Goal: Task Accomplishment & Management: Manage account settings

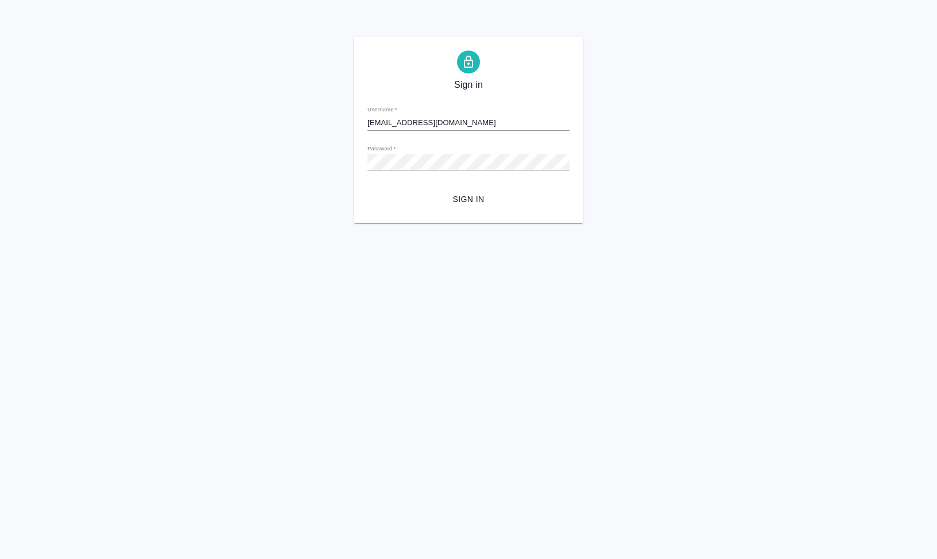
click at [477, 192] on span "Sign in" at bounding box center [468, 199] width 184 height 14
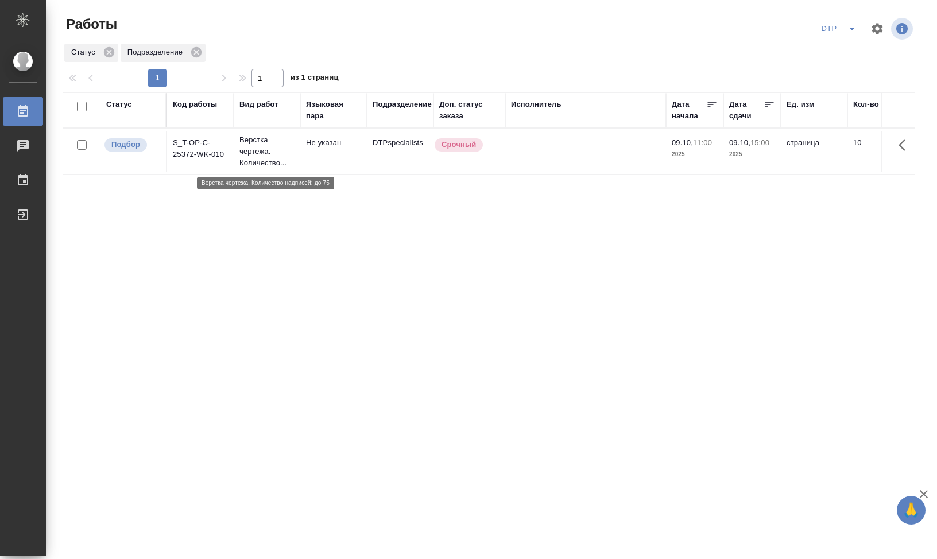
click at [263, 153] on p "Верстка чертежа. Количество..." at bounding box center [266, 151] width 55 height 34
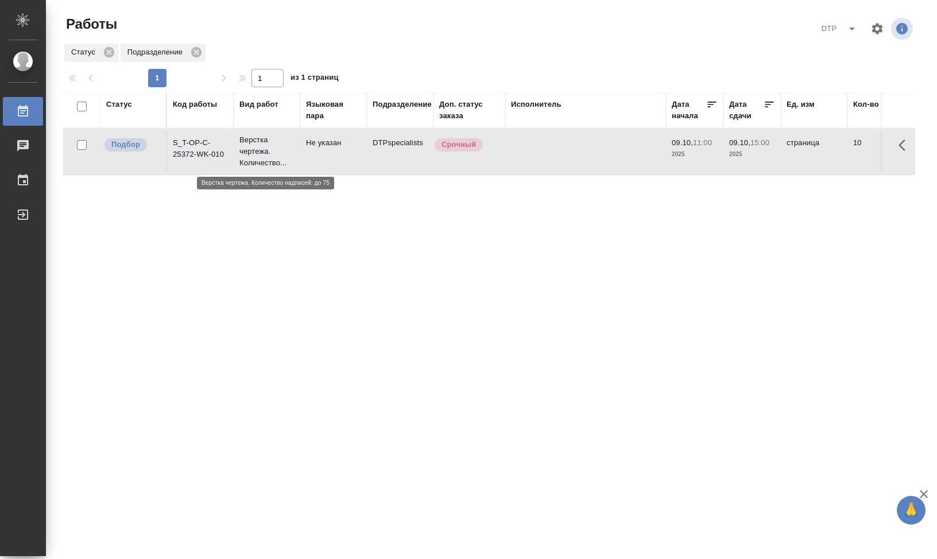
click at [259, 156] on p "Верстка чертежа. Количество..." at bounding box center [266, 151] width 55 height 34
click at [202, 146] on td "S_T-OP-C-25372-WK-010" at bounding box center [200, 151] width 67 height 40
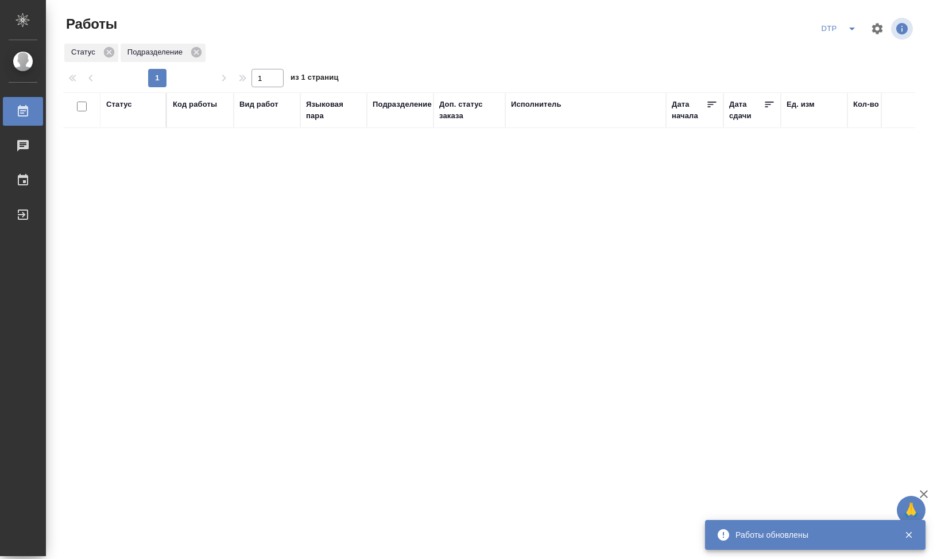
click at [481, 245] on div "Статус Код работы Вид работ Языковая пара Подразделение Доп. статус заказа Испо…" at bounding box center [489, 298] width 852 height 413
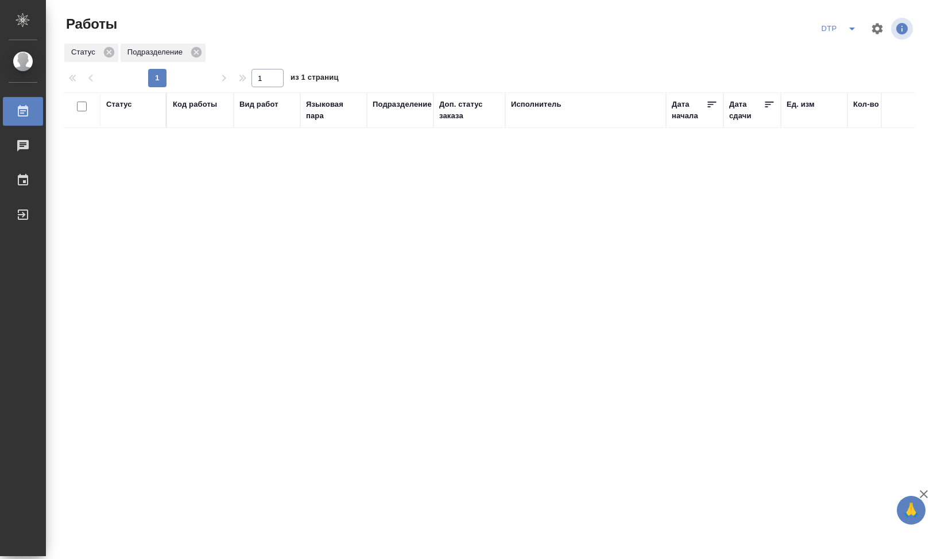
click at [391, 115] on div "Подразделение" at bounding box center [399, 110] width 55 height 23
click at [391, 108] on div "Подразделение" at bounding box center [401, 104] width 59 height 11
click at [390, 173] on div "DTPspecialists" at bounding box center [389, 168] width 34 height 31
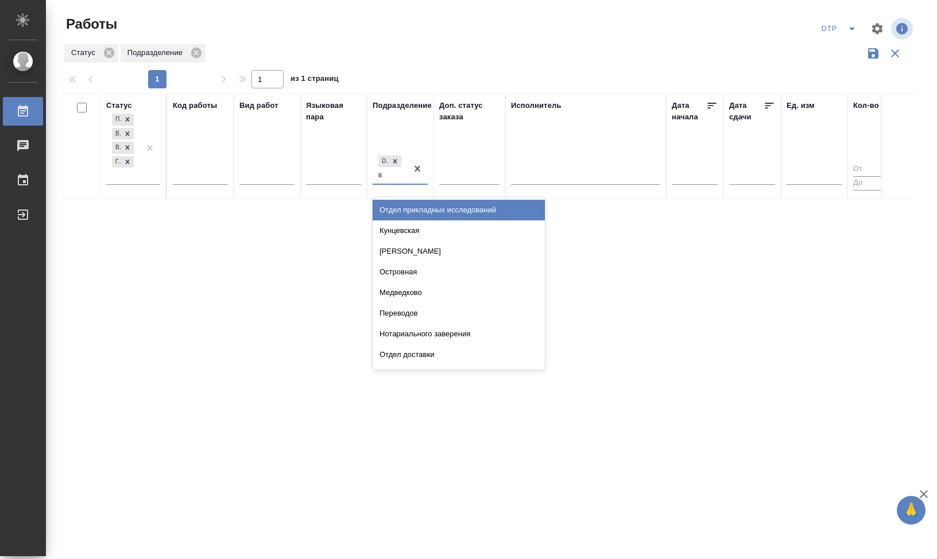
type input "ве"
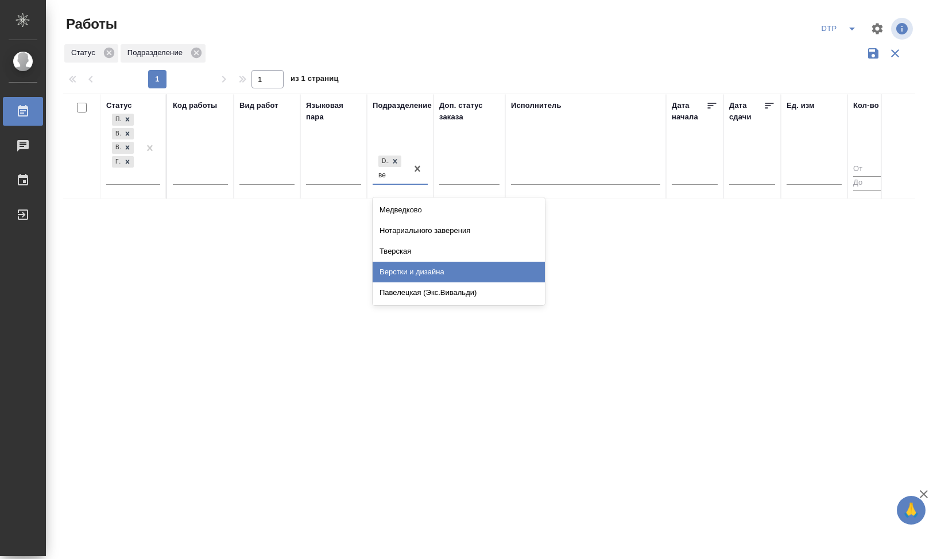
click at [417, 273] on div "Верстки и дизайна" at bounding box center [458, 272] width 172 height 21
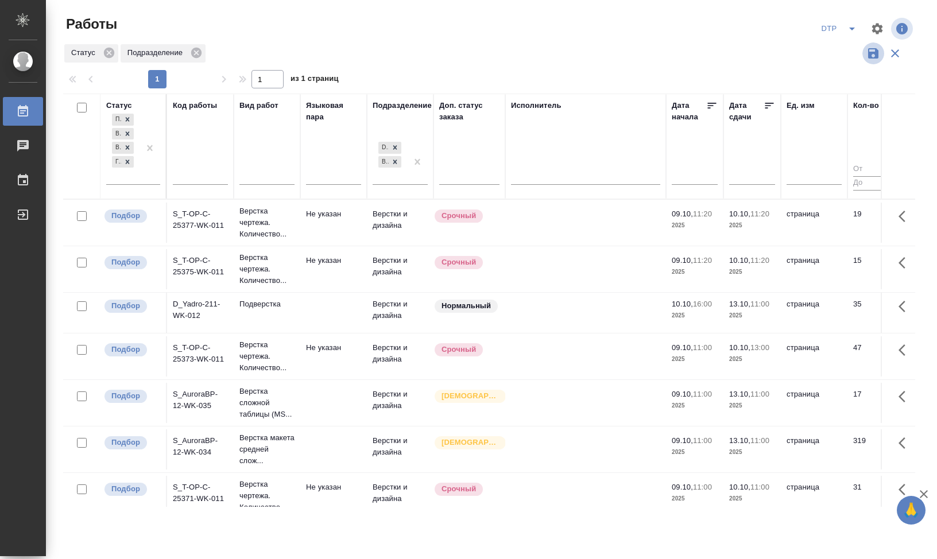
click at [871, 55] on icon "button" at bounding box center [873, 53] width 10 height 10
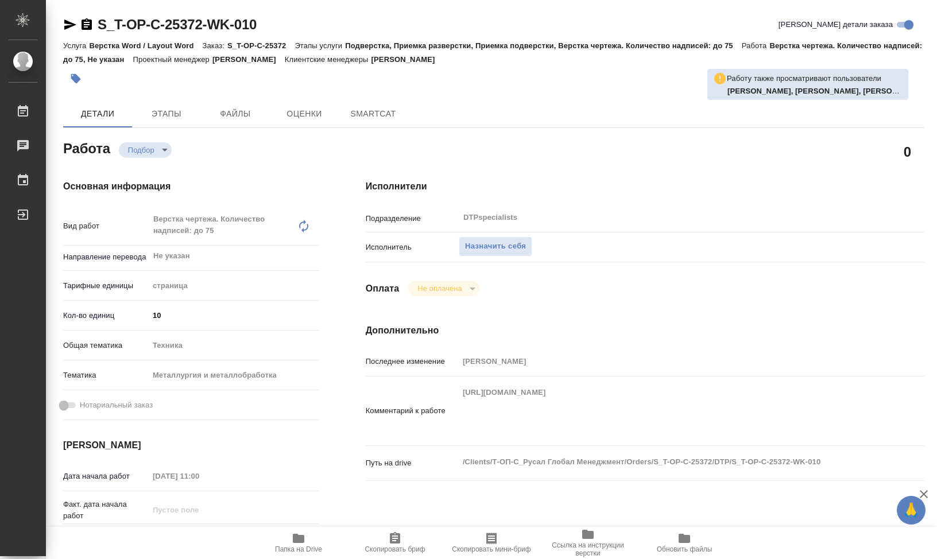
type input "recruiting"
type textarea "Верстка чертежа. Количество надписей: до 75"
type textarea "x"
type input "Не указан"
type input "5a8b1489cc6b4906c91bfdb2"
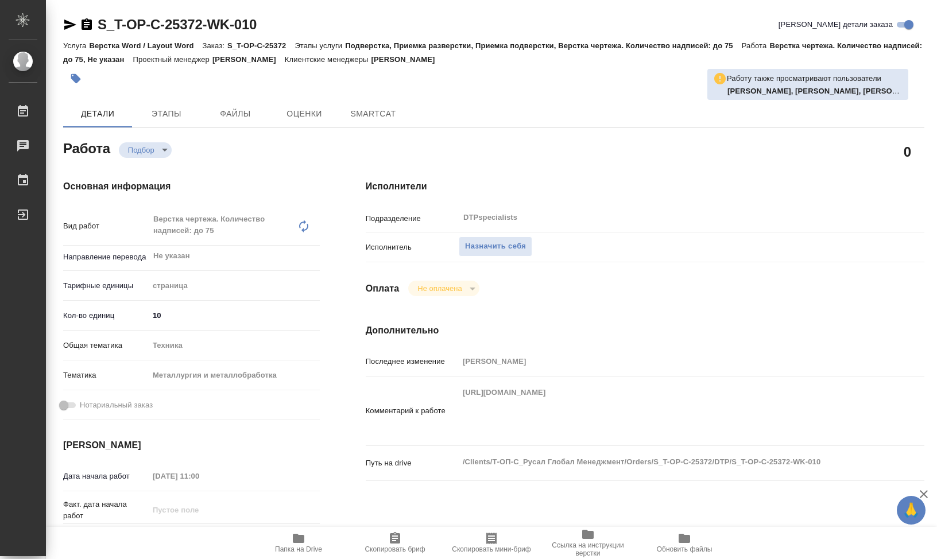
type input "10"
type input "tech"
type input "60014e23f7d9dc5f480a3cf8"
type input "[DATE] 11:00"
type input "[DATE] 15:00"
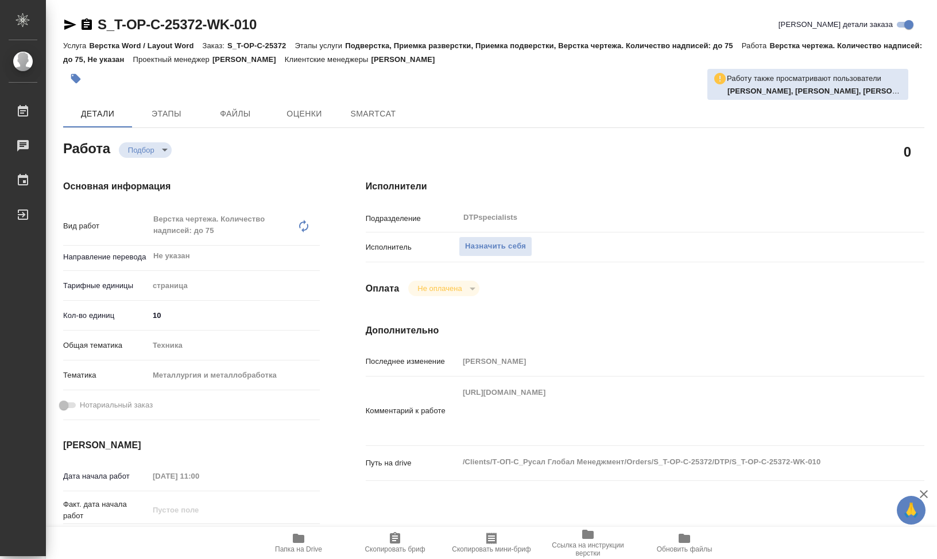
type input "[DATE] 16:00"
type input "DTPspecialists"
type input "notPayed"
type input "Авдеенко Кирилл"
type textarea "https://drive.awatera.com/apps/files/files/10574243?dir=/Shares/%D0%A2-%D0%9E%D…"
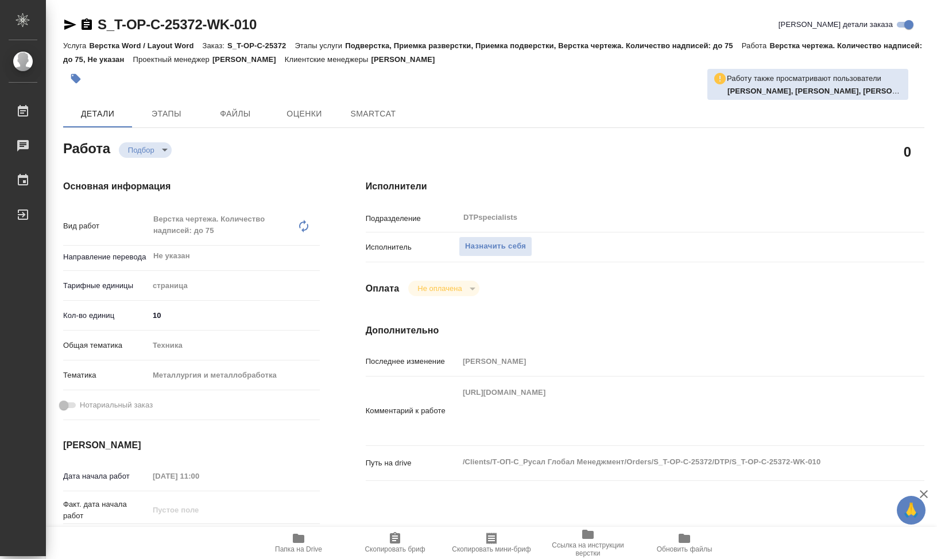
type textarea "x"
type textarea "/Clients/Т-ОП-С_Русал Глобал Менеджмент/Orders/S_T-OP-C-25372/DTP/S_T-OP-C-2537…"
type textarea "x"
type input "S_T-OP-C-25372"
type input "Т-ОП-С-46964"
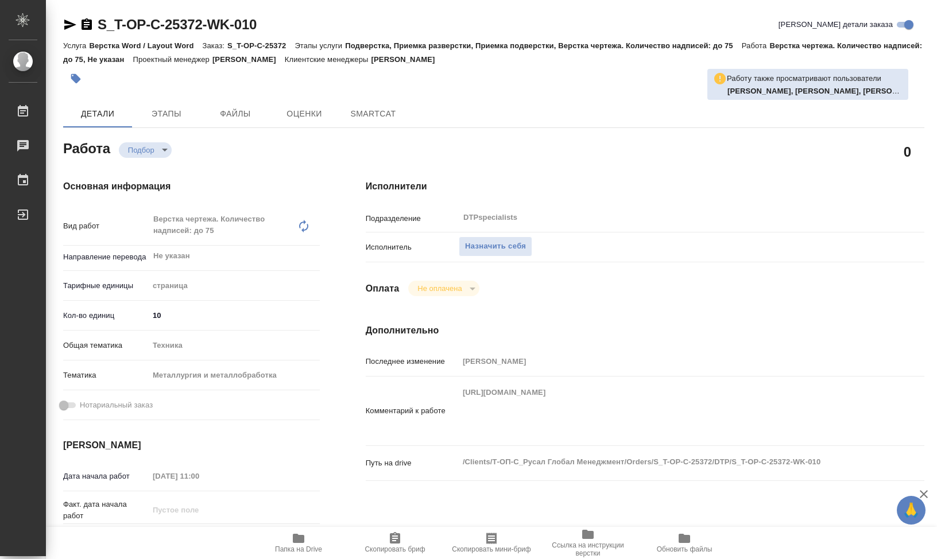
type input "Верстка Word / Layout Word"
type input "Подверстка, Приемка разверстки, Приемка подверстки, Верстка чертежа. Количество…"
type input "Горленко Юлия"
type input "[PERSON_NAME] [PERSON_NAME]"
type input "/Clients/Т-ОП-С_Русал Глобал Менеджмент/Orders/S_T-OP-C-25372"
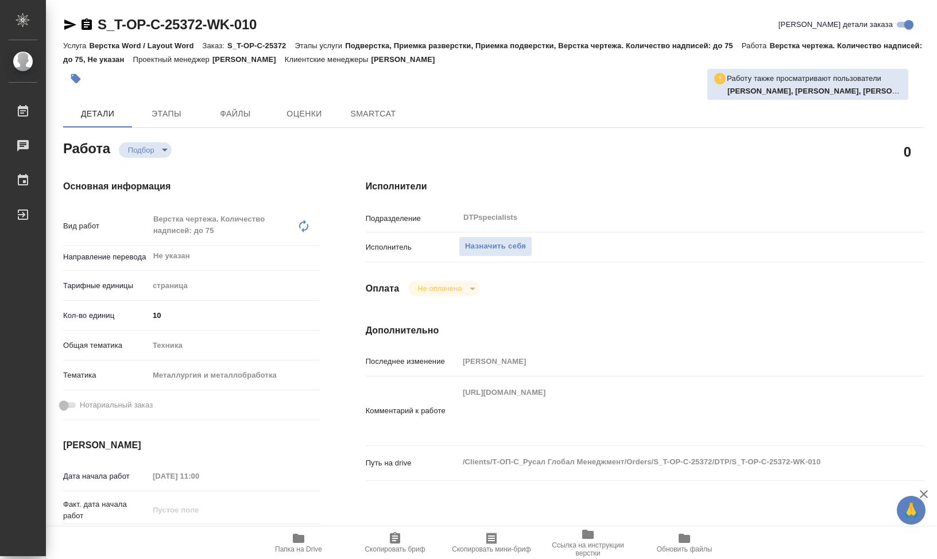
type textarea "x"
type textarea "оцениваем, пока не запускаем"
type textarea "x"
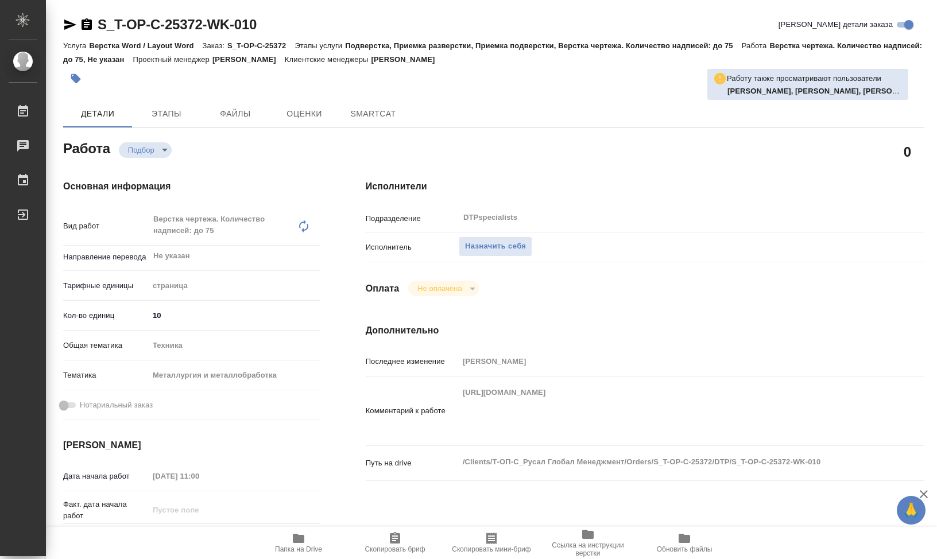
type textarea "x"
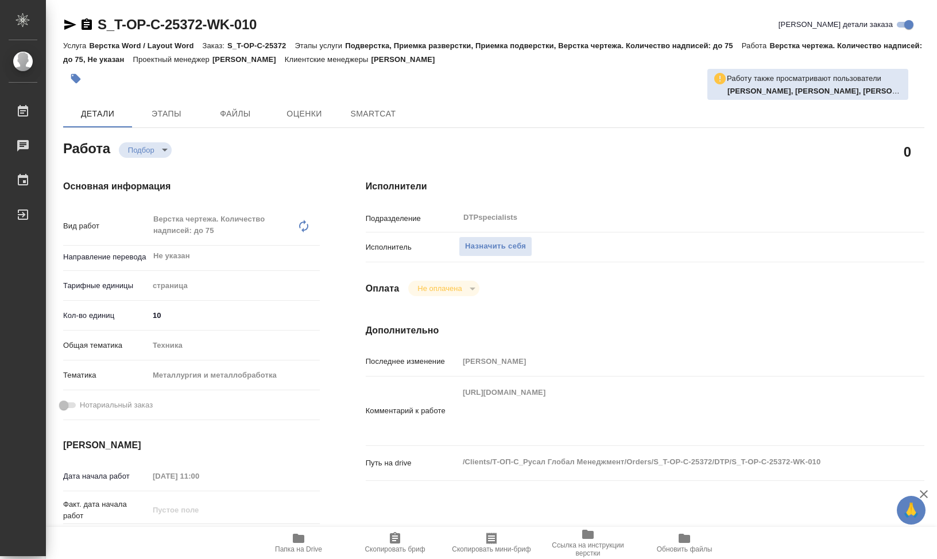
type textarea "x"
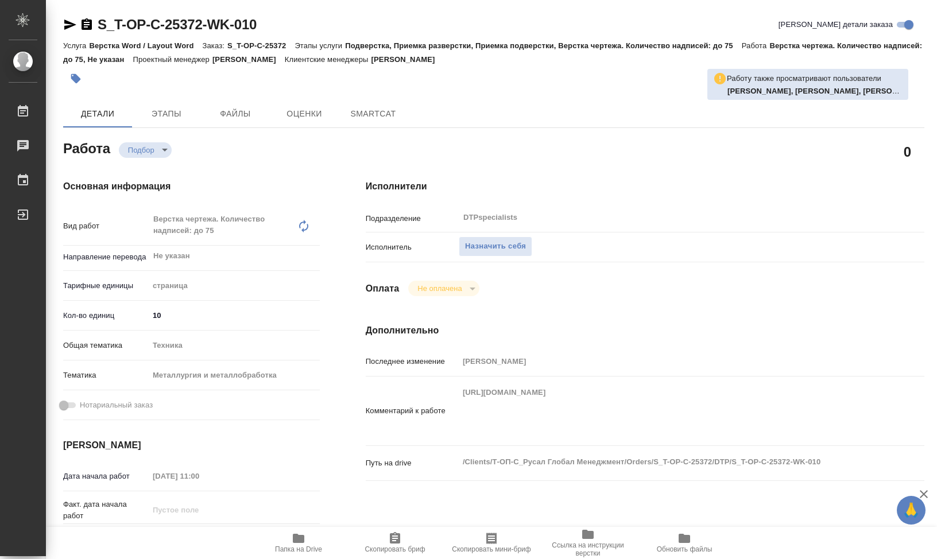
type textarea "x"
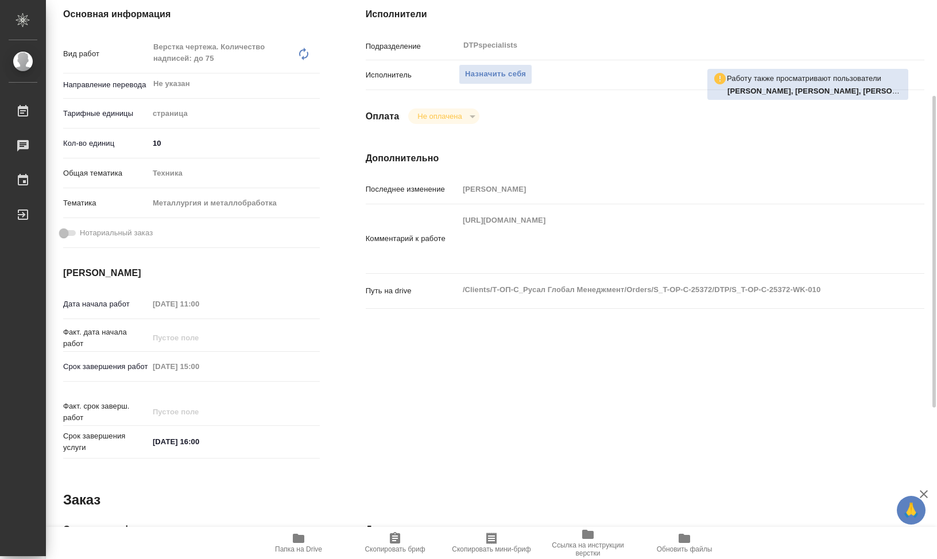
type textarea "x"
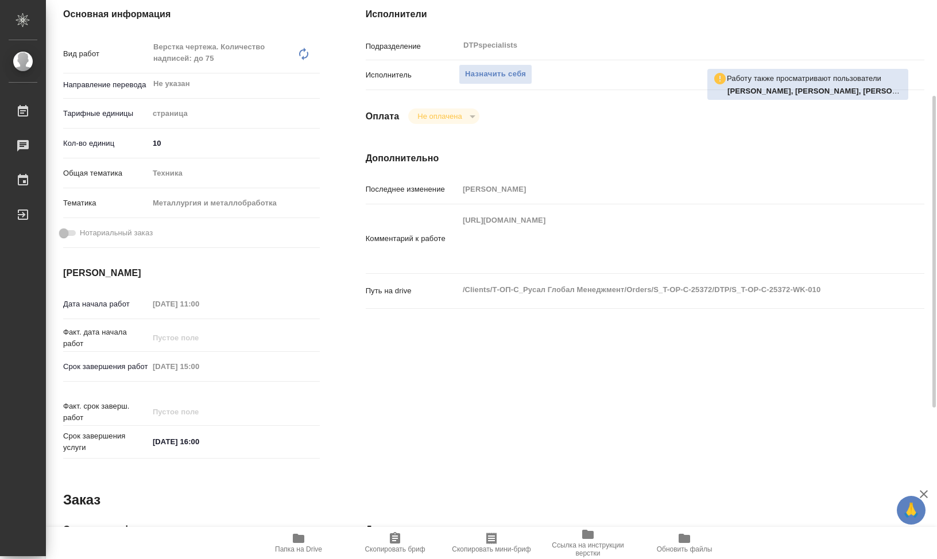
type textarea "x"
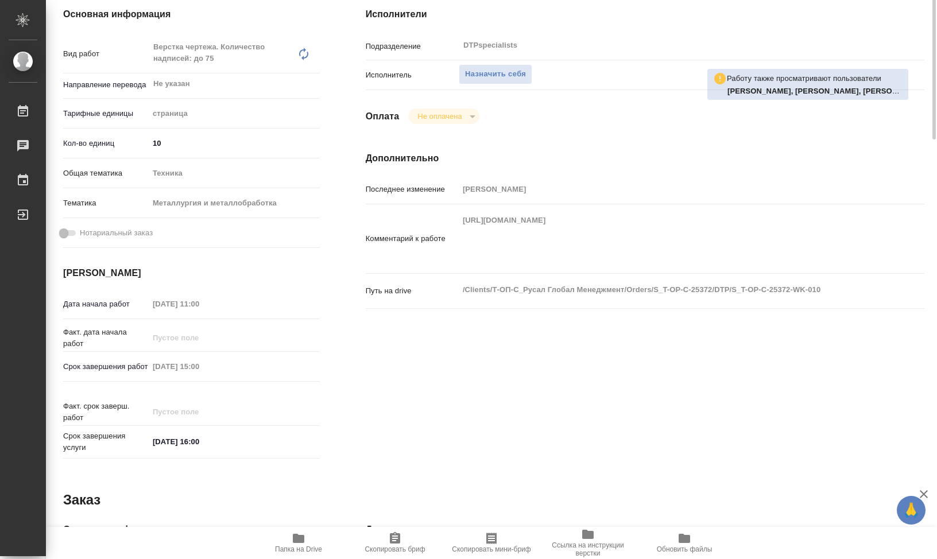
scroll to position [0, 0]
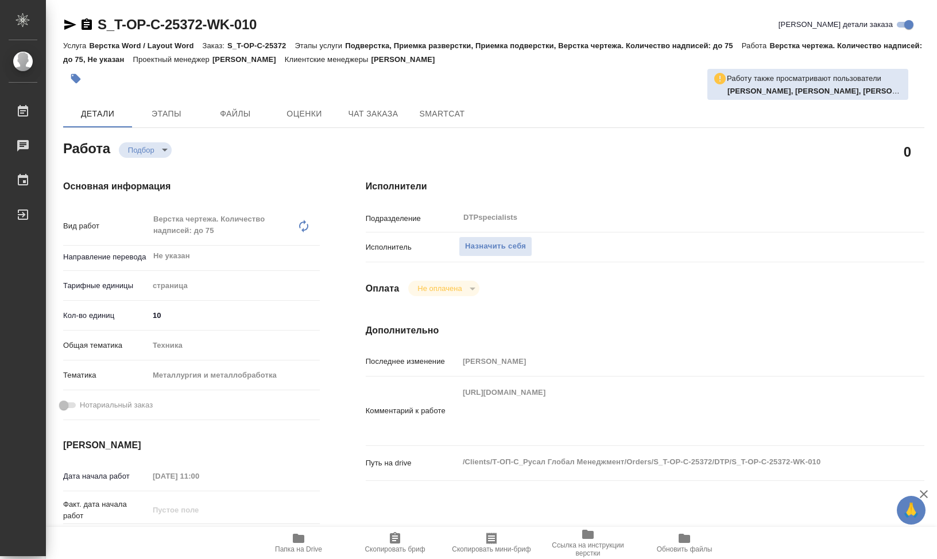
type textarea "x"
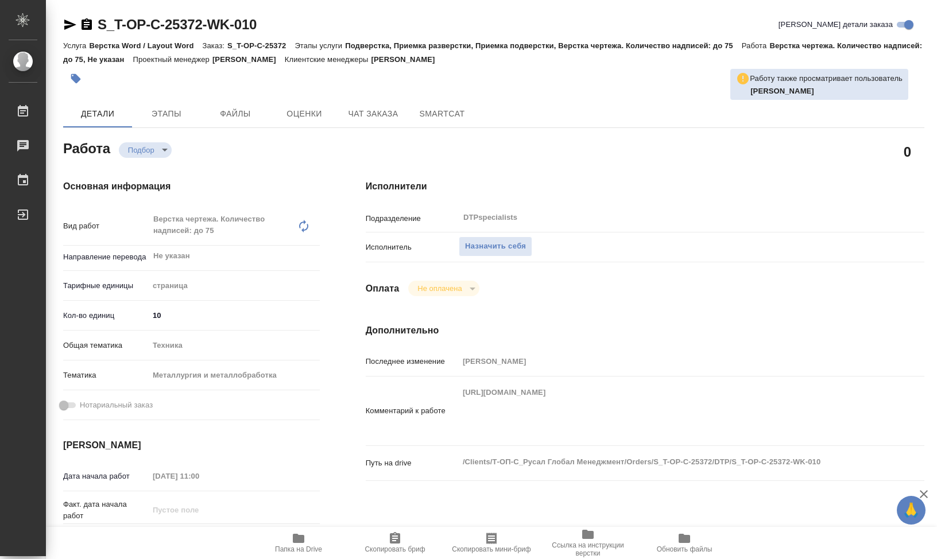
type textarea "x"
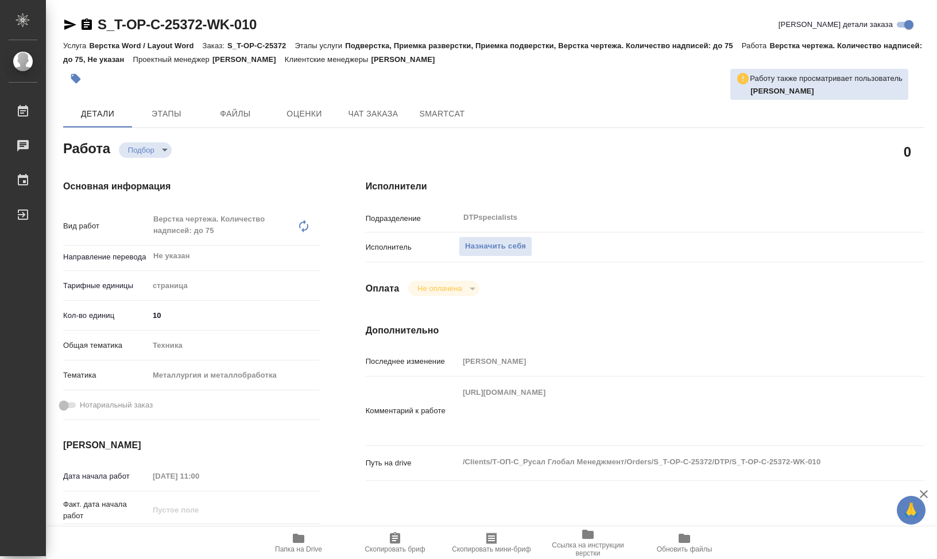
type textarea "x"
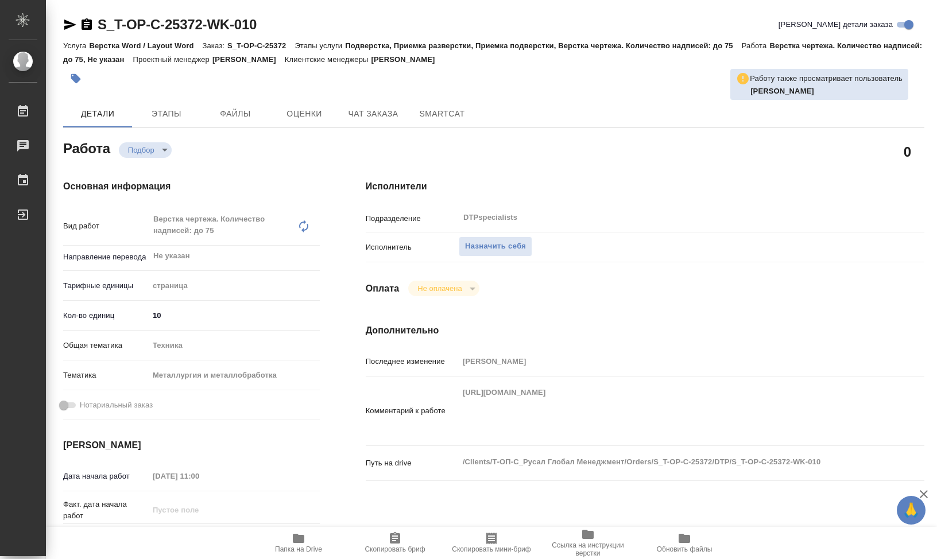
type textarea "x"
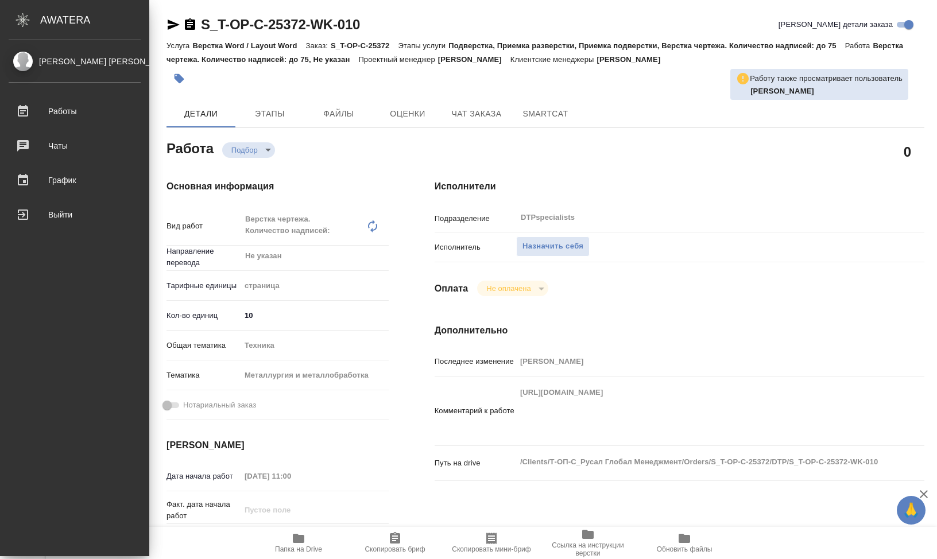
type textarea "x"
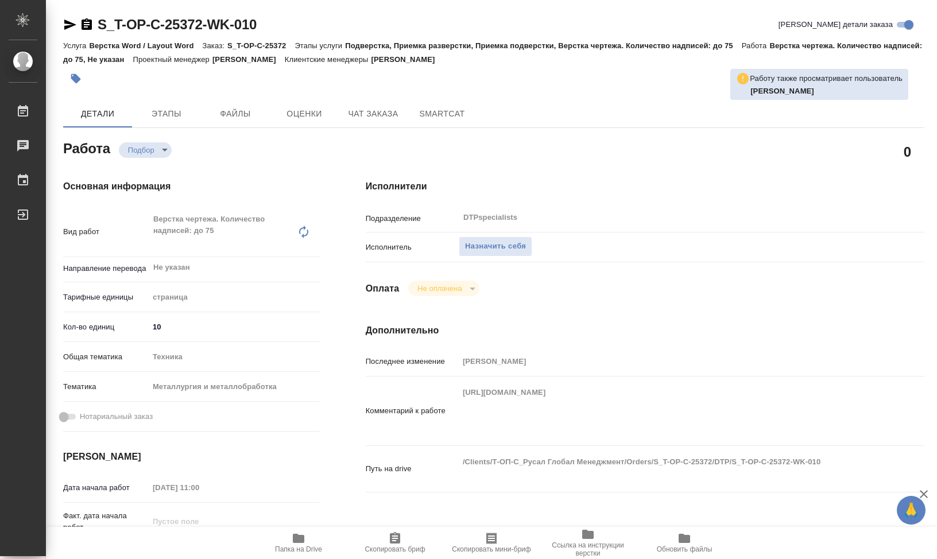
type textarea "x"
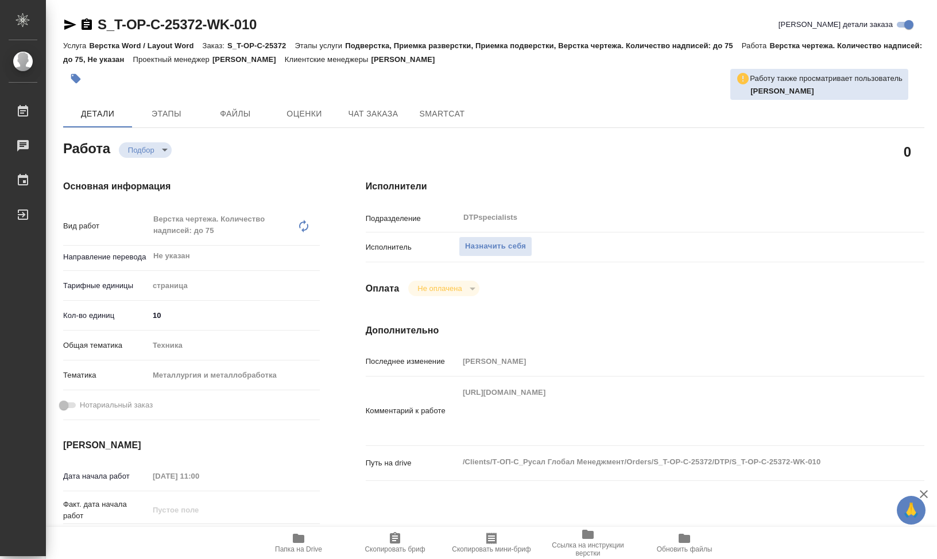
type textarea "x"
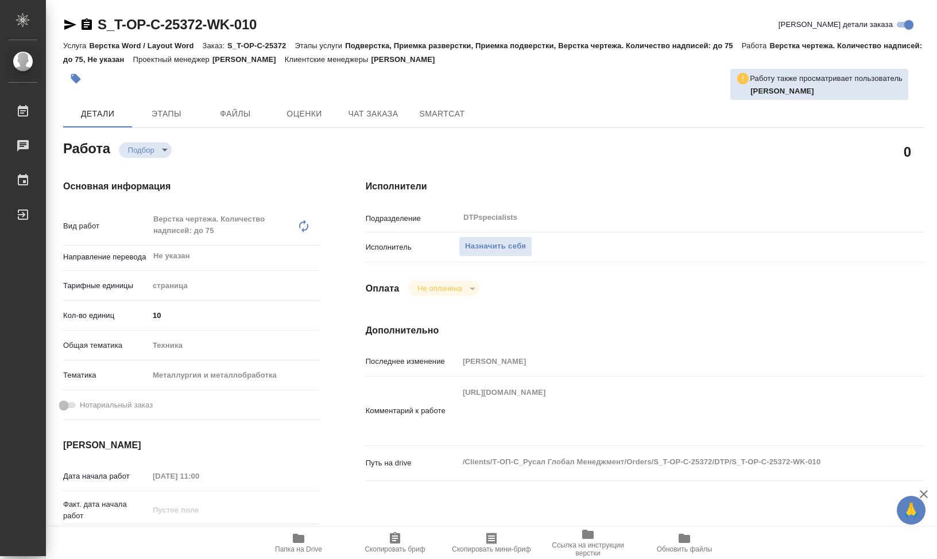
type textarea "x"
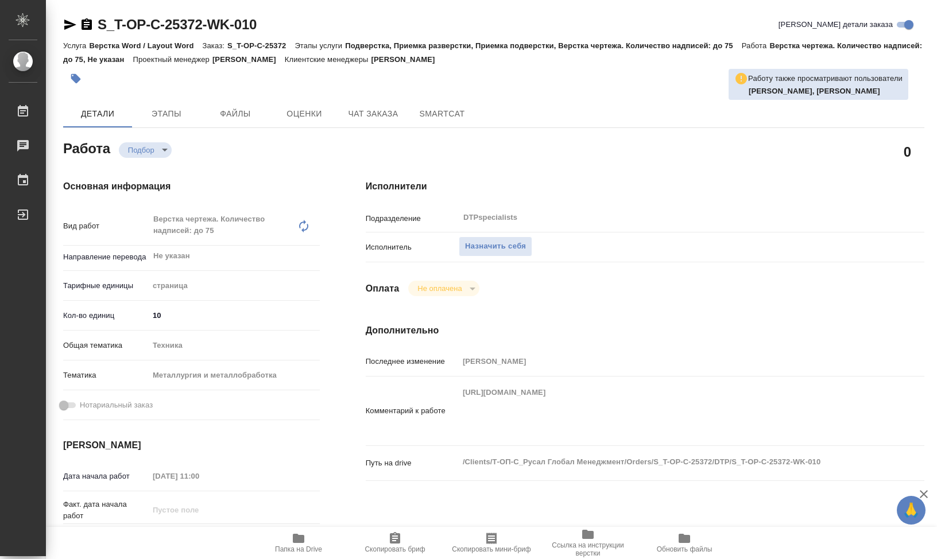
type textarea "x"
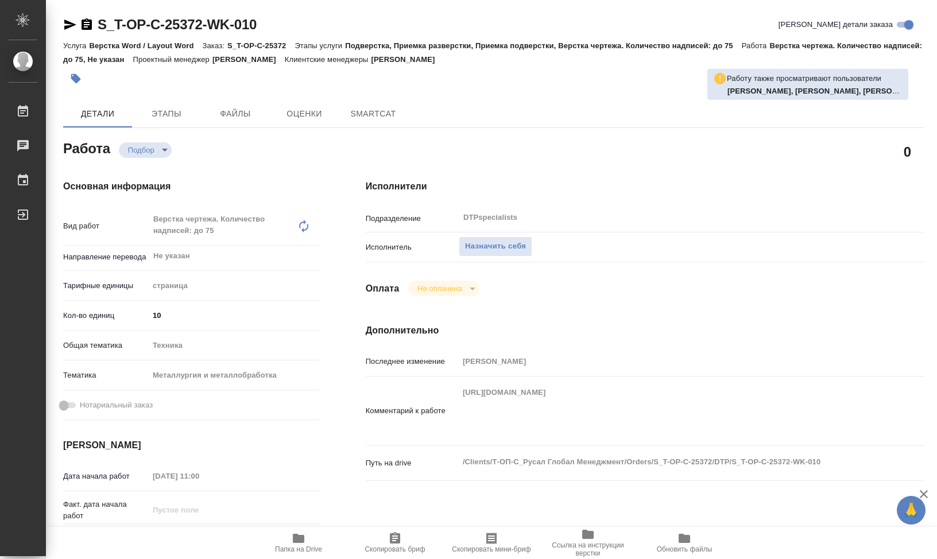
type textarea "x"
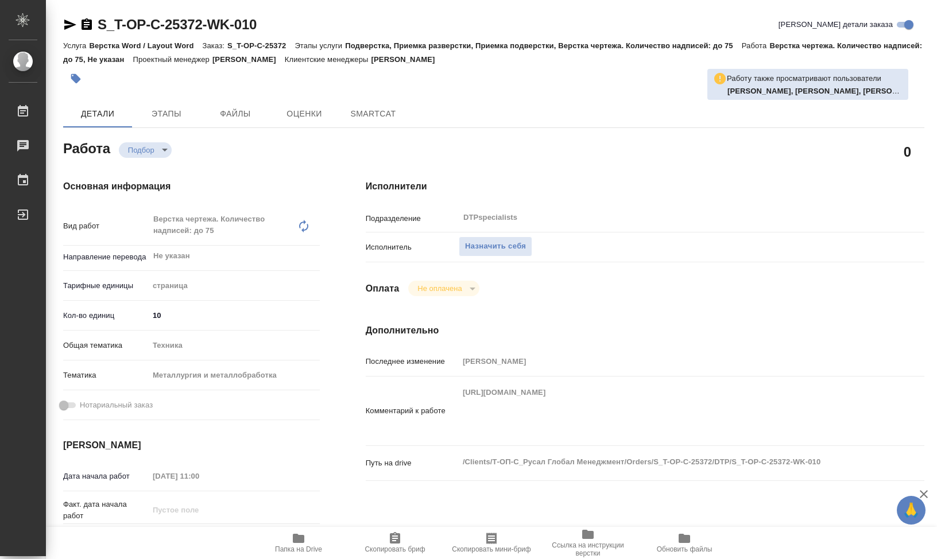
type textarea "x"
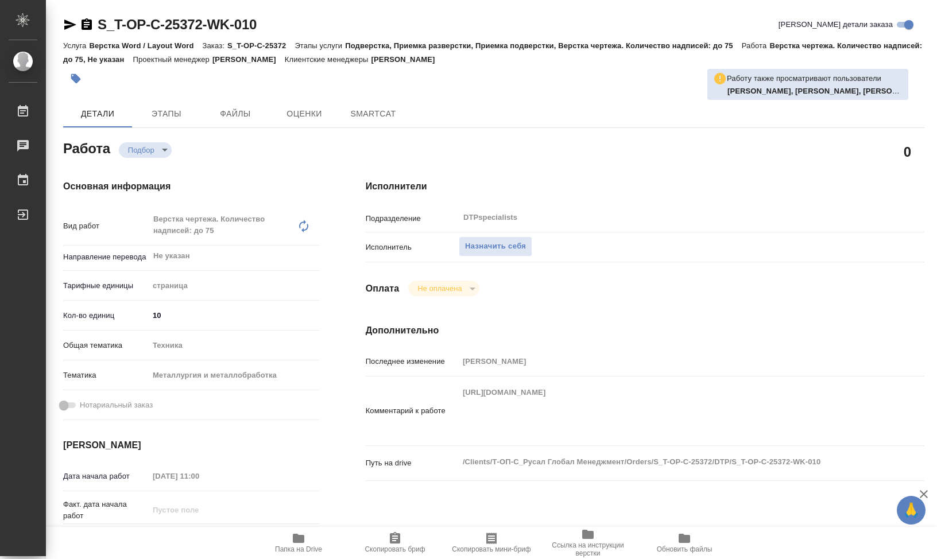
type textarea "x"
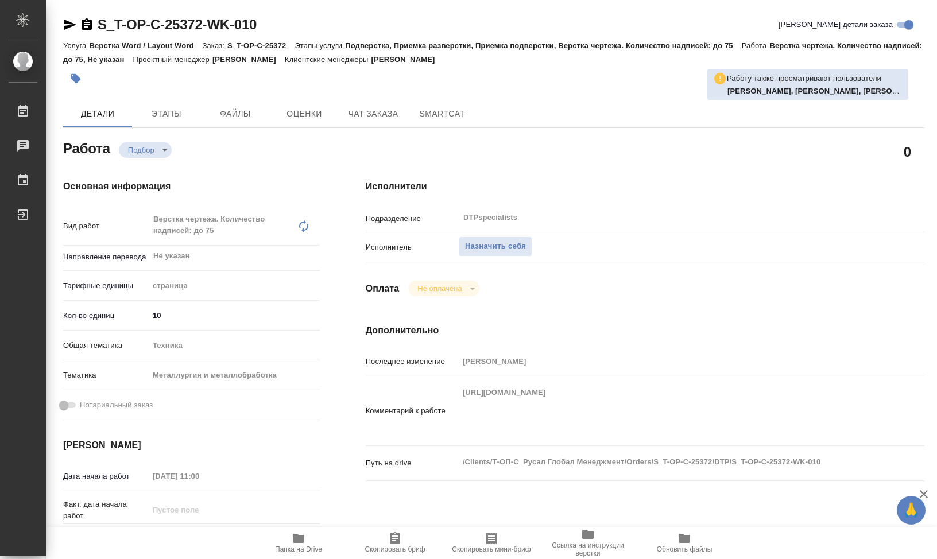
type textarea "x"
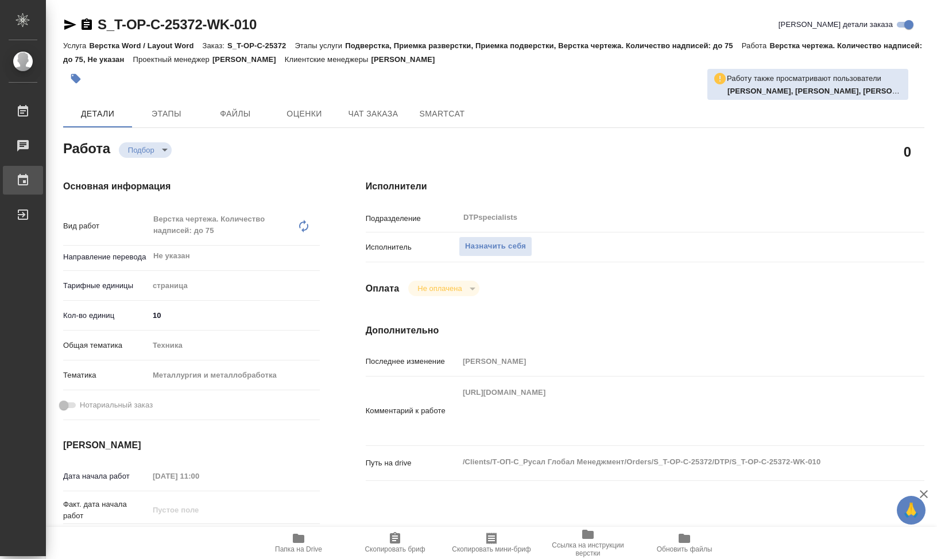
type textarea "x"
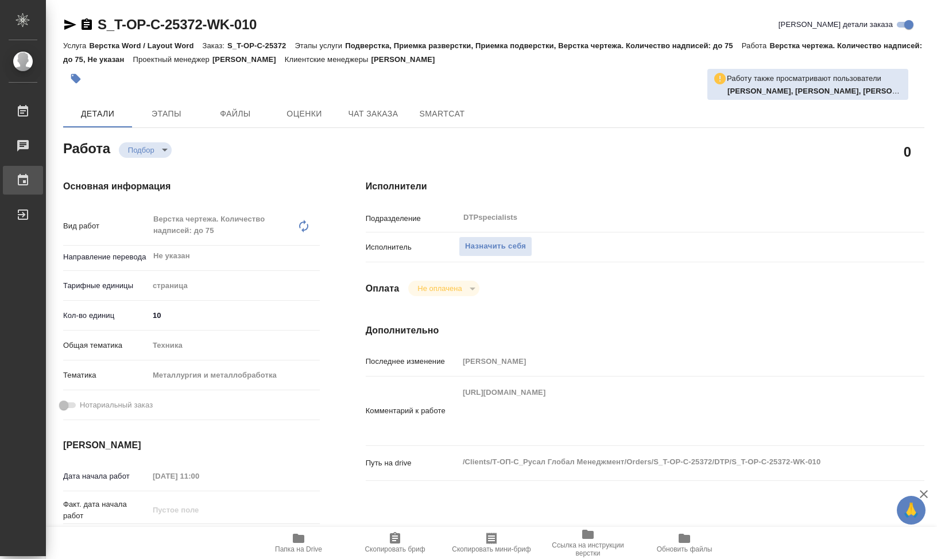
type textarea "x"
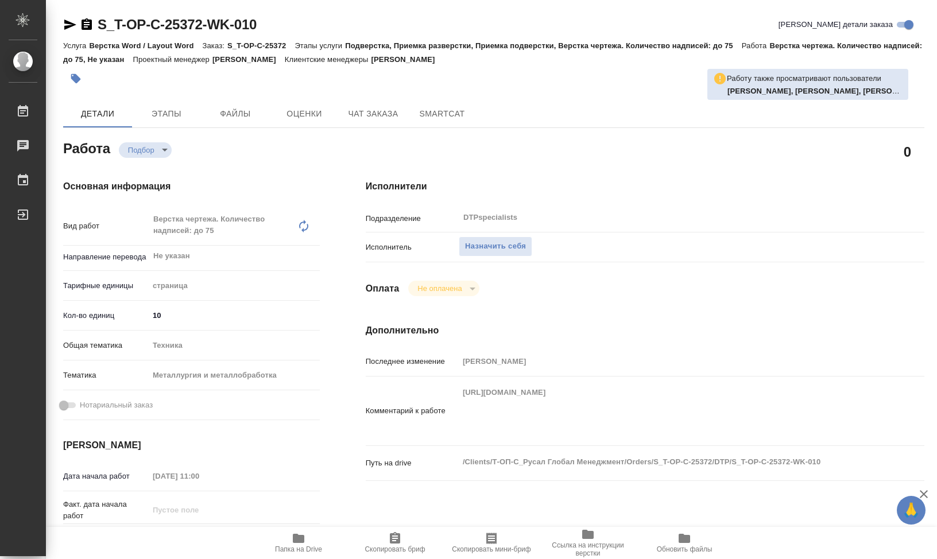
type textarea "x"
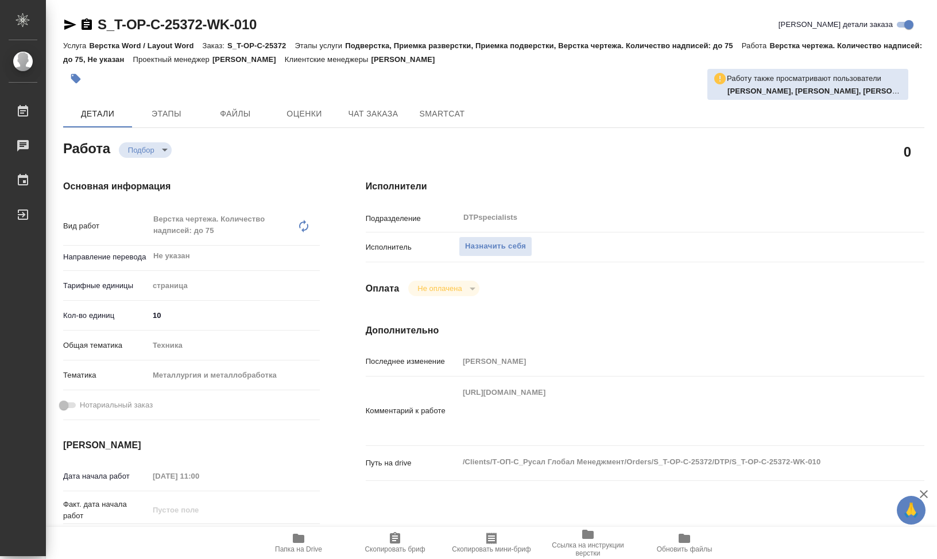
type textarea "x"
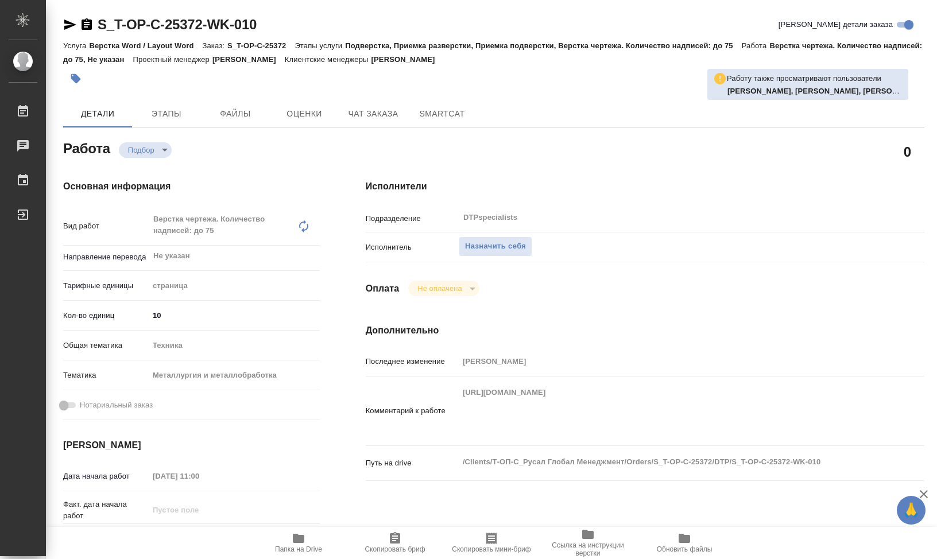
type textarea "x"
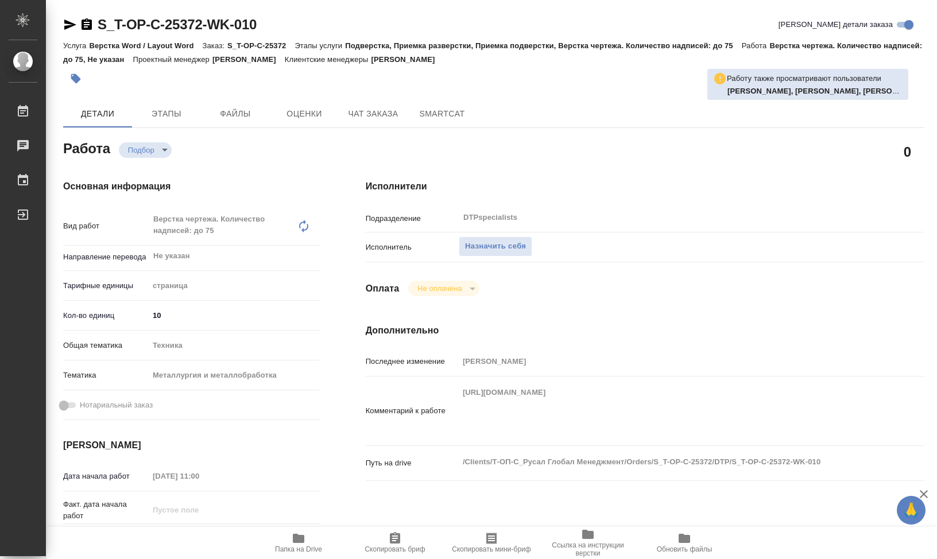
type textarea "x"
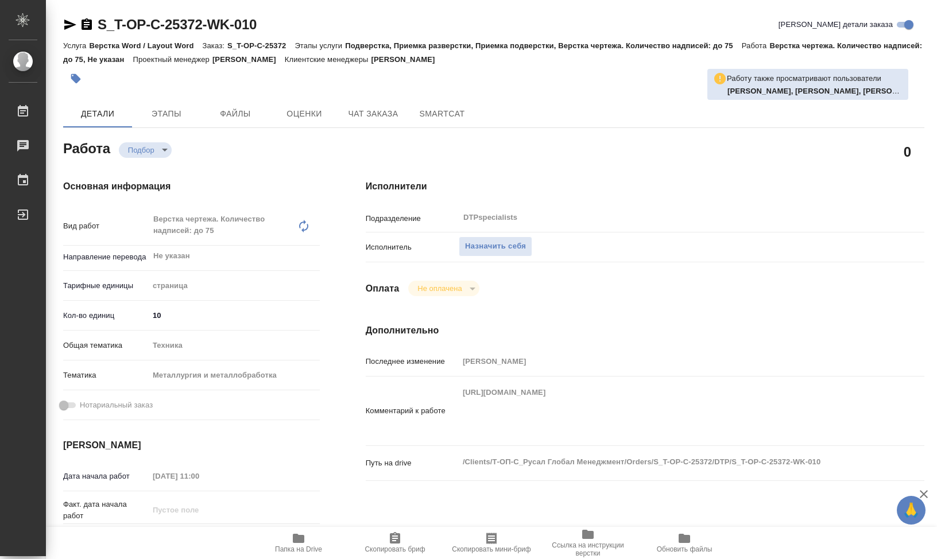
type textarea "x"
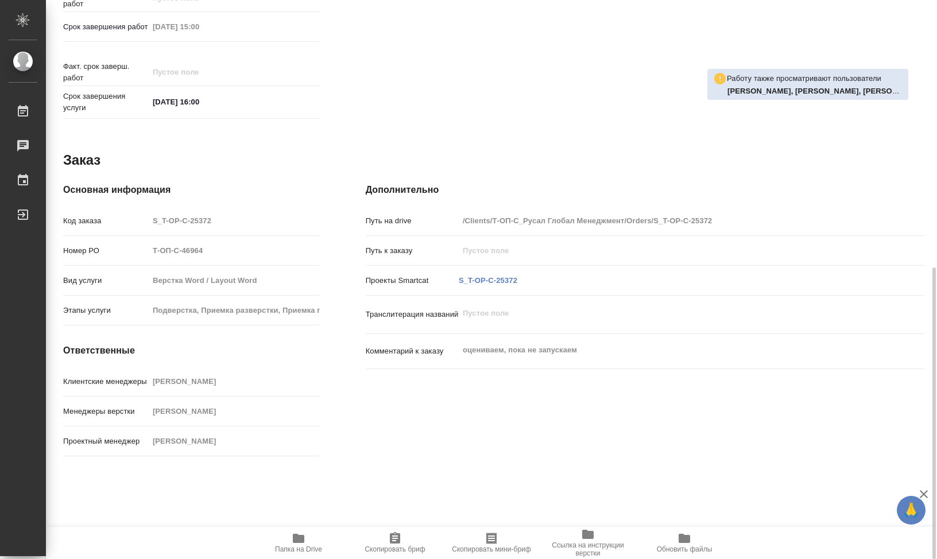
type textarea "x"
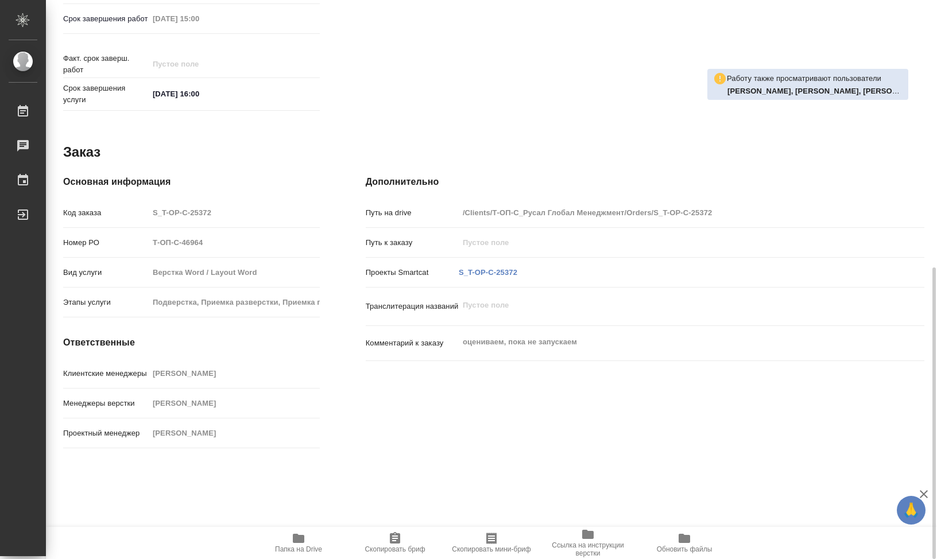
type textarea "x"
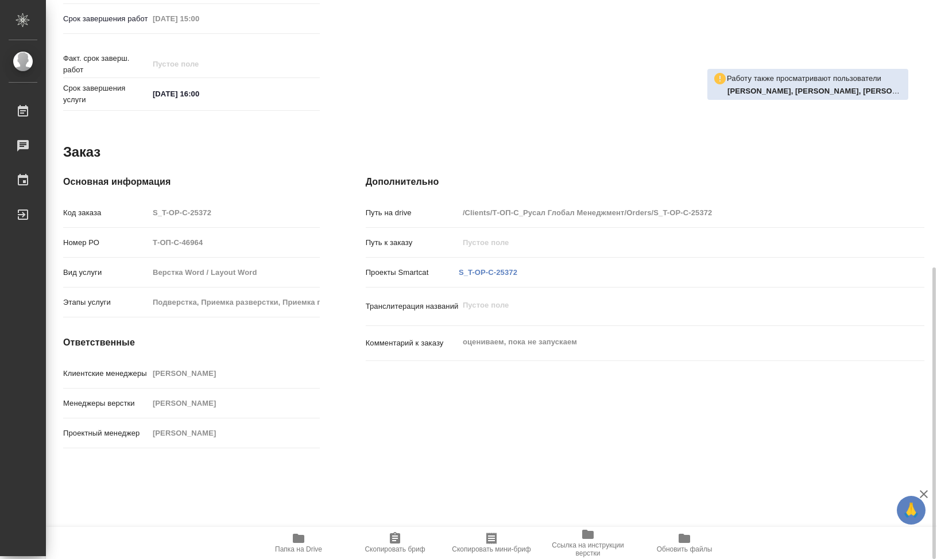
type textarea "x"
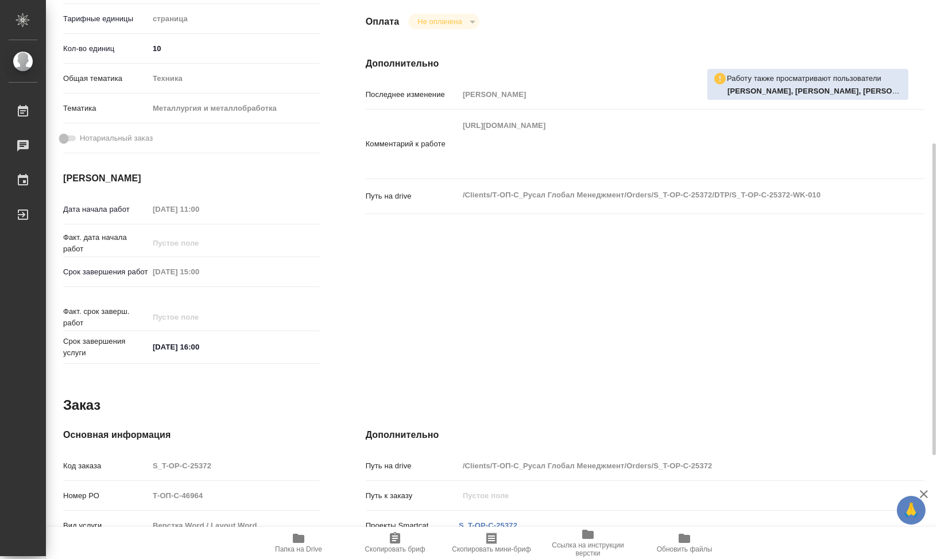
scroll to position [90, 0]
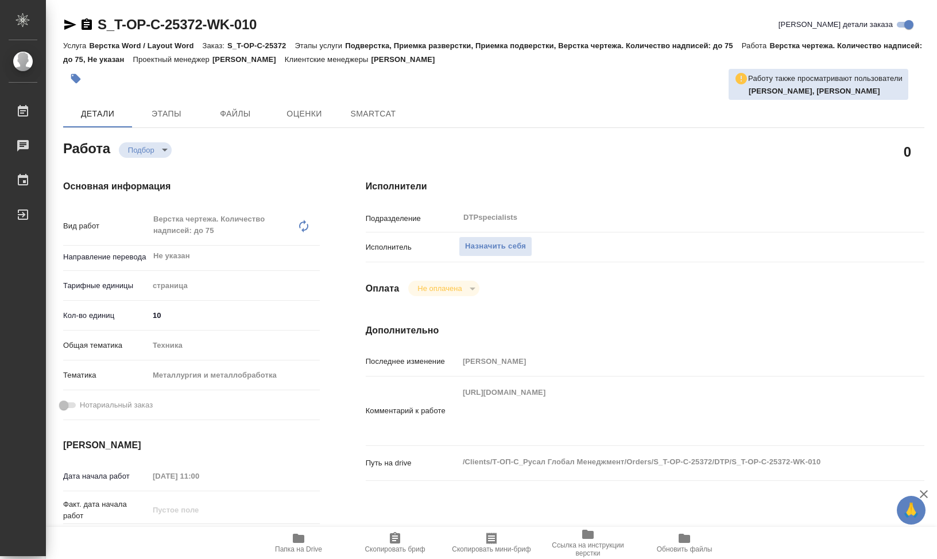
type textarea "x"
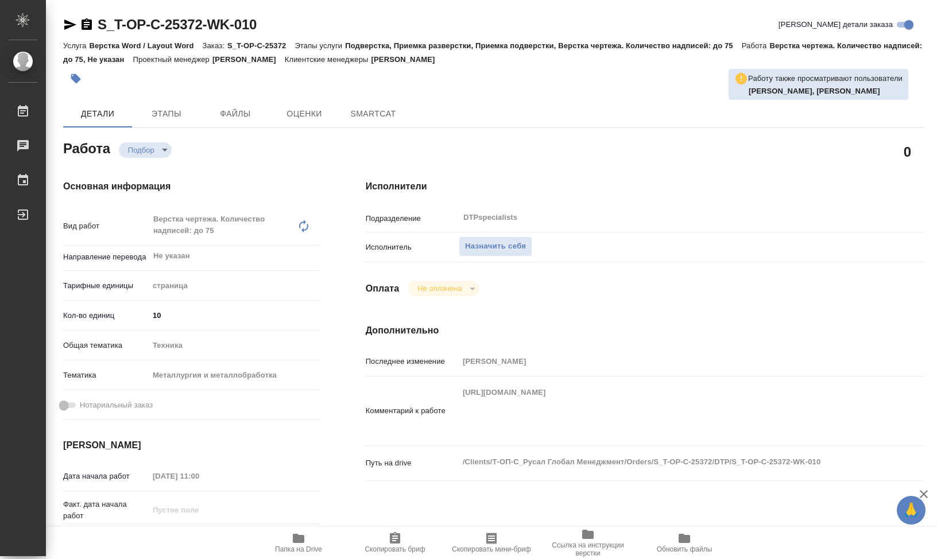
type textarea "x"
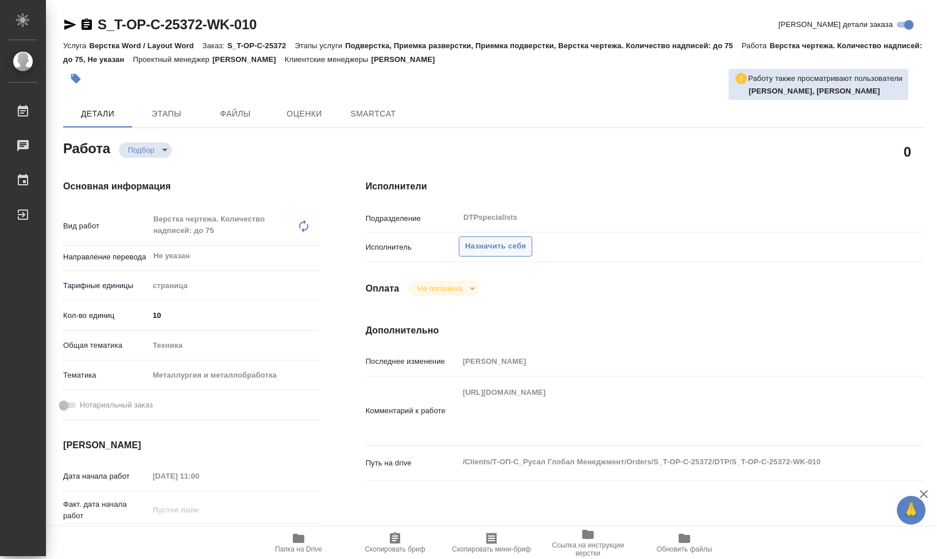
type textarea "x"
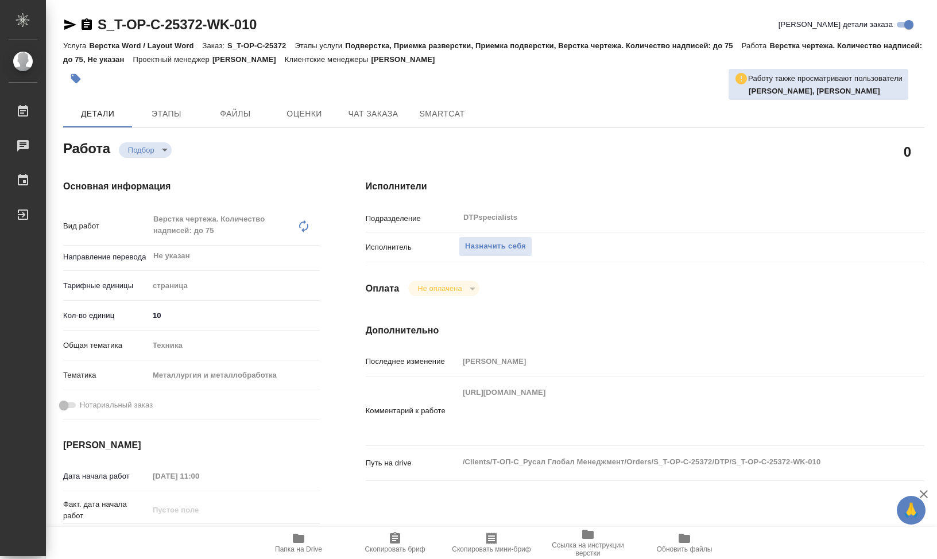
type textarea "x"
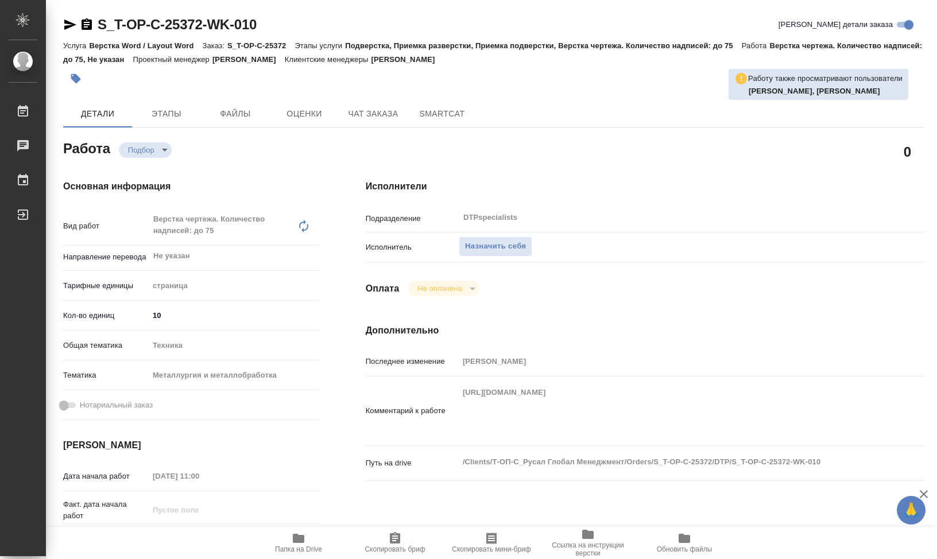
type textarea "x"
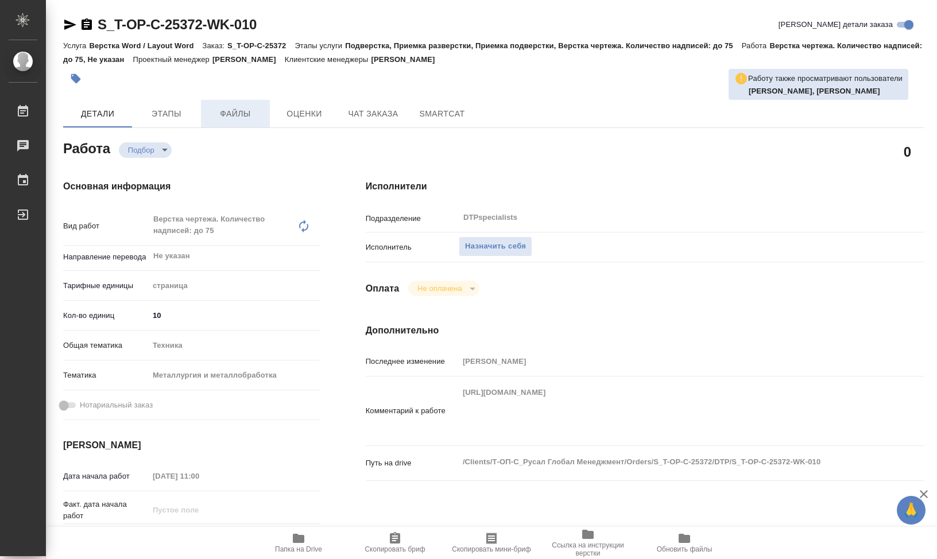
click at [225, 111] on span "Файлы" at bounding box center [235, 114] width 55 height 14
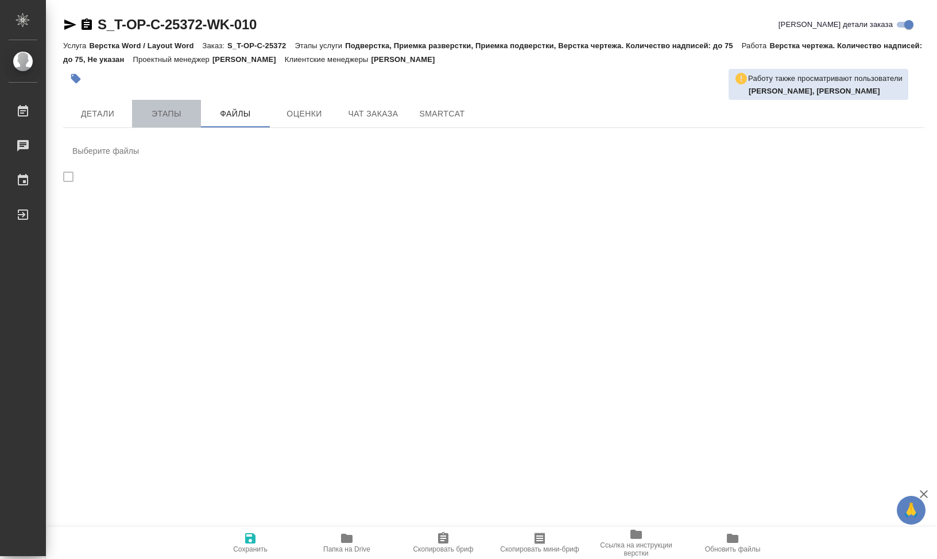
click at [158, 112] on span "Этапы" at bounding box center [166, 114] width 55 height 14
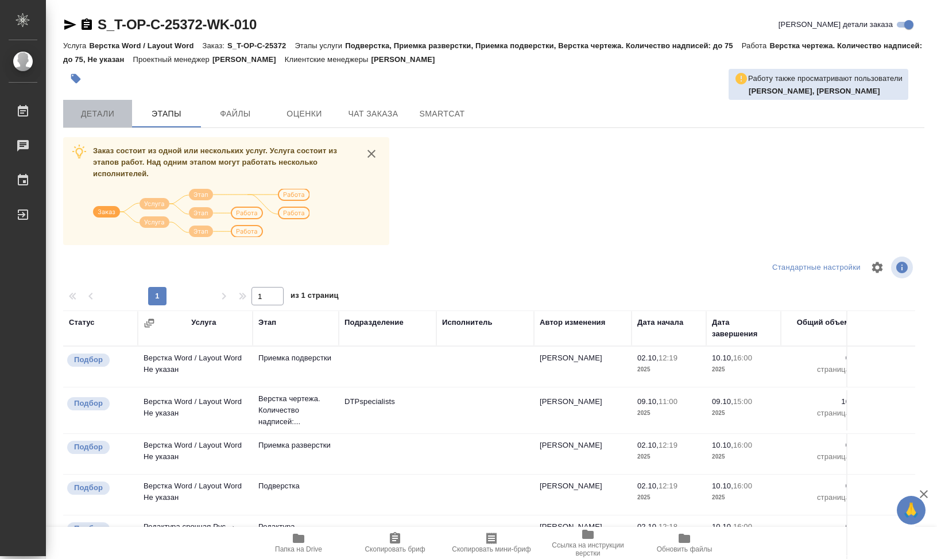
click at [107, 110] on span "Детали" at bounding box center [97, 114] width 55 height 14
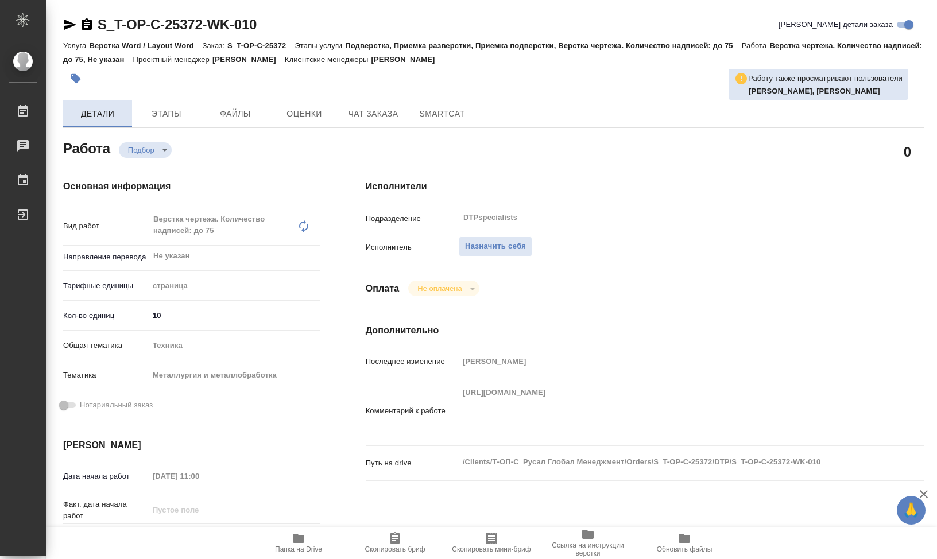
type textarea "x"
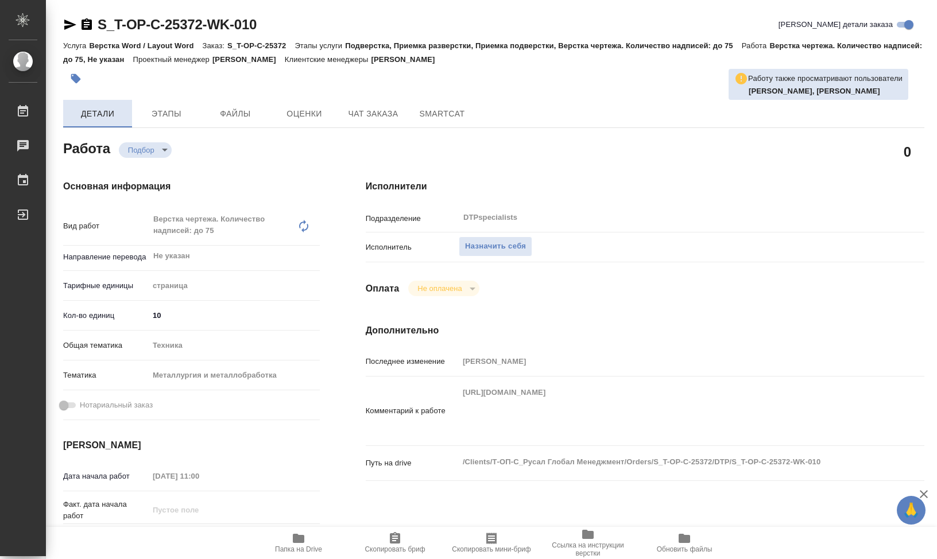
type textarea "x"
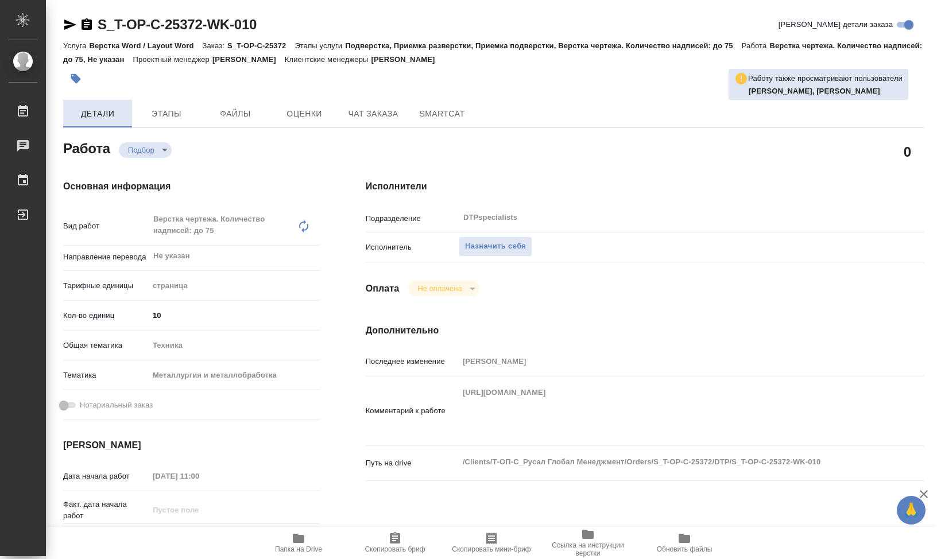
type textarea "x"
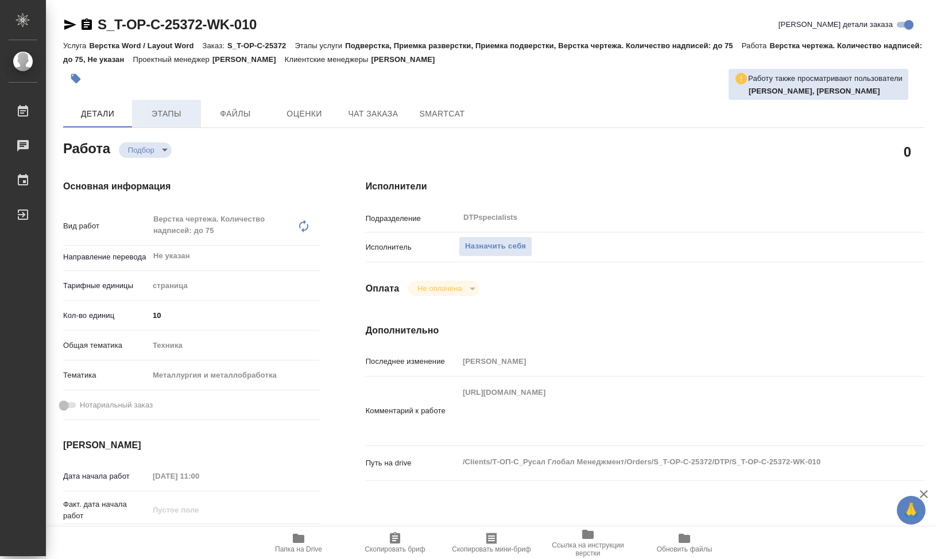
click at [176, 115] on span "Этапы" at bounding box center [166, 114] width 55 height 14
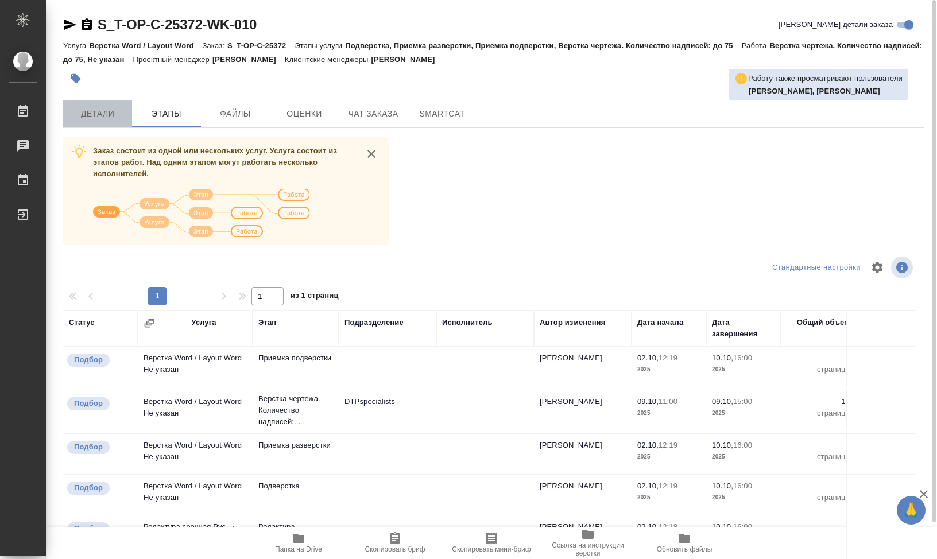
click at [92, 116] on span "Детали" at bounding box center [97, 114] width 55 height 14
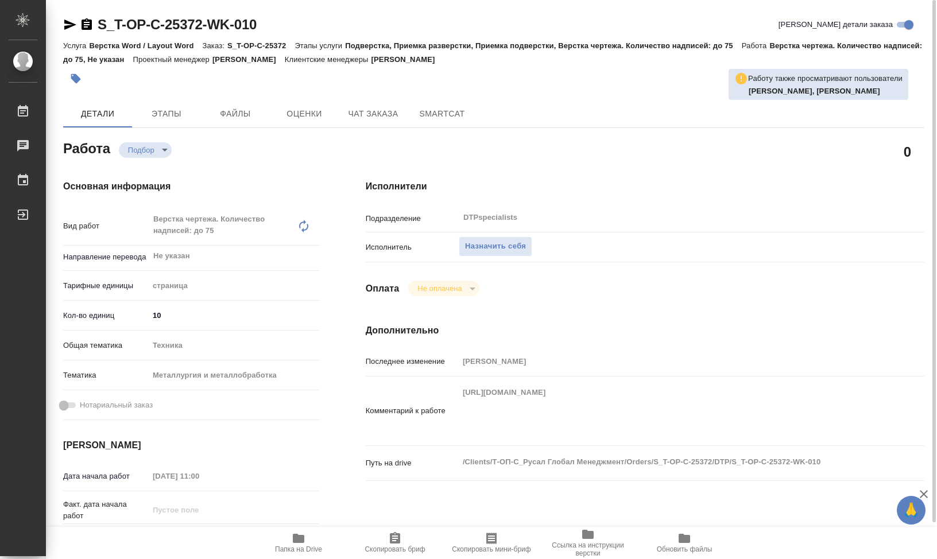
type textarea "x"
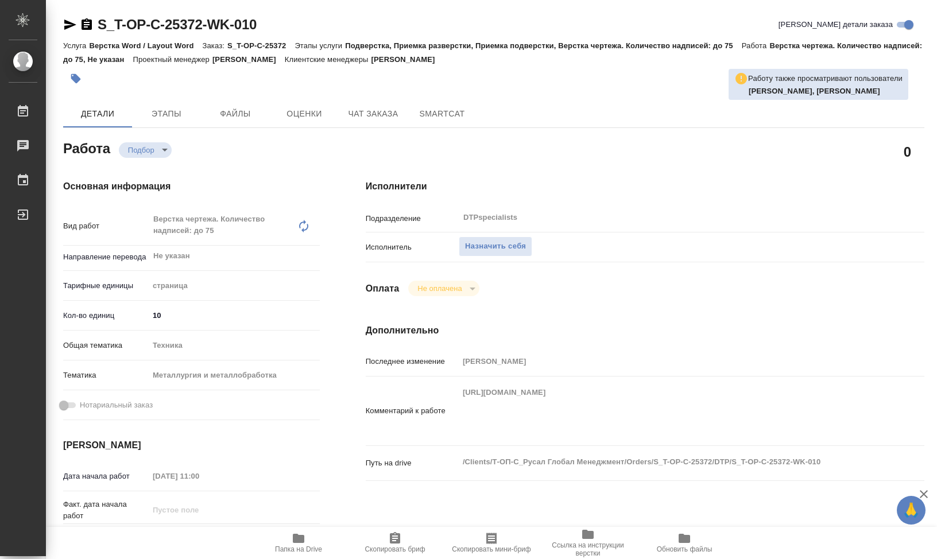
type textarea "x"
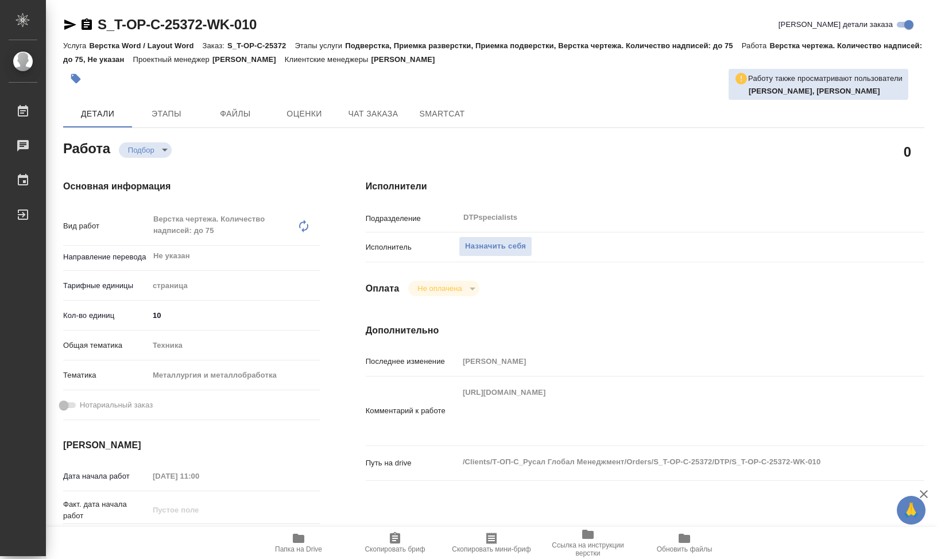
type textarea "x"
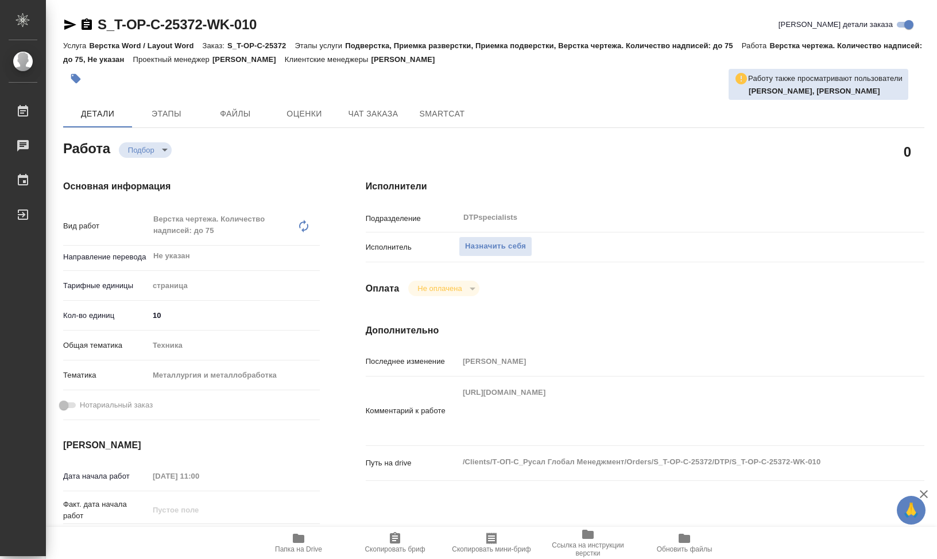
type textarea "x"
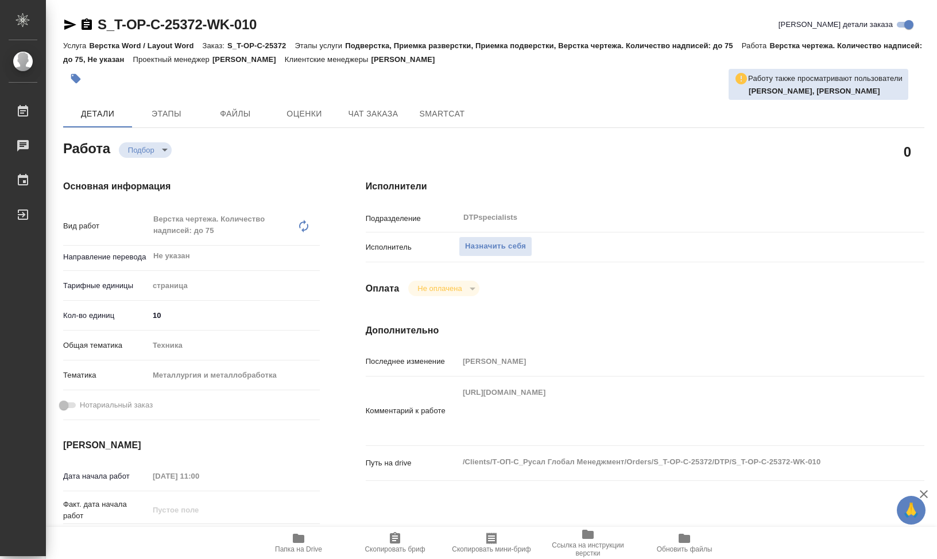
type textarea "x"
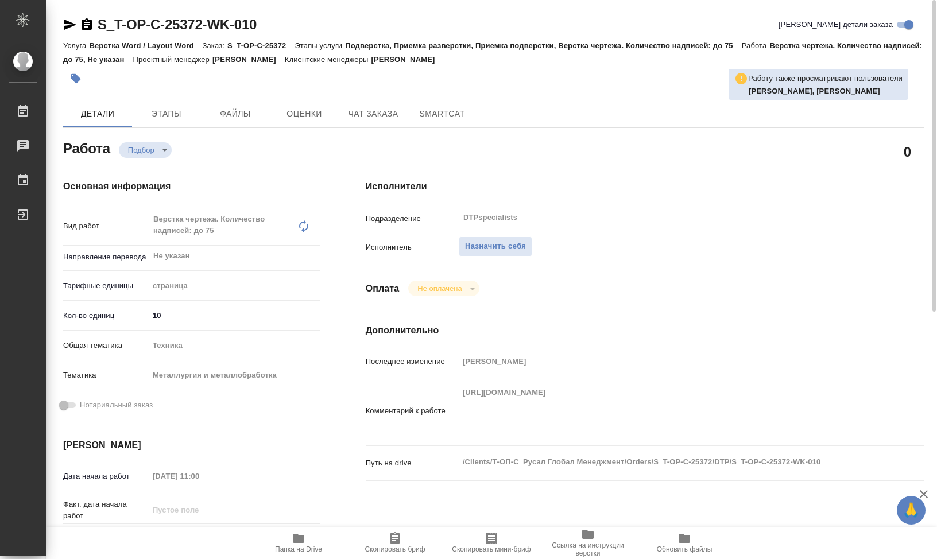
type textarea "x"
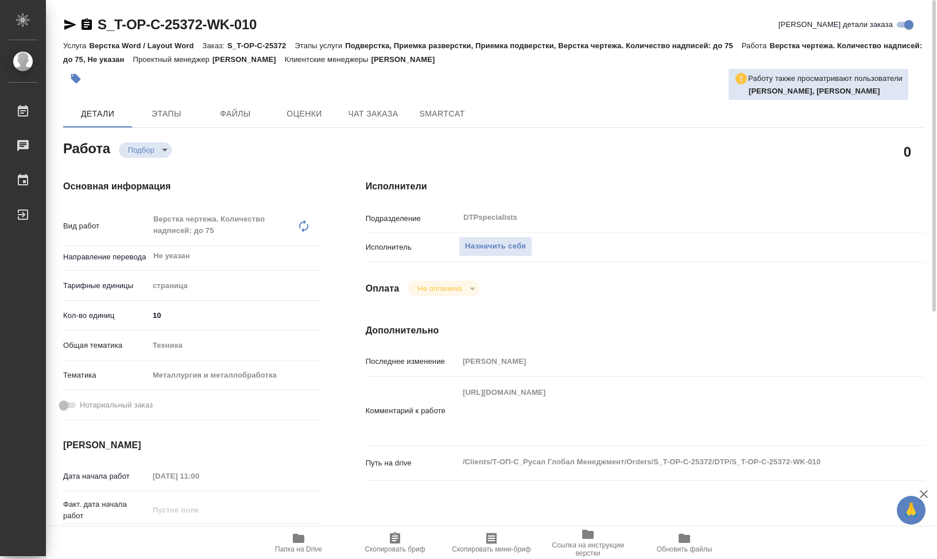
type textarea "x"
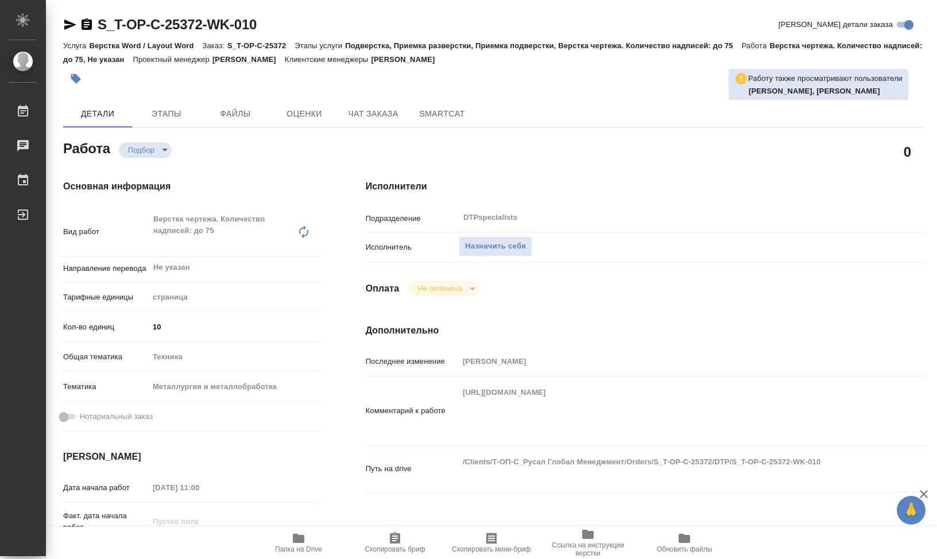
type textarea "x"
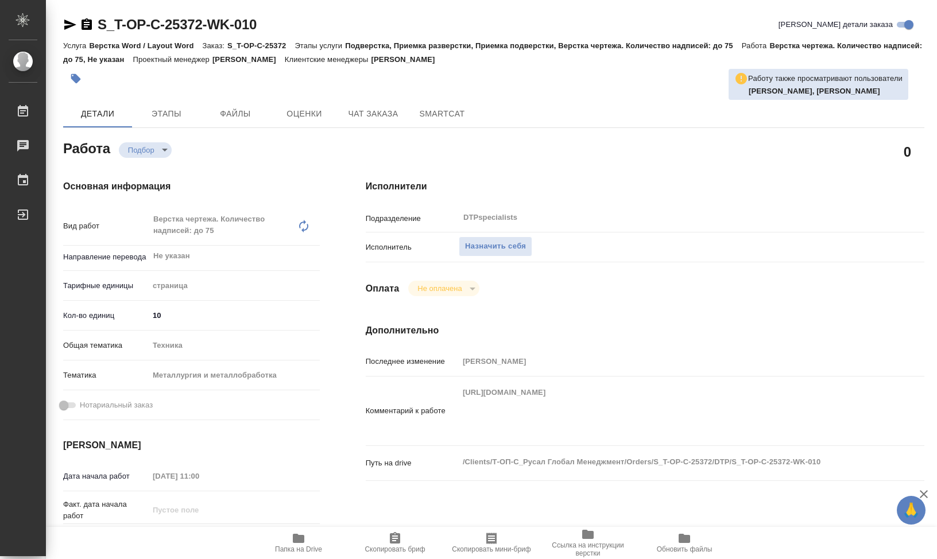
type textarea "x"
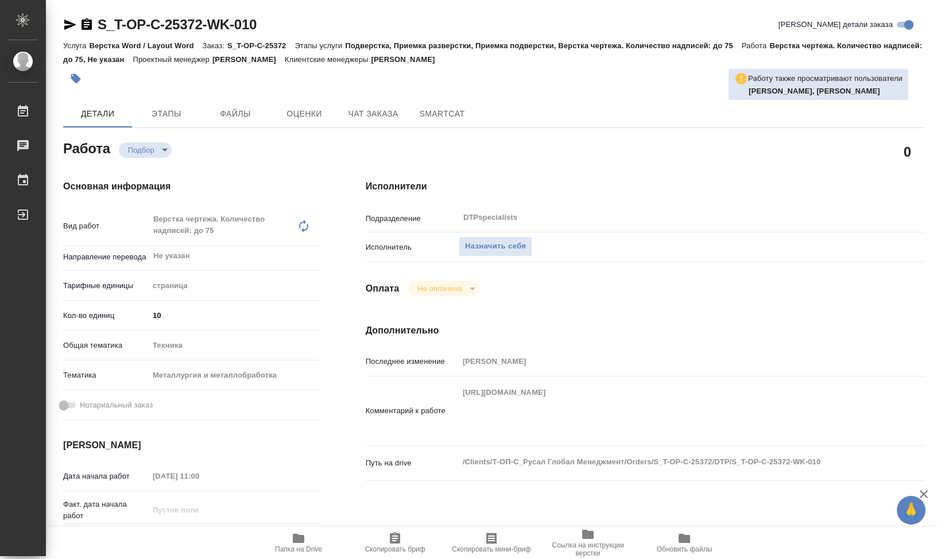
type textarea "x"
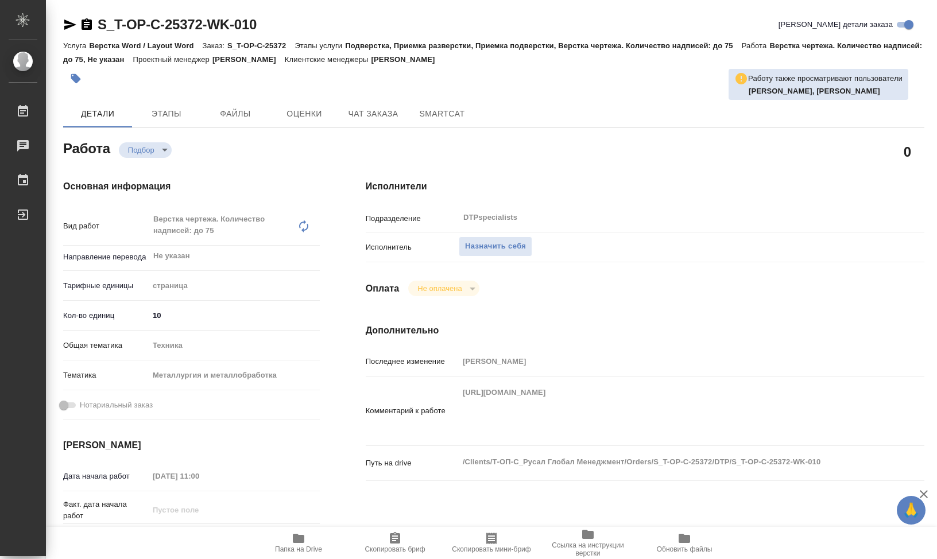
scroll to position [230, 0]
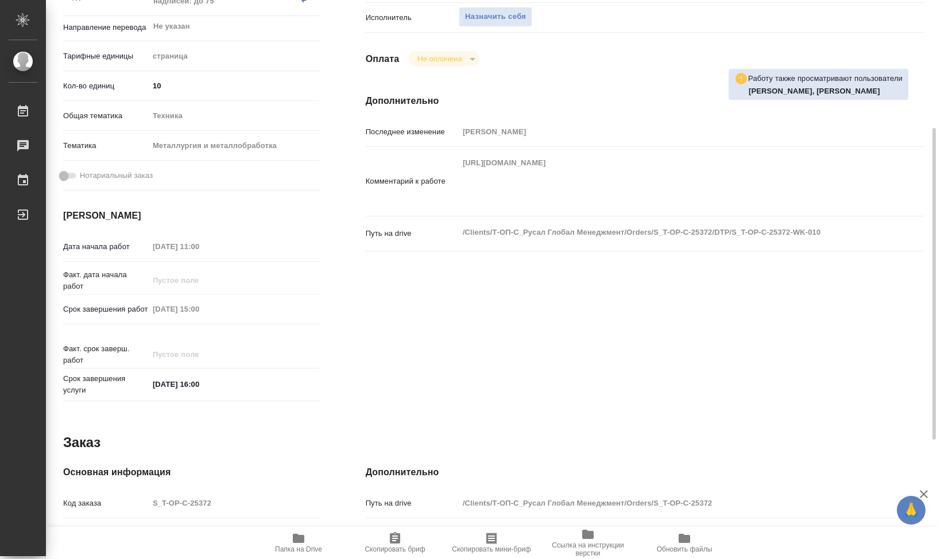
type textarea "x"
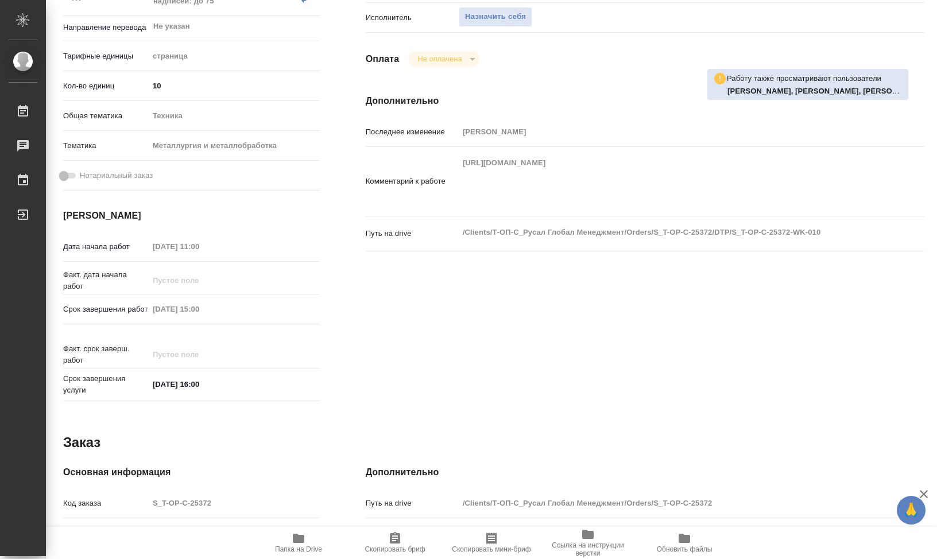
type textarea "x"
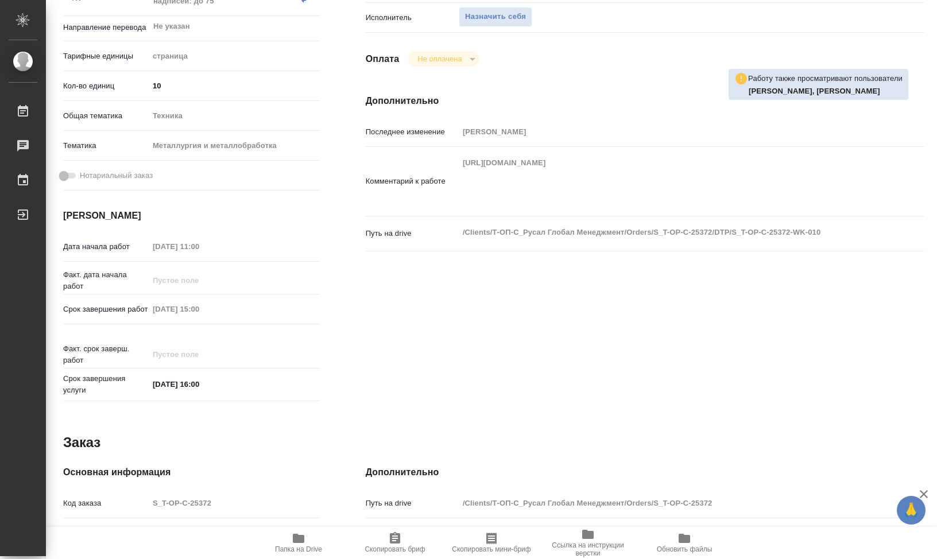
drag, startPoint x: 267, startPoint y: 247, endPoint x: 274, endPoint y: 257, distance: 11.9
click at [267, 247] on div "09.10.2025 11:00" at bounding box center [234, 246] width 171 height 17
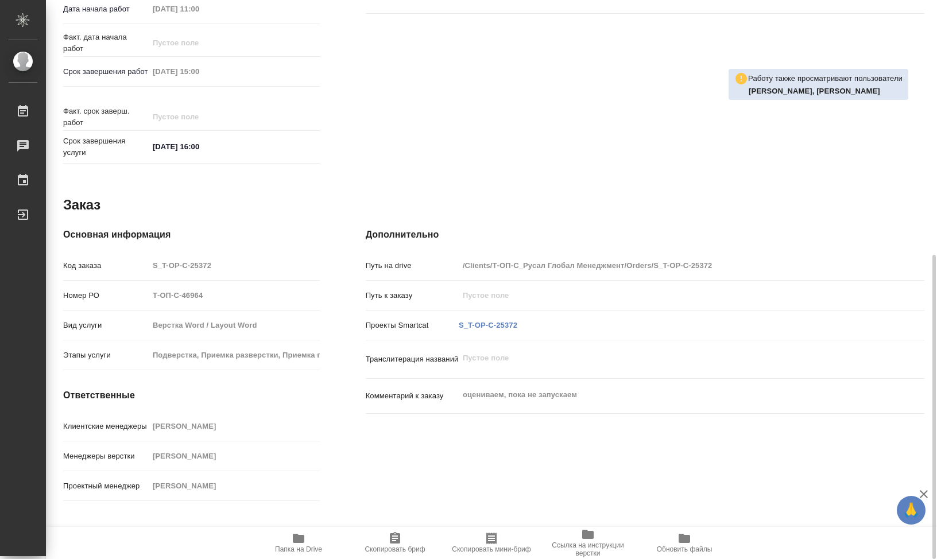
scroll to position [468, 0]
type textarea "x"
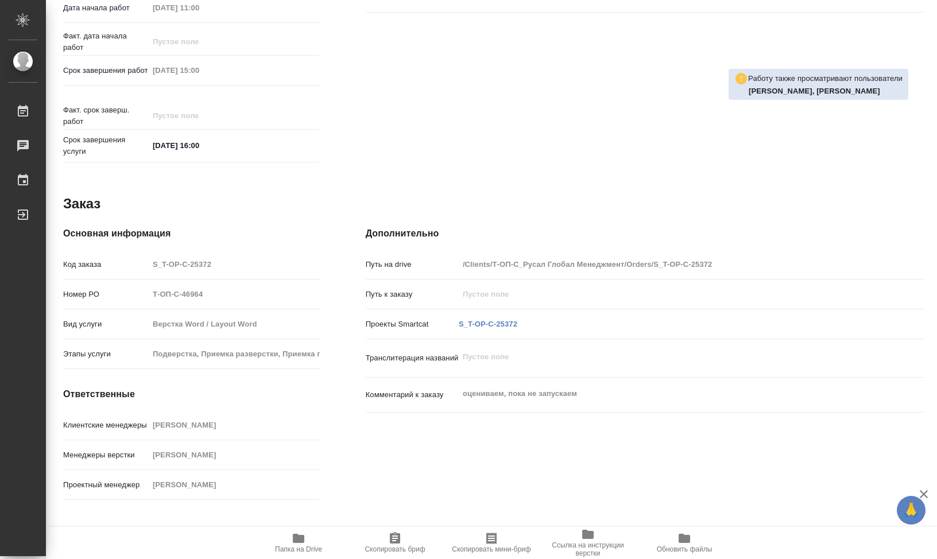
type textarea "x"
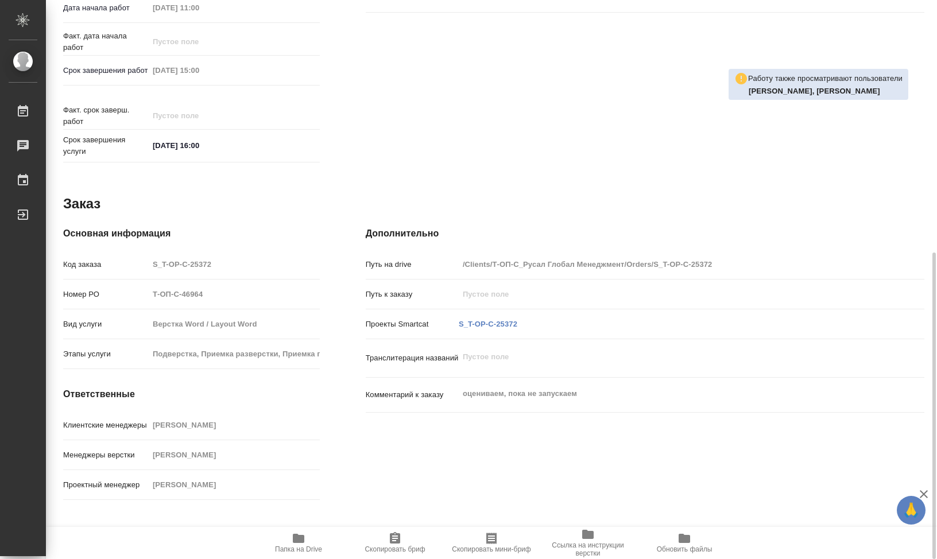
type textarea "x"
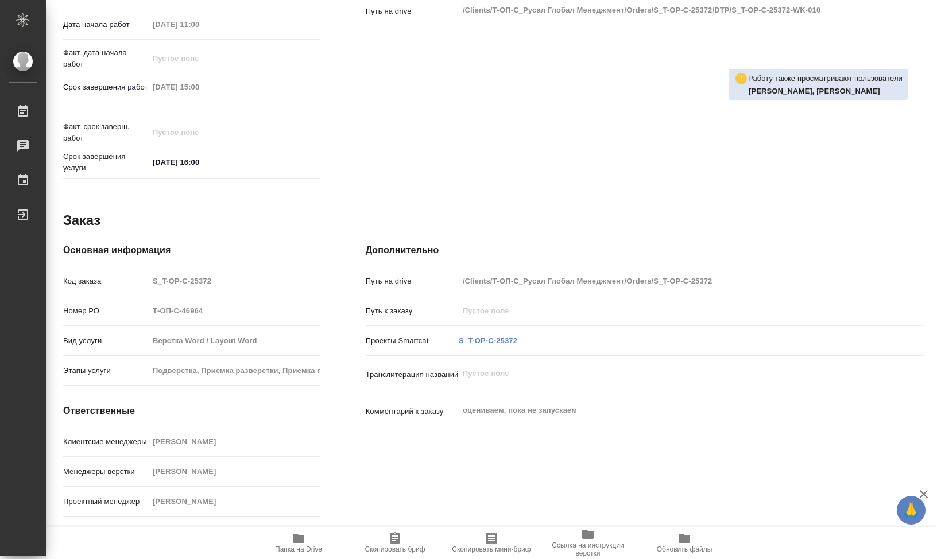
type textarea "x"
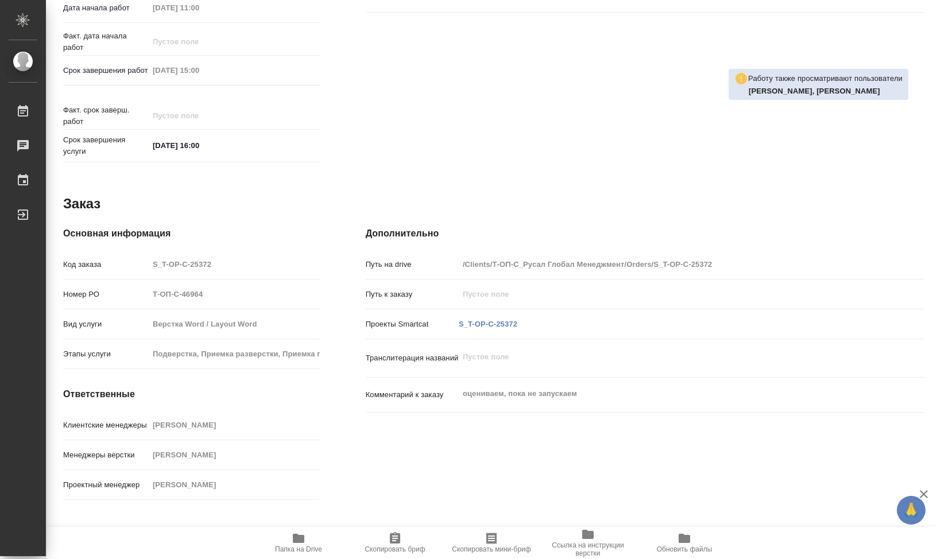
type textarea "x"
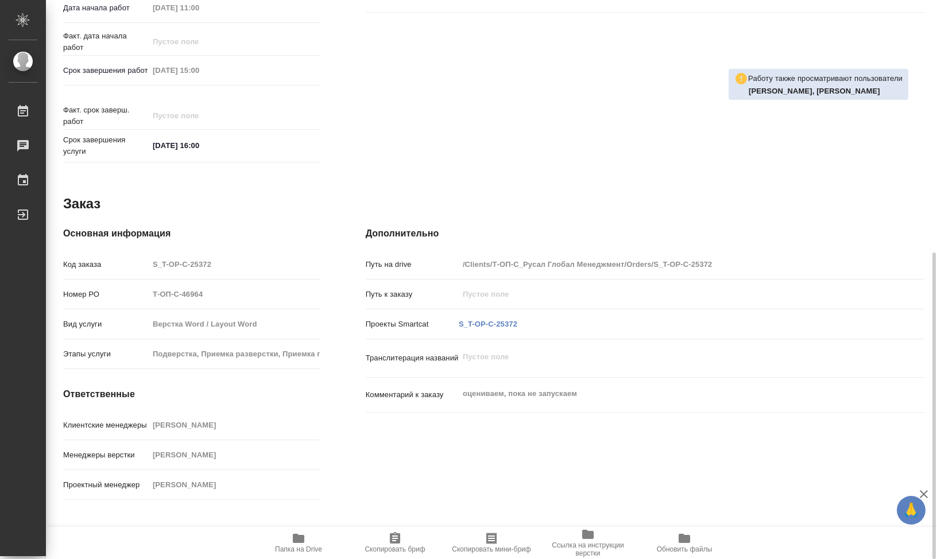
type textarea "x"
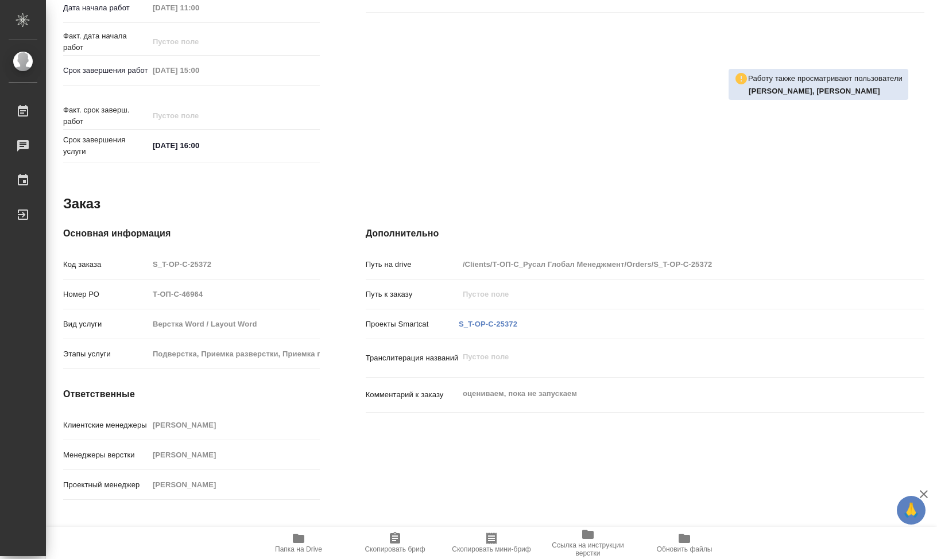
type textarea "x"
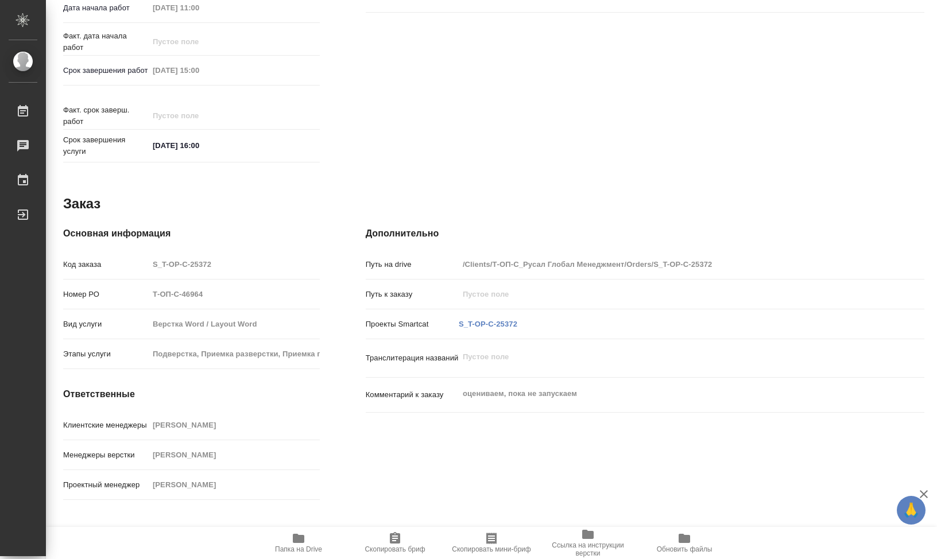
click at [301, 162] on div "Срок завершения услуги 10.10.2025 16:00" at bounding box center [191, 150] width 257 height 33
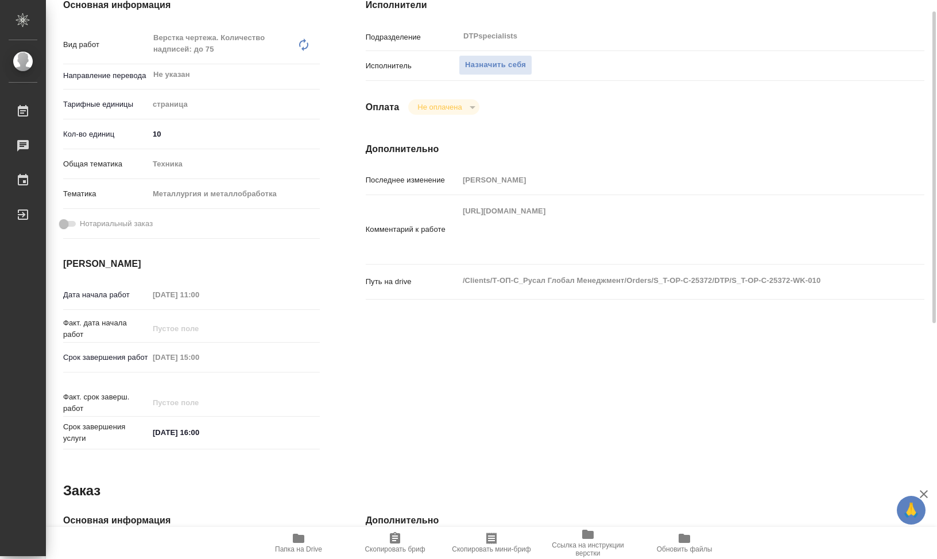
scroll to position [0, 0]
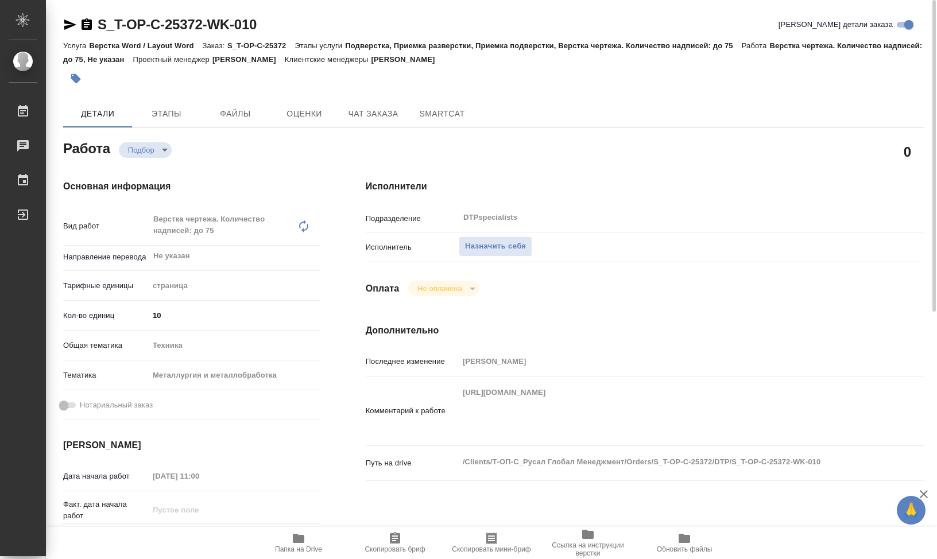
type textarea "x"
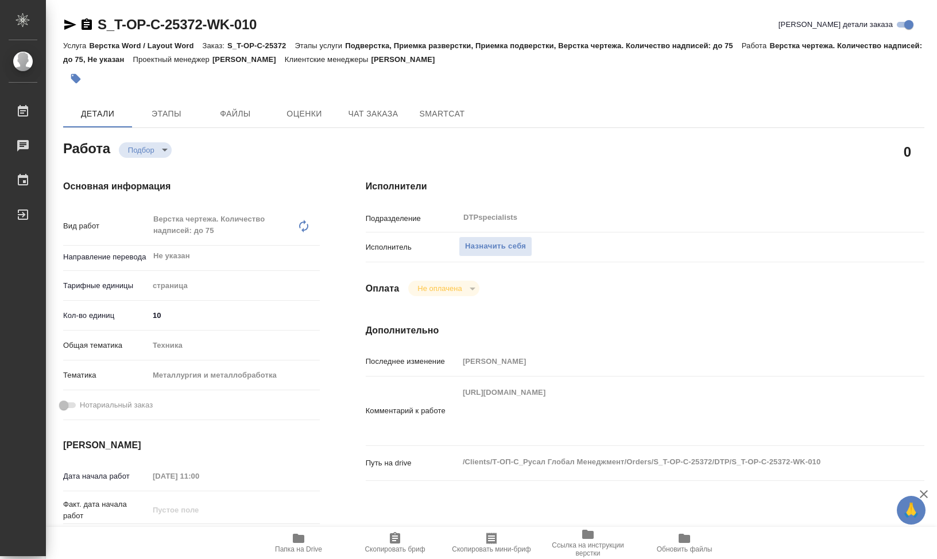
type textarea "x"
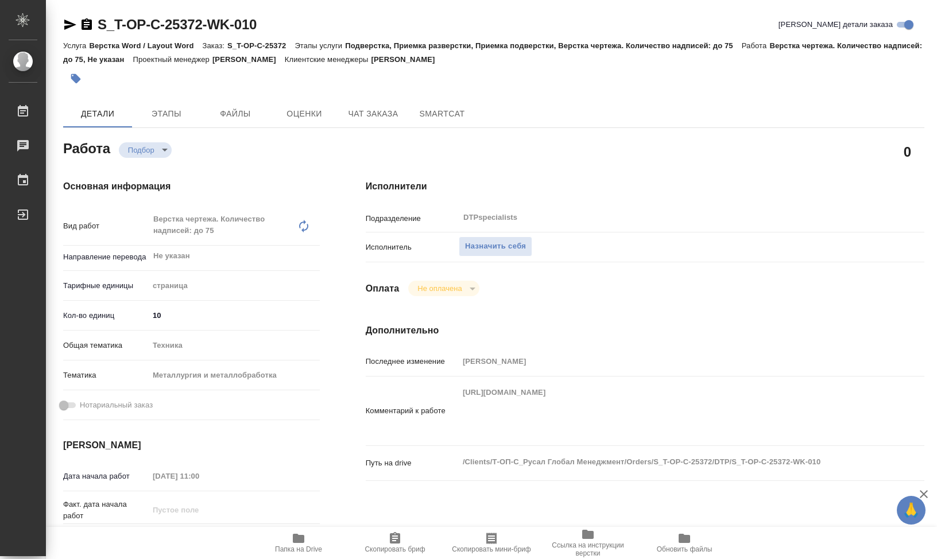
type textarea "x"
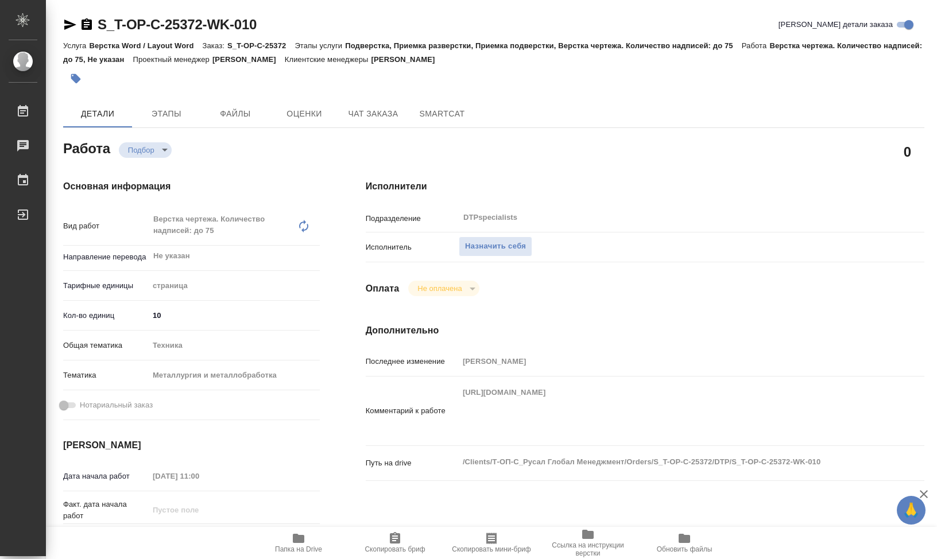
type textarea "x"
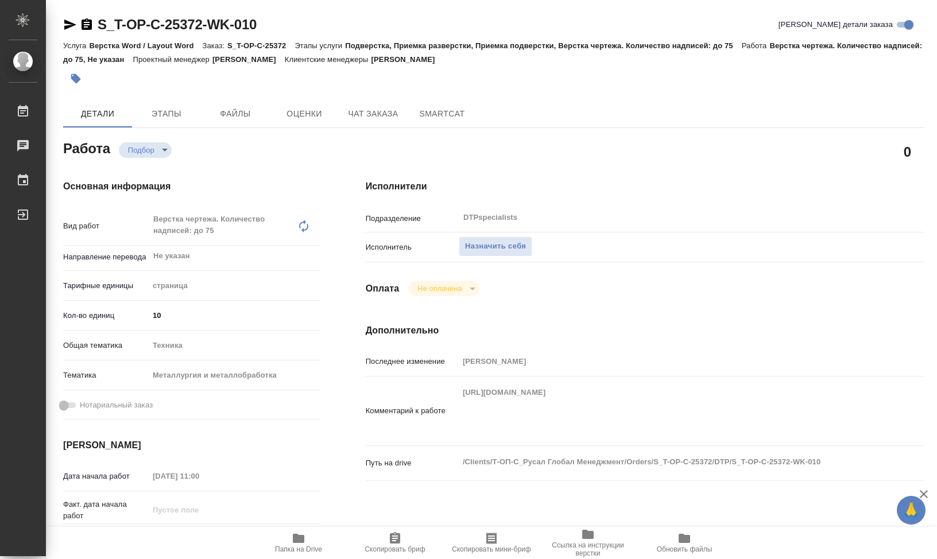
type textarea "x"
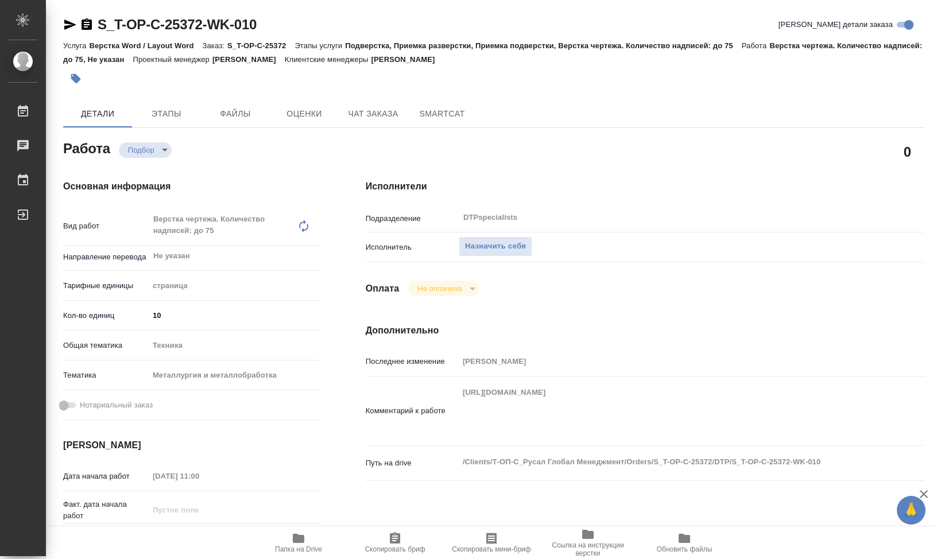
type textarea "x"
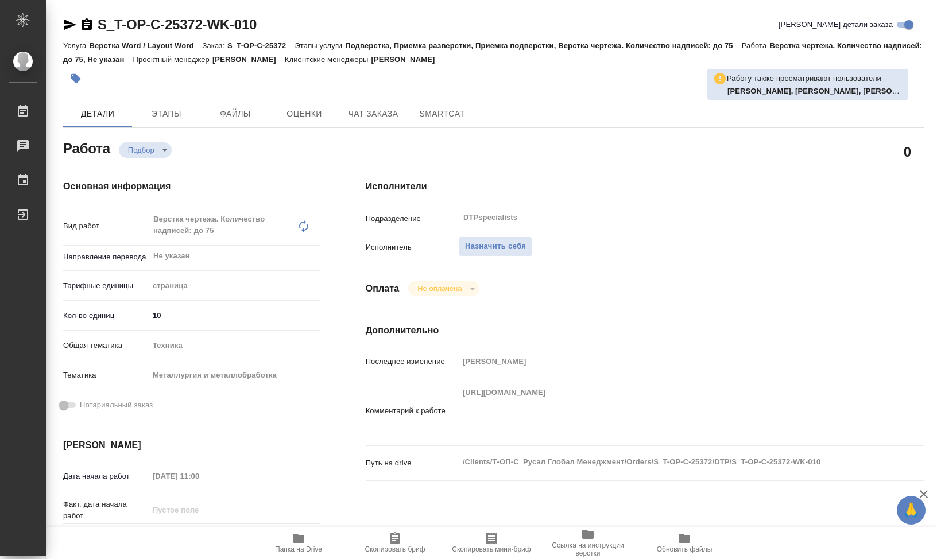
click at [112, 355] on div "Общая тематика Техника tech" at bounding box center [191, 350] width 257 height 30
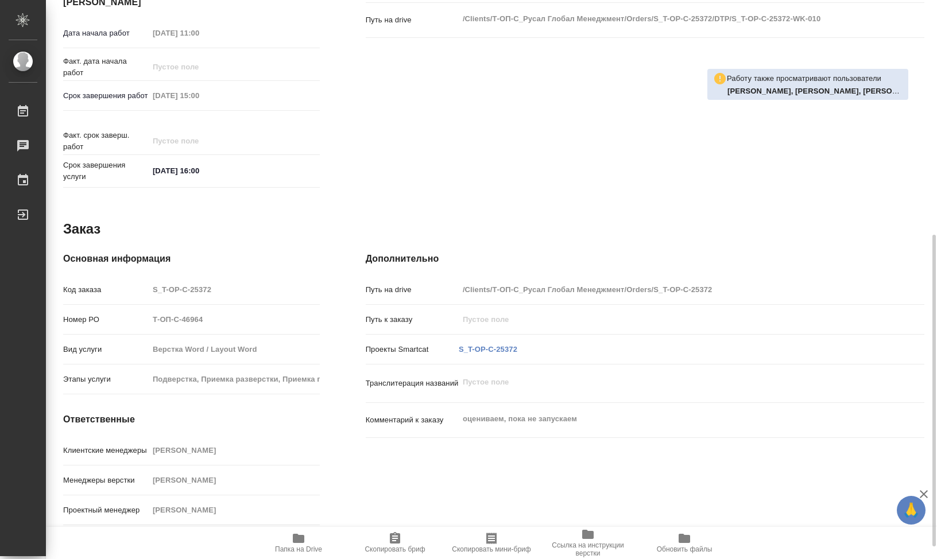
scroll to position [435, 0]
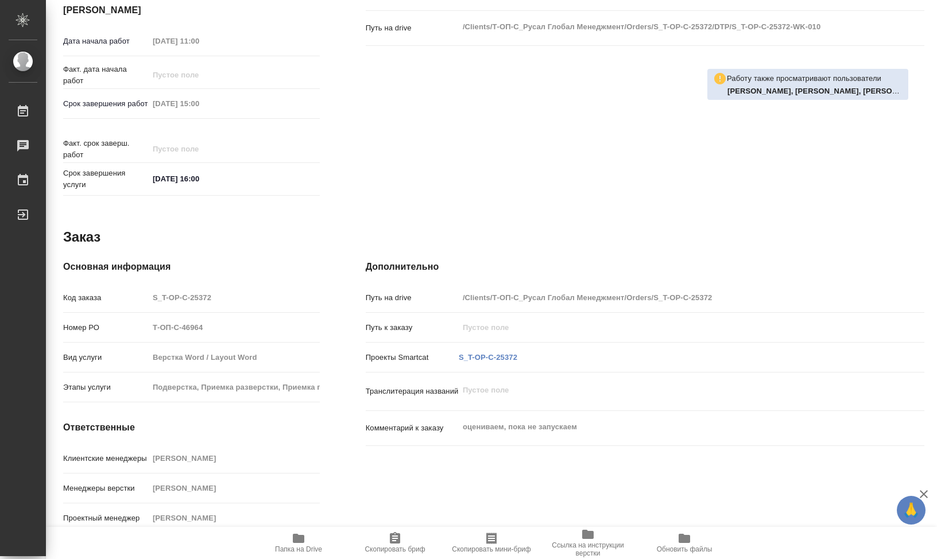
type textarea "x"
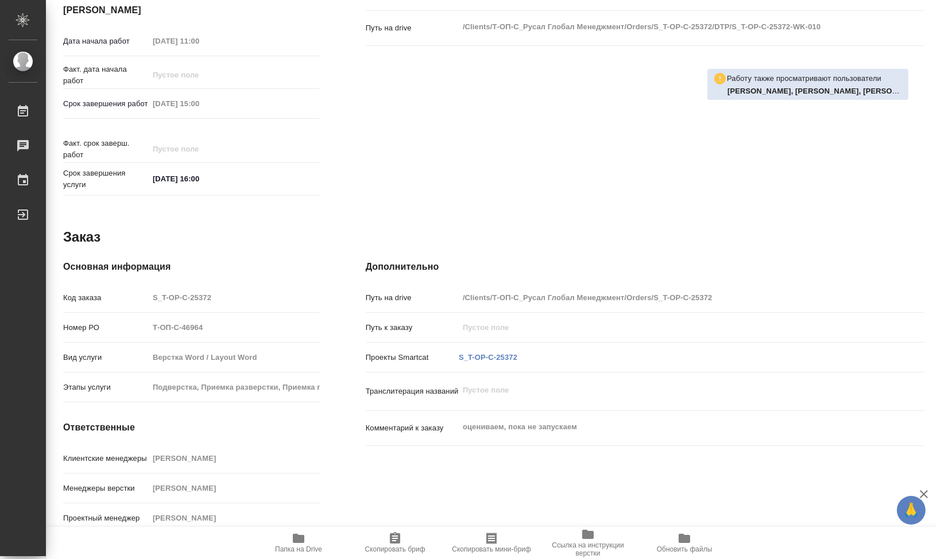
type textarea "x"
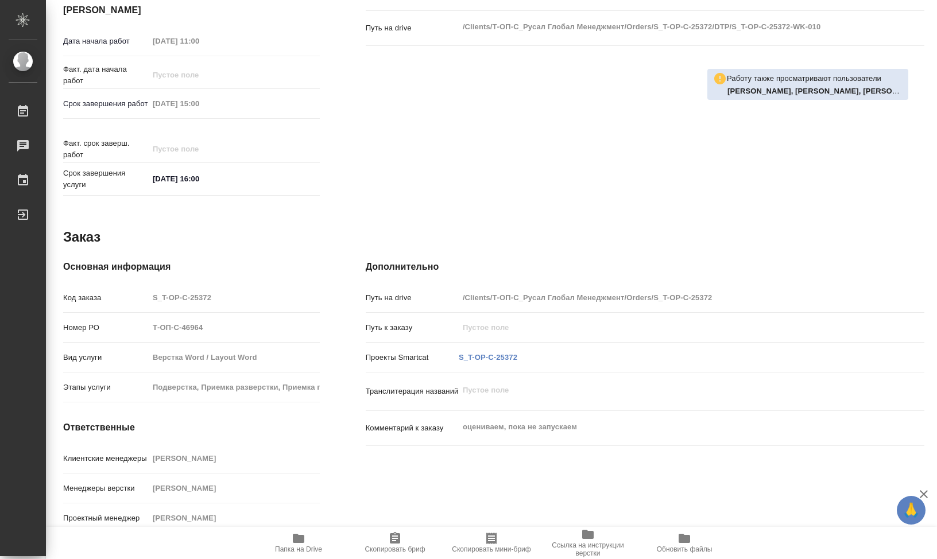
type textarea "x"
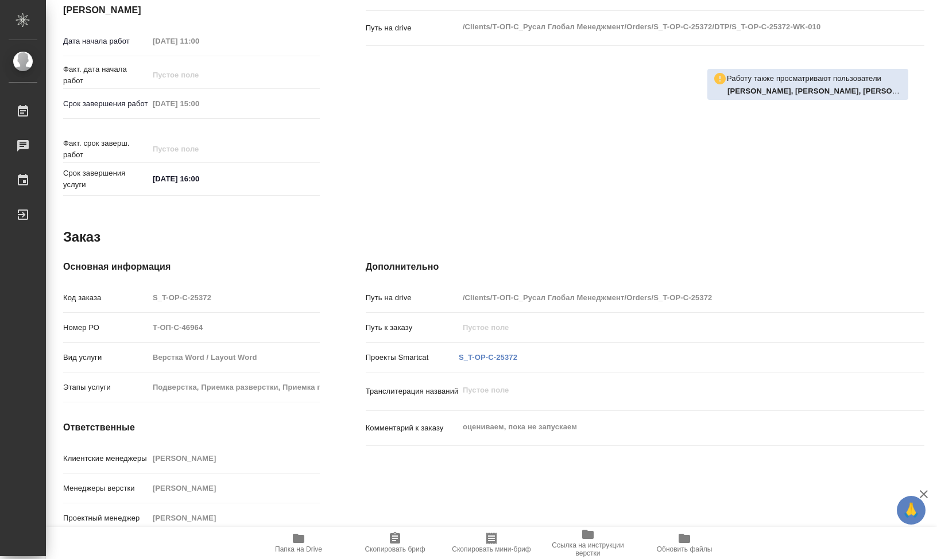
type textarea "x"
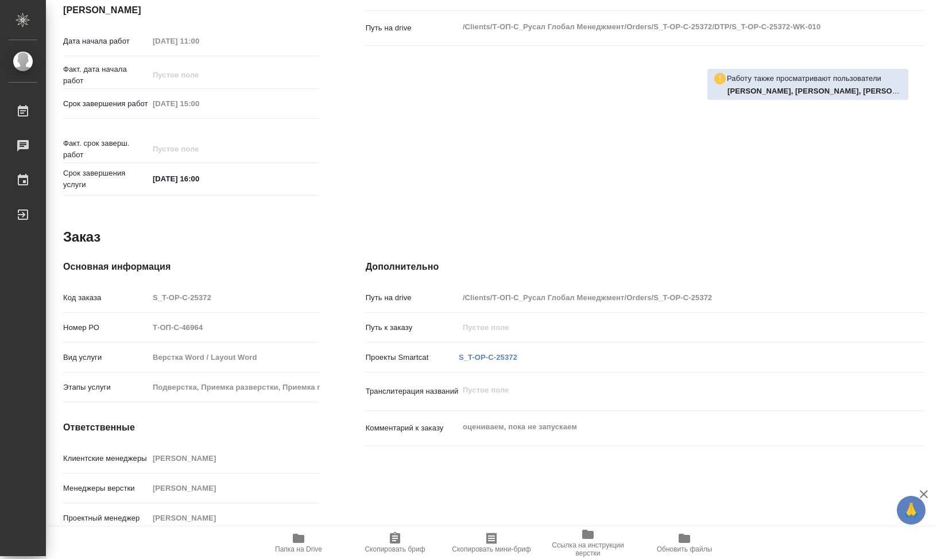
type textarea "x"
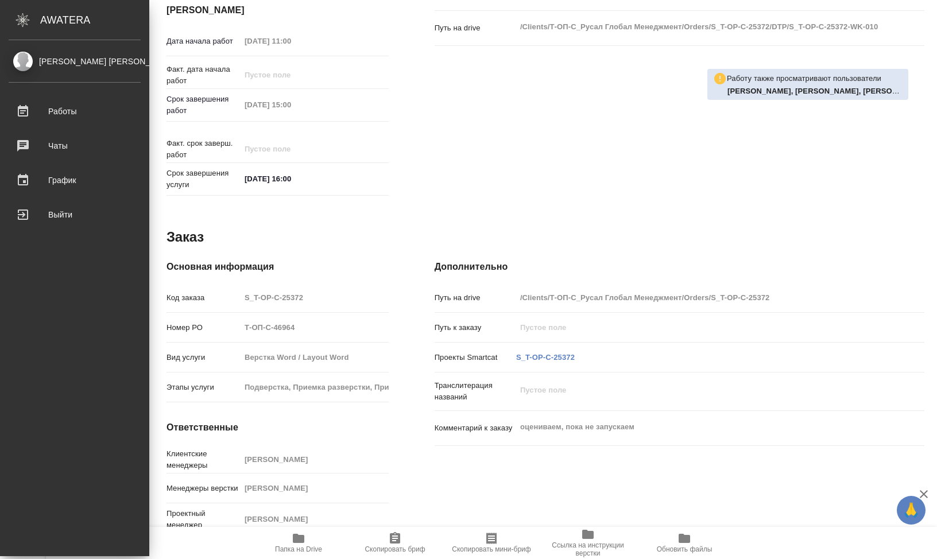
type textarea "x"
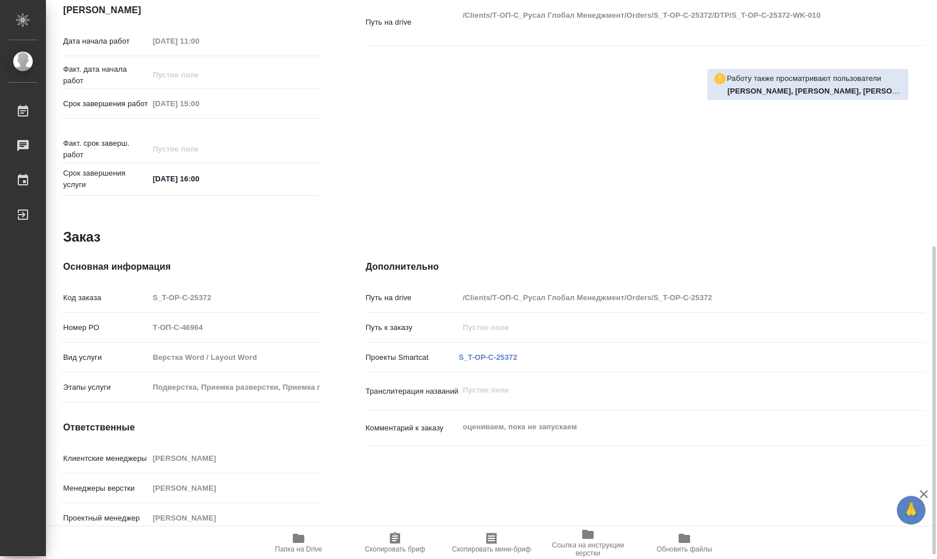
click at [260, 270] on h4 "Основная информация" at bounding box center [191, 267] width 257 height 14
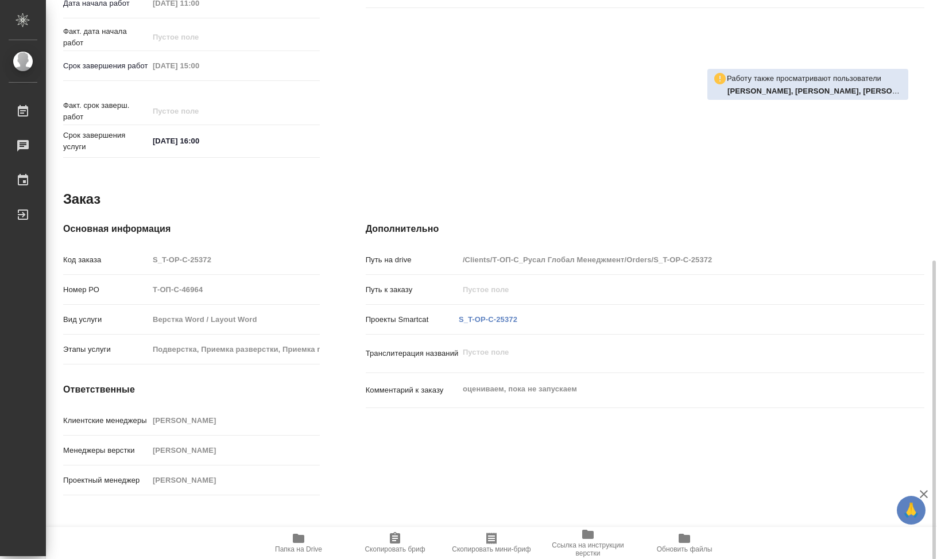
scroll to position [485, 0]
click at [296, 548] on span "Папка на Drive" at bounding box center [298, 549] width 47 height 8
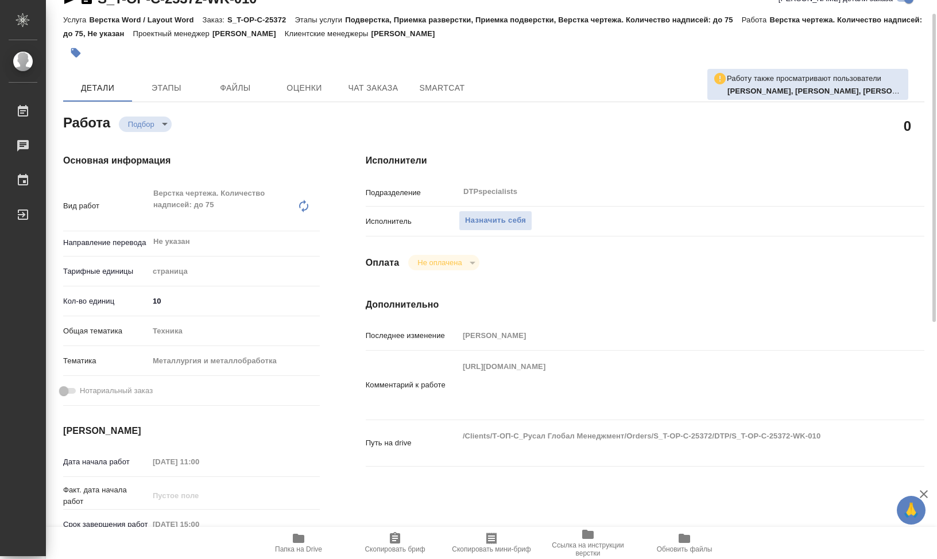
scroll to position [0, 0]
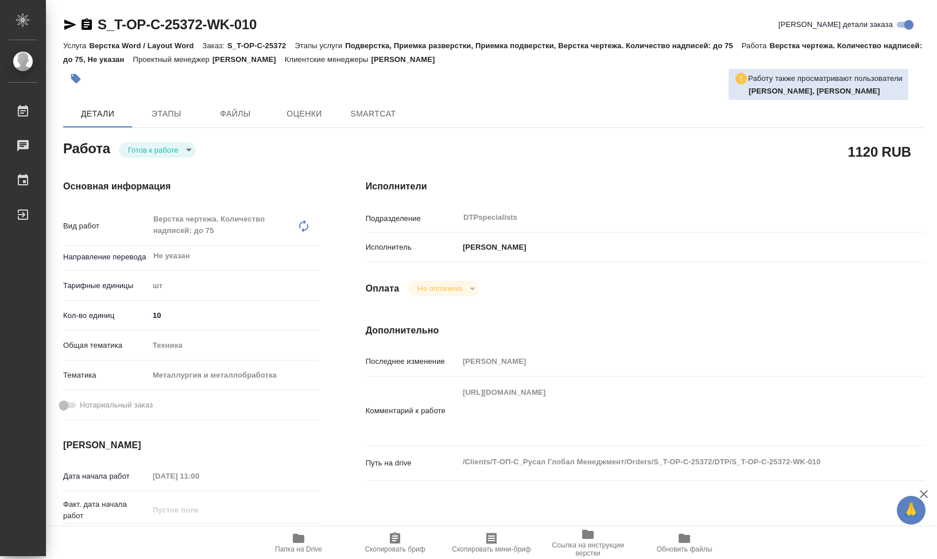
type textarea "x"
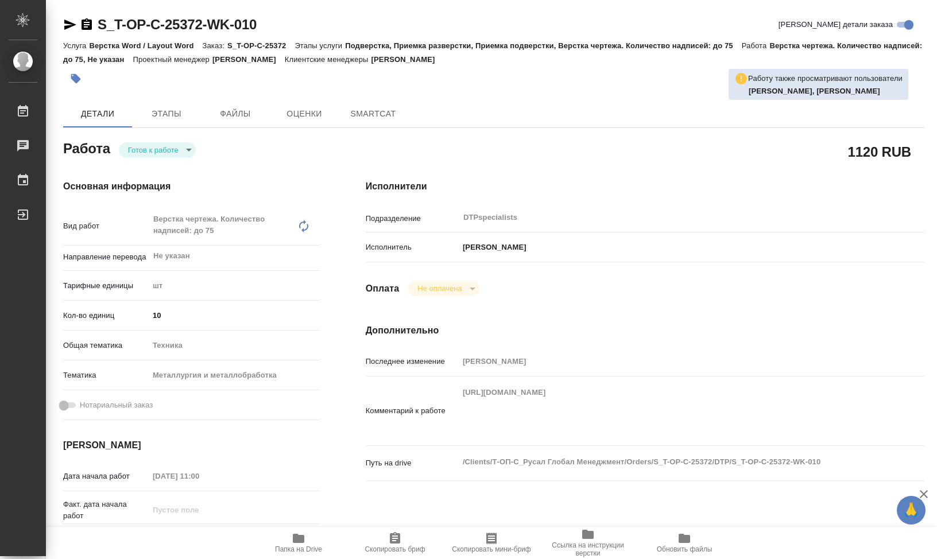
type textarea "x"
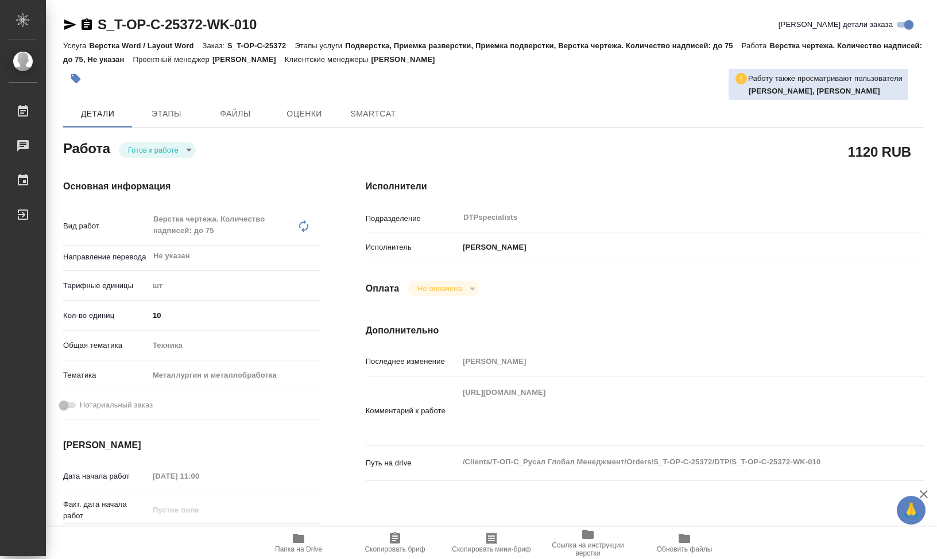
type textarea "x"
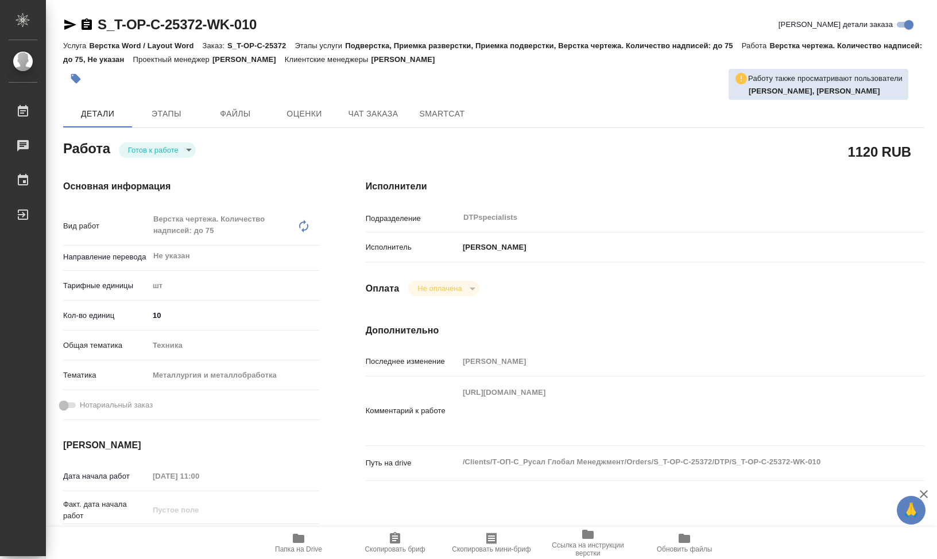
type textarea "x"
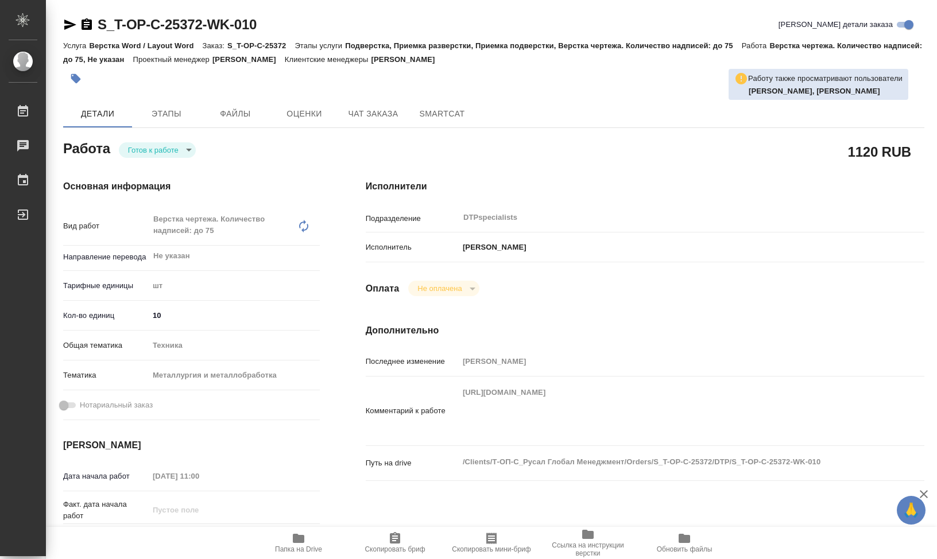
type textarea "x"
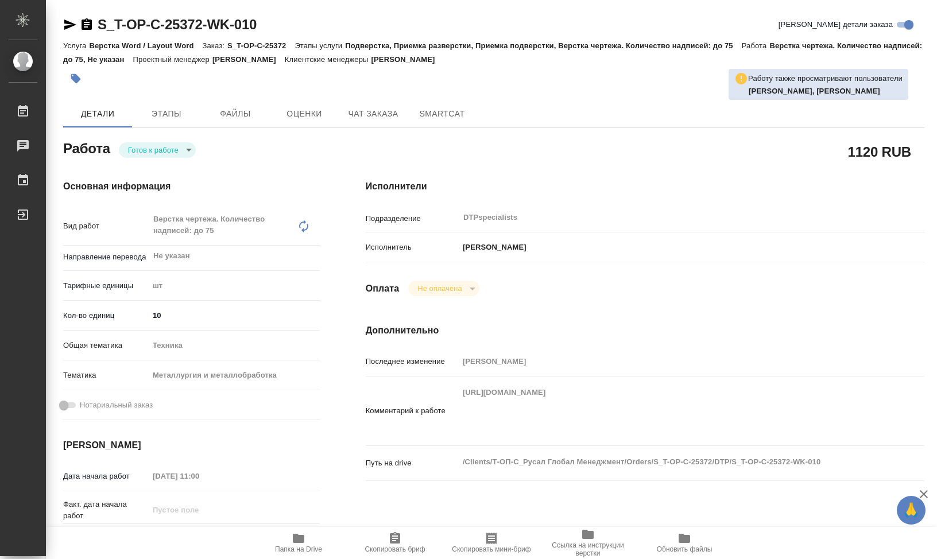
type textarea "x"
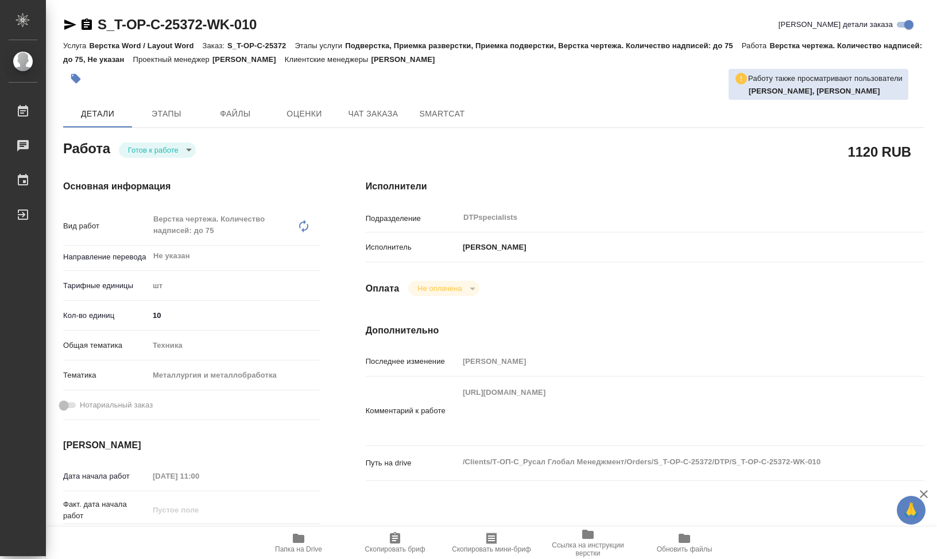
type textarea "x"
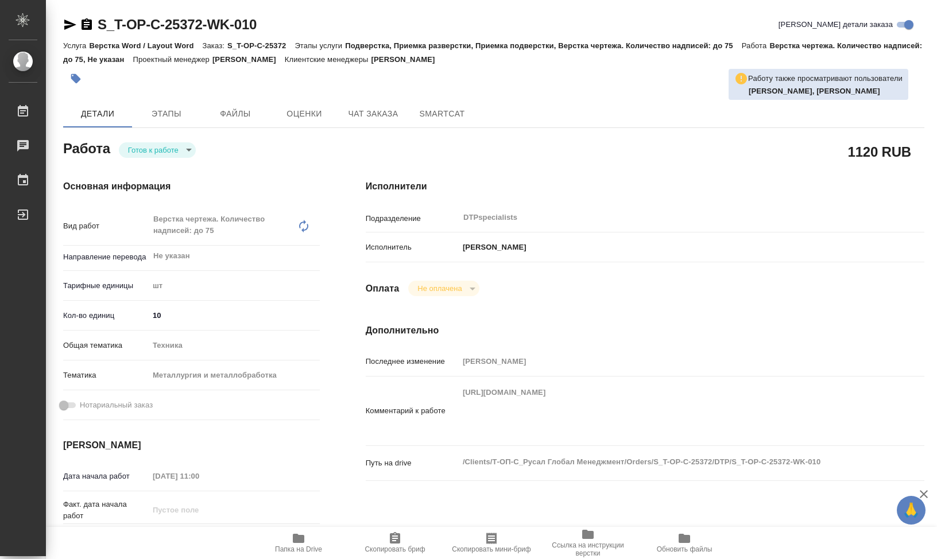
type textarea "x"
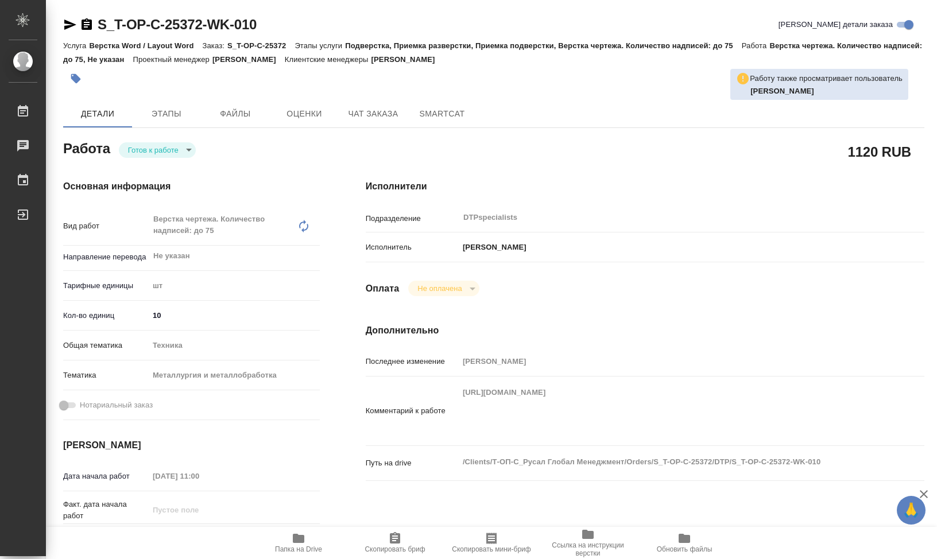
click at [276, 165] on div "Основная информация Вид работ Верстка чертежа. Количество надписей: до 75 x ​ Н…" at bounding box center [191, 408] width 302 height 502
type textarea "x"
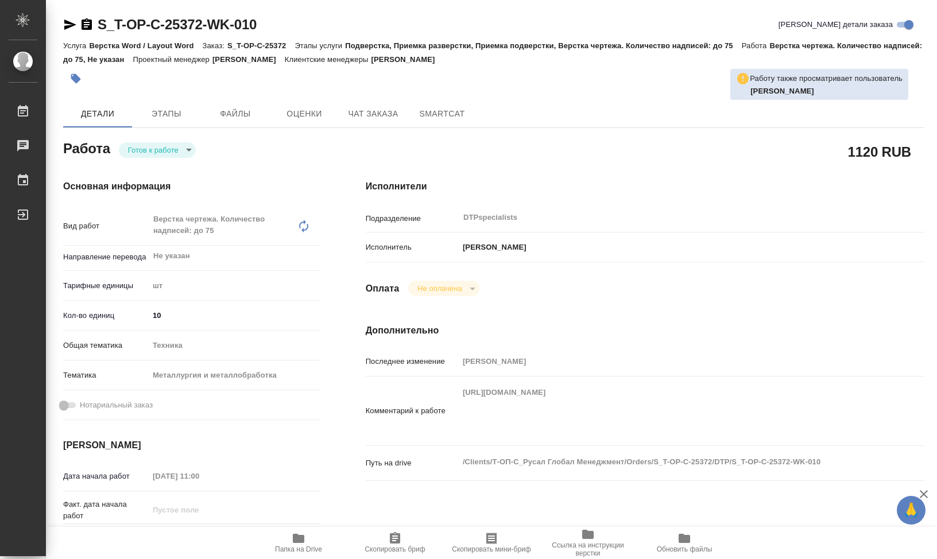
type textarea "x"
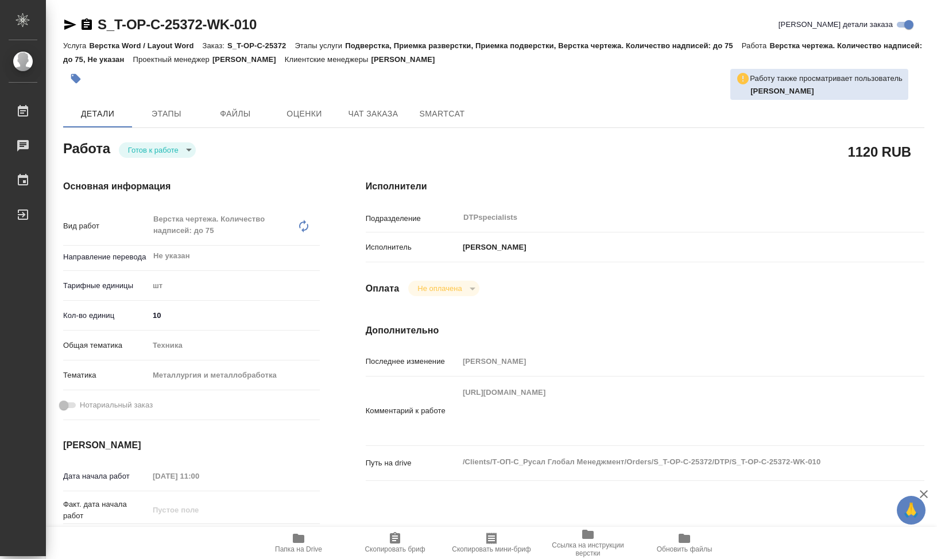
type textarea "x"
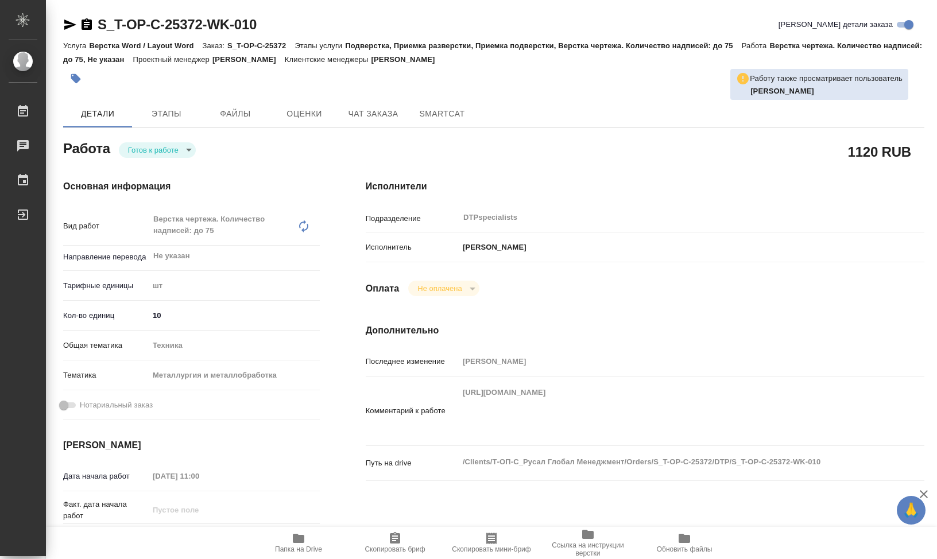
type textarea "x"
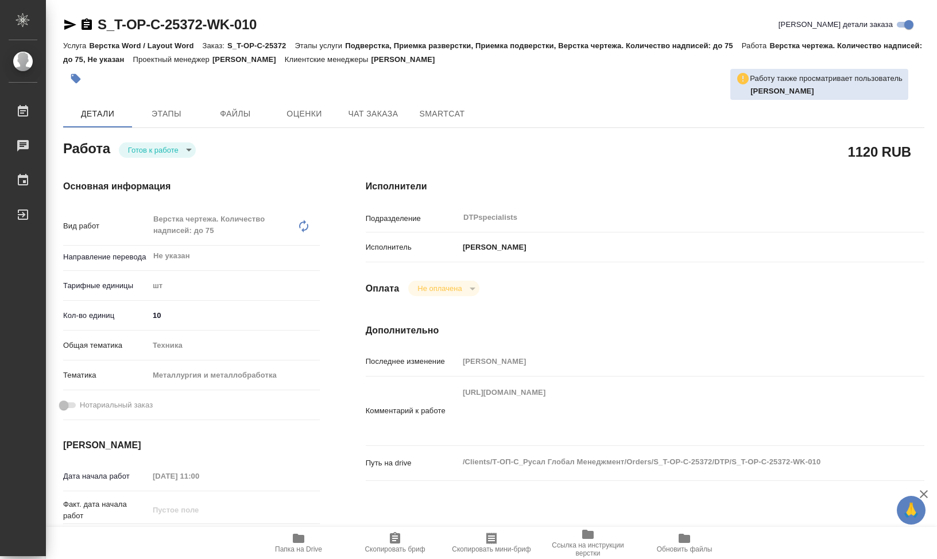
type textarea "x"
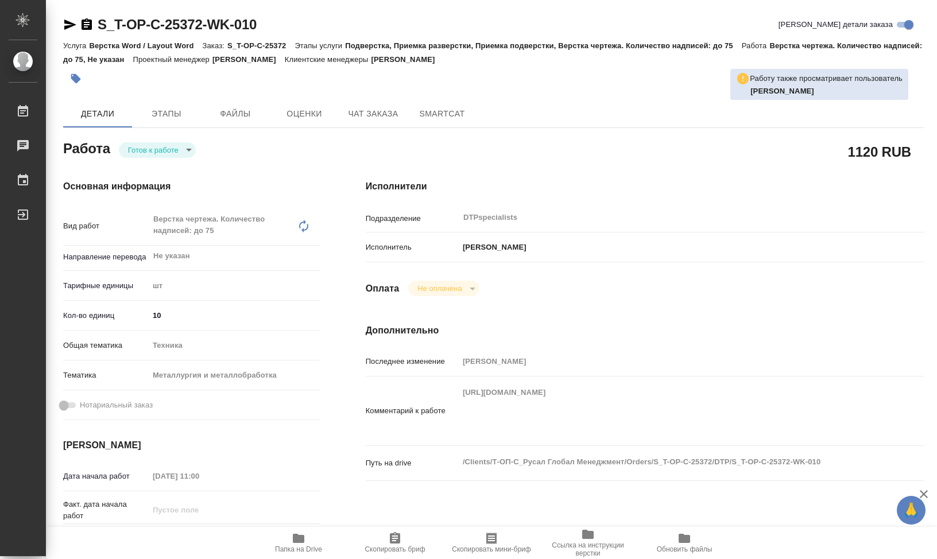
type textarea "x"
click at [195, 170] on div "Основная информация Вид работ Верстка чертежа. Количество надписей: до 75 x ​ Н…" at bounding box center [191, 408] width 302 height 502
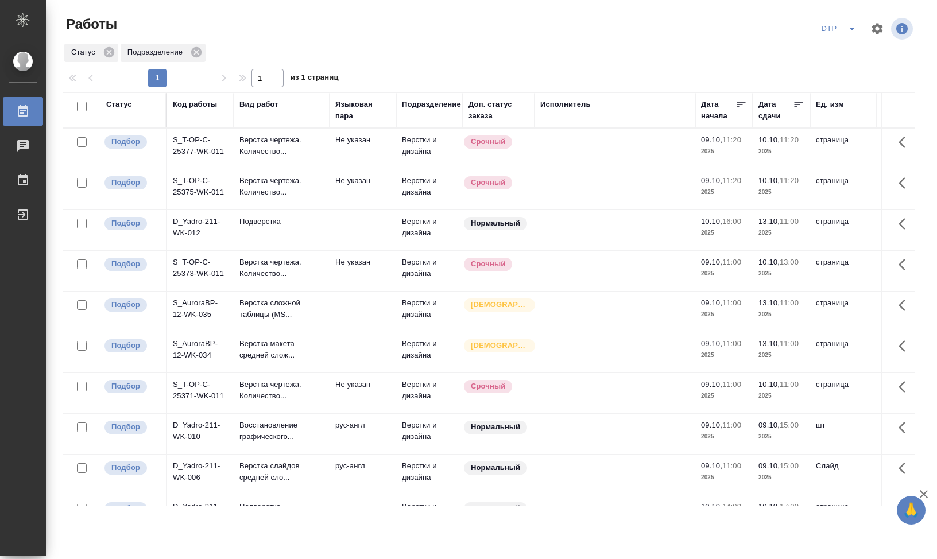
drag, startPoint x: 300, startPoint y: 110, endPoint x: 329, endPoint y: 118, distance: 30.2
click at [329, 118] on div at bounding box center [329, 110] width 1 height 34
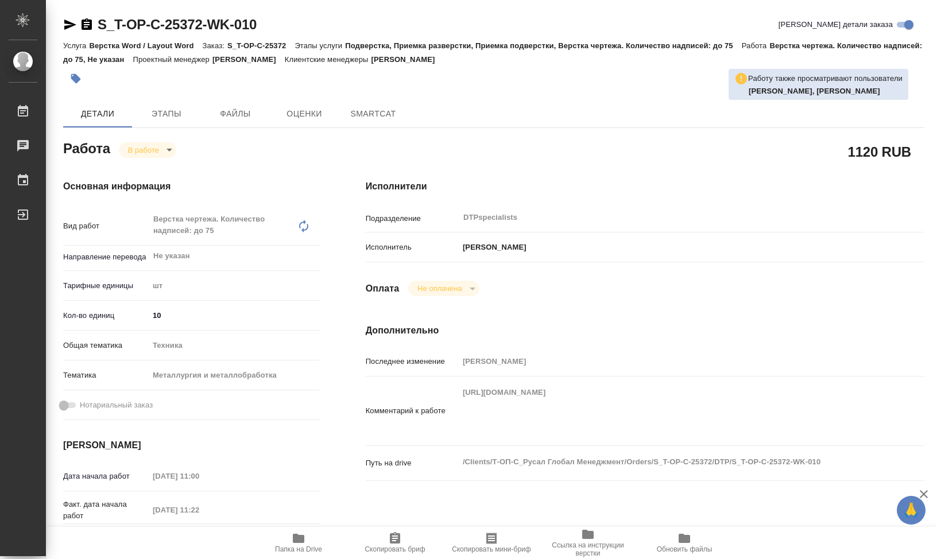
type textarea "x"
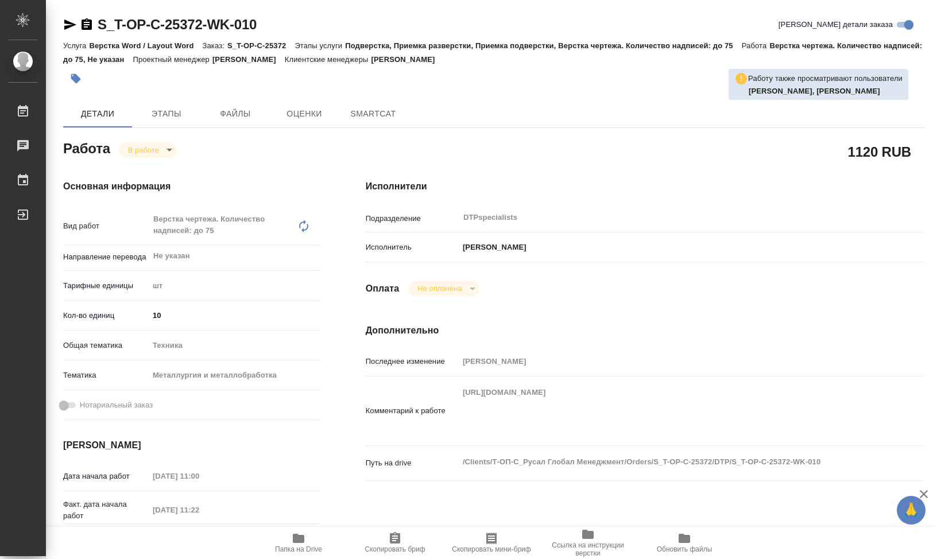
type textarea "x"
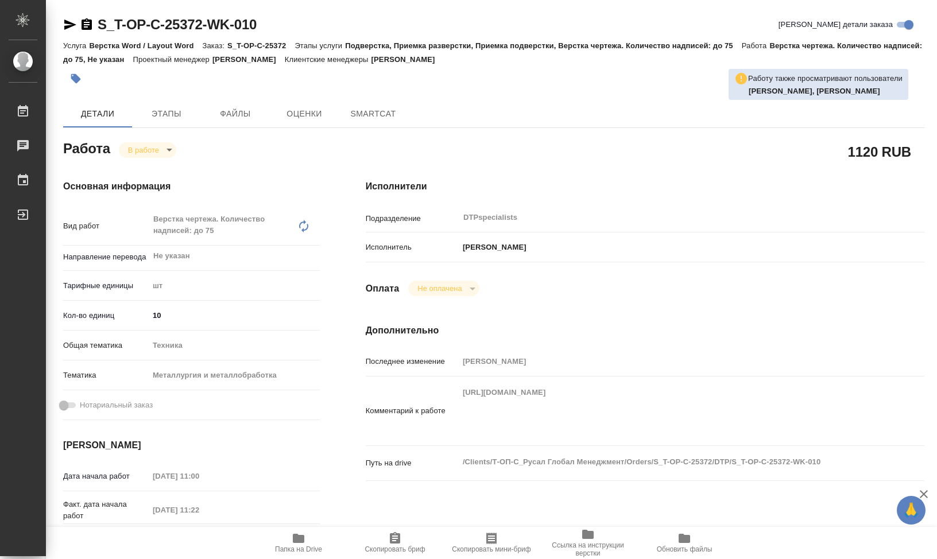
type textarea "x"
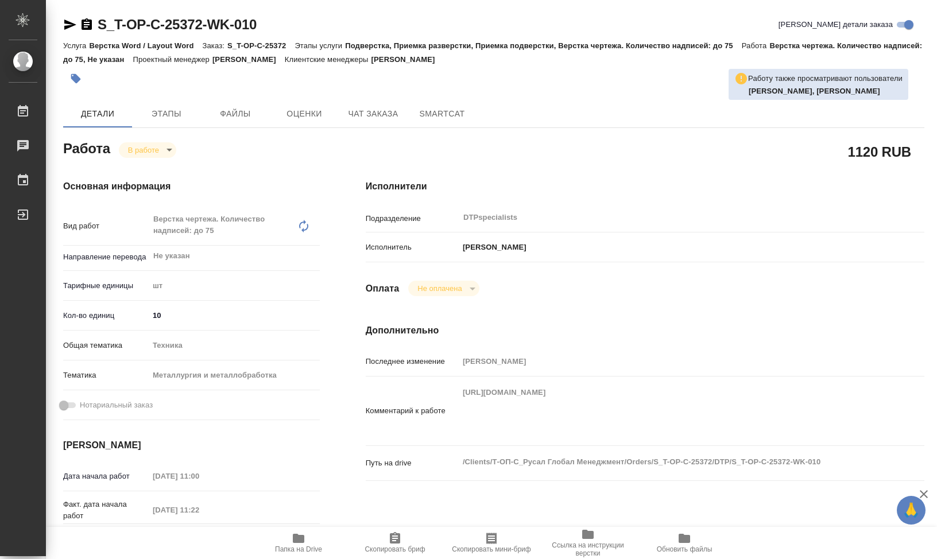
type textarea "x"
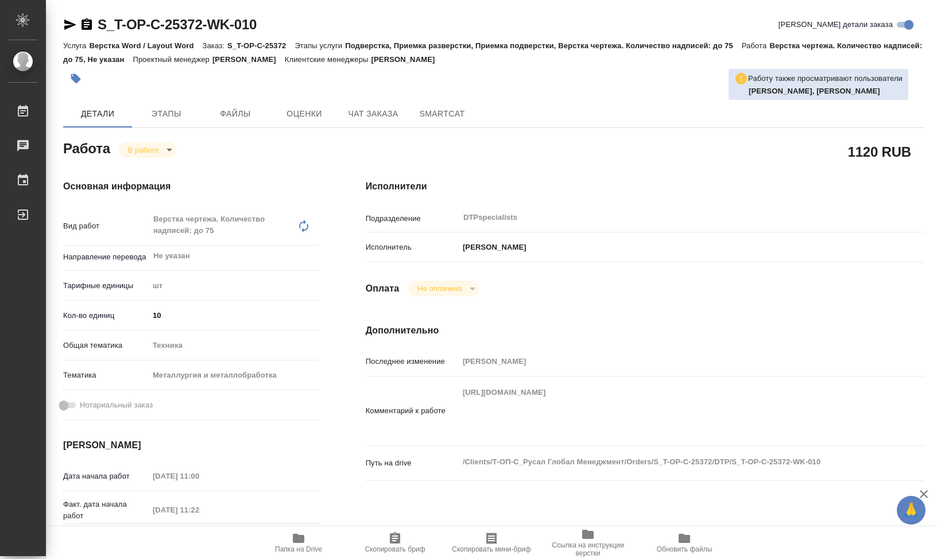
type textarea "x"
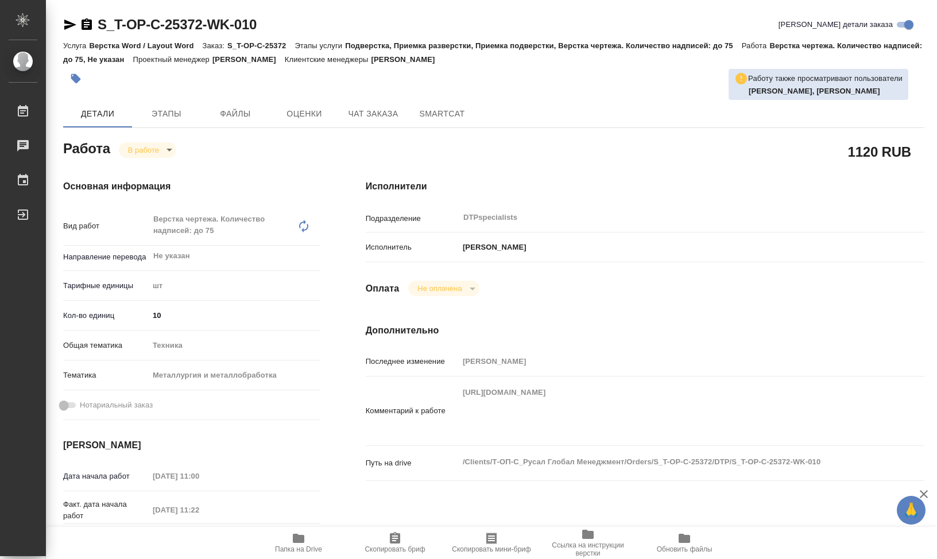
type textarea "x"
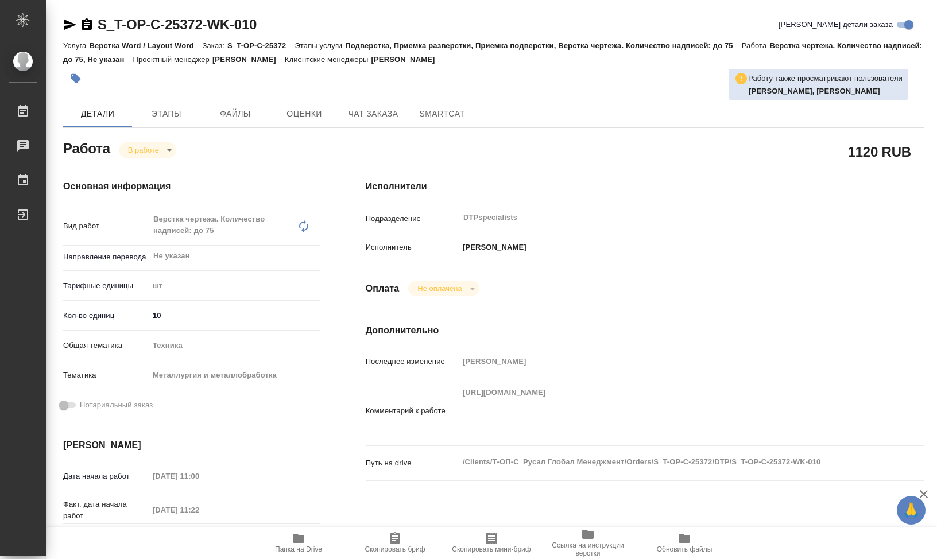
type textarea "x"
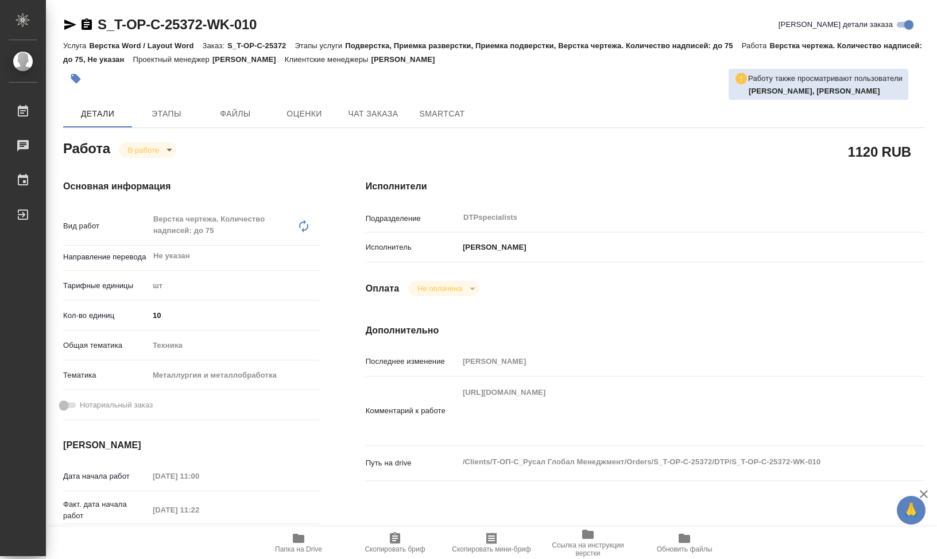
type textarea "x"
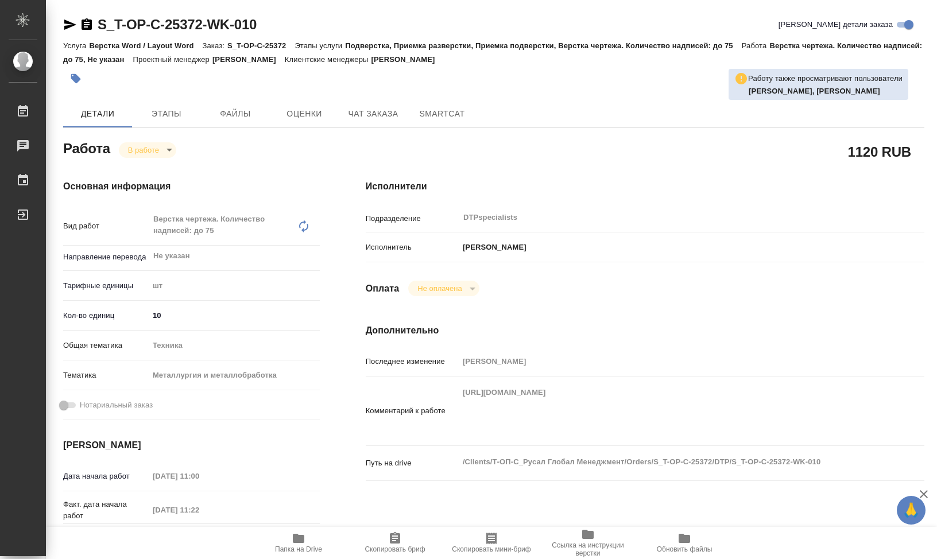
type textarea "x"
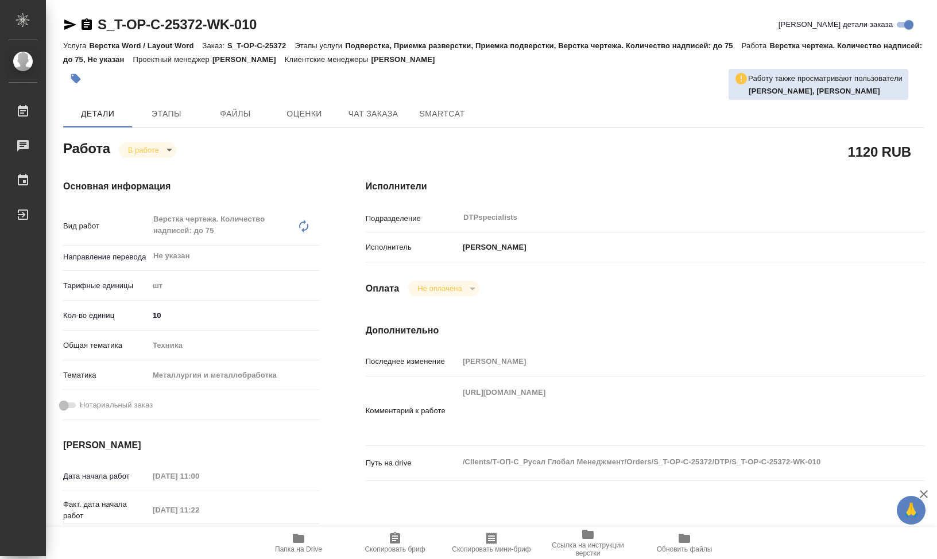
type textarea "x"
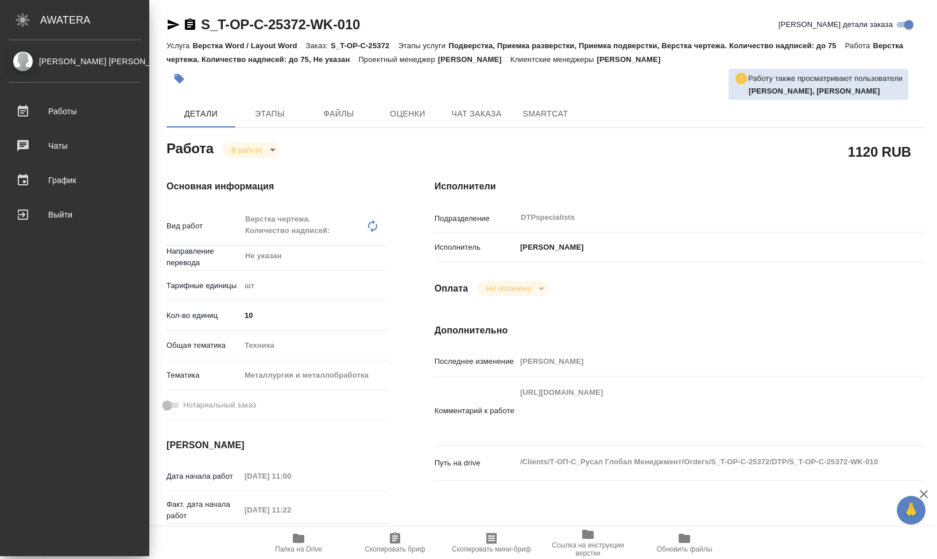
type textarea "x"
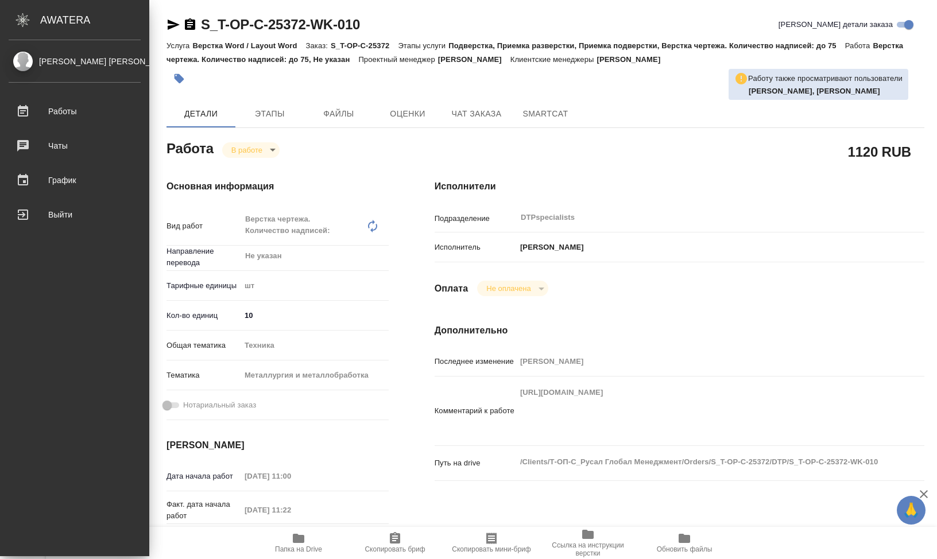
type textarea "x"
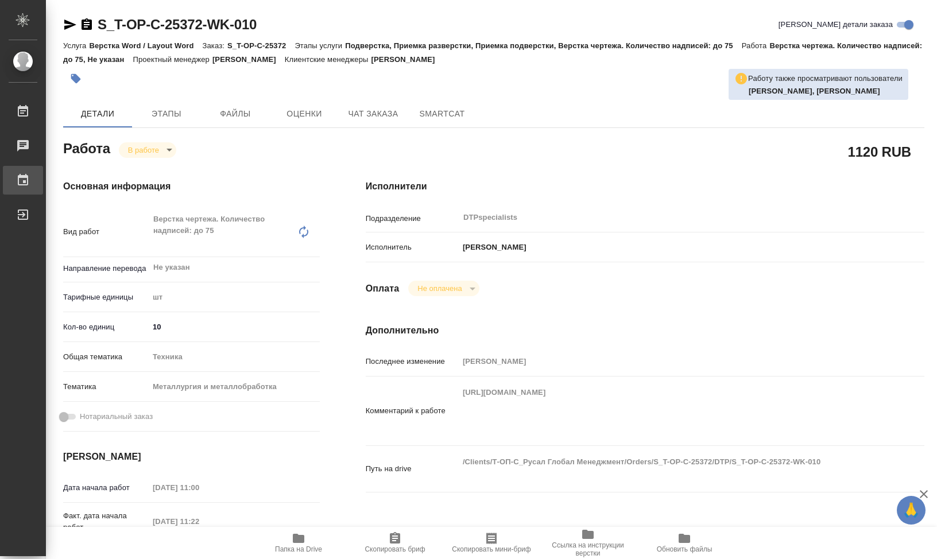
type textarea "x"
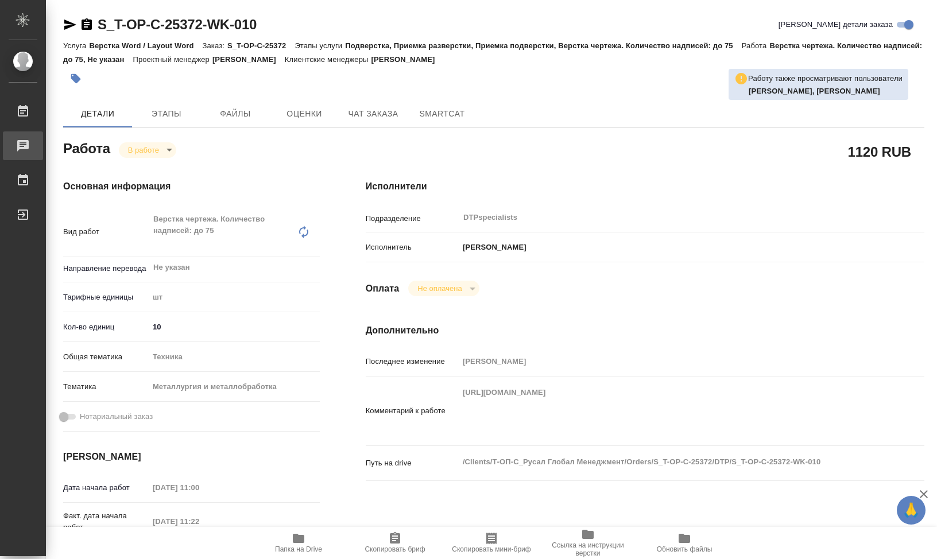
type textarea "x"
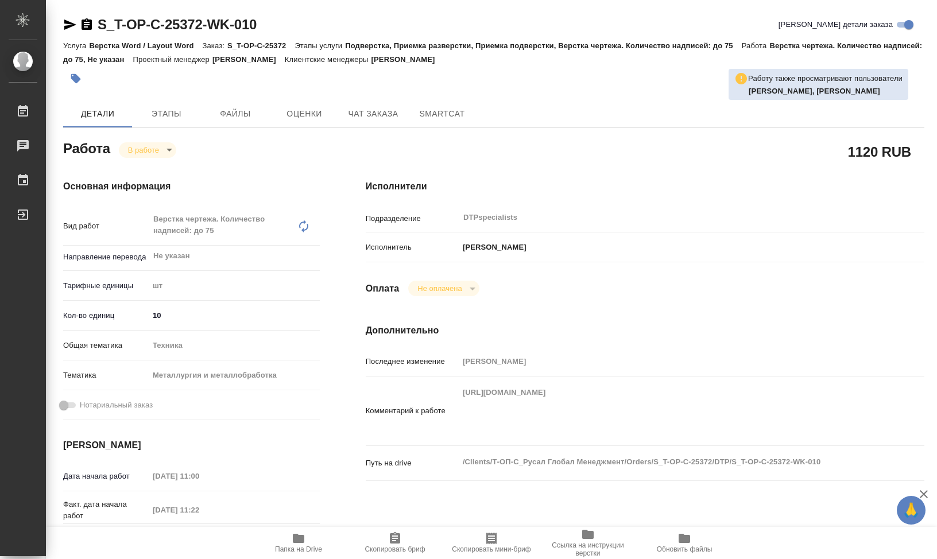
type textarea "x"
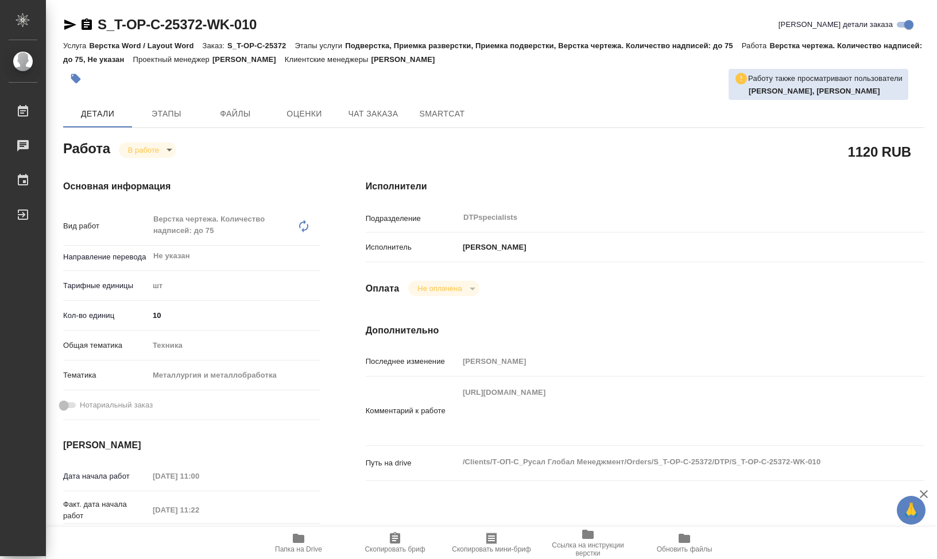
type textarea "x"
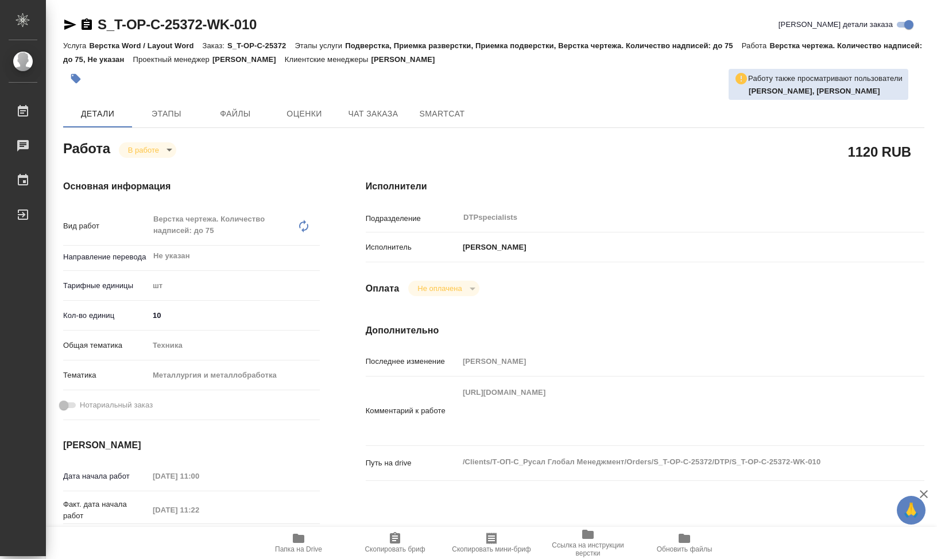
type textarea "x"
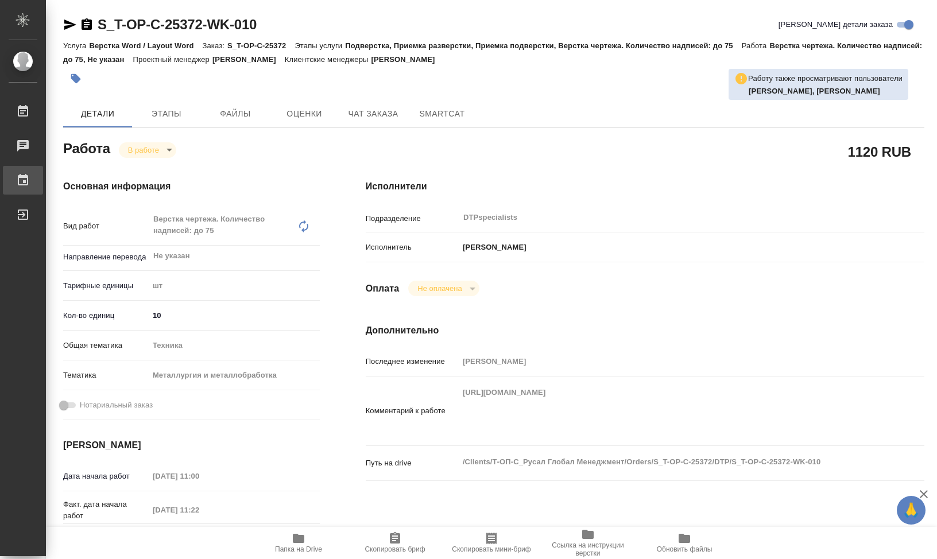
type textarea "x"
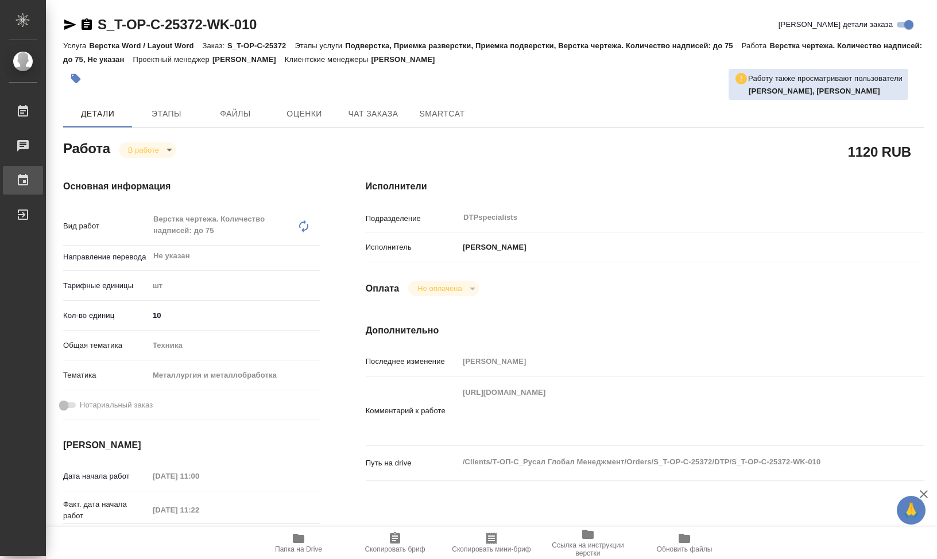
type textarea "x"
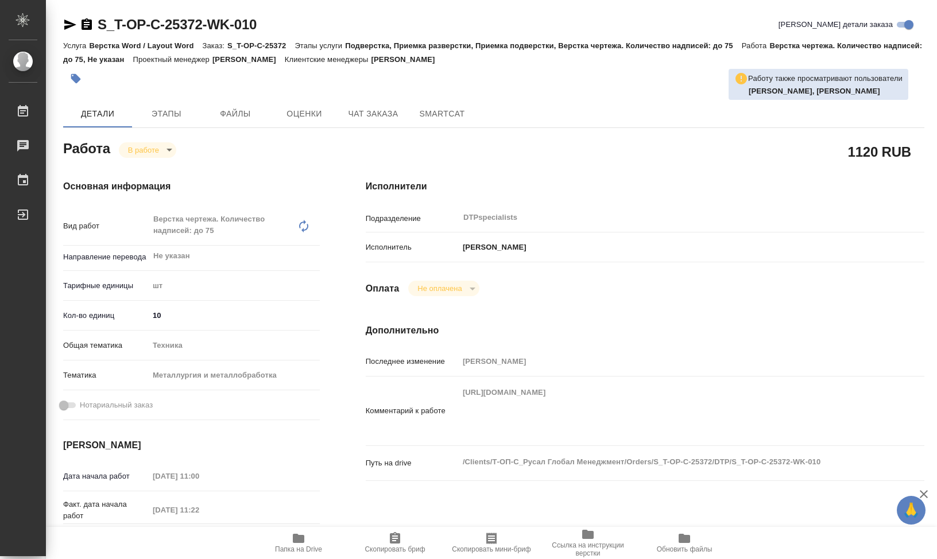
type textarea "x"
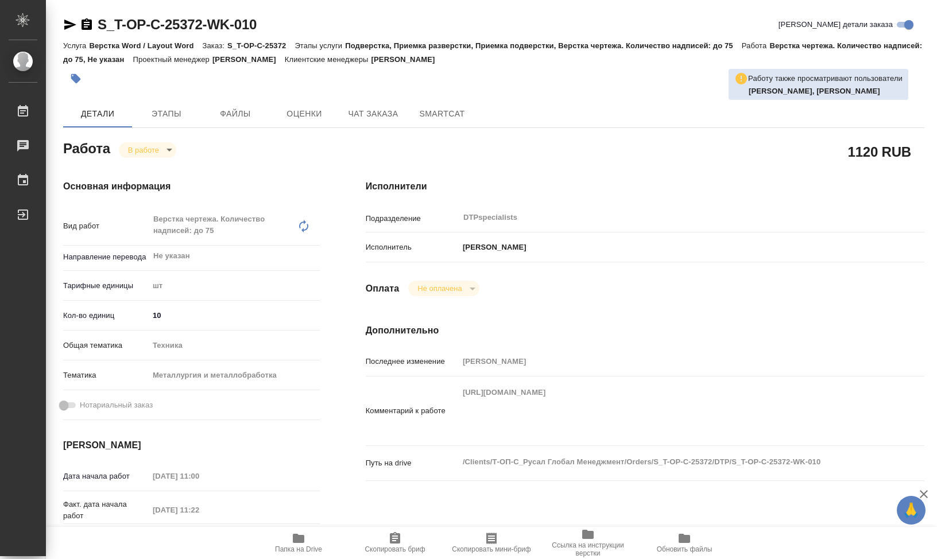
type textarea "x"
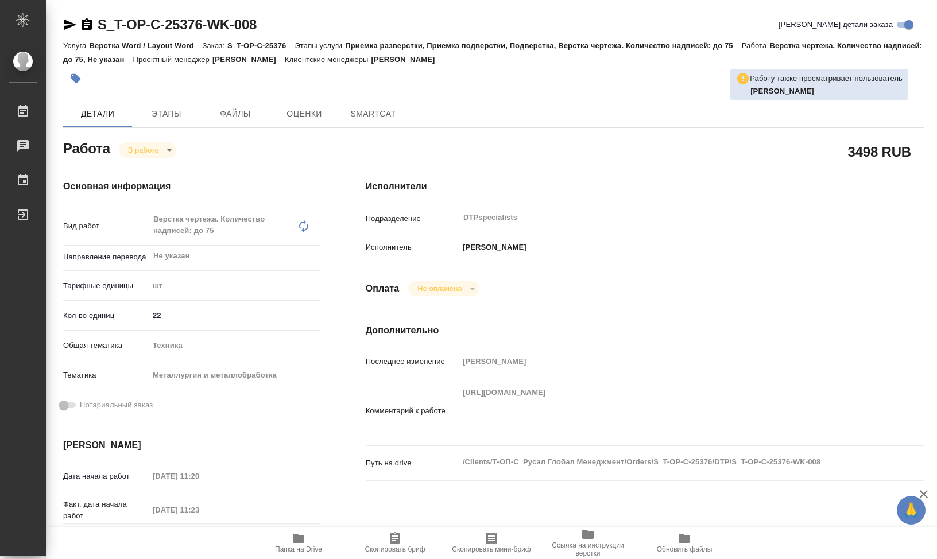
type textarea "x"
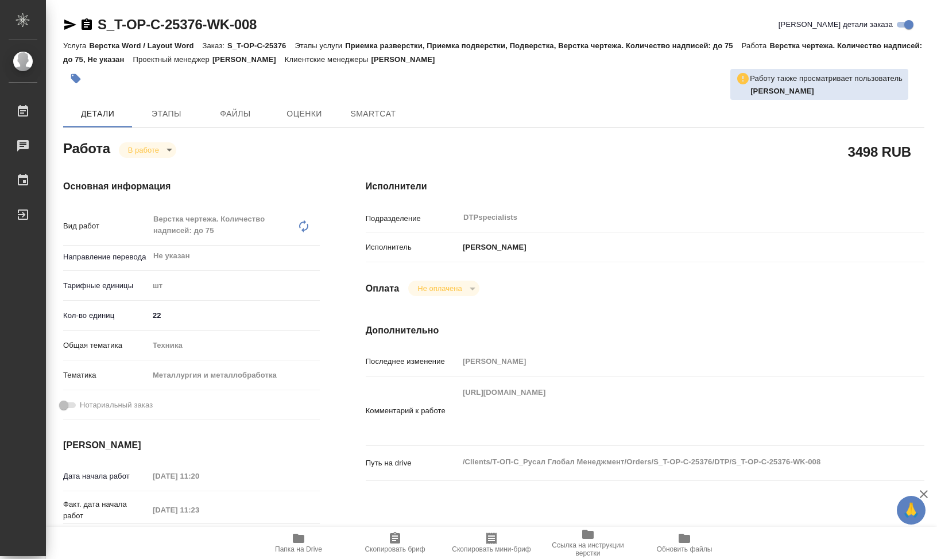
type textarea "x"
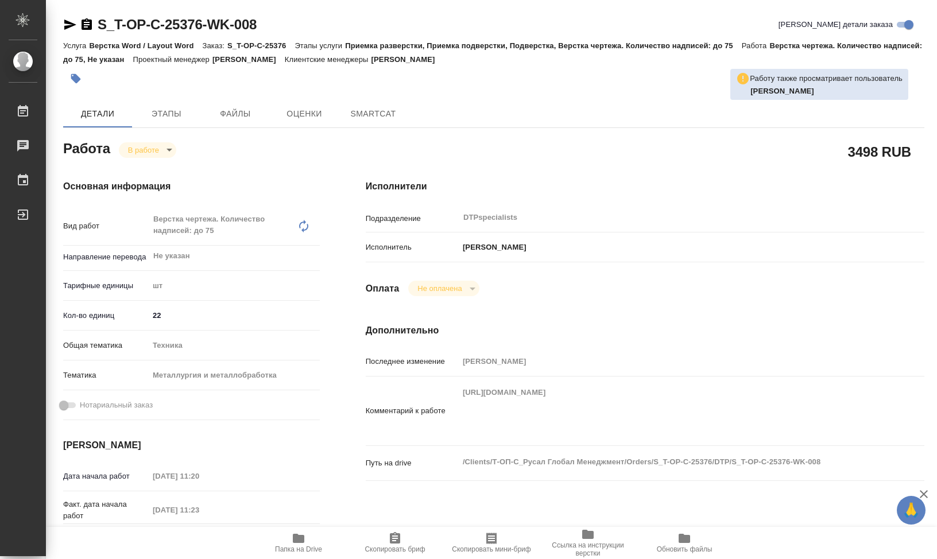
type textarea "x"
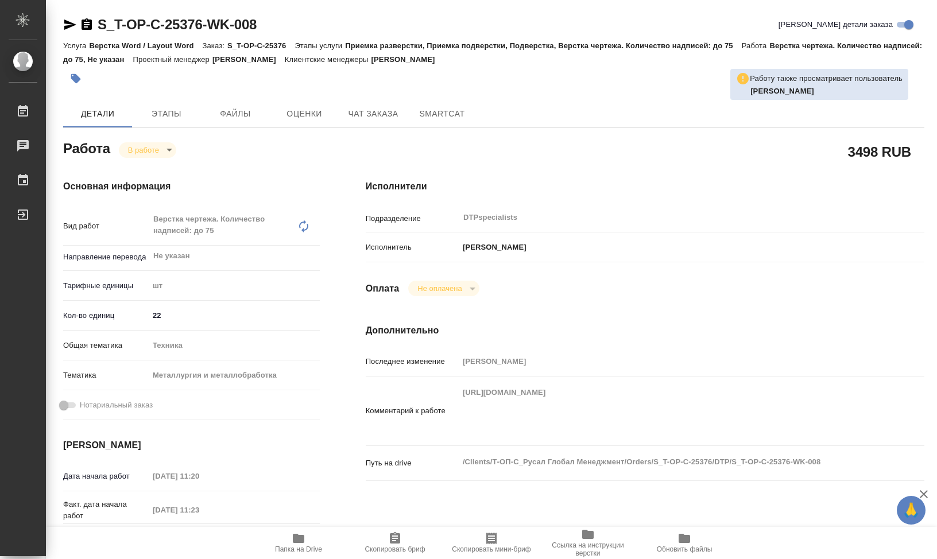
type textarea "x"
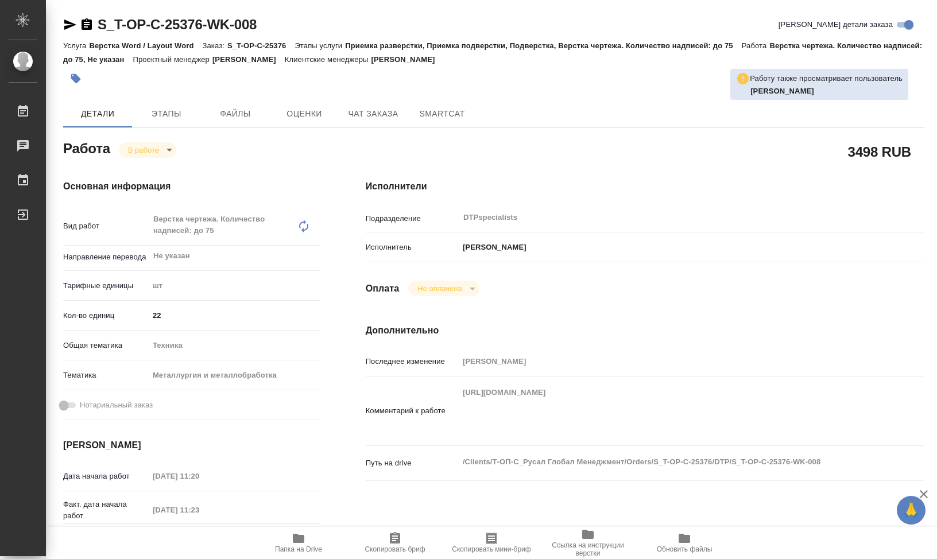
type textarea "x"
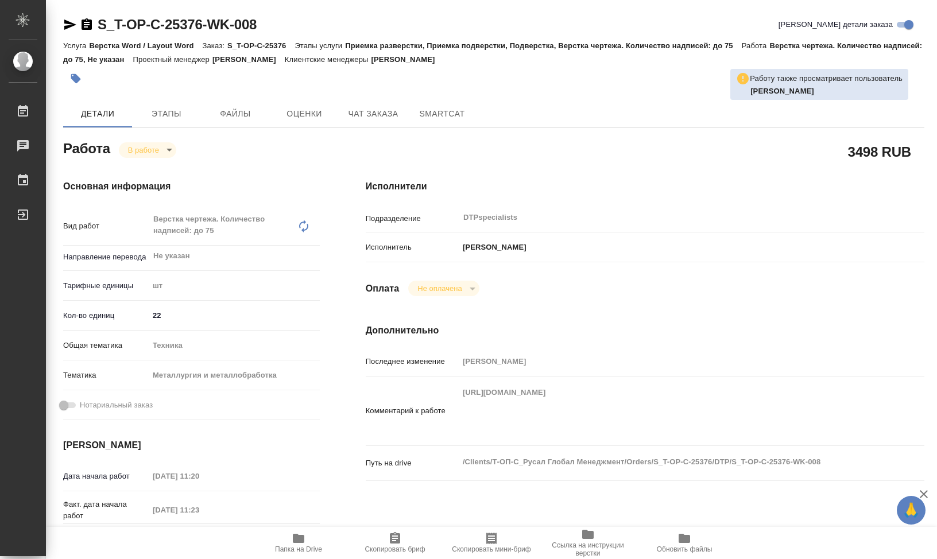
type textarea "x"
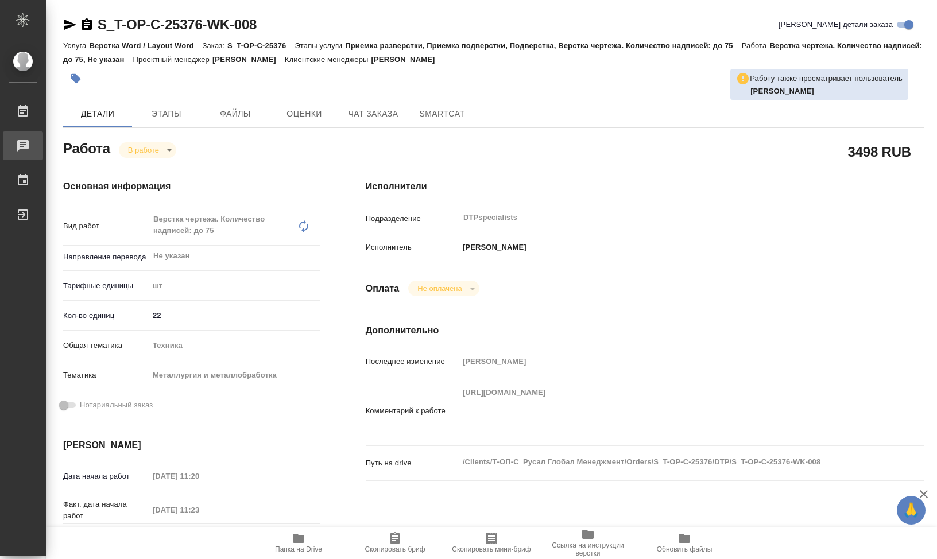
type textarea "x"
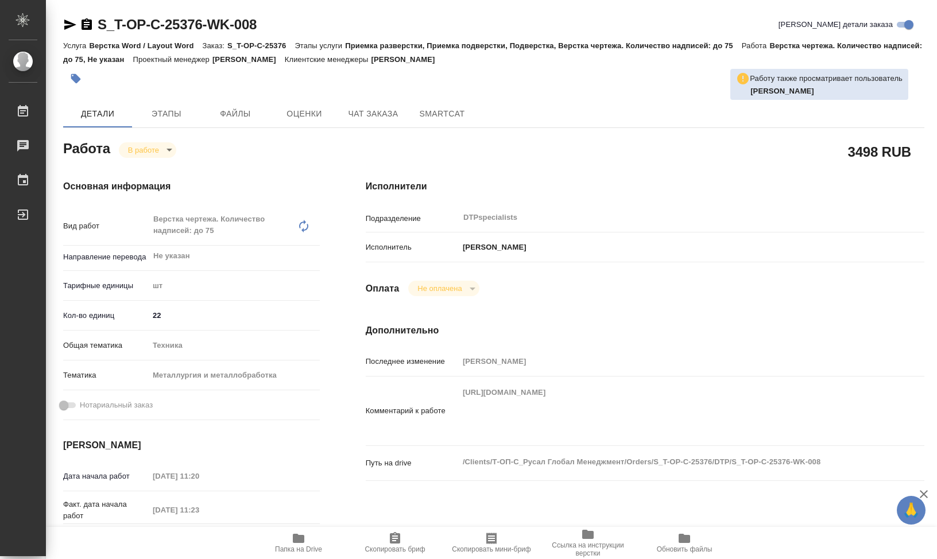
type textarea "x"
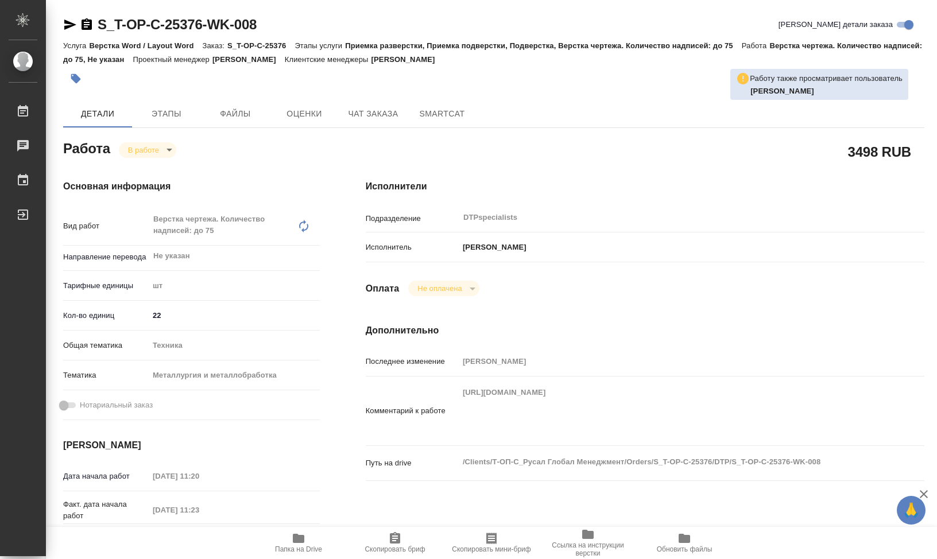
type textarea "x"
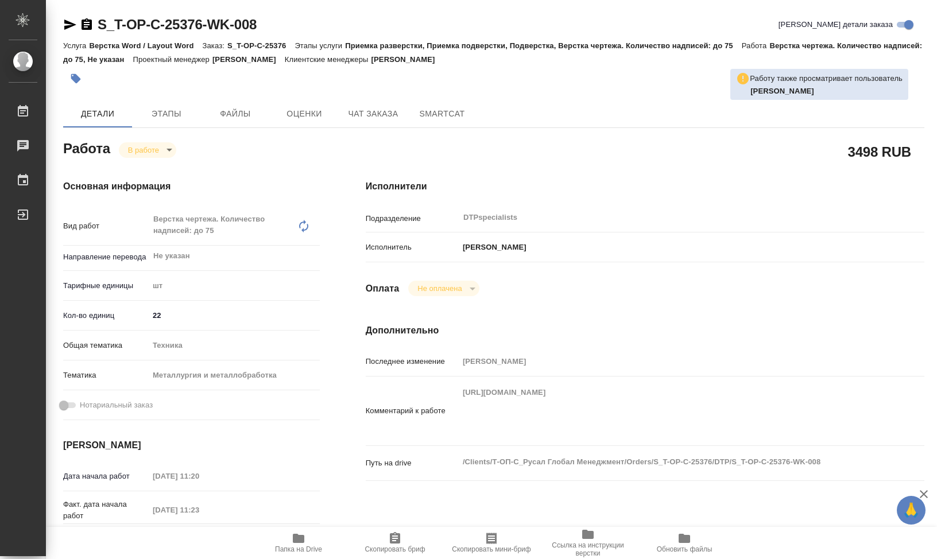
type textarea "x"
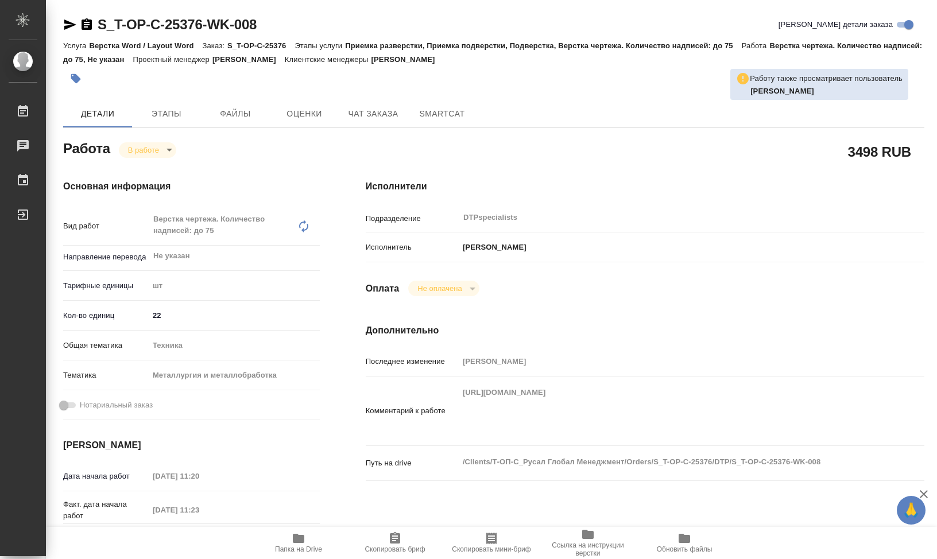
type textarea "x"
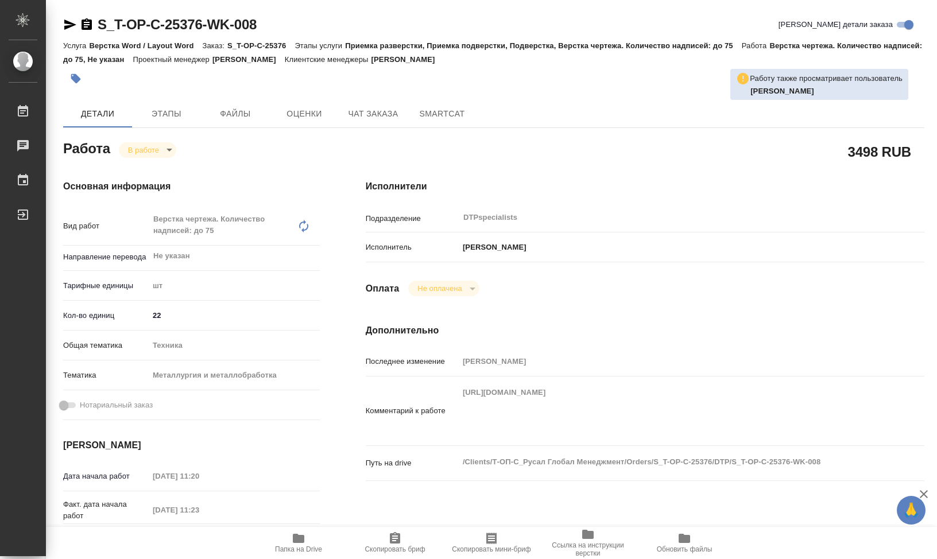
type textarea "x"
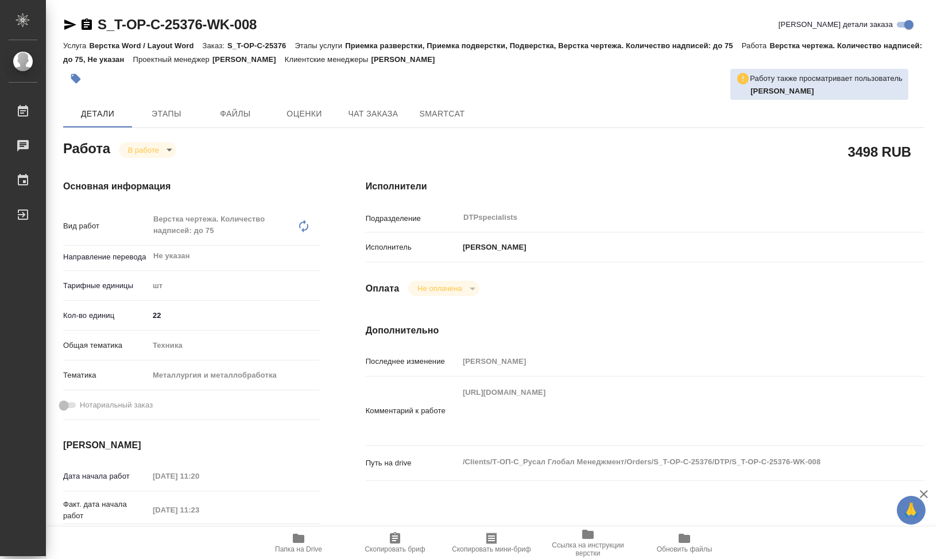
type textarea "x"
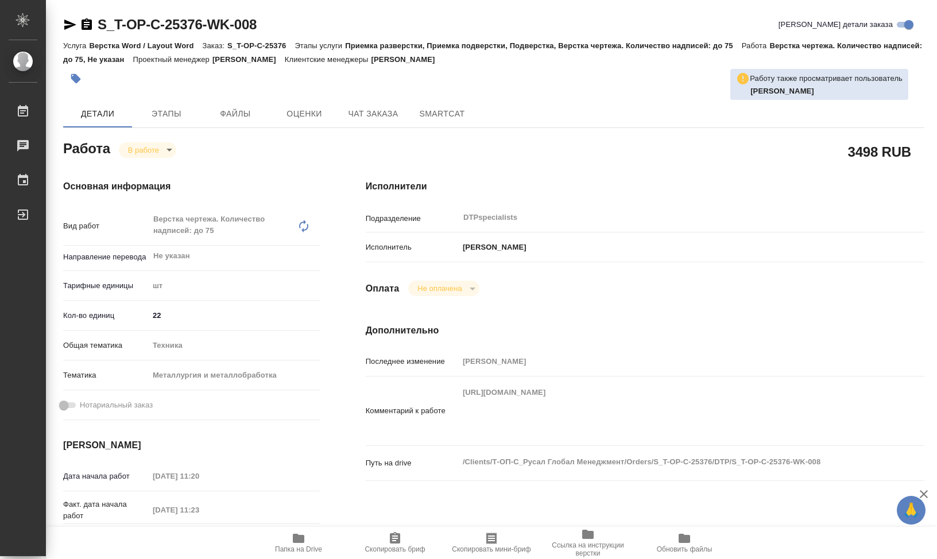
type textarea "x"
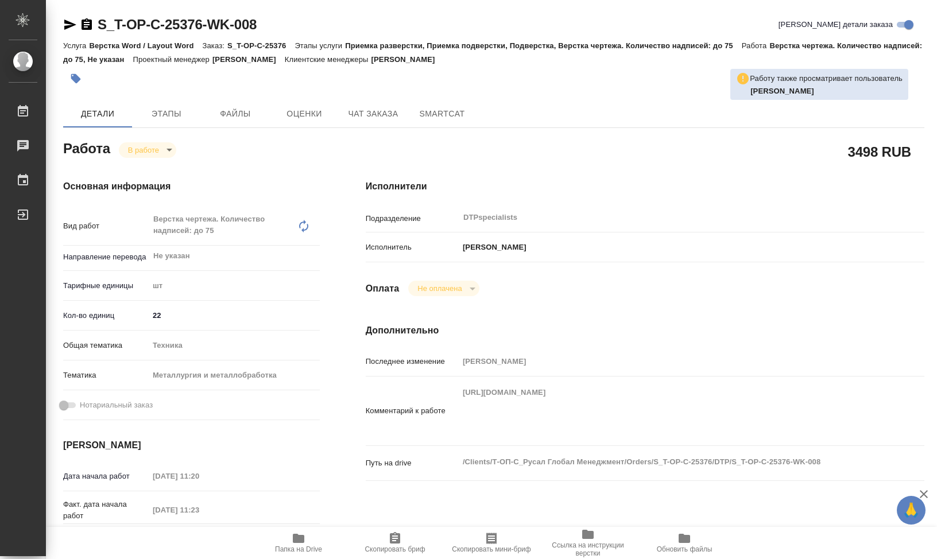
type textarea "x"
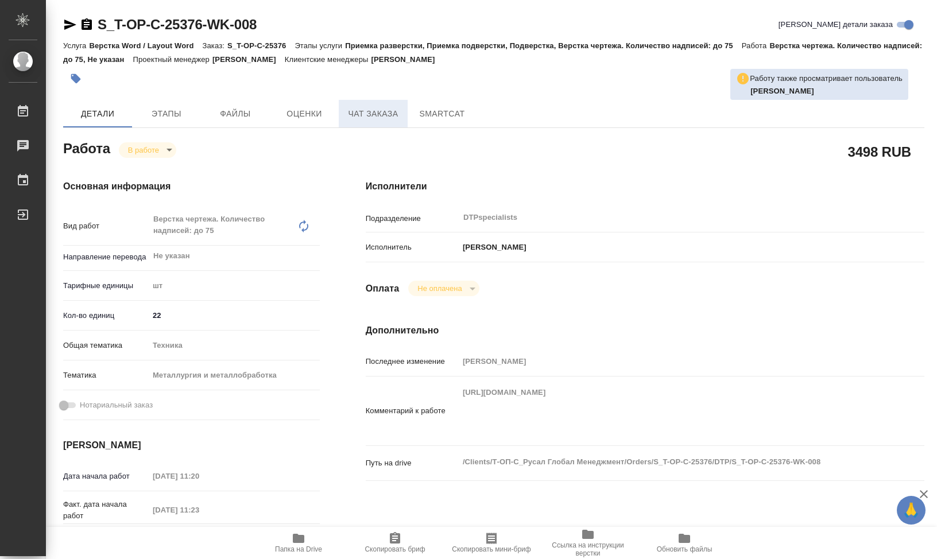
type textarea "x"
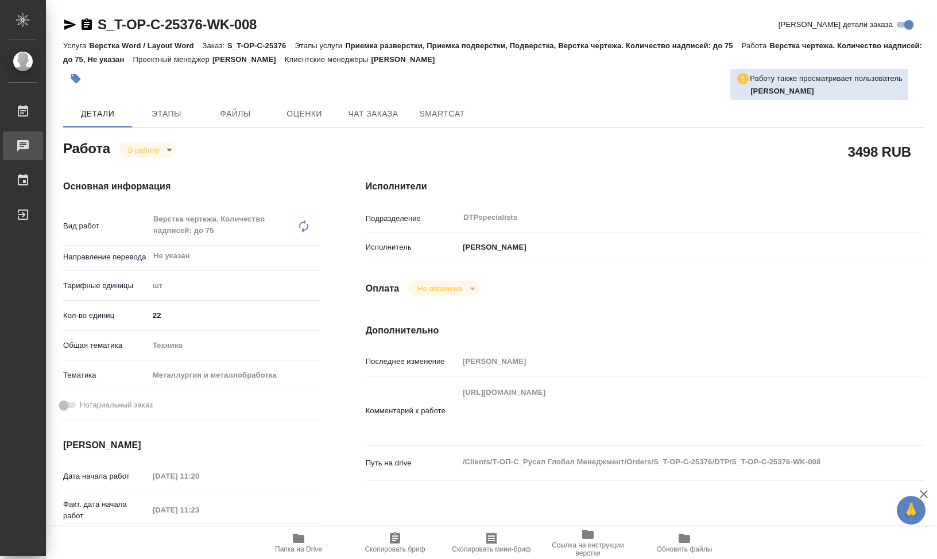
type textarea "x"
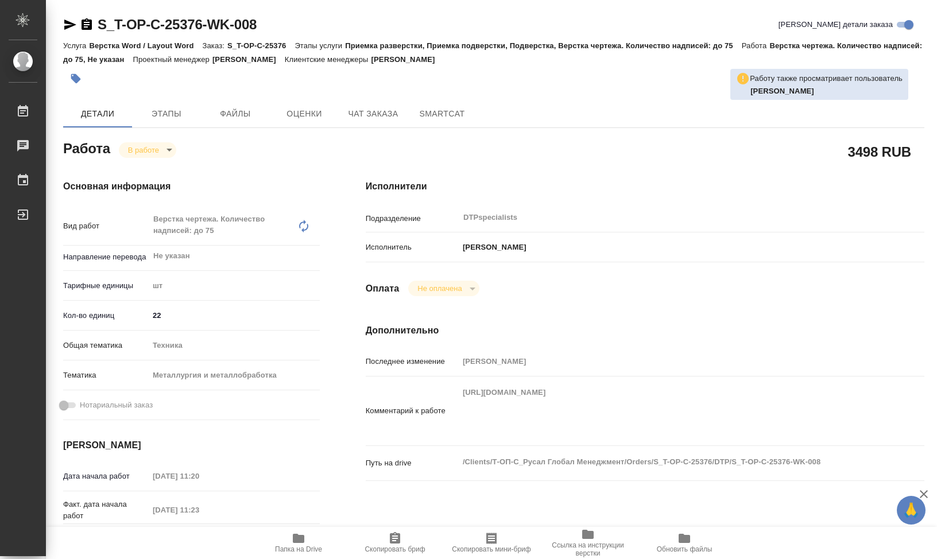
type textarea "x"
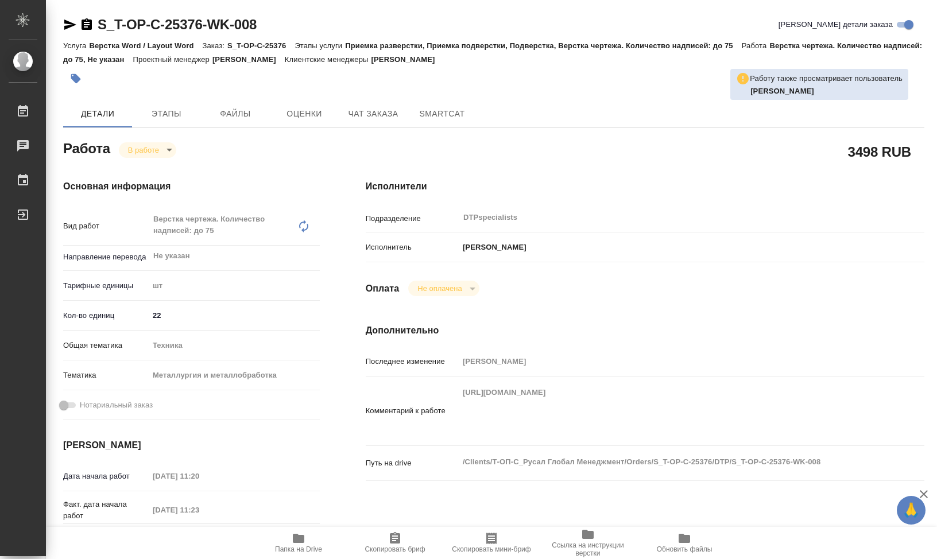
type textarea "x"
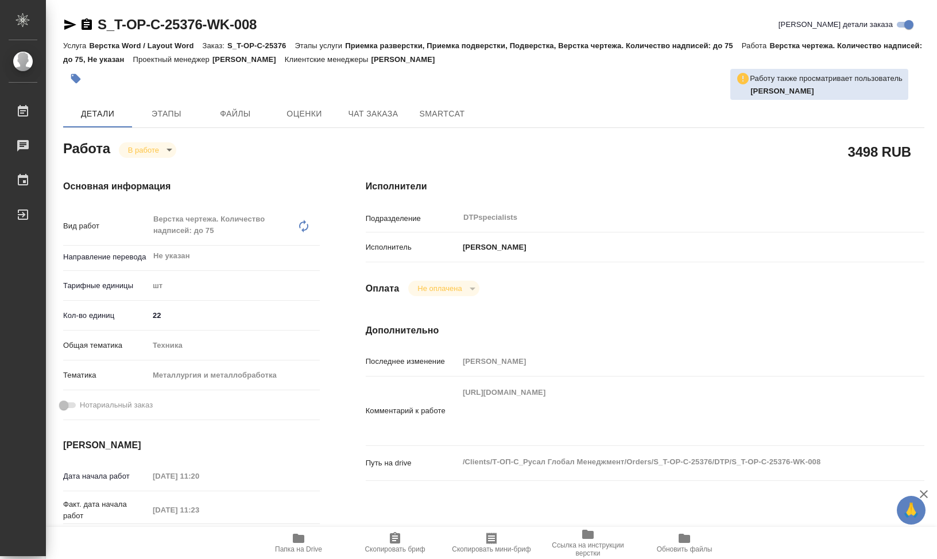
type textarea "x"
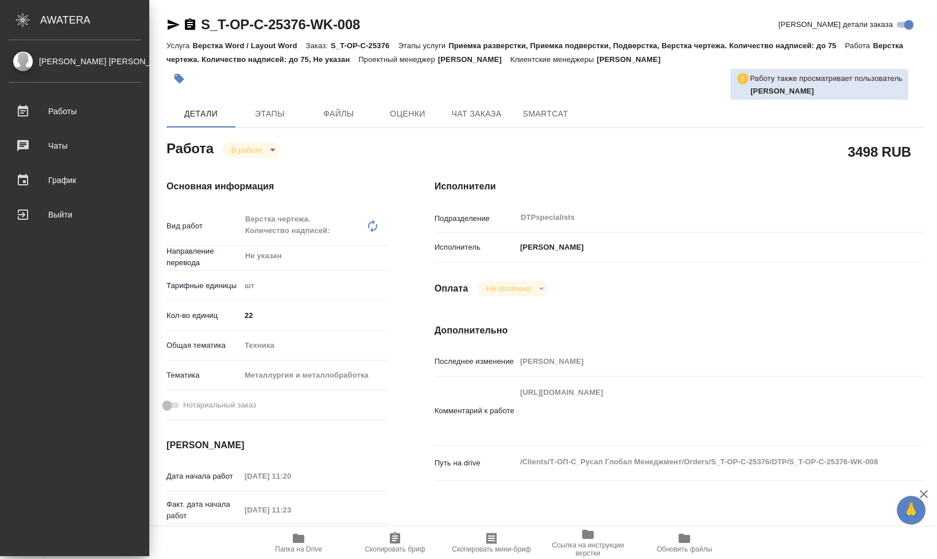
type textarea "x"
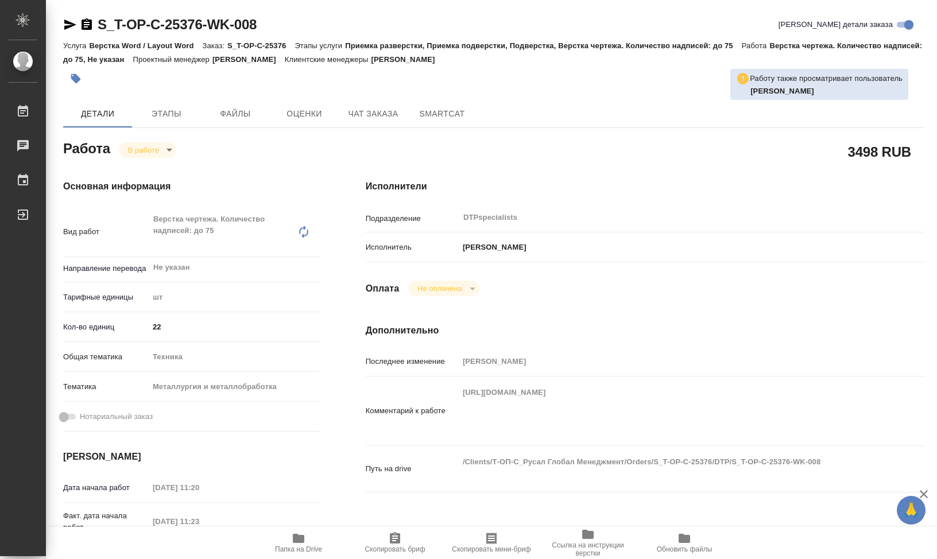
type textarea "x"
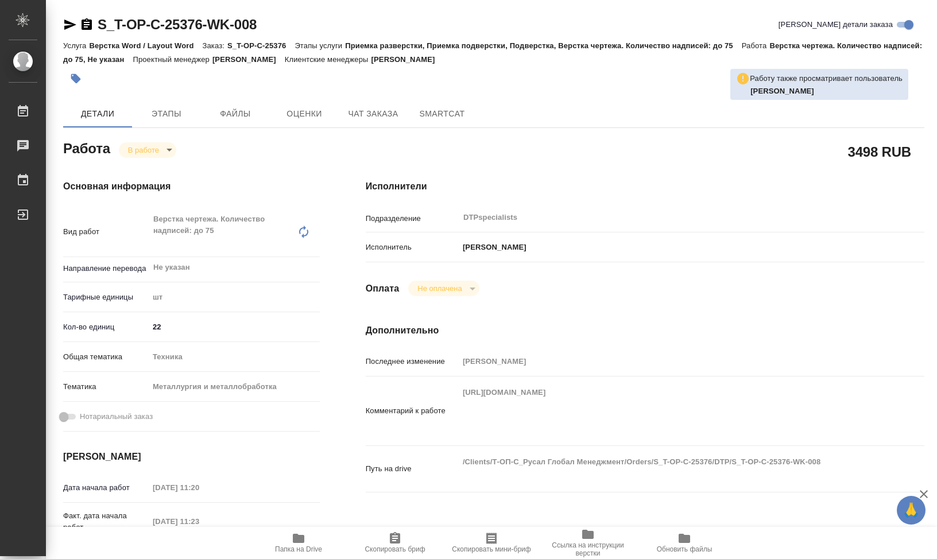
type textarea "x"
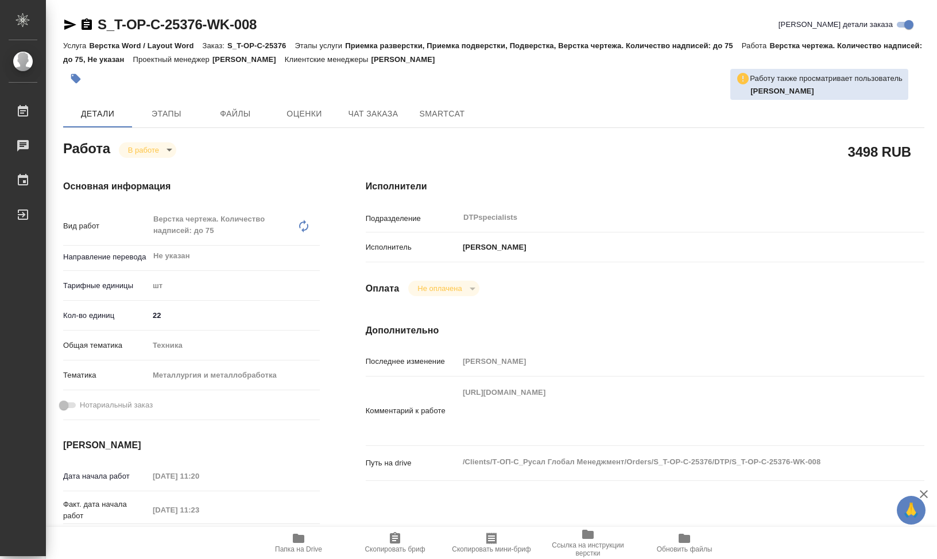
type textarea "x"
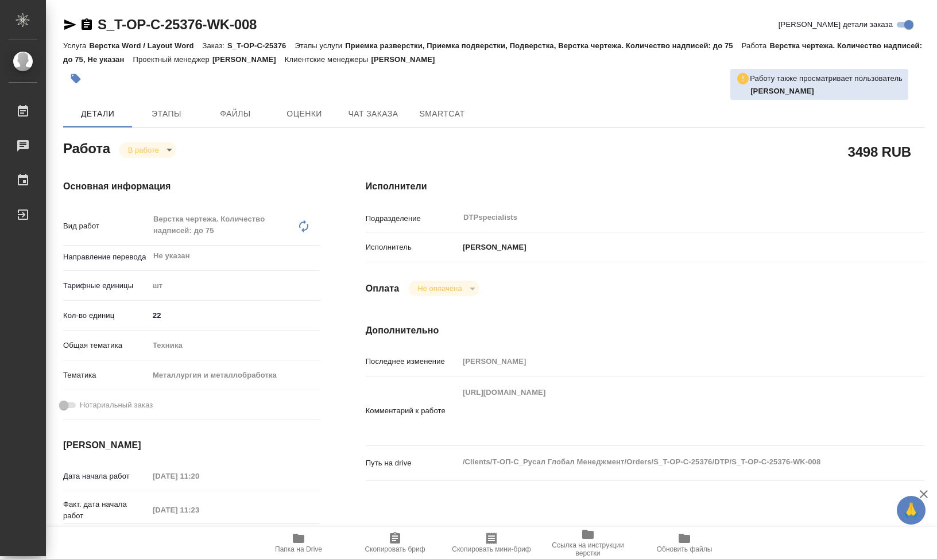
type textarea "x"
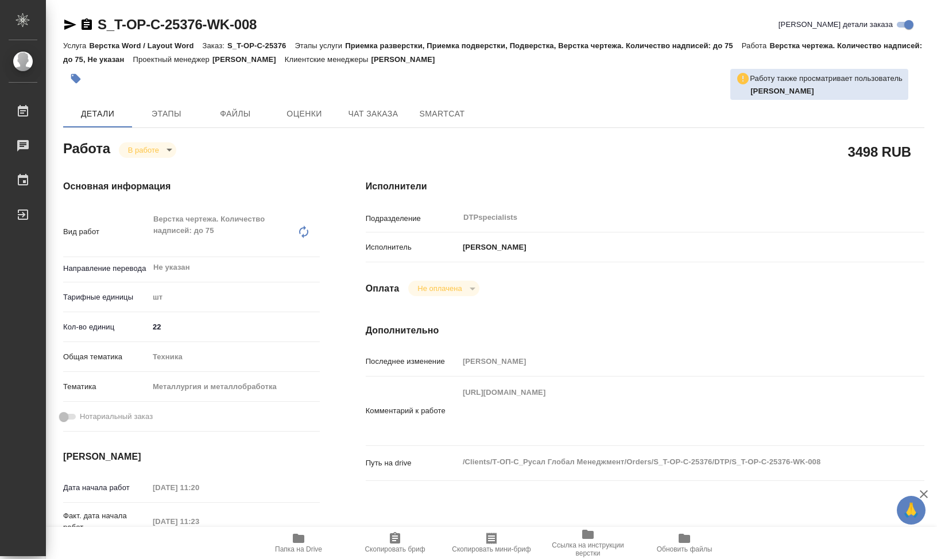
click at [199, 77] on div at bounding box center [350, 78] width 574 height 25
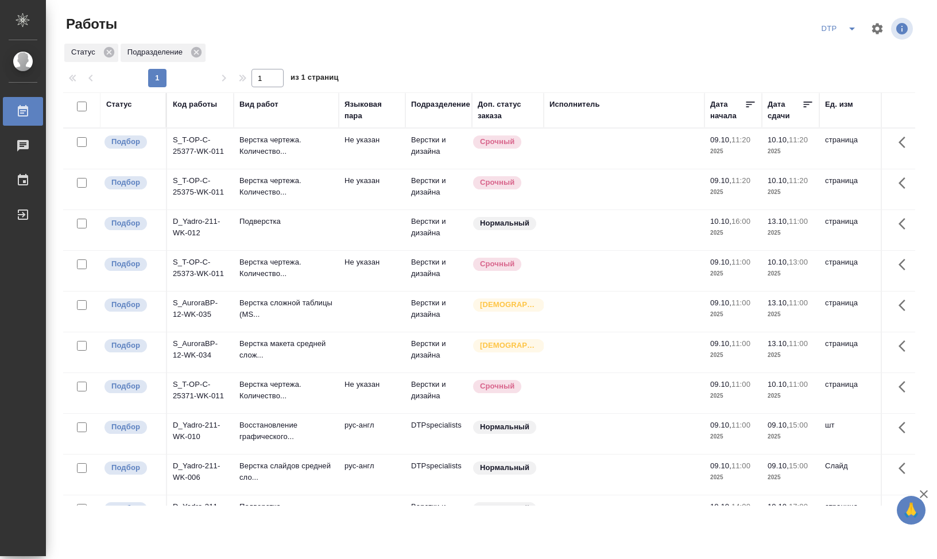
drag, startPoint x: 300, startPoint y: 112, endPoint x: 339, endPoint y: 115, distance: 38.5
click at [339, 115] on div at bounding box center [338, 110] width 1 height 34
click at [706, 22] on div "DTP" at bounding box center [776, 29] width 278 height 28
click at [201, 192] on td "S_T-OP-C-25375-WK-011" at bounding box center [200, 189] width 67 height 40
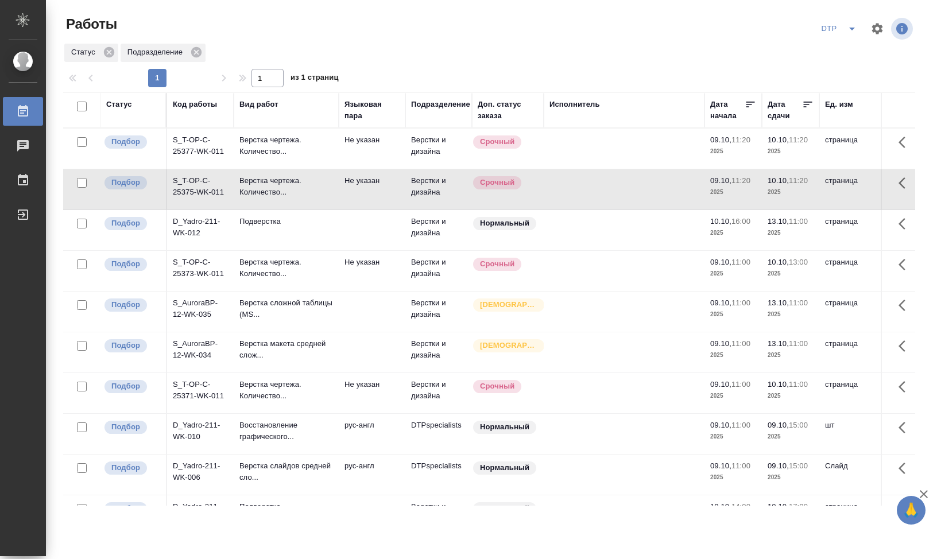
click at [195, 197] on td "S_T-OP-C-25375-WK-011" at bounding box center [200, 189] width 67 height 40
click at [195, 196] on td "S_T-OP-C-25375-WK-011" at bounding box center [200, 189] width 67 height 40
click at [193, 364] on td "S_AuroraBP-12-WK-034" at bounding box center [200, 352] width 67 height 40
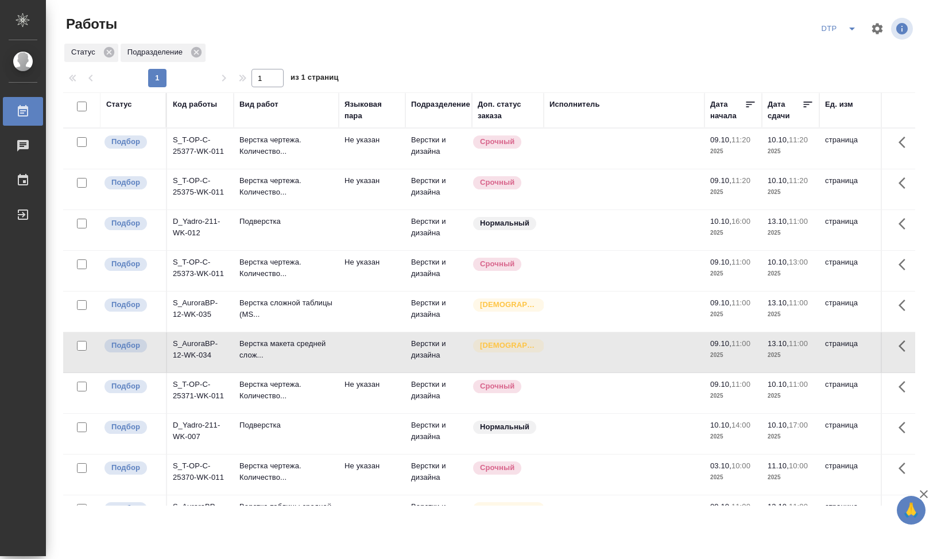
click at [432, 106] on div "Подразделение" at bounding box center [440, 104] width 59 height 11
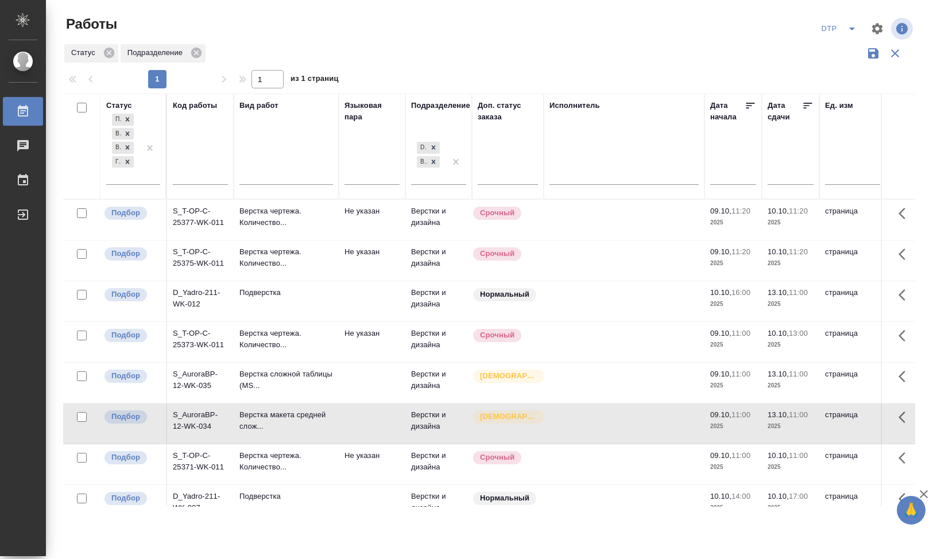
click at [854, 29] on icon "split button" at bounding box center [852, 29] width 14 height 14
click at [735, 26] on div "DTP Стандартные настройки DTP+" at bounding box center [776, 29] width 278 height 28
click at [878, 23] on icon "button" at bounding box center [877, 29] width 14 height 14
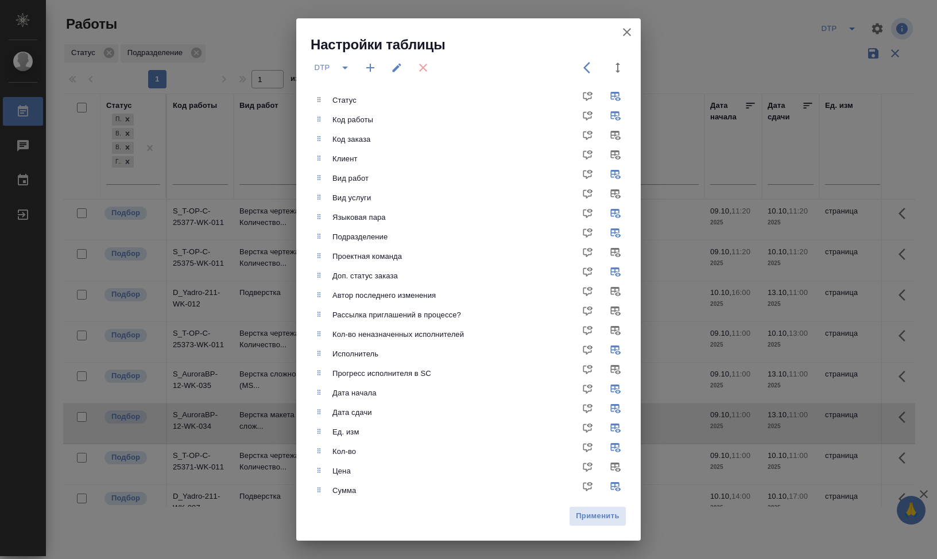
click at [744, 34] on div "Настройки таблицы DTP Статус Код работы Код заказа Клиент Вид работ Вид услуги …" at bounding box center [468, 279] width 937 height 559
click at [747, 51] on div "Настройки таблицы DTP Статус Код работы Код заказа Клиент Вид работ Вид услуги …" at bounding box center [468, 279] width 937 height 559
drag, startPoint x: 829, startPoint y: 63, endPoint x: 779, endPoint y: 51, distance: 50.8
click at [826, 62] on div "Настройки таблицы DTP Статус Код работы Код заказа Клиент Вид работ Вид услуги …" at bounding box center [468, 279] width 937 height 559
click at [630, 28] on icon "button" at bounding box center [627, 32] width 14 height 14
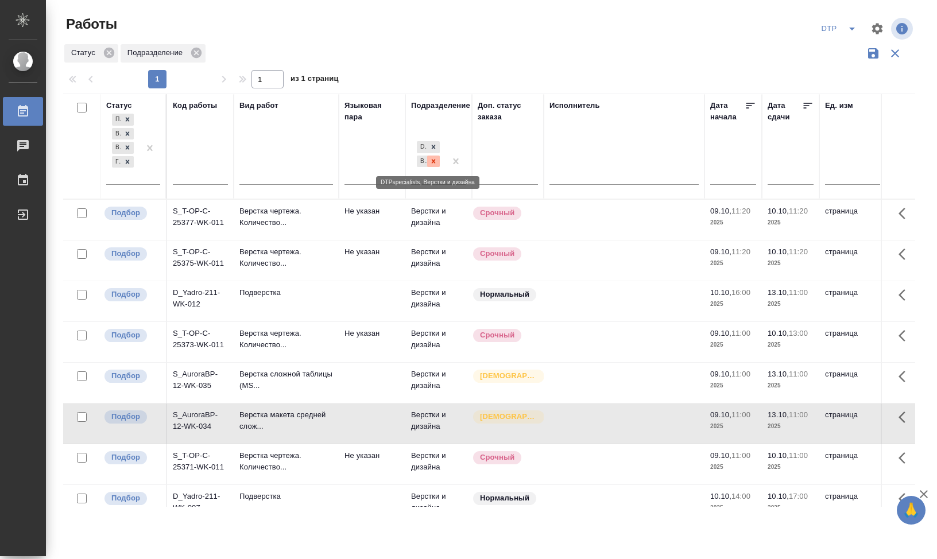
click at [433, 161] on icon at bounding box center [434, 161] width 4 height 4
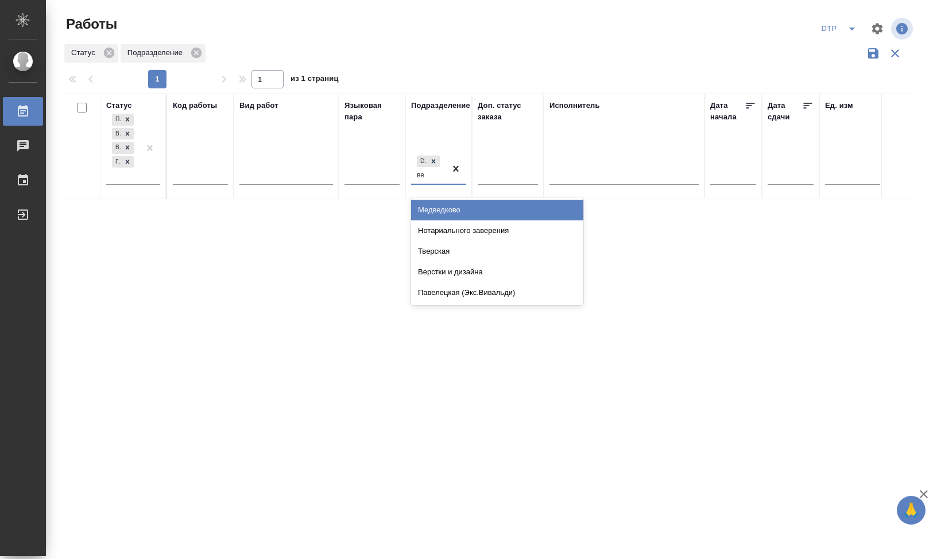
type input "вер"
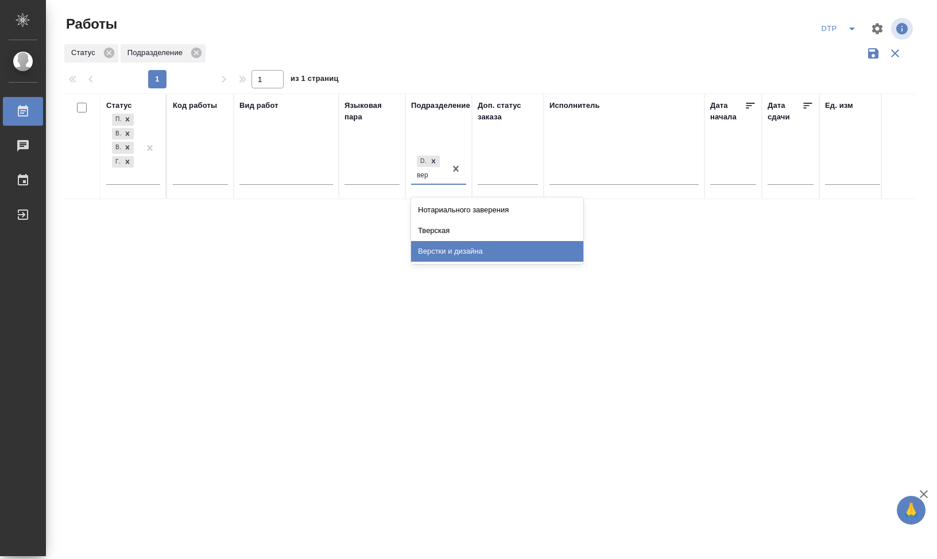
click at [473, 246] on div "Верстки и дизайна" at bounding box center [497, 251] width 172 height 21
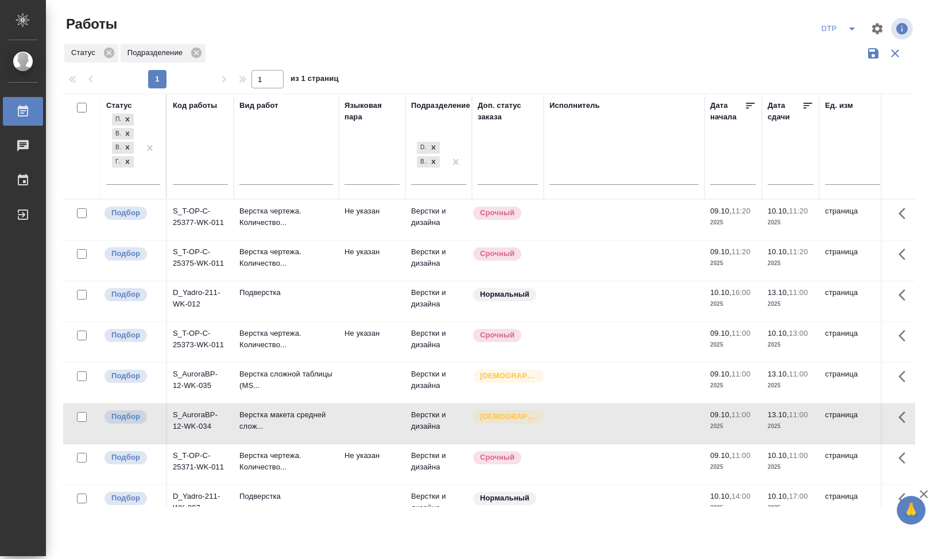
click at [717, 71] on div "1 1 из 1 страниц" at bounding box center [493, 79] width 861 height 18
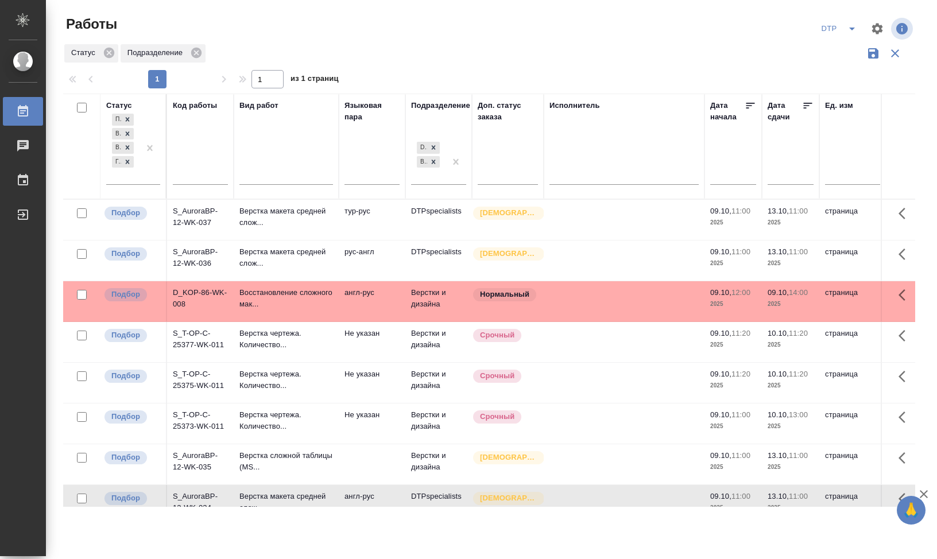
click at [710, 2] on div "Работы DTP Статус Подразделение 1 1 из 1 страниц Статус Подбор В ожидании В раб…" at bounding box center [493, 256] width 873 height 513
click at [434, 162] on icon at bounding box center [434, 162] width 4 height 4
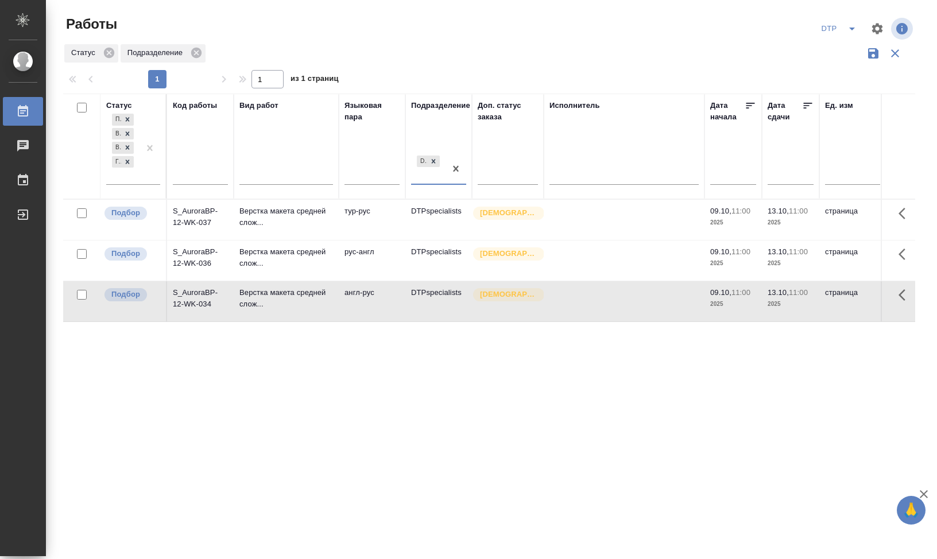
click at [203, 297] on td "S_AuroraBP-12-WK-034" at bounding box center [200, 301] width 67 height 40
click at [491, 359] on div "Статус Подбор В ожидании В работе Готов к работе Код работы Вид работ Языковая …" at bounding box center [489, 300] width 852 height 413
drag, startPoint x: 209, startPoint y: 430, endPoint x: 347, endPoint y: 312, distance: 181.9
click at [209, 430] on div "Статус Подбор В ожидании В работе Готов к работе Код работы Вид работ Языковая …" at bounding box center [489, 300] width 852 height 413
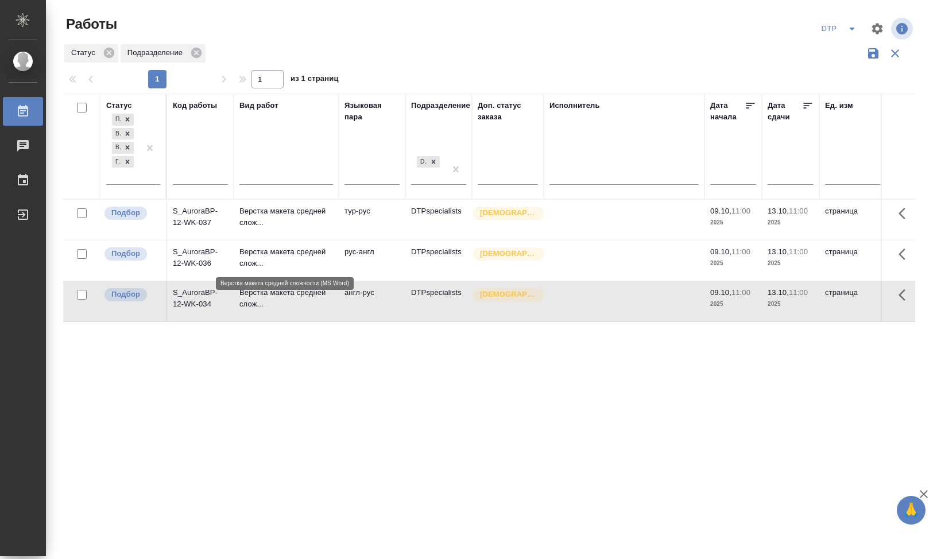
click at [275, 254] on p "Верстка макета средней слож..." at bounding box center [286, 257] width 94 height 23
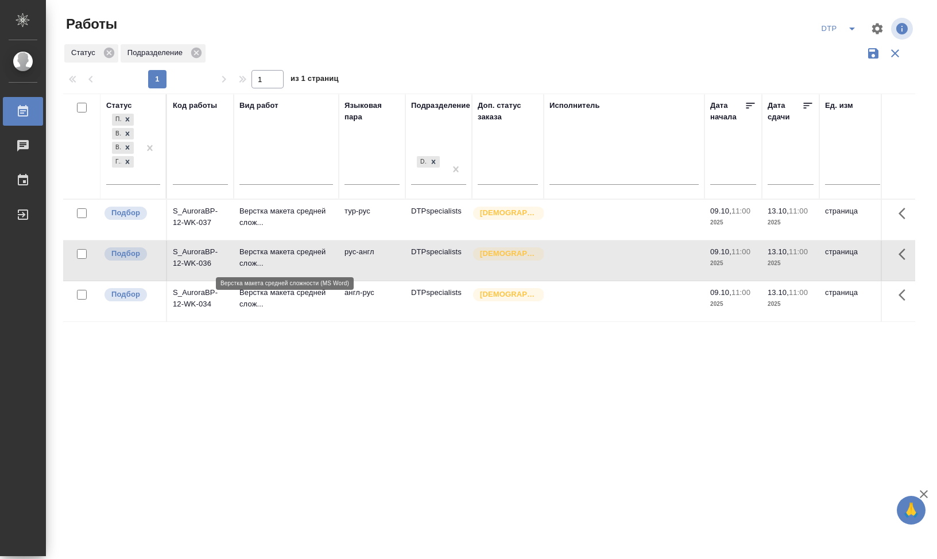
click at [270, 255] on p "Верстка макета средней слож..." at bounding box center [286, 257] width 94 height 23
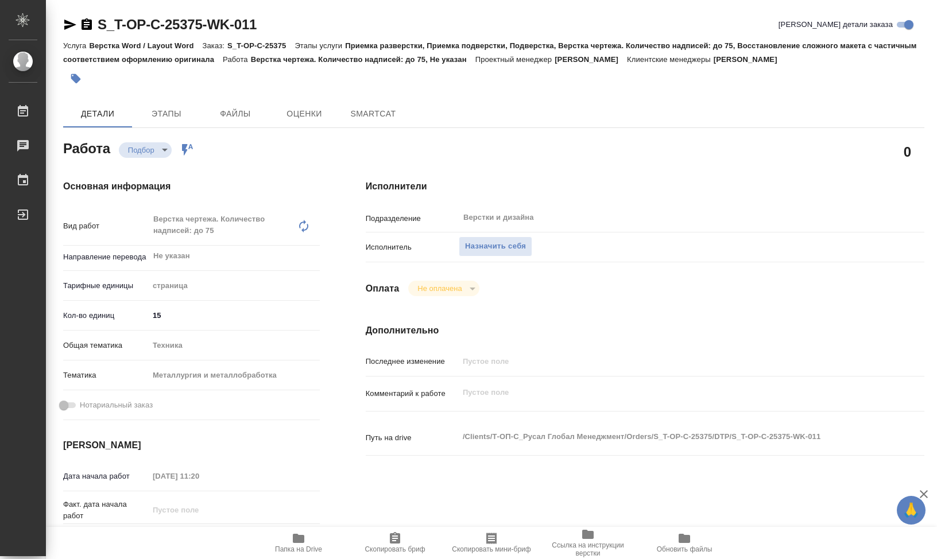
type textarea "x"
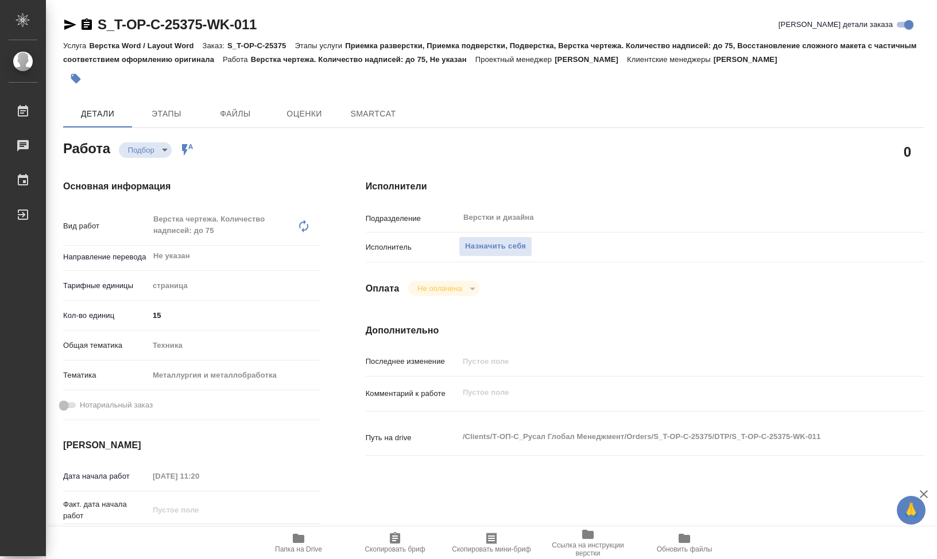
type textarea "x"
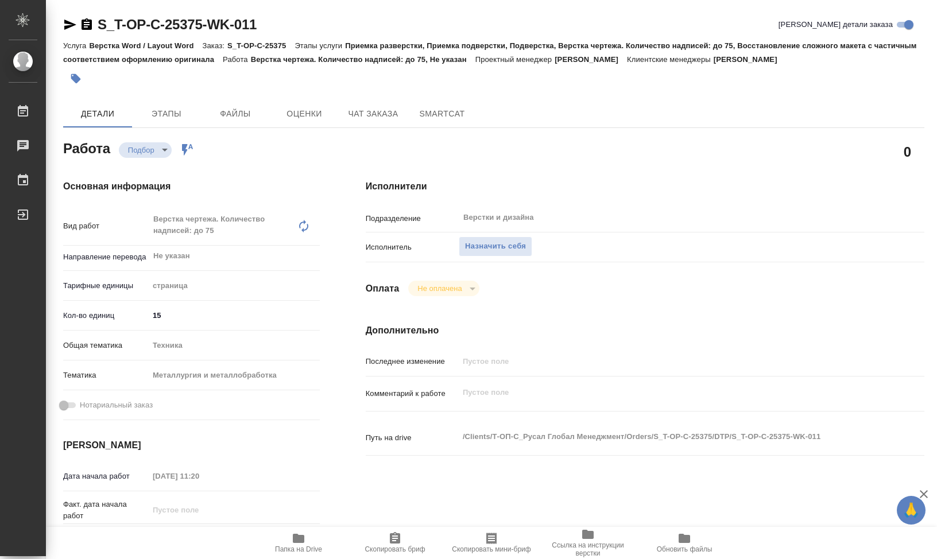
type textarea "x"
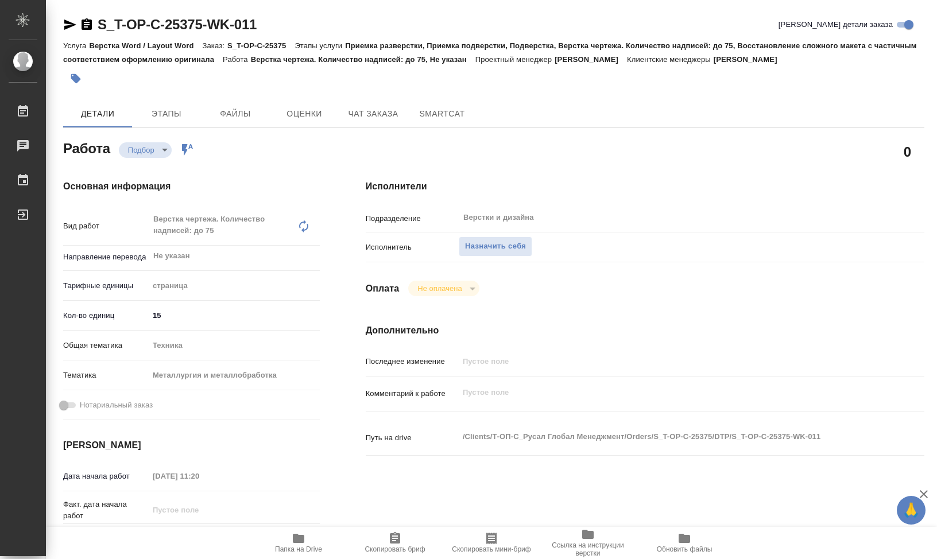
type textarea "x"
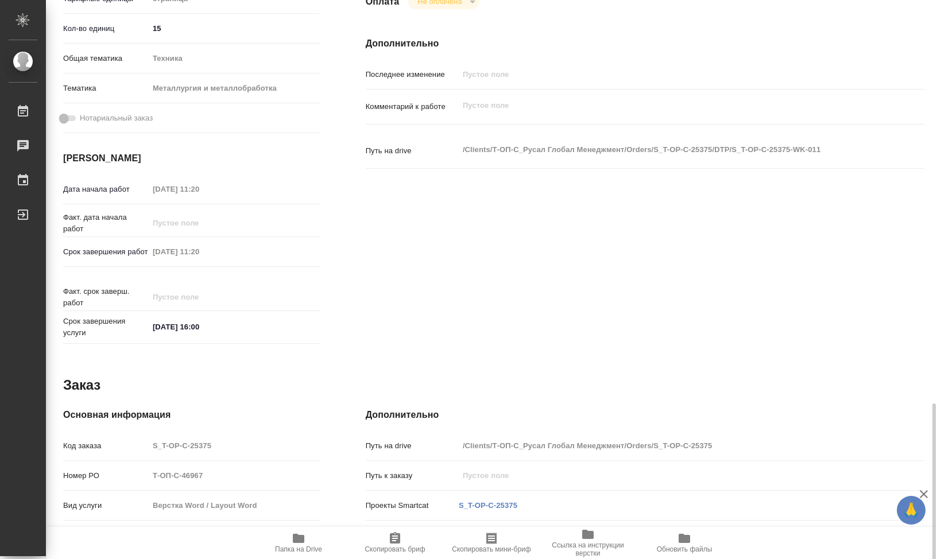
scroll to position [443, 0]
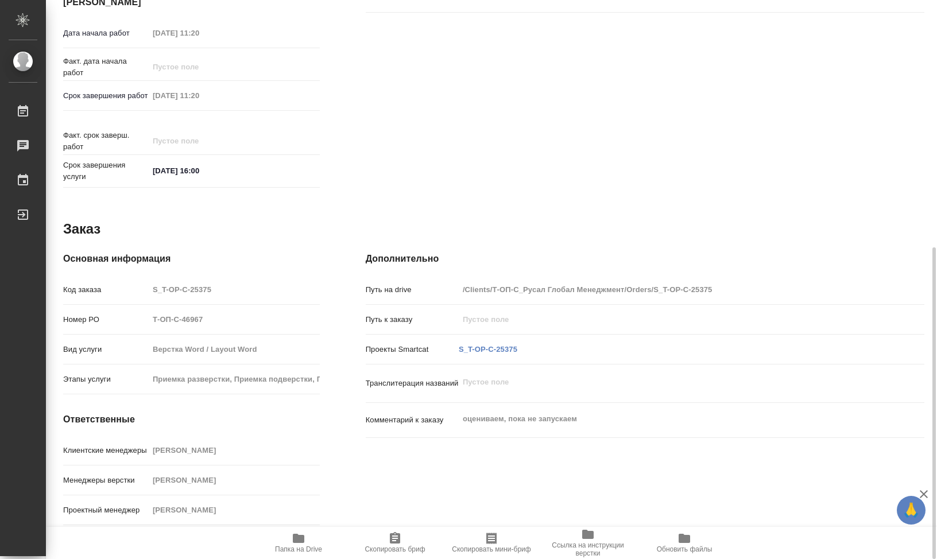
click at [299, 552] on span "Папка на Drive" at bounding box center [298, 549] width 47 height 8
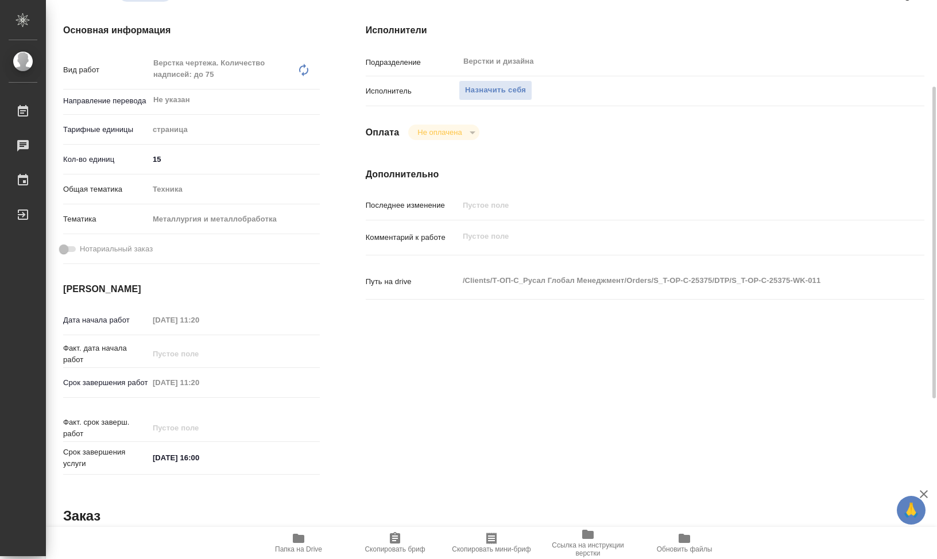
scroll to position [0, 0]
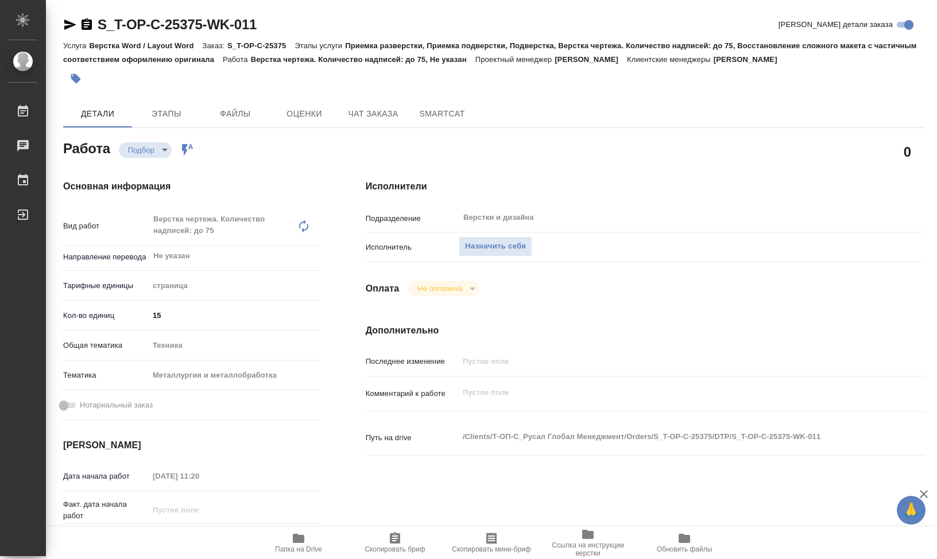
type textarea "x"
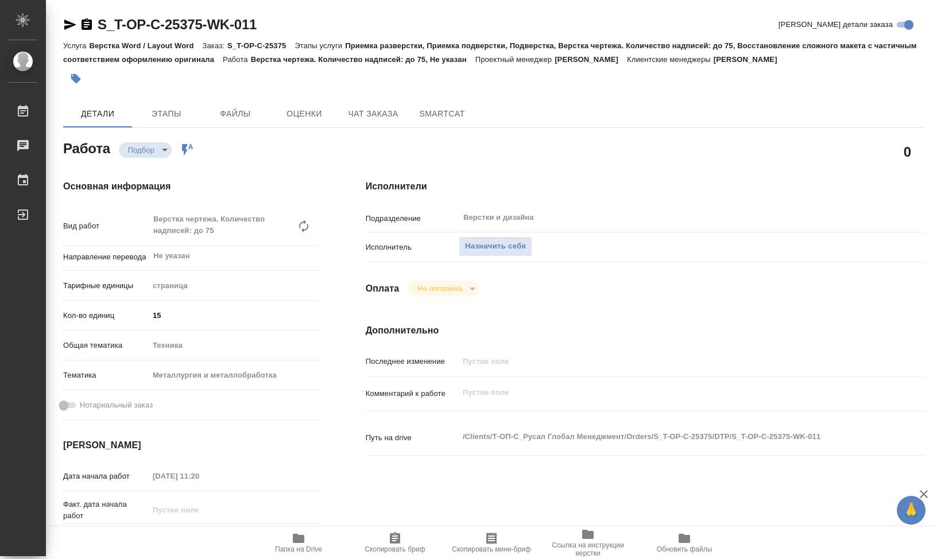
type textarea "x"
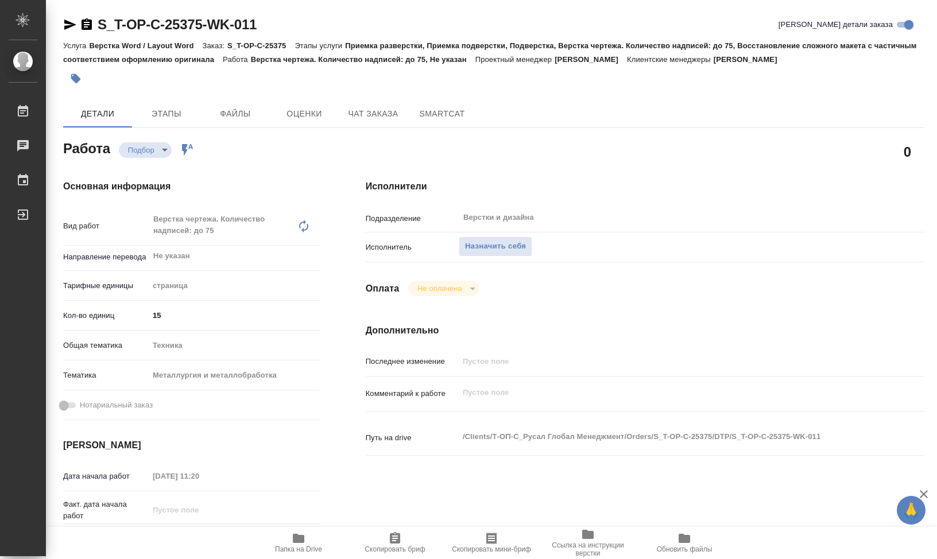
type textarea "x"
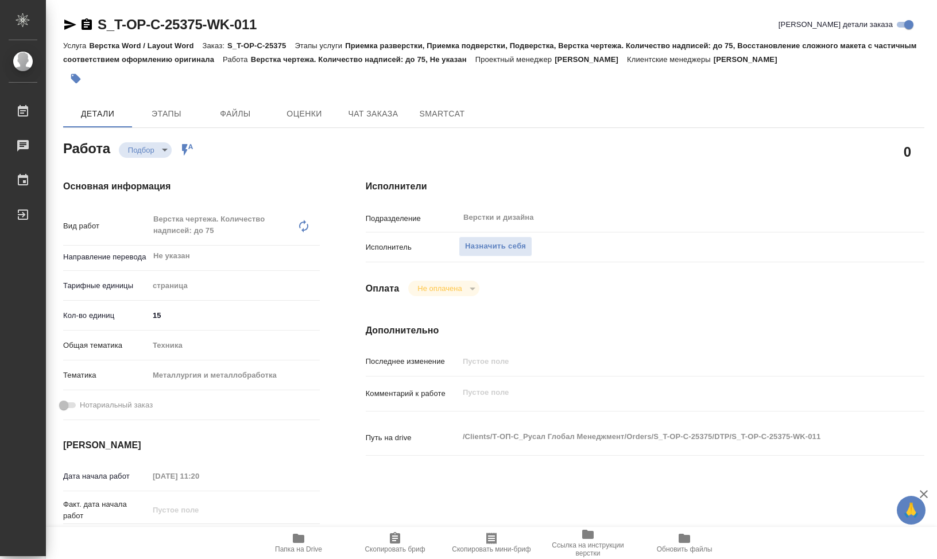
type textarea "x"
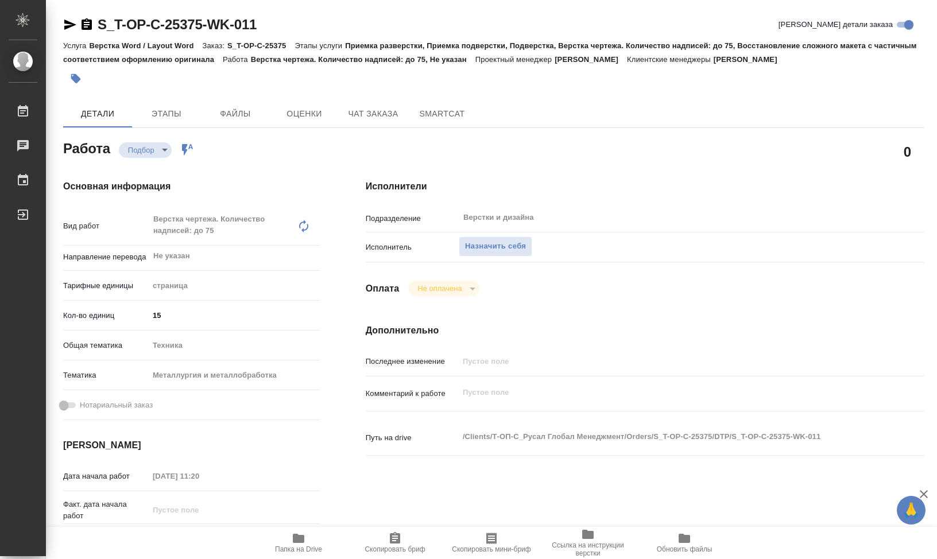
type textarea "x"
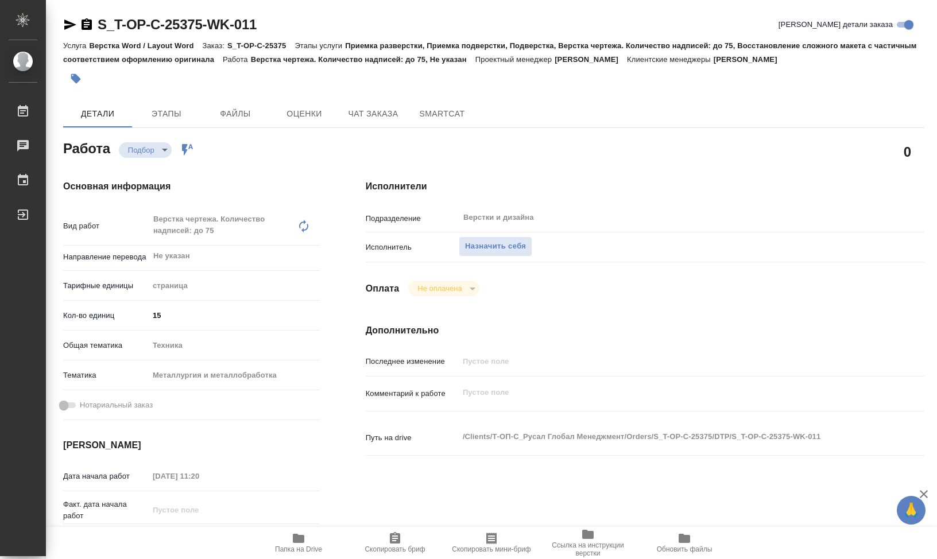
type textarea "x"
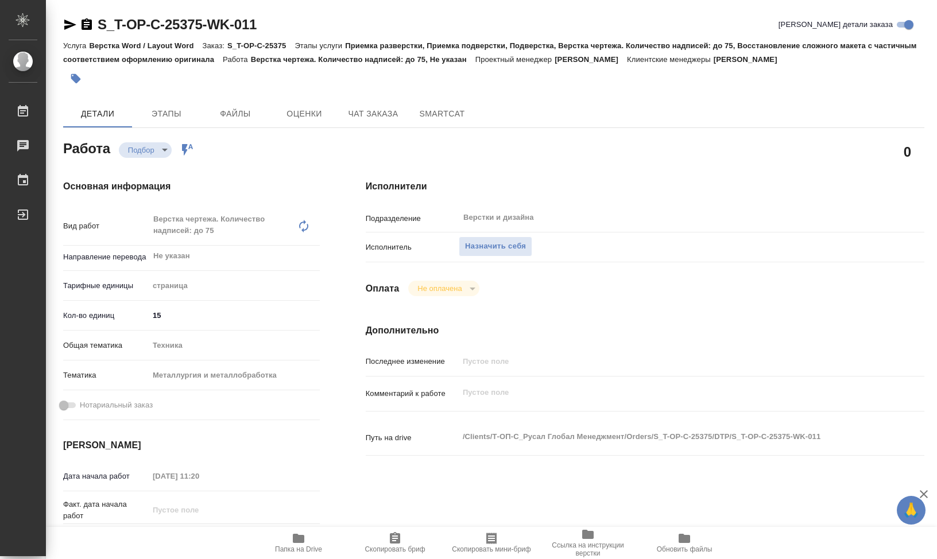
type textarea "x"
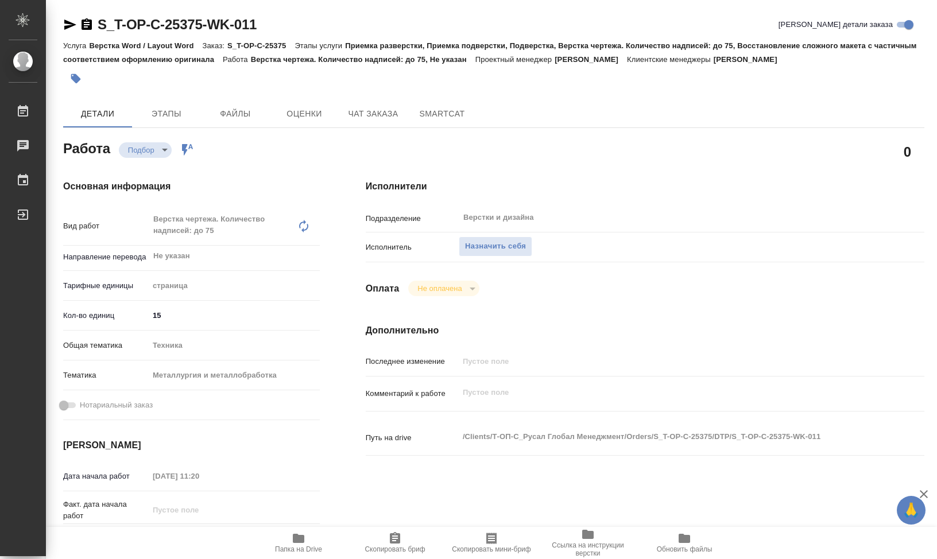
type textarea "x"
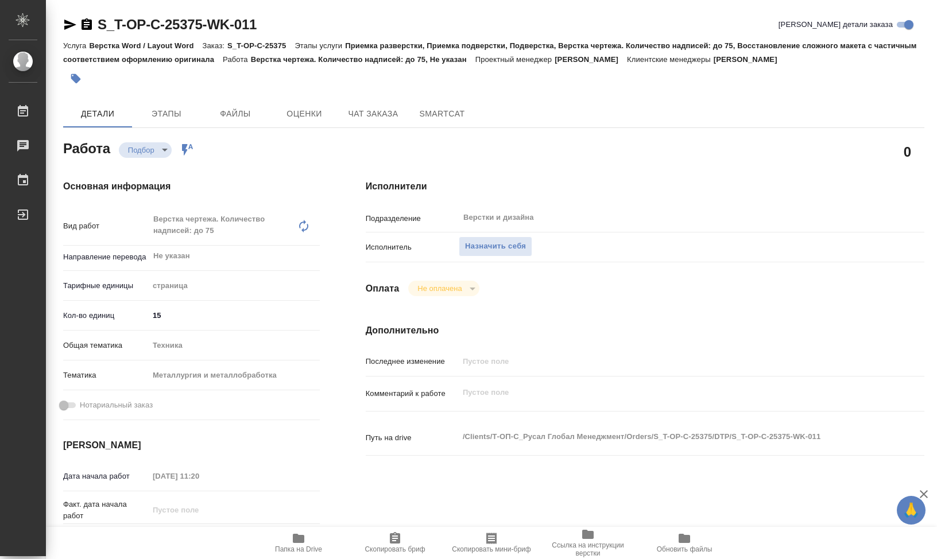
type textarea "x"
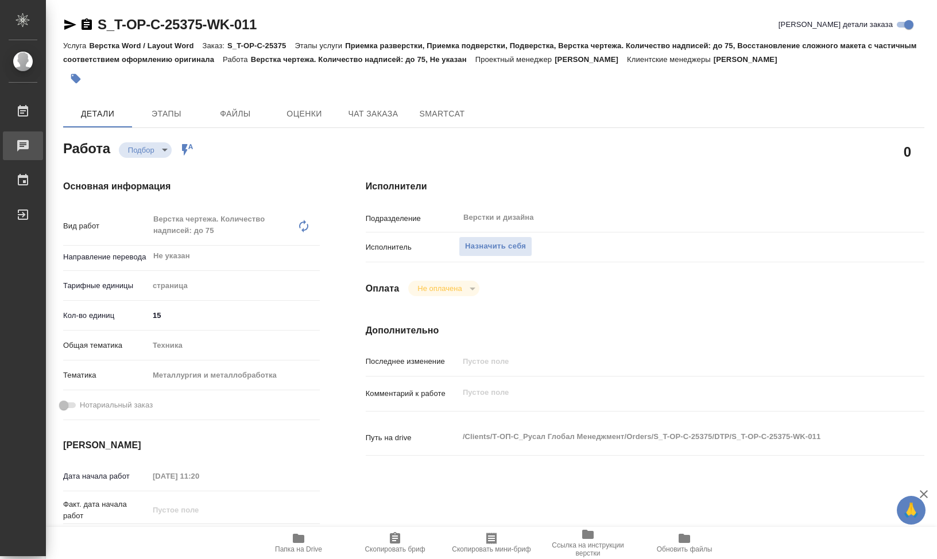
type textarea "x"
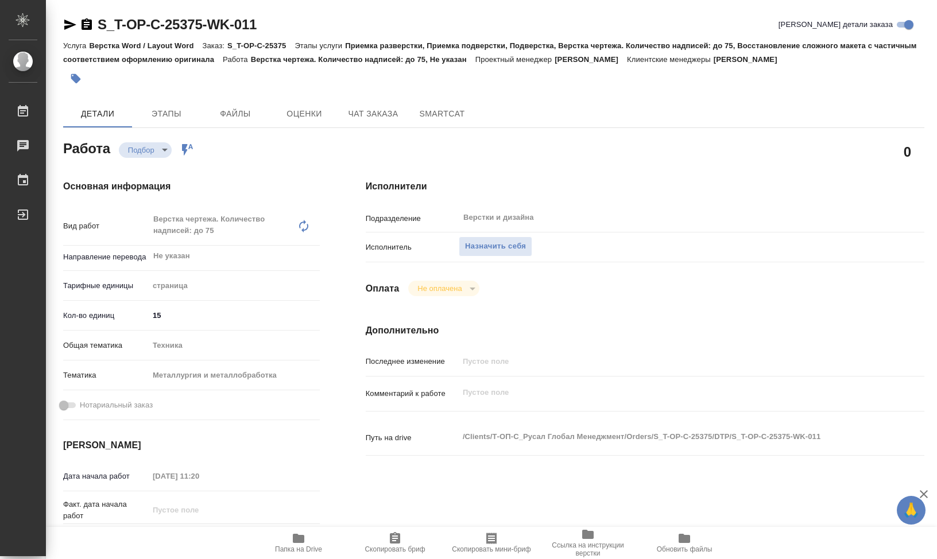
type textarea "x"
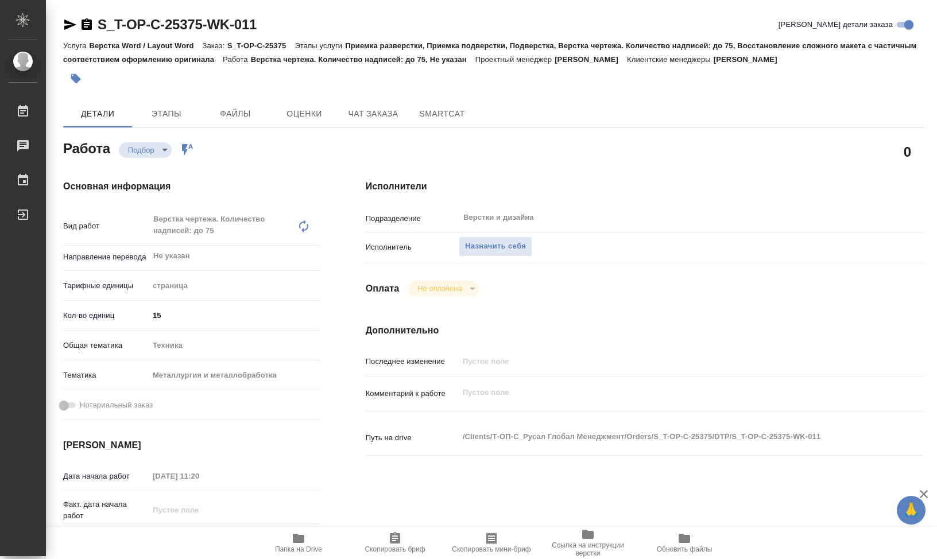
type textarea "x"
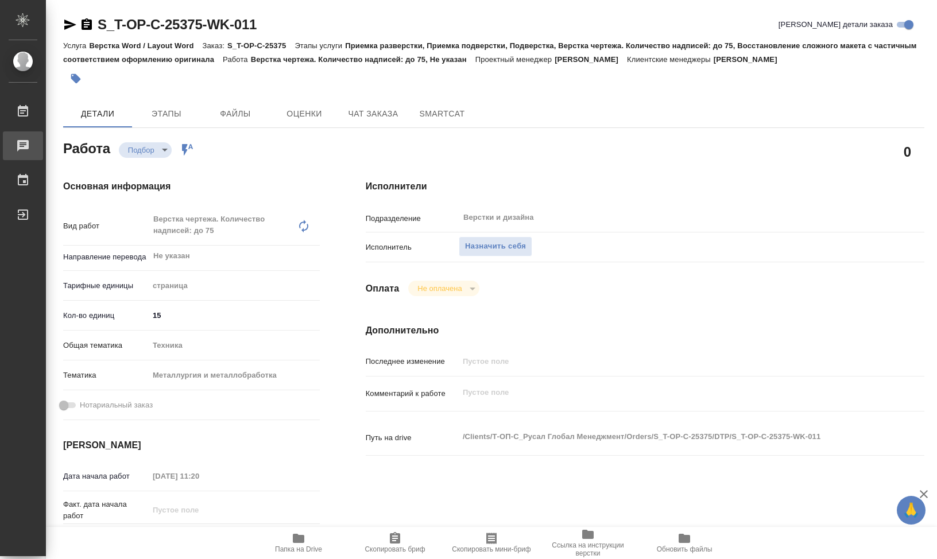
type textarea "x"
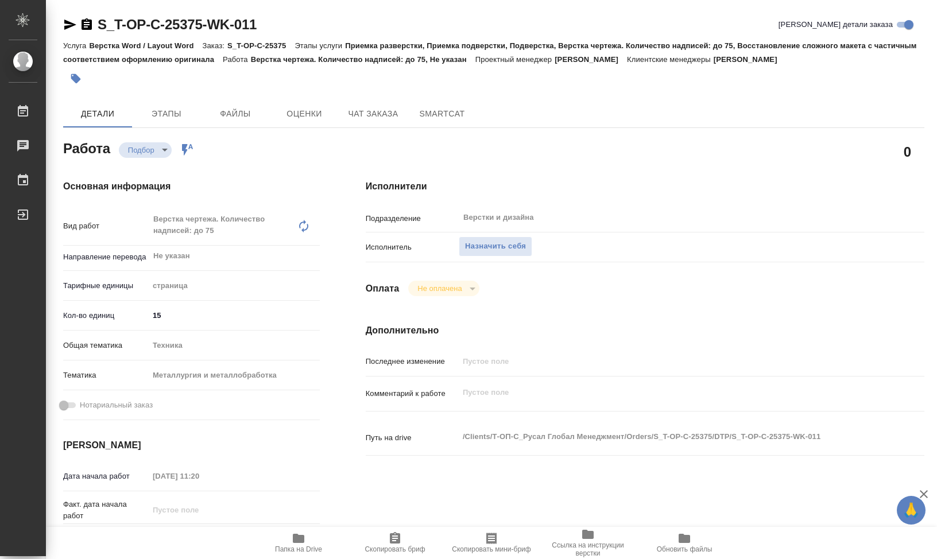
click at [160, 17] on link "S_T-OP-C-25375-WK-011" at bounding box center [177, 24] width 159 height 15
type textarea "x"
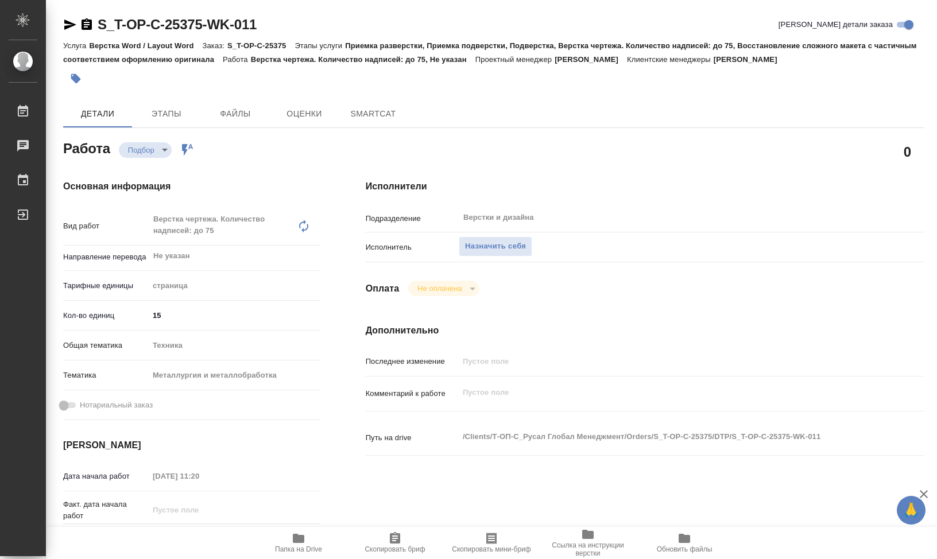
type textarea "x"
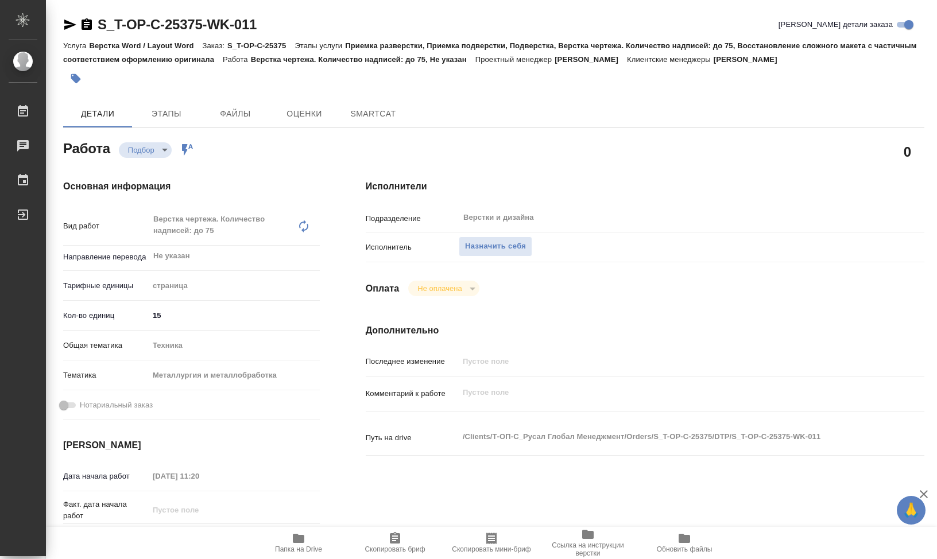
type textarea "x"
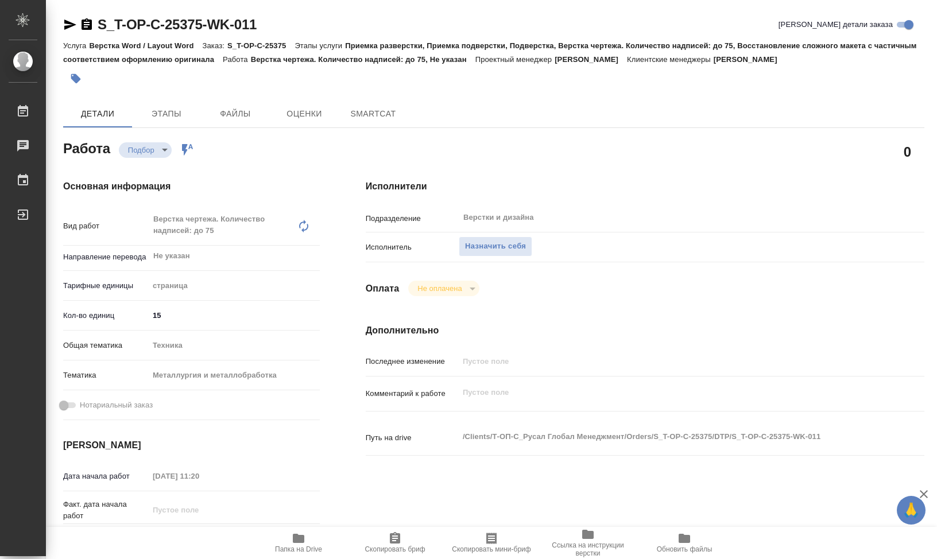
type textarea "x"
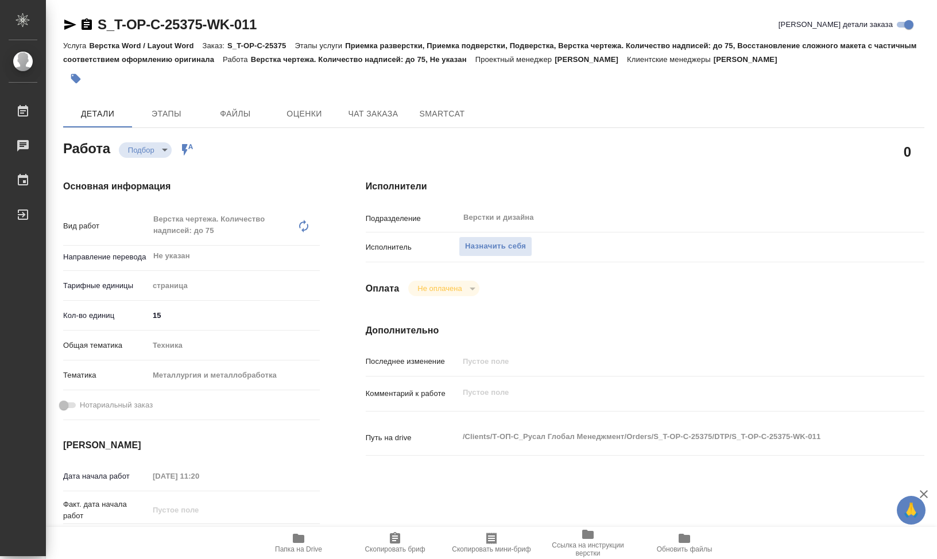
type textarea "x"
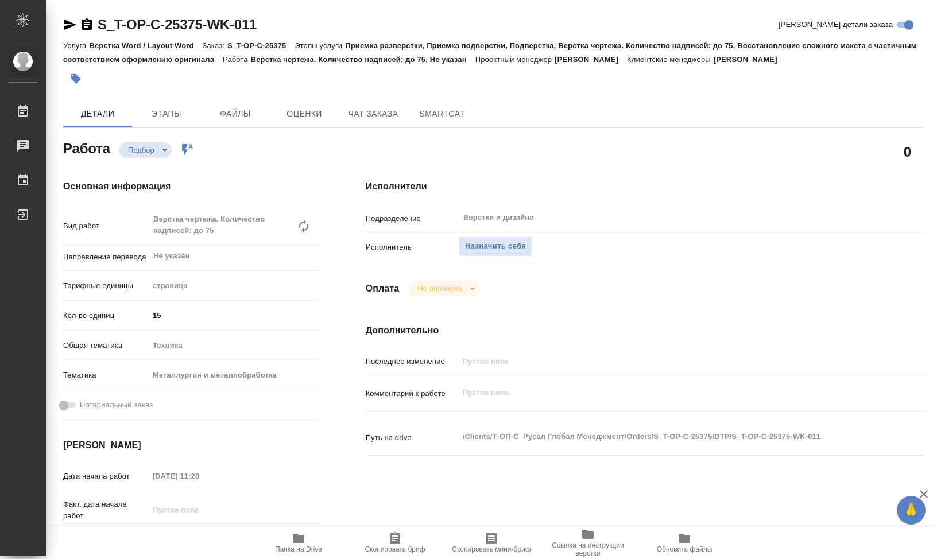
type textarea "x"
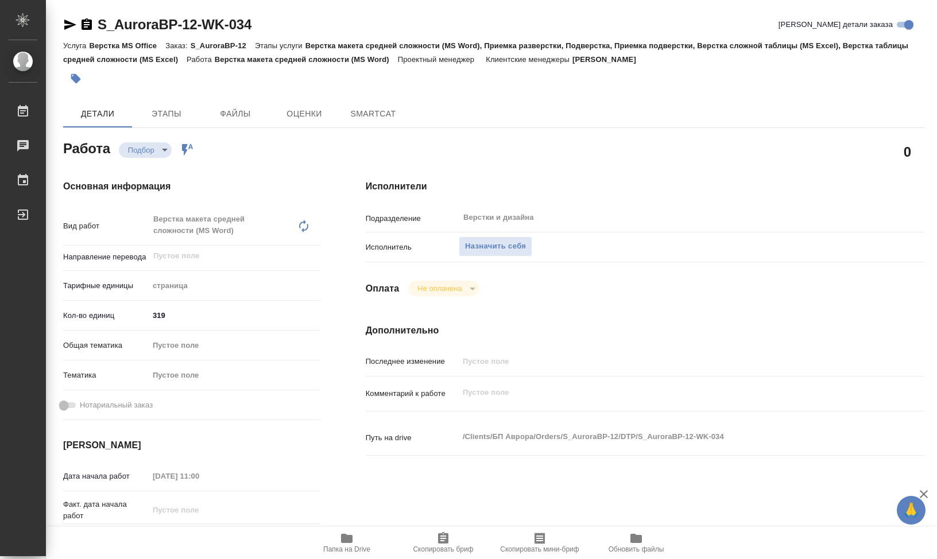
type textarea "x"
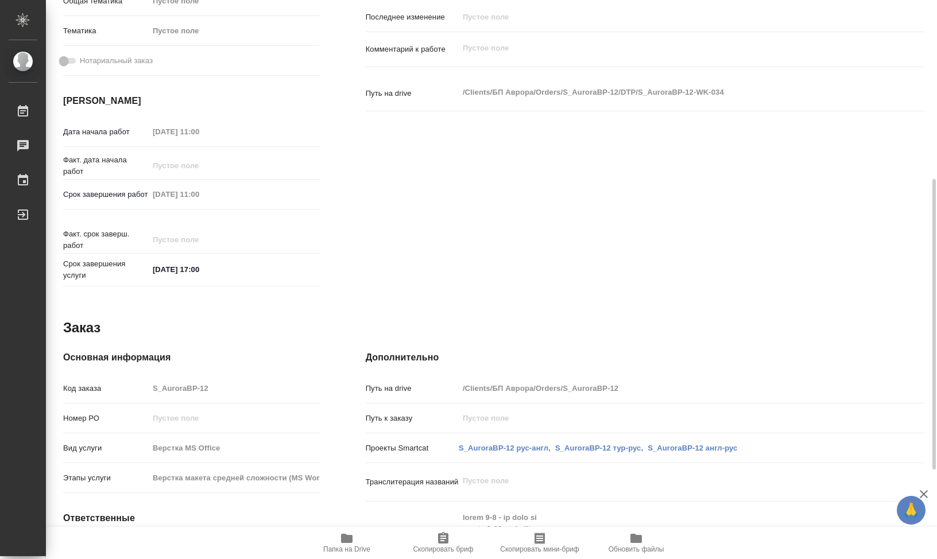
scroll to position [516, 0]
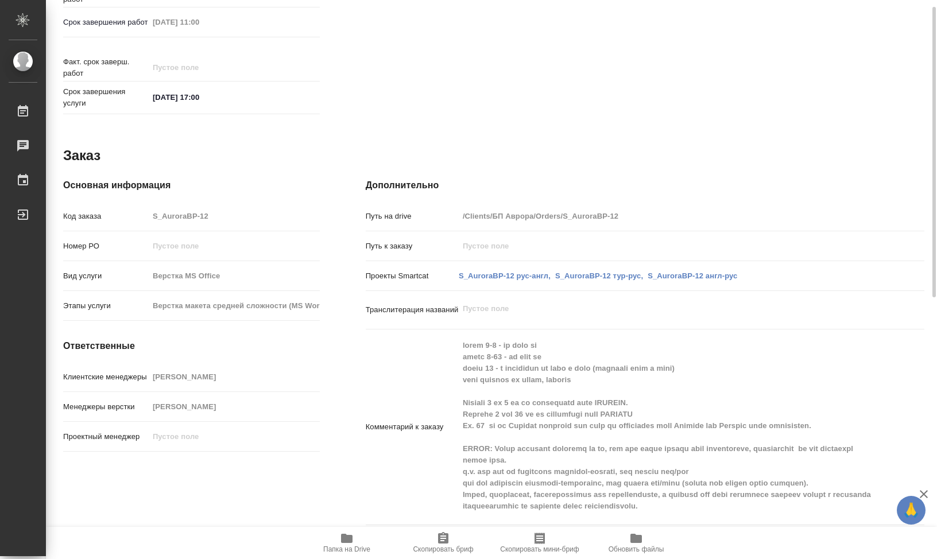
type textarea "x"
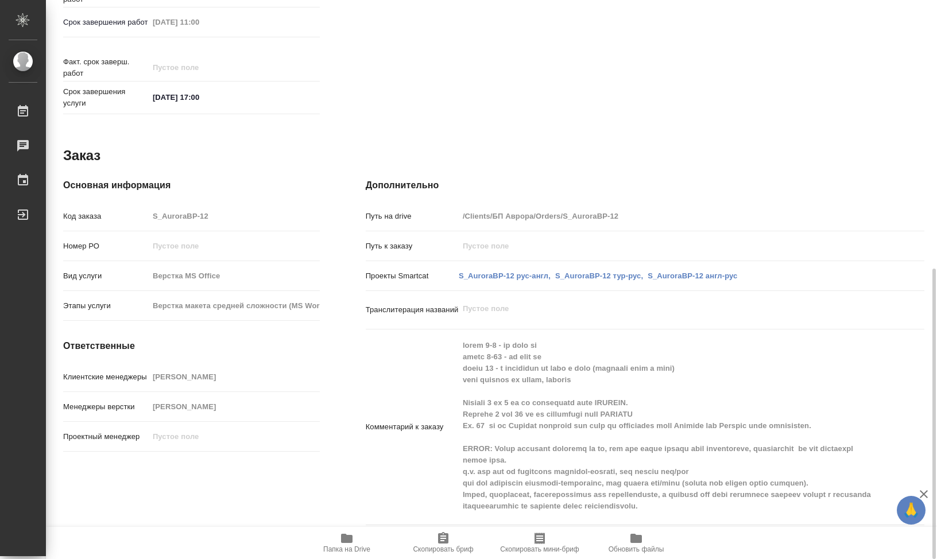
type textarea "x"
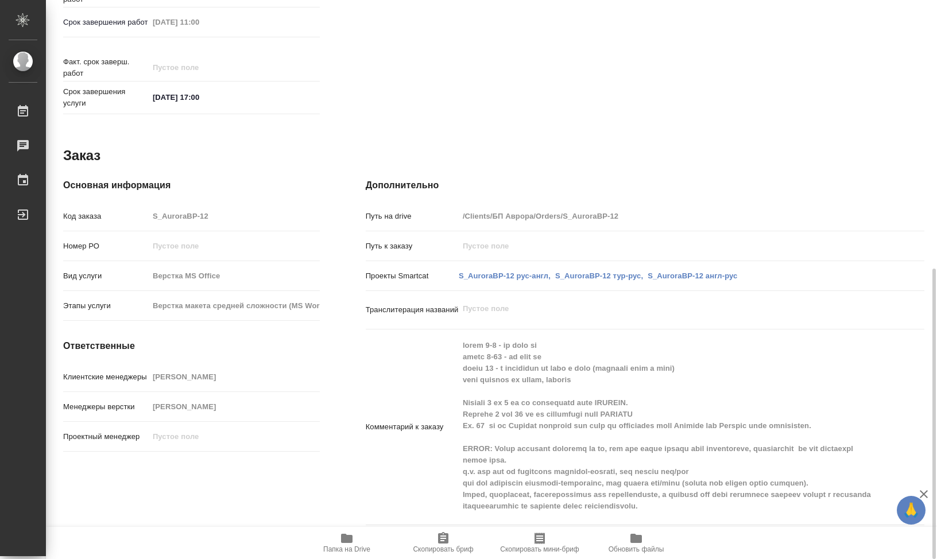
type textarea "x"
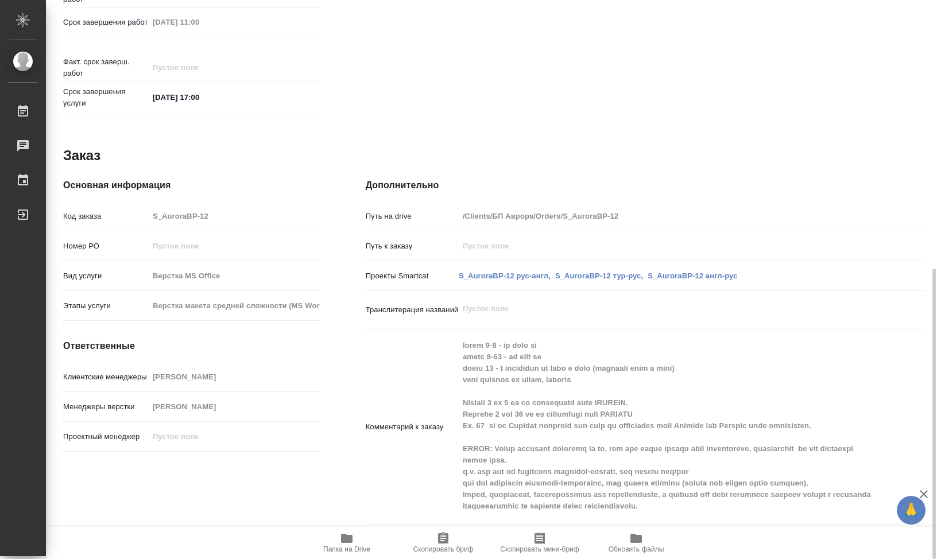
click at [358, 546] on span "Папка на Drive" at bounding box center [346, 549] width 47 height 8
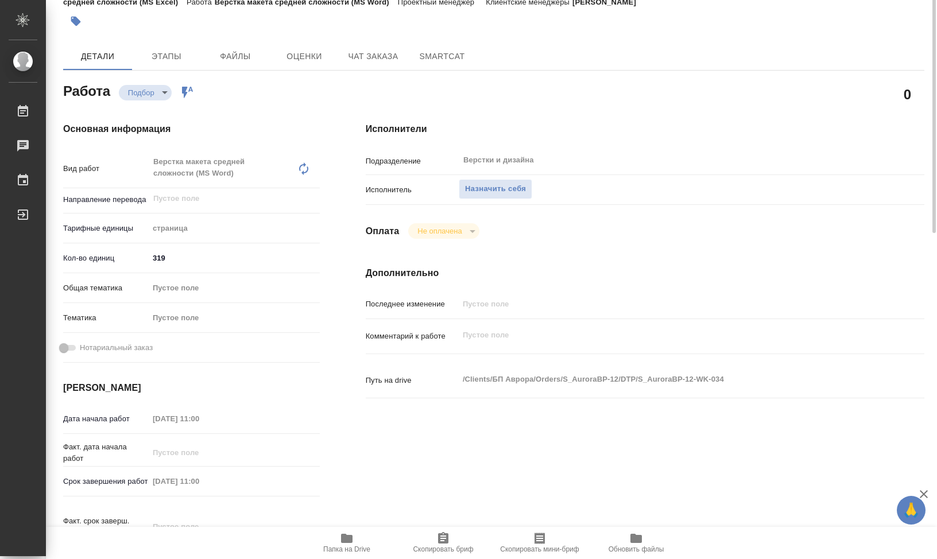
scroll to position [0, 0]
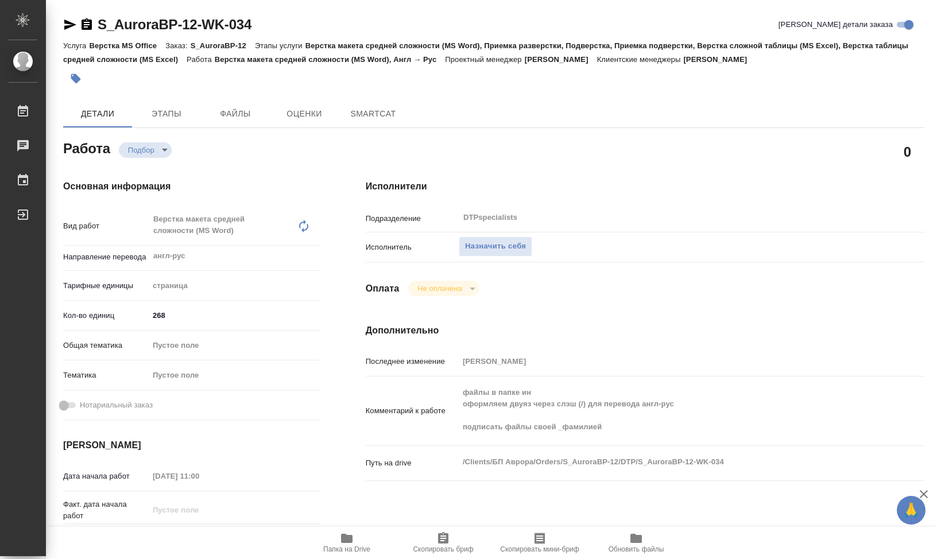
type textarea "x"
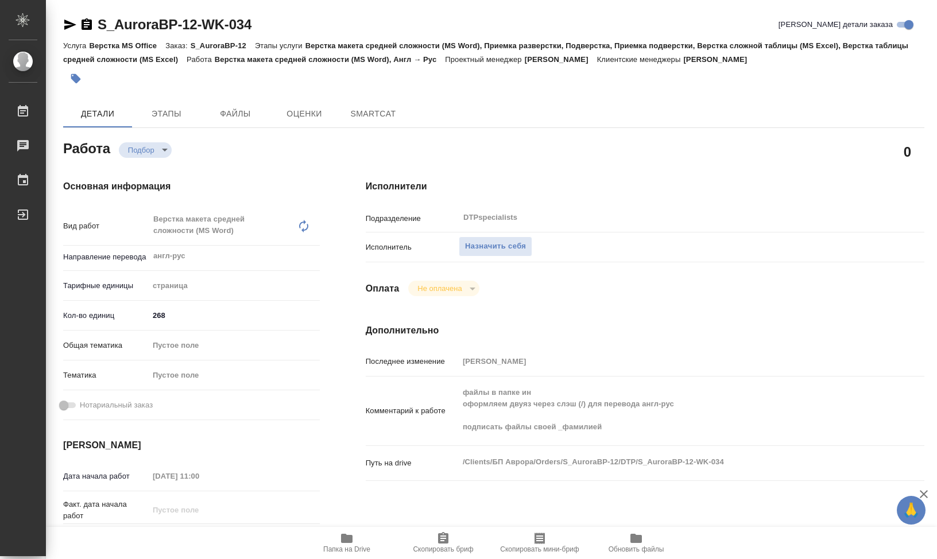
type textarea "x"
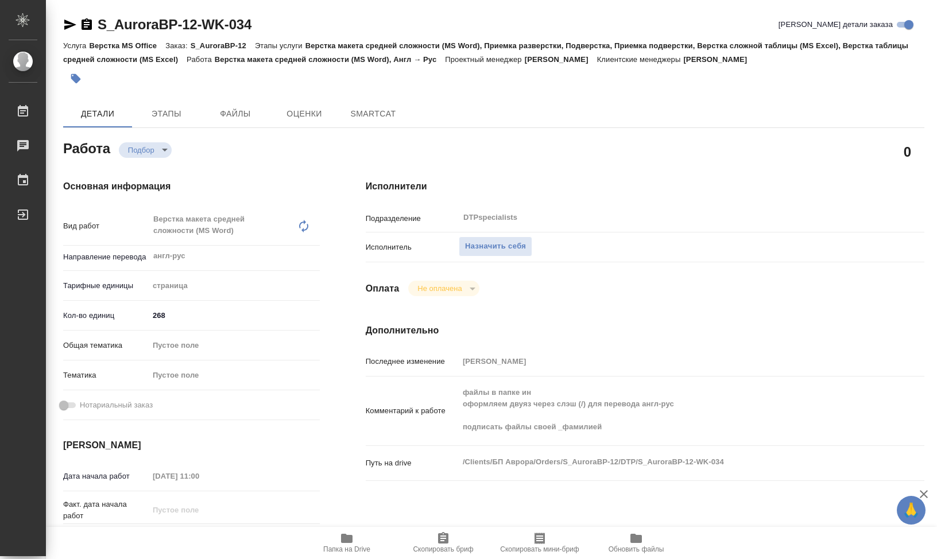
type textarea "x"
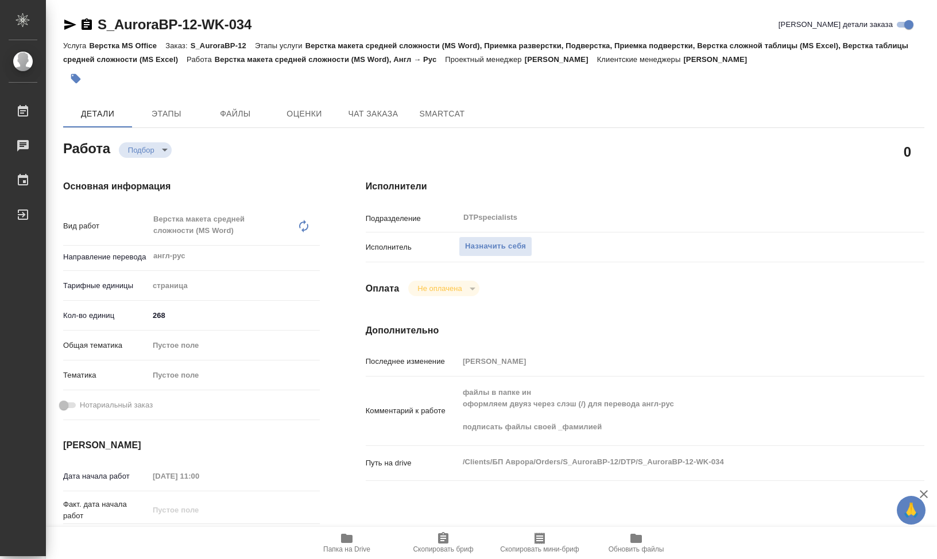
type textarea "x"
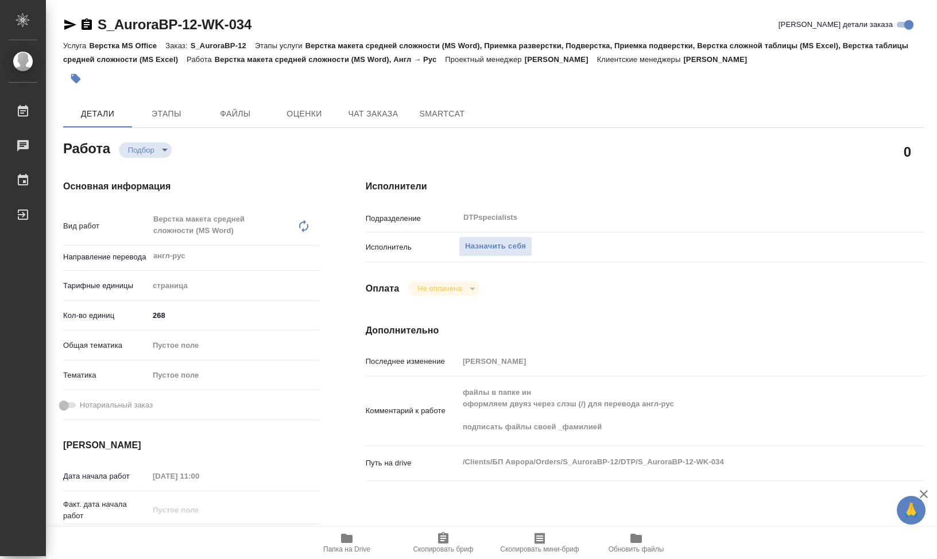
type textarea "x"
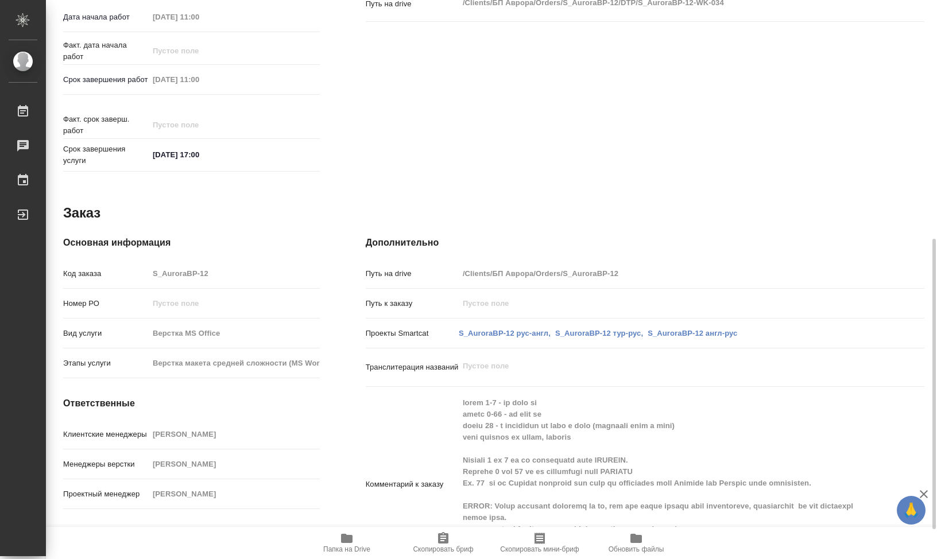
scroll to position [516, 0]
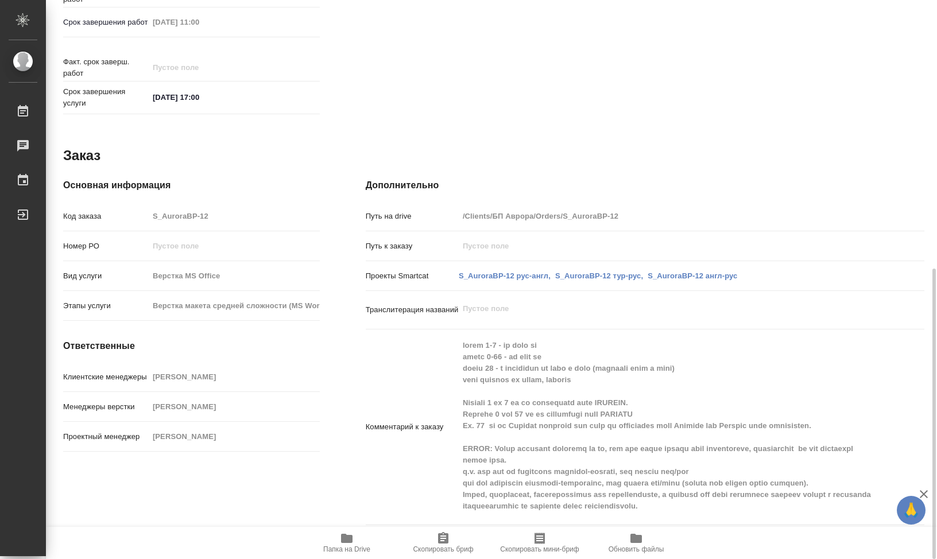
click at [343, 536] on icon "button" at bounding box center [346, 538] width 11 height 9
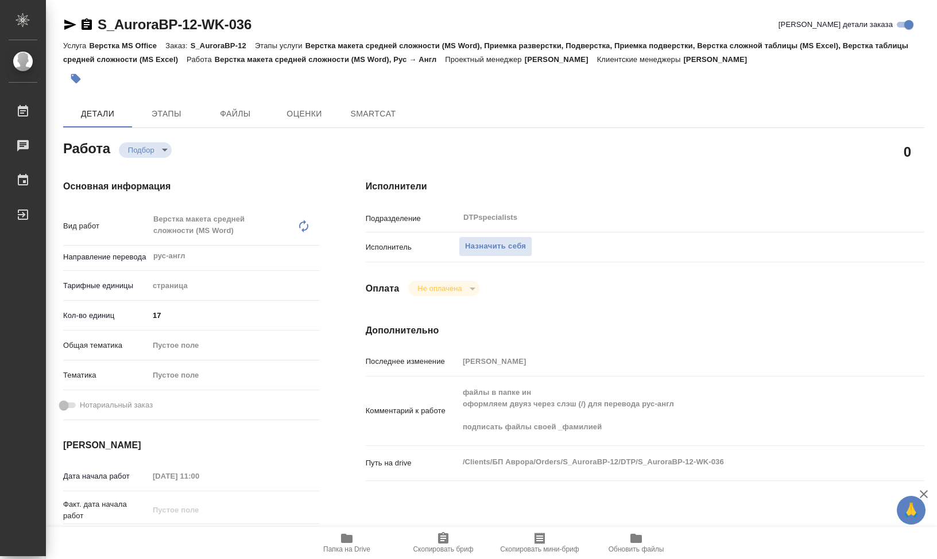
type textarea "x"
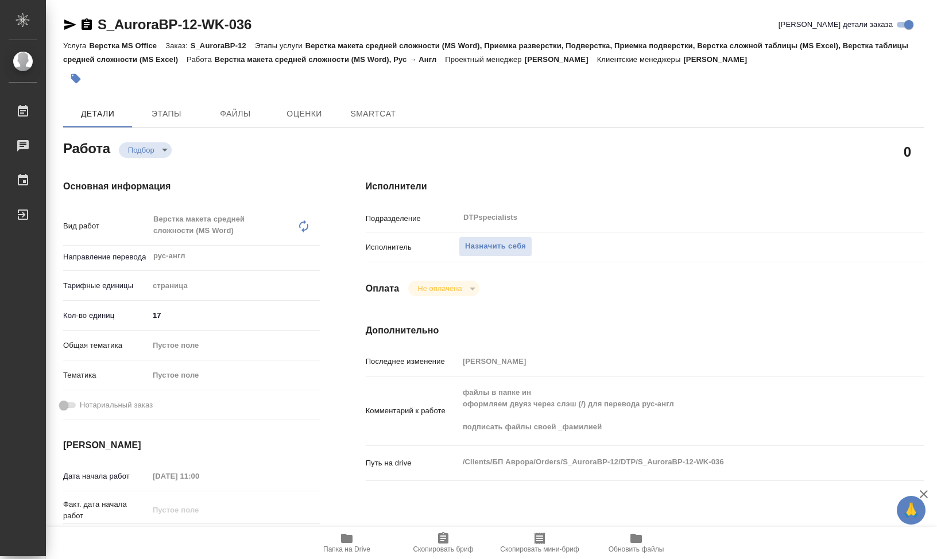
type textarea "x"
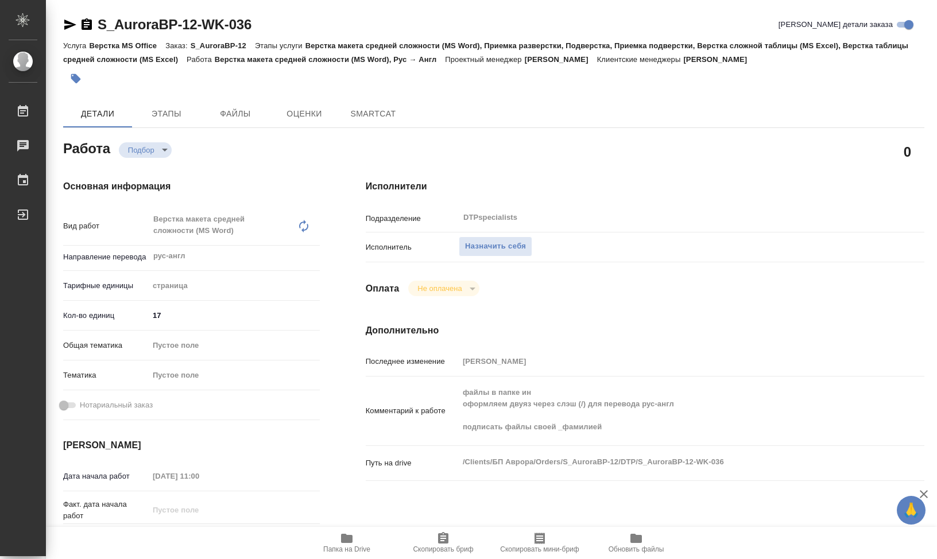
type textarea "x"
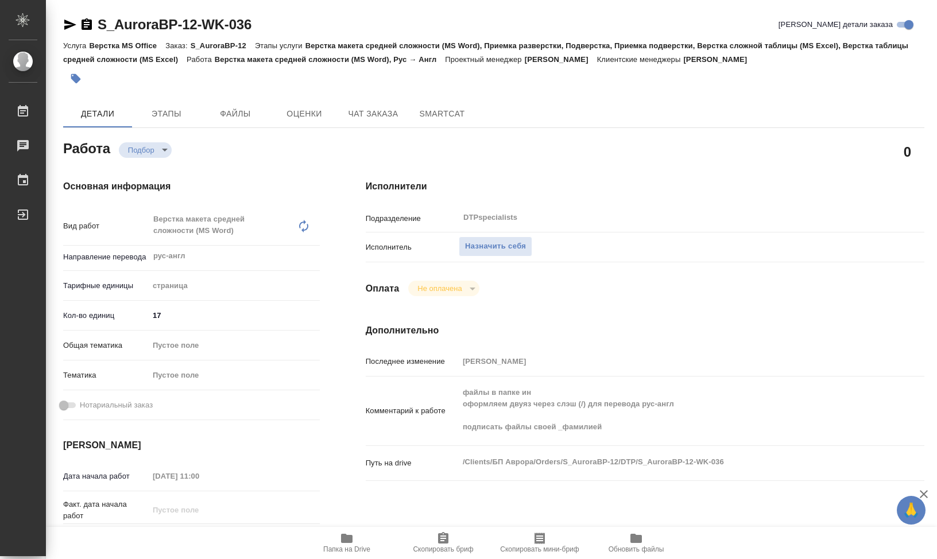
type textarea "x"
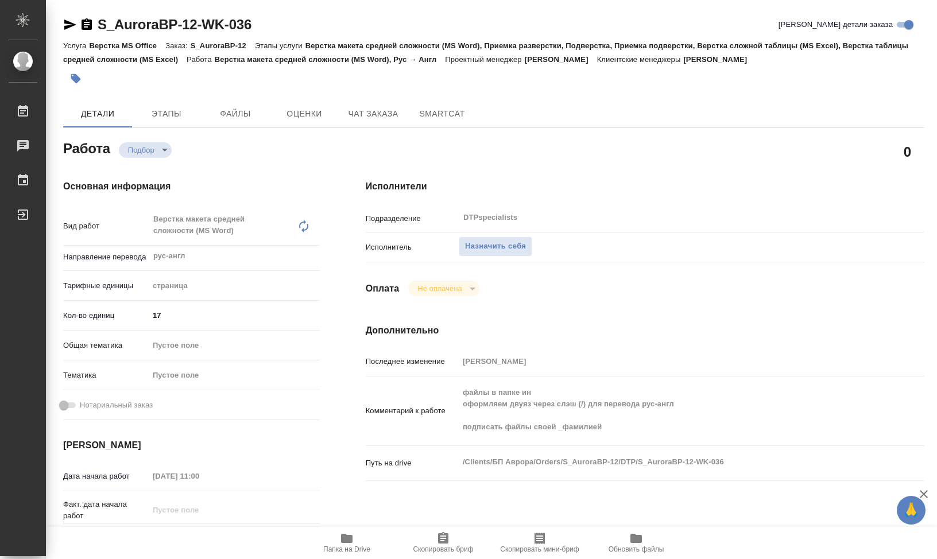
type textarea "x"
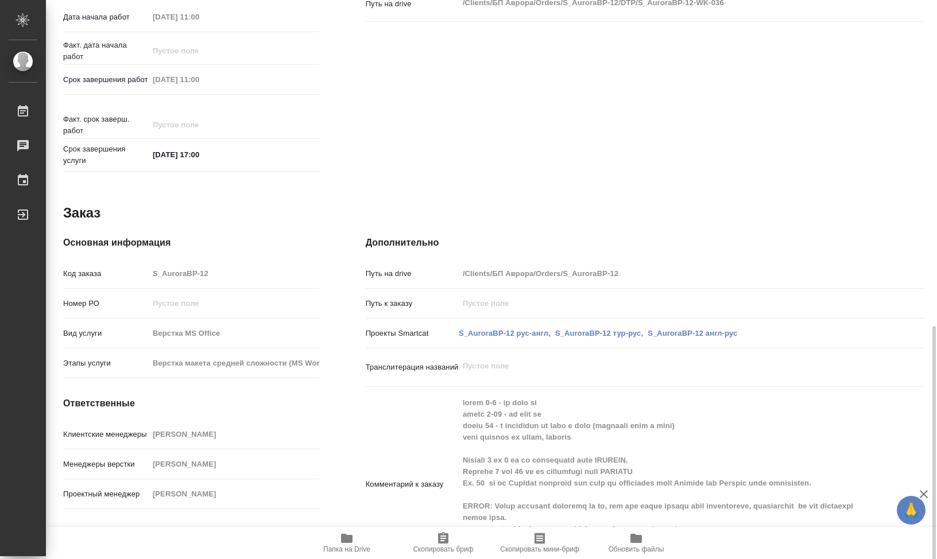
scroll to position [516, 0]
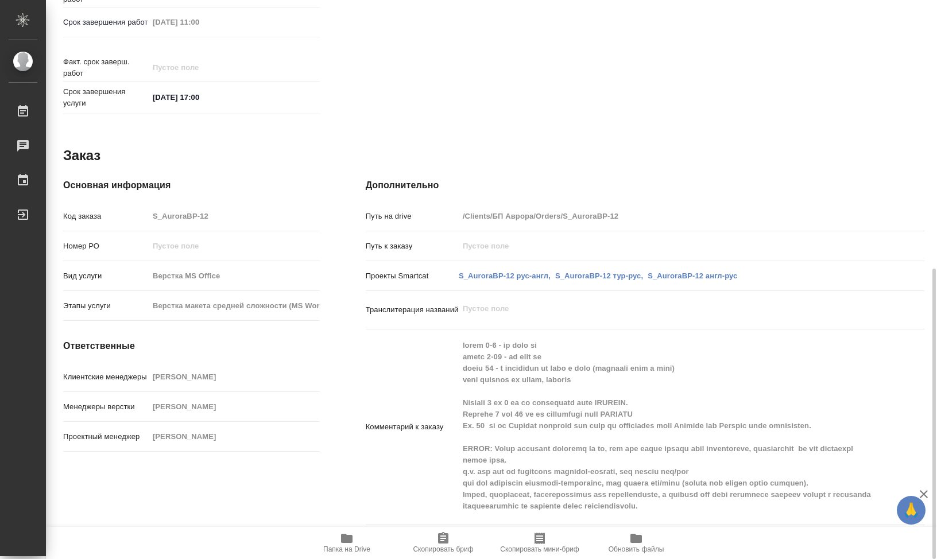
type textarea "x"
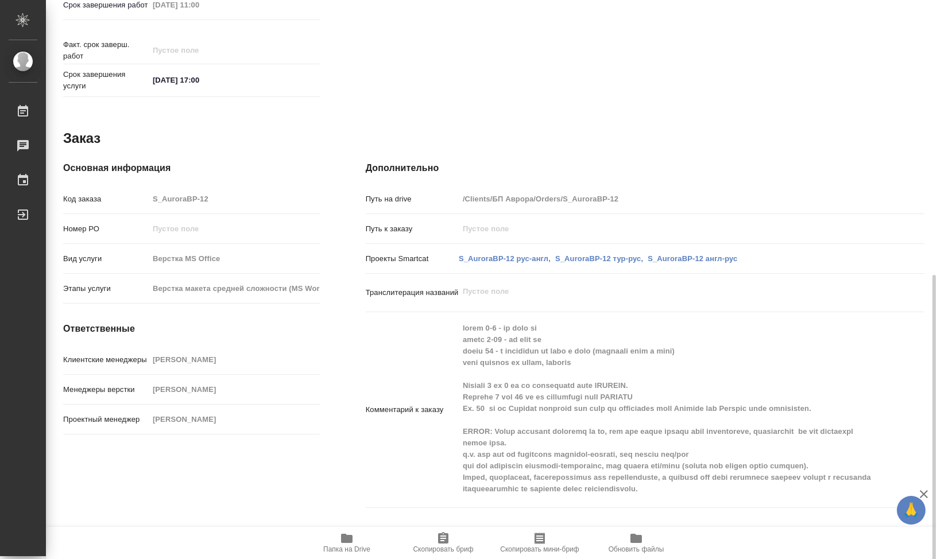
scroll to position [535, 0]
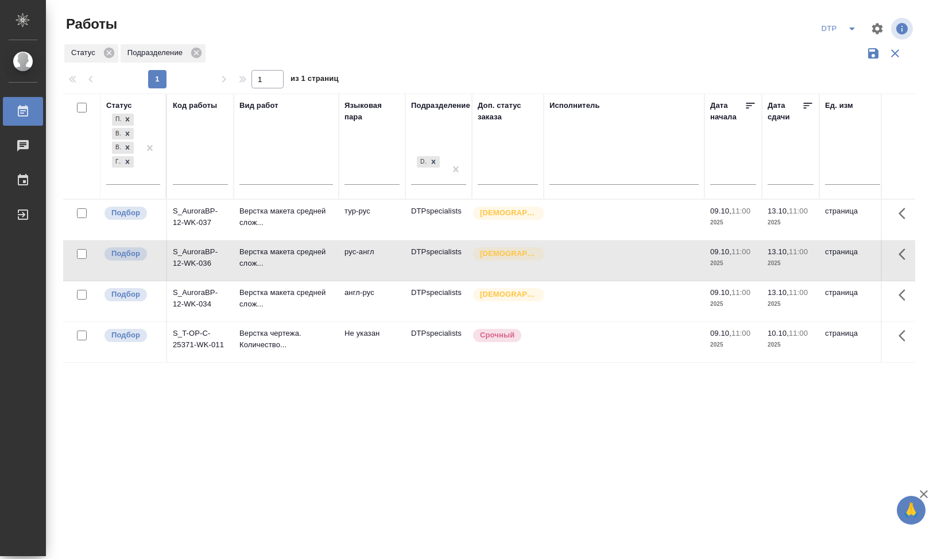
click at [269, 334] on p "Верстка чертежа. Количество..." at bounding box center [286, 339] width 94 height 23
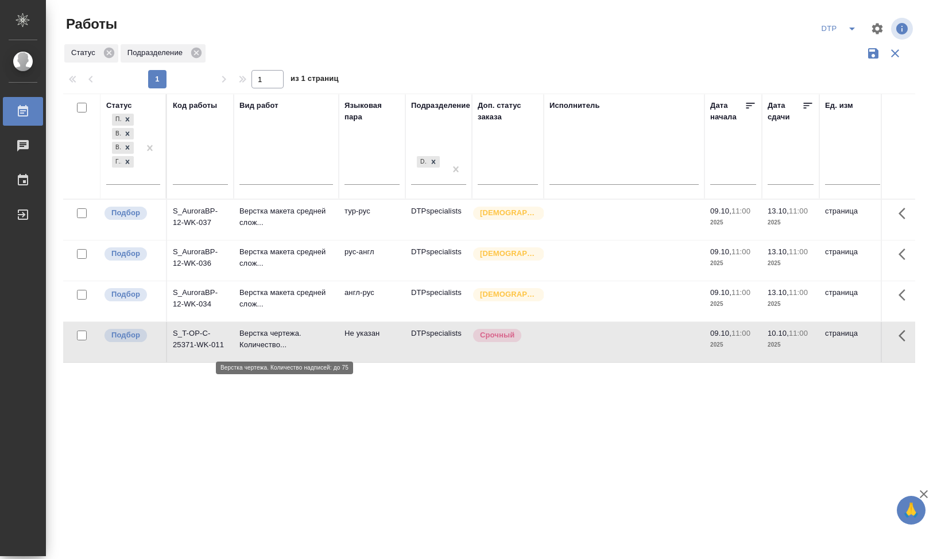
click at [276, 346] on p "Верстка чертежа. Количество..." at bounding box center [286, 339] width 94 height 23
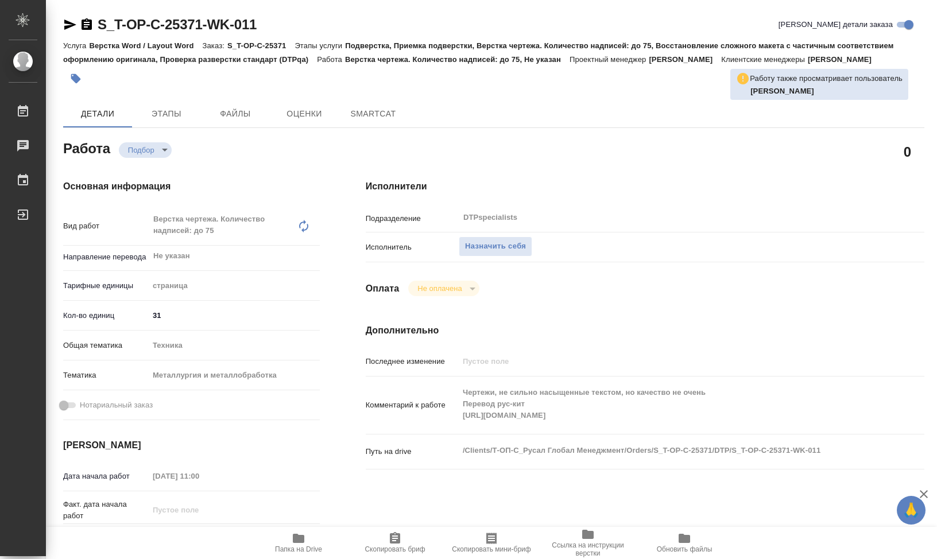
type textarea "x"
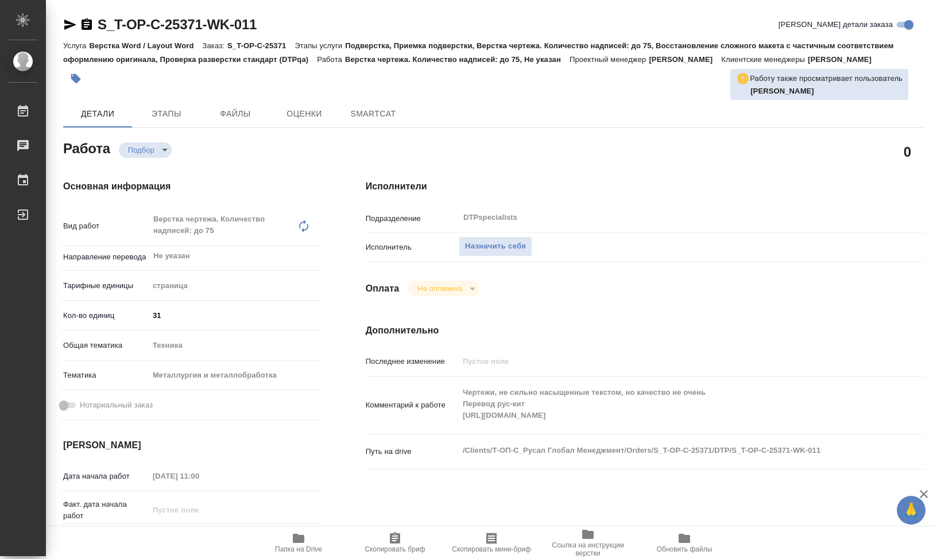
type textarea "x"
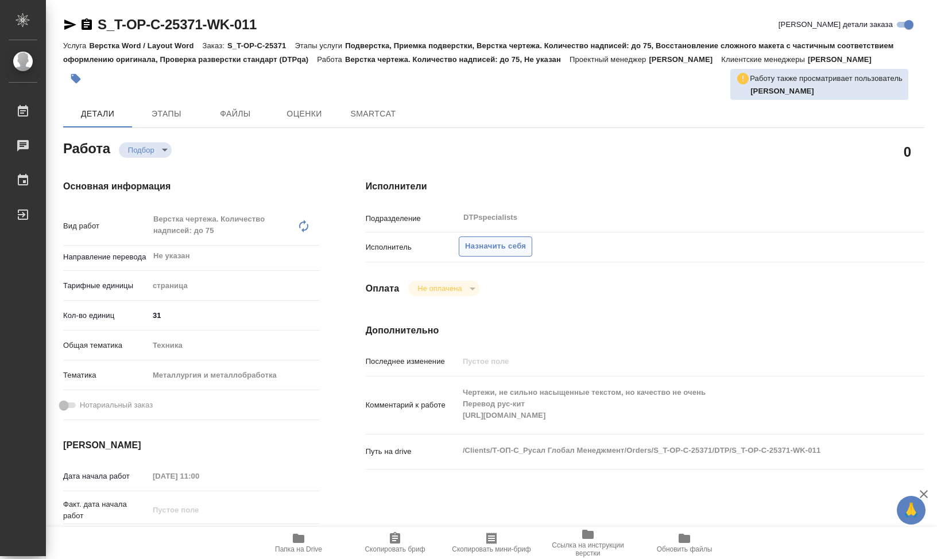
type textarea "x"
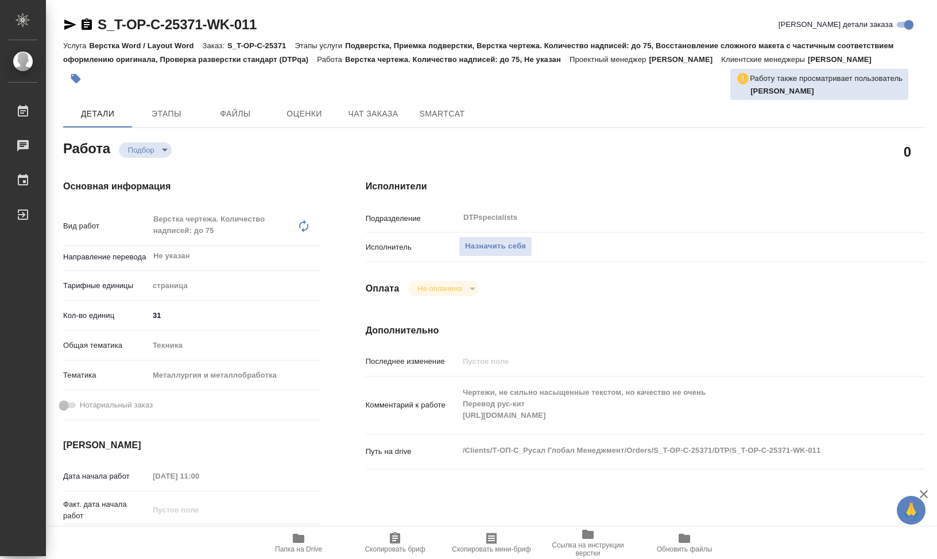
type textarea "x"
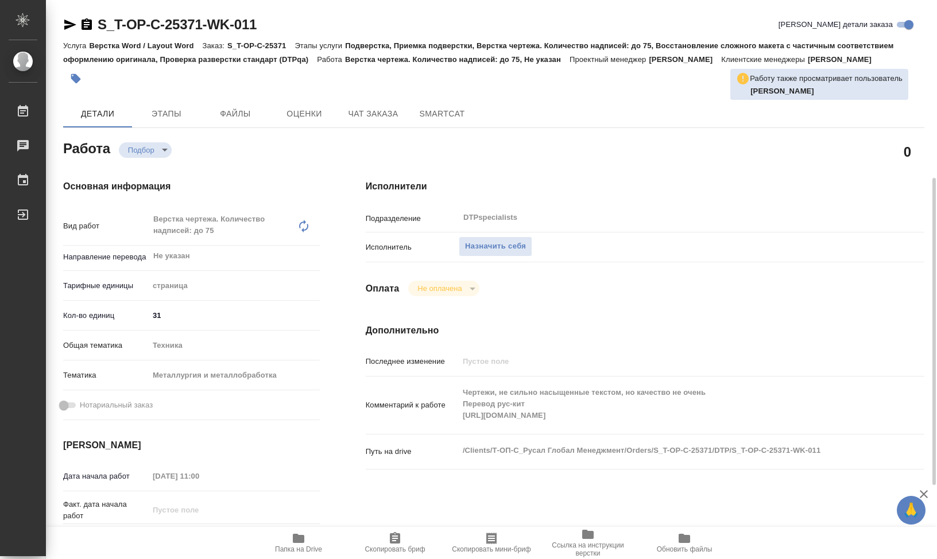
scroll to position [230, 0]
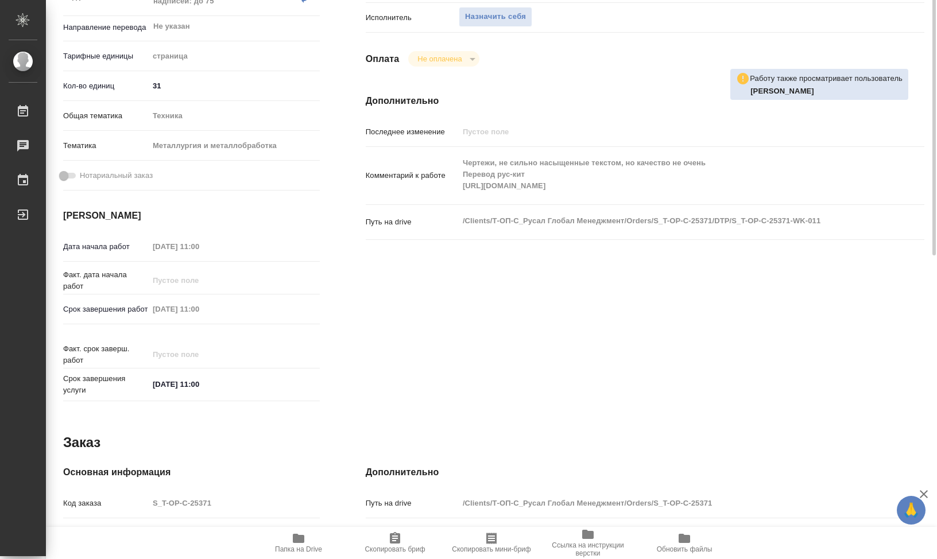
type textarea "x"
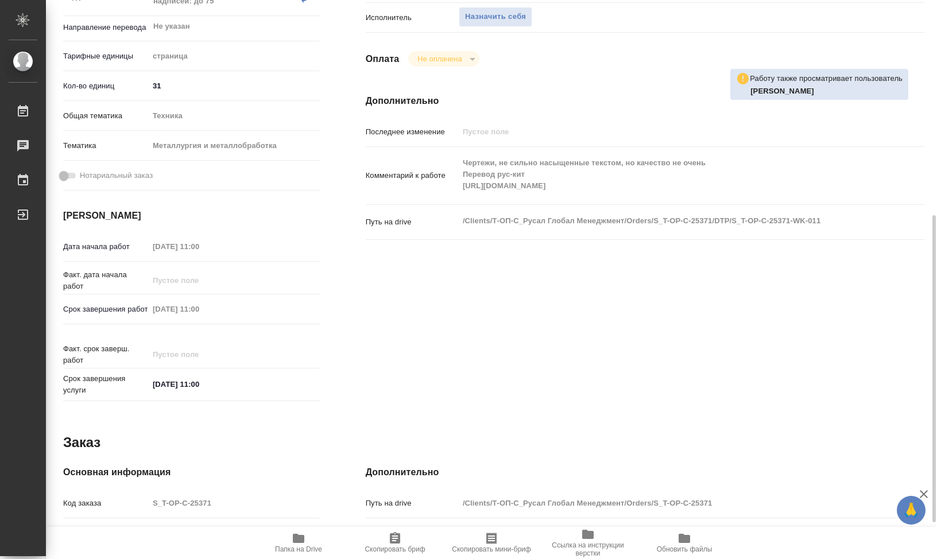
scroll to position [457, 0]
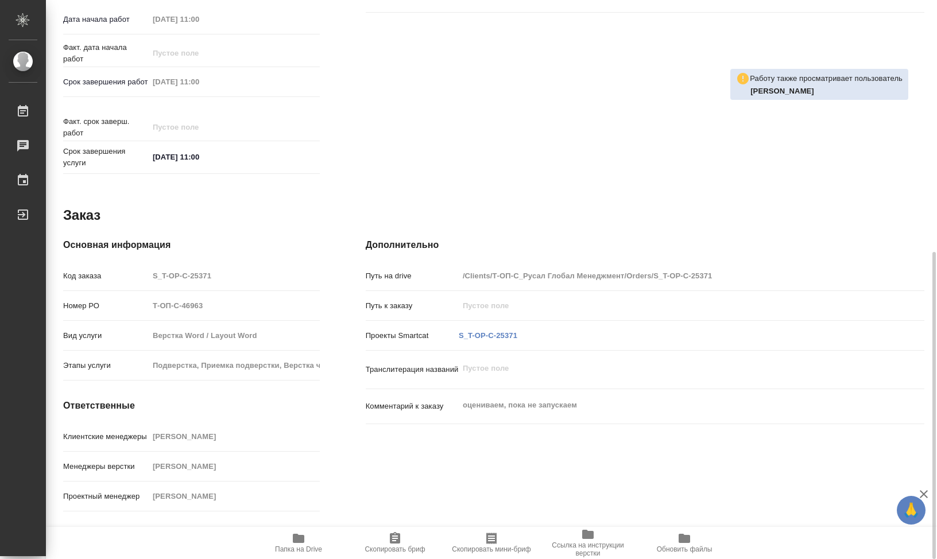
click at [298, 541] on icon "button" at bounding box center [298, 538] width 11 height 9
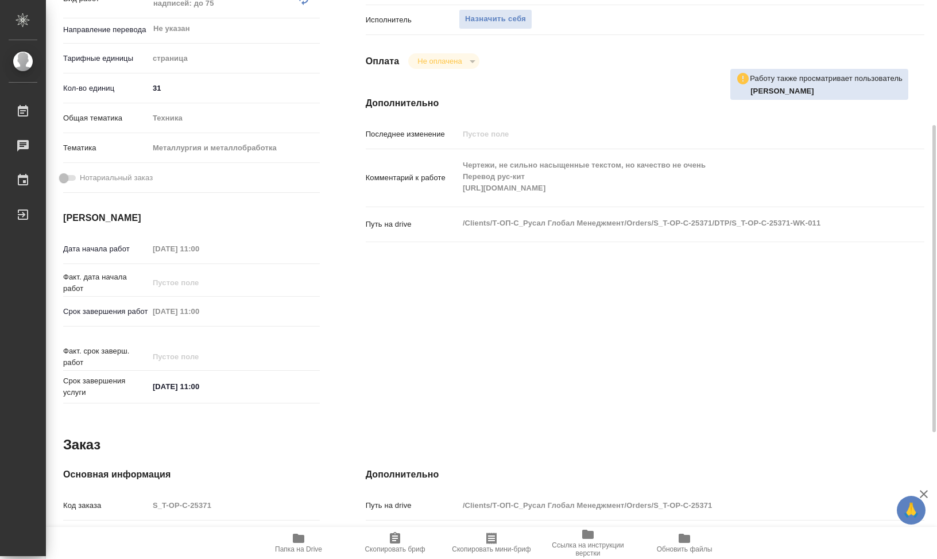
scroll to position [55, 0]
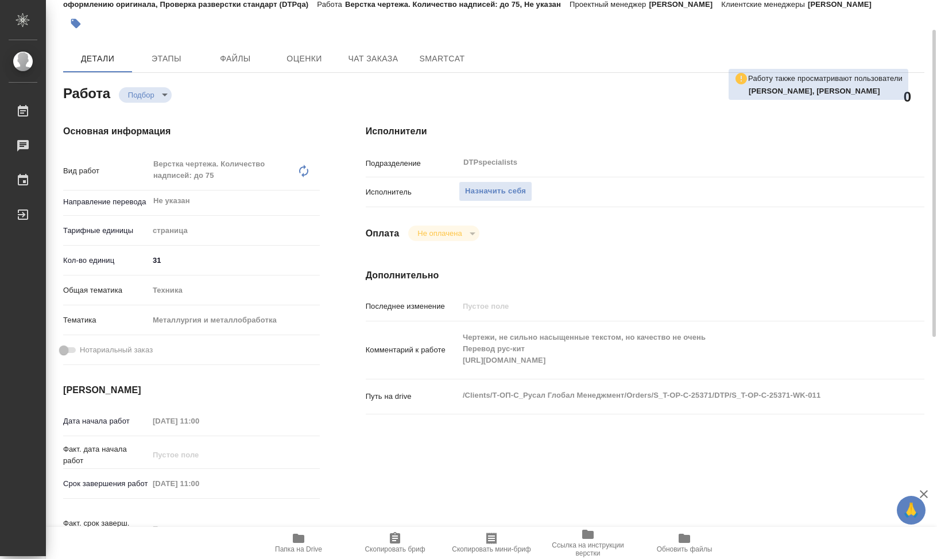
type textarea "x"
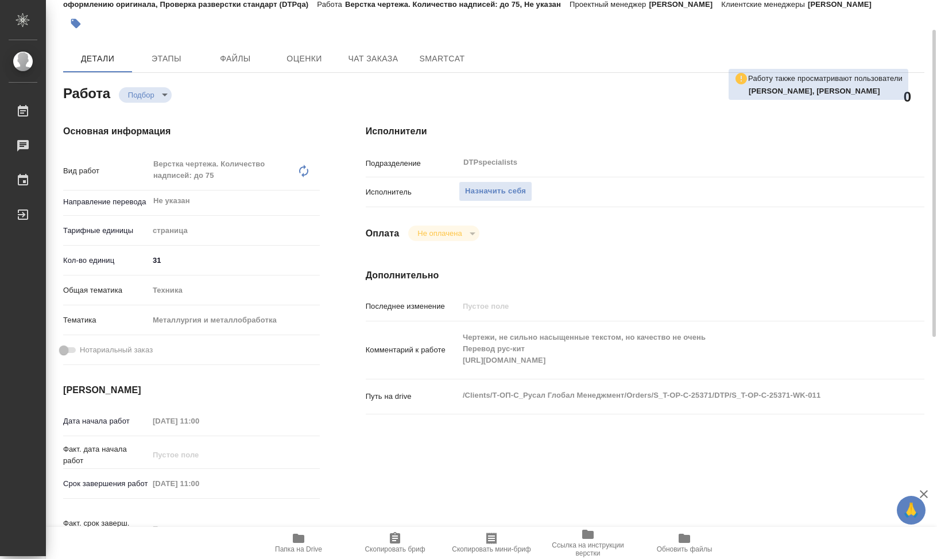
type textarea "x"
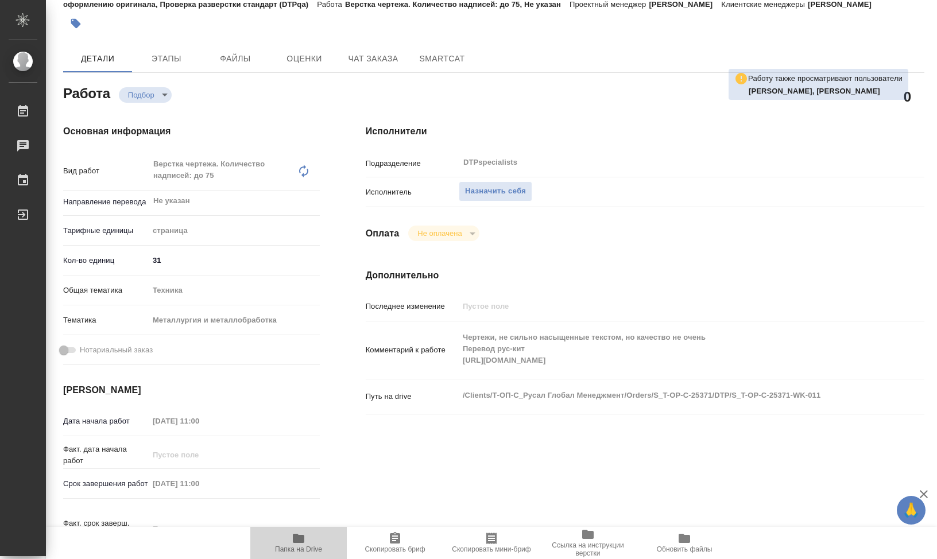
click at [294, 545] on span "Папка на Drive" at bounding box center [298, 549] width 47 height 8
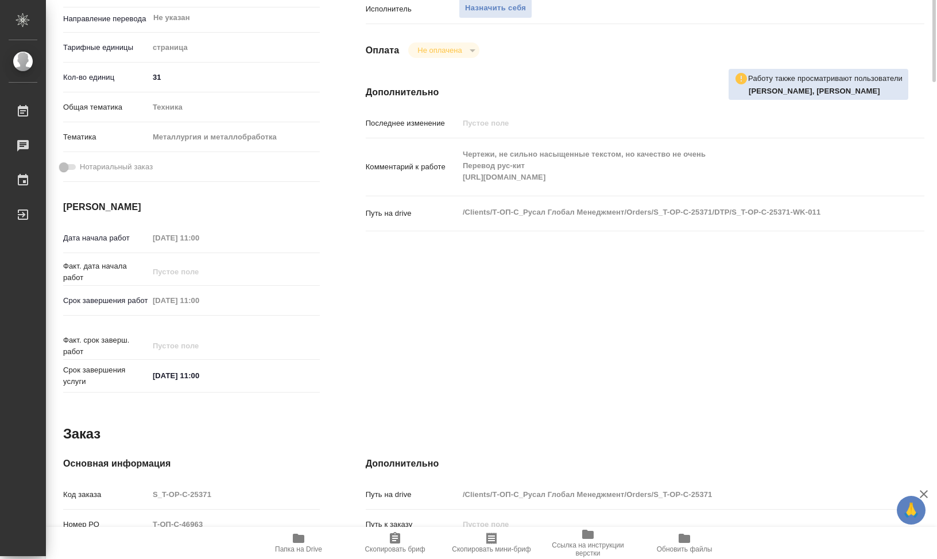
scroll to position [9, 0]
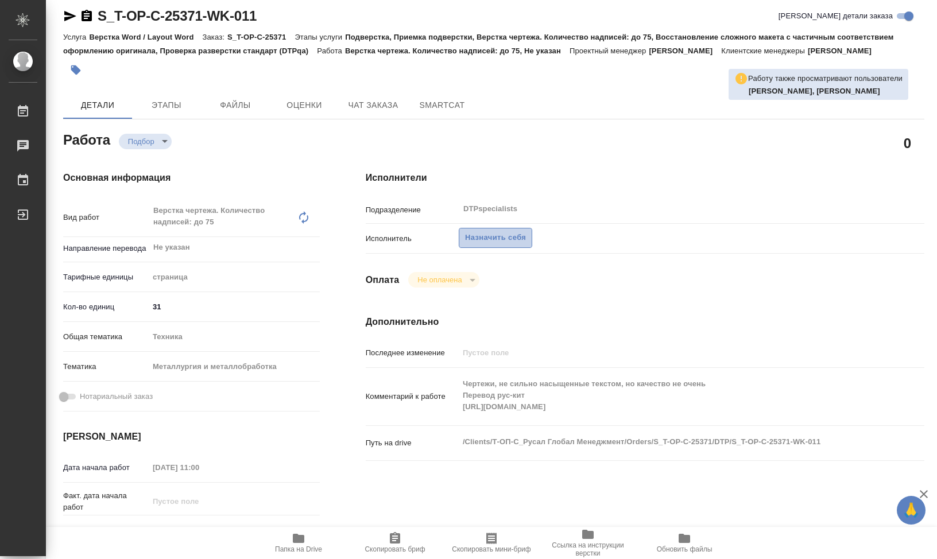
click at [480, 244] on span "Назначить себя" at bounding box center [495, 237] width 61 height 13
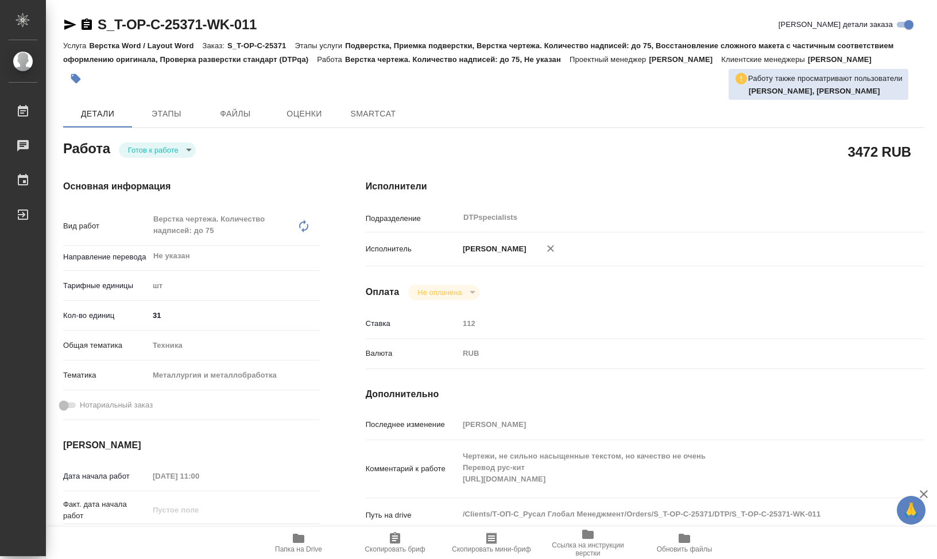
type textarea "x"
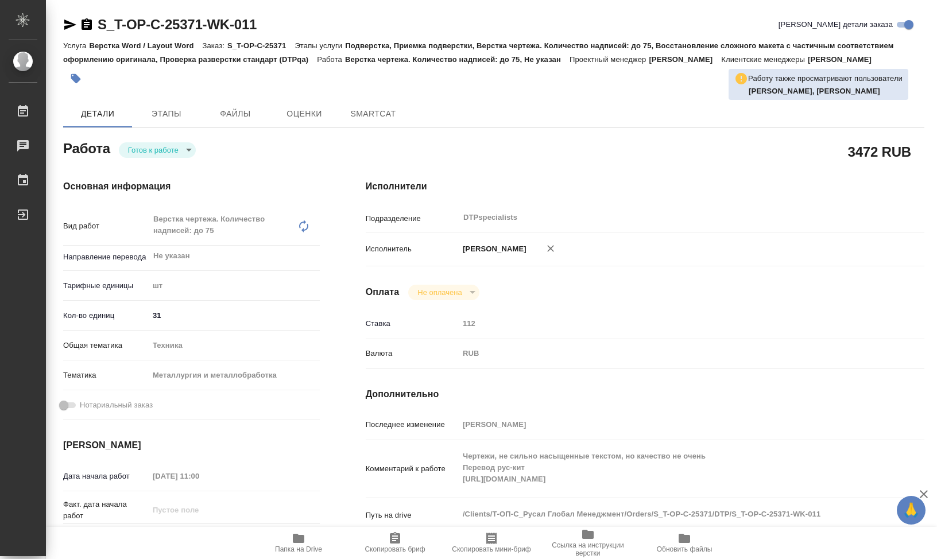
type textarea "x"
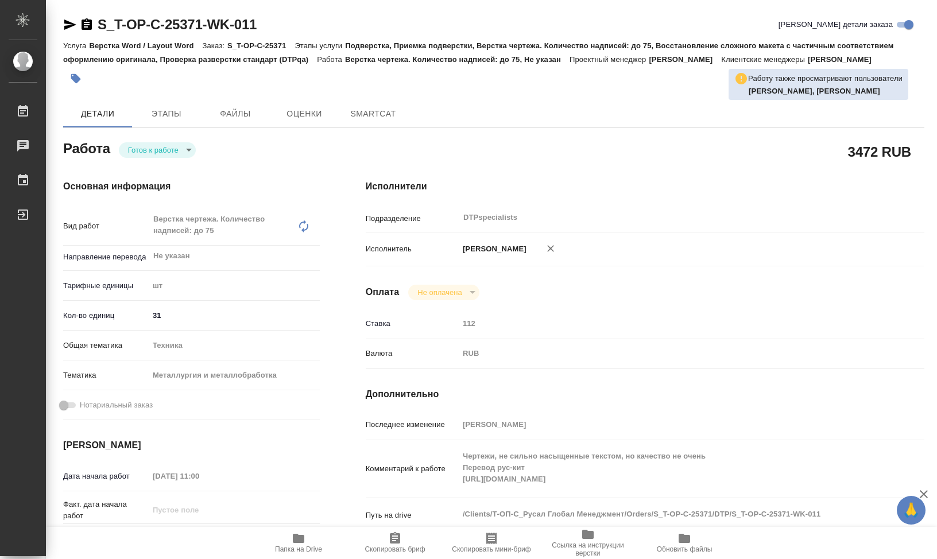
type textarea "x"
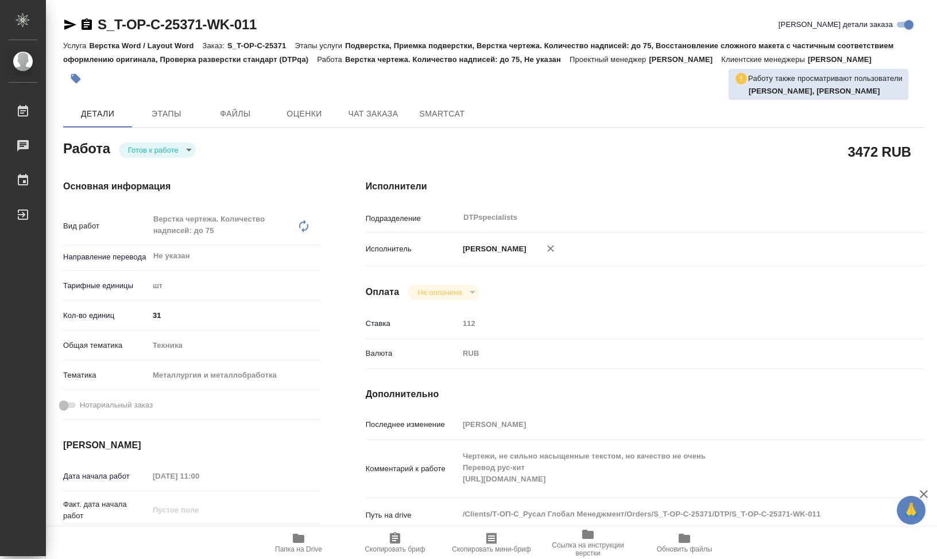
type textarea "x"
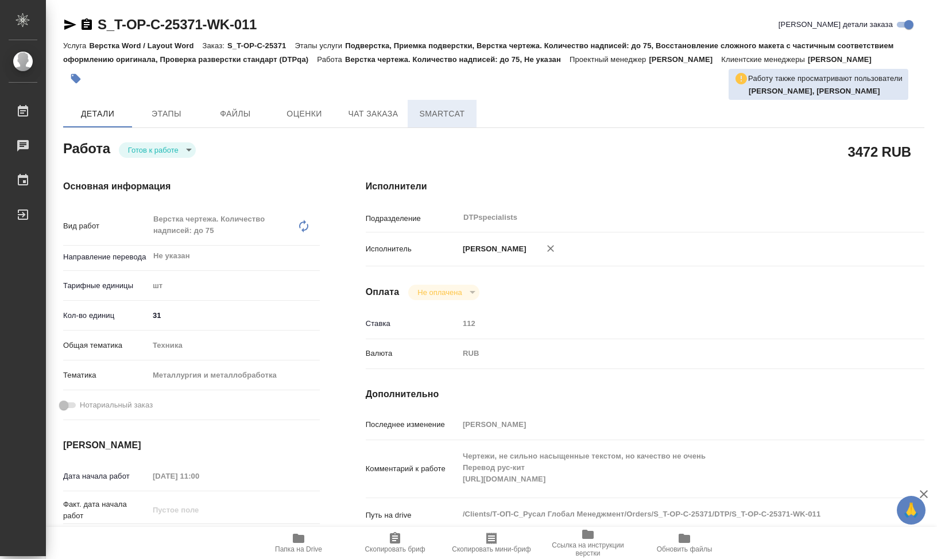
type textarea "x"
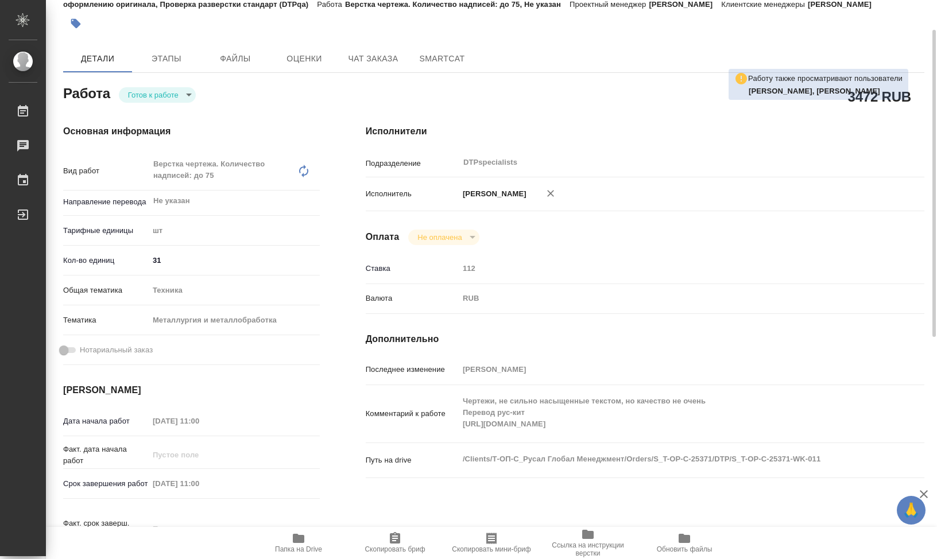
scroll to position [170, 0]
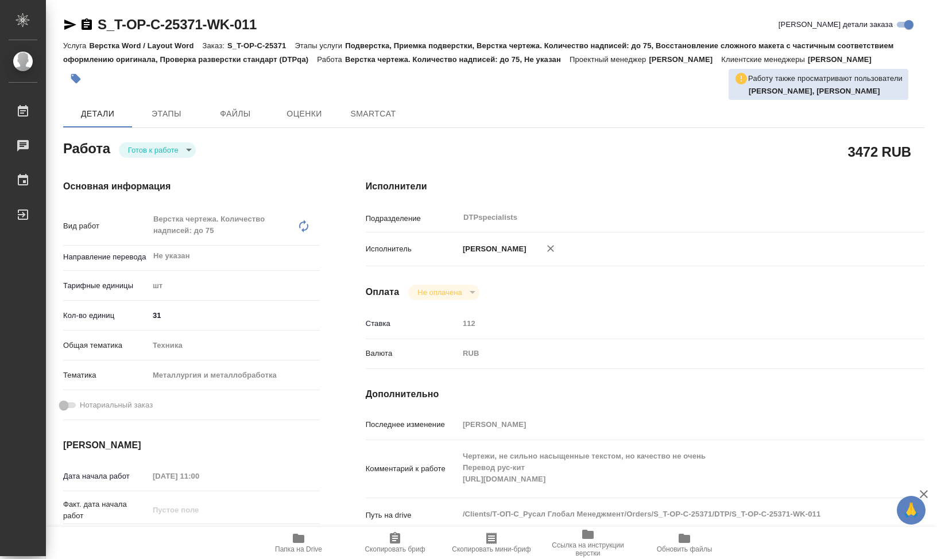
type textarea "x"
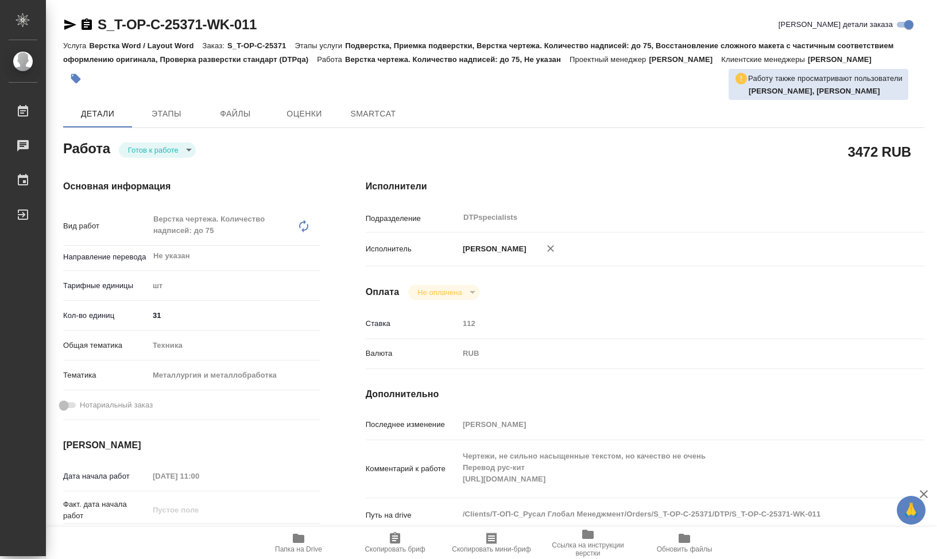
type textarea "x"
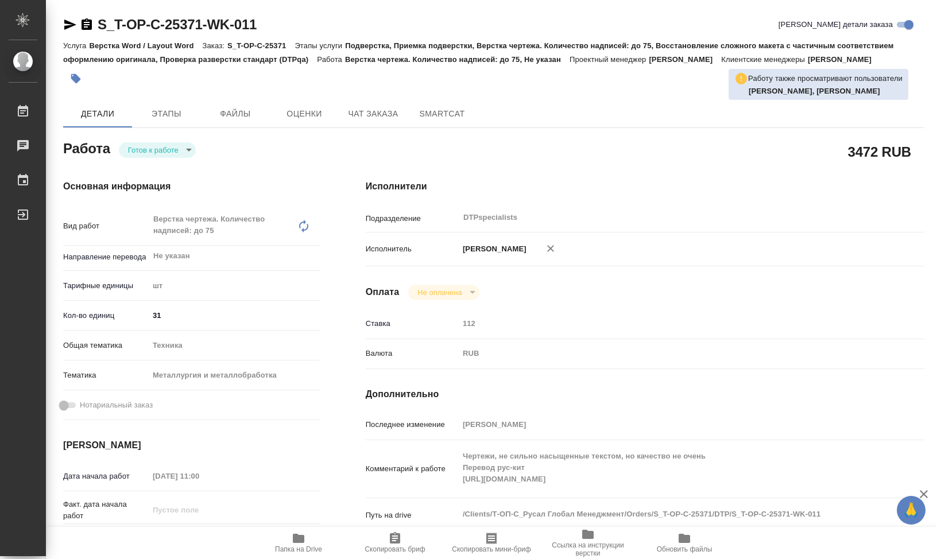
type textarea "x"
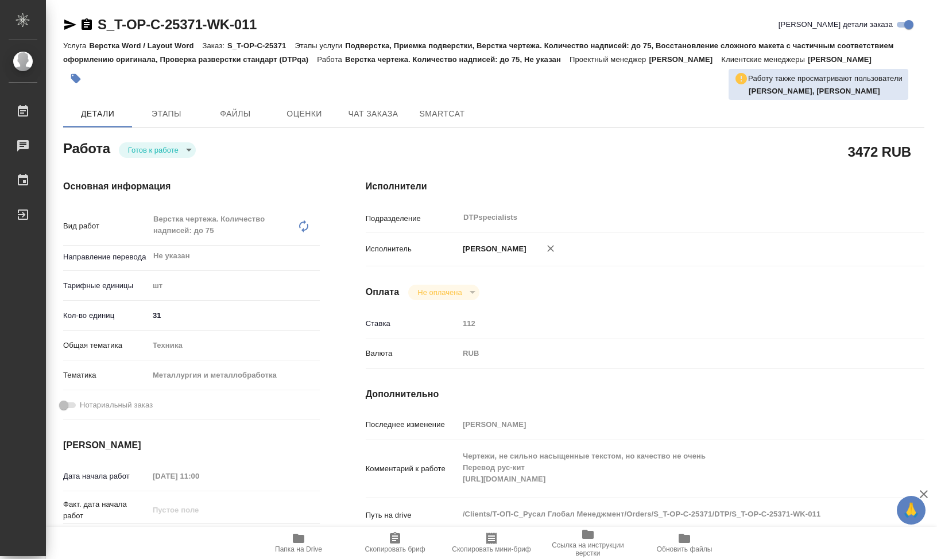
type textarea "x"
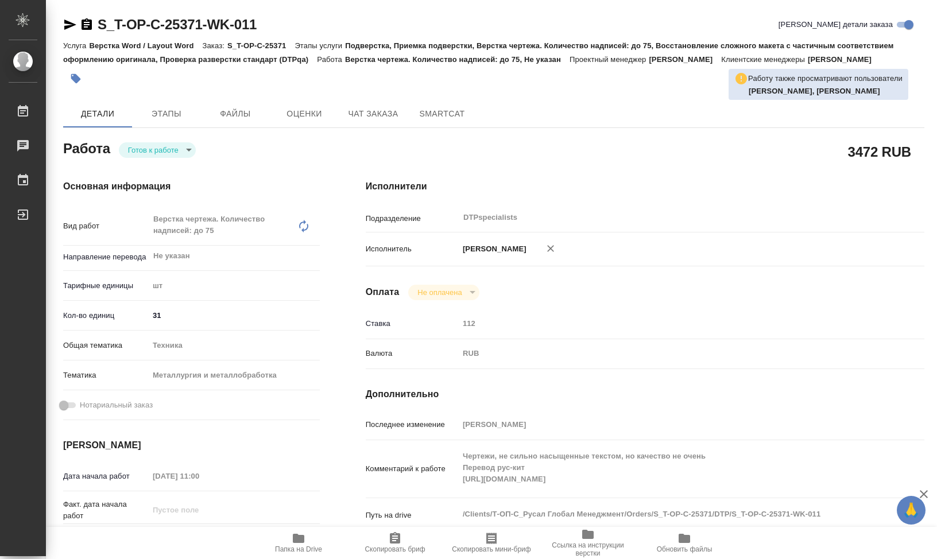
type textarea "x"
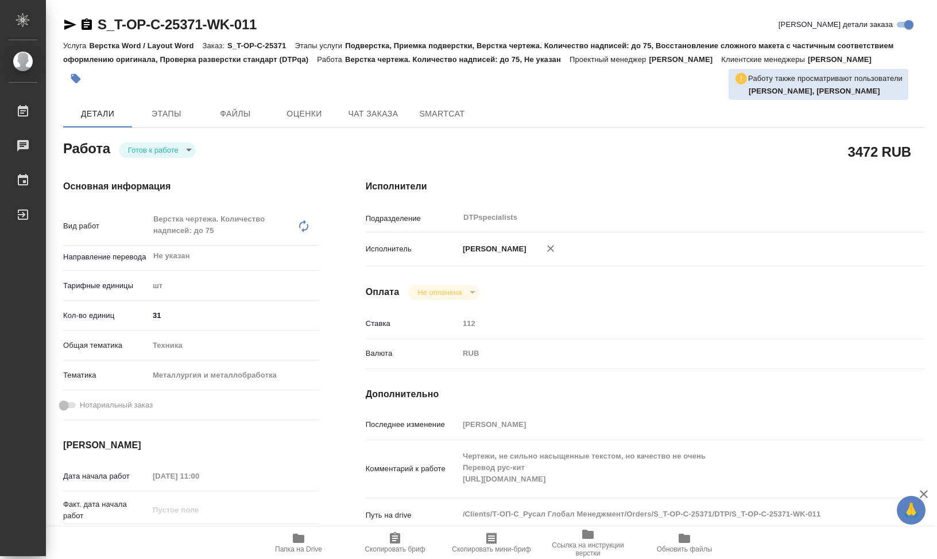
type textarea "x"
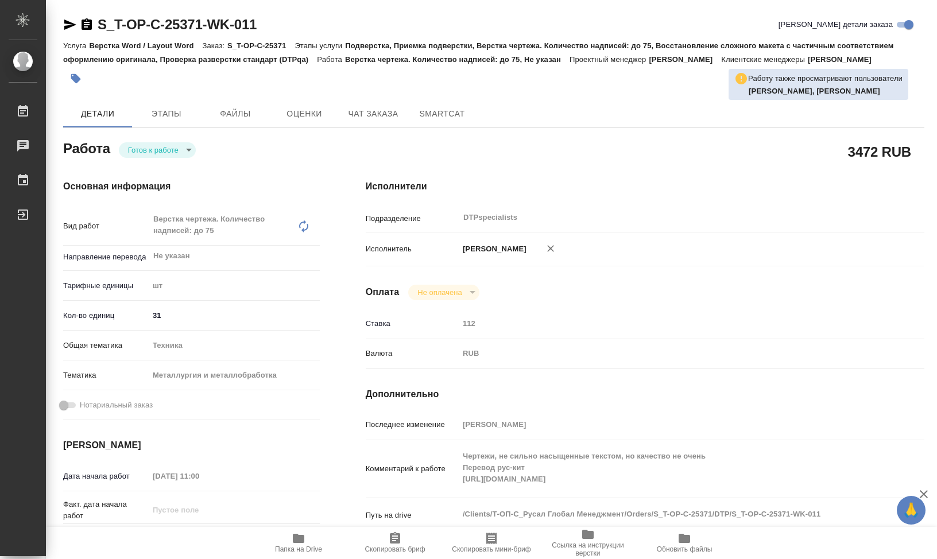
type textarea "x"
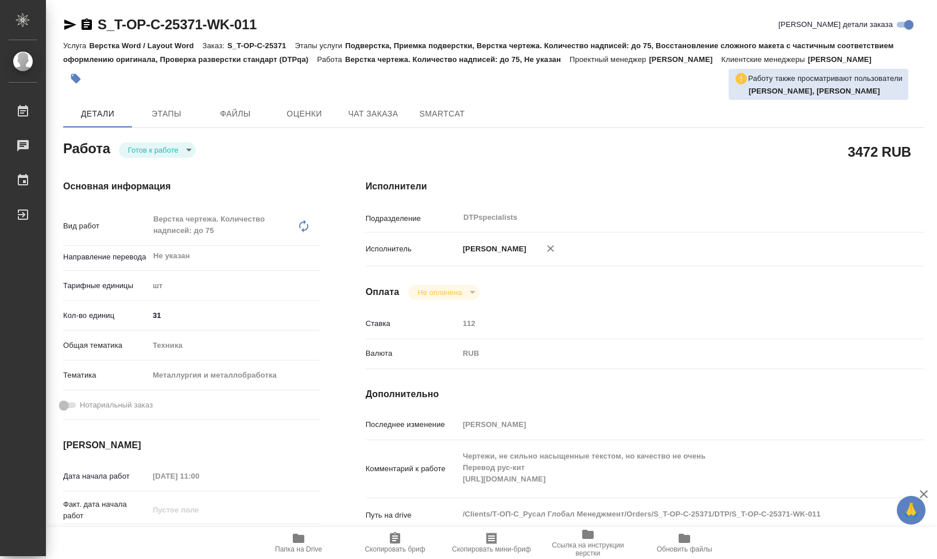
type textarea "x"
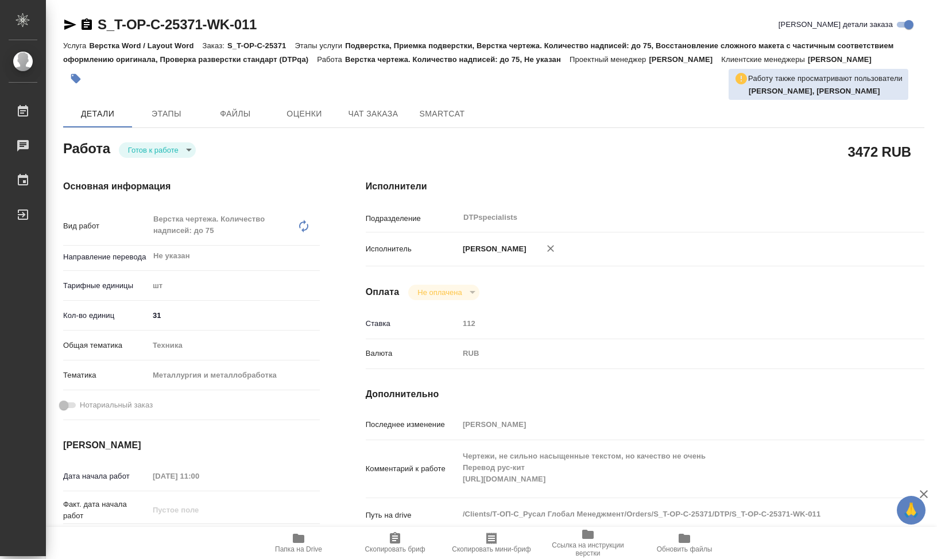
type textarea "x"
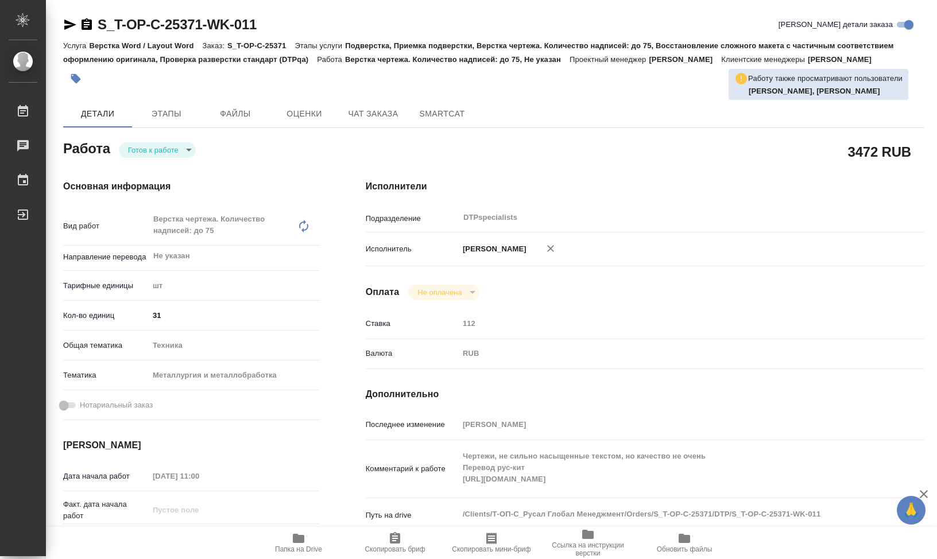
type textarea "x"
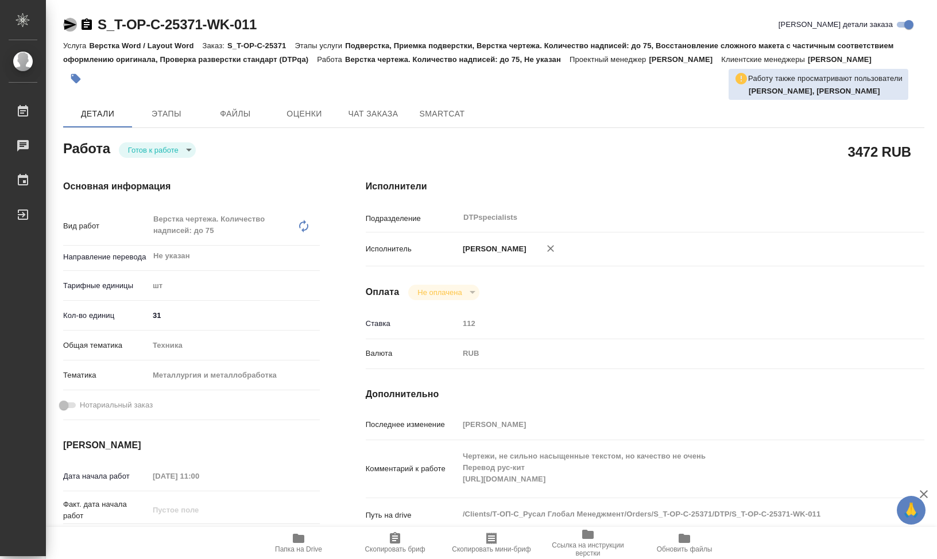
click at [71, 28] on icon "button" at bounding box center [70, 25] width 14 height 14
type textarea "x"
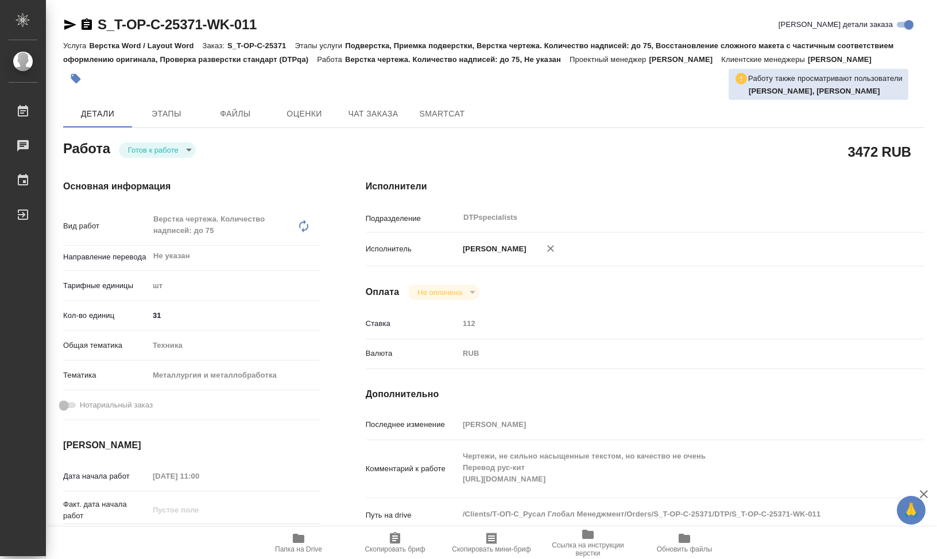
type textarea "x"
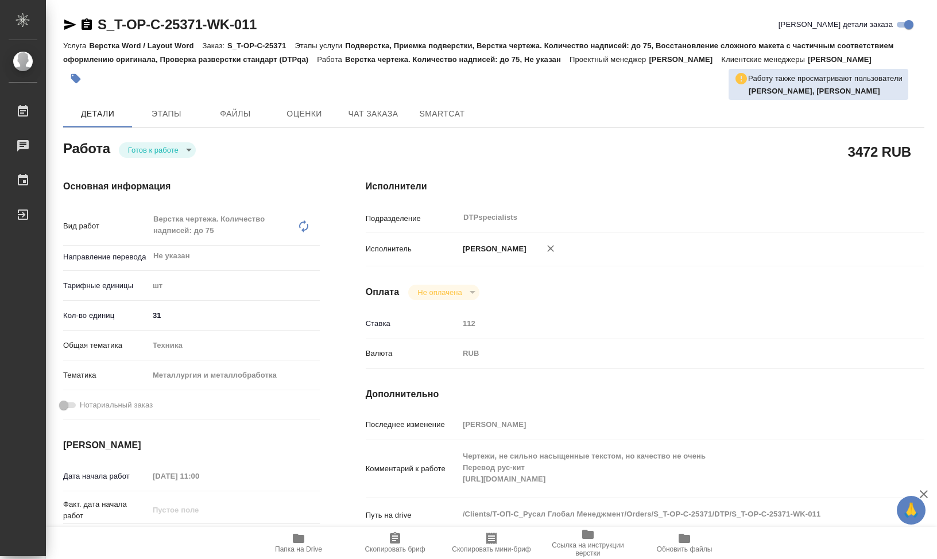
type textarea "x"
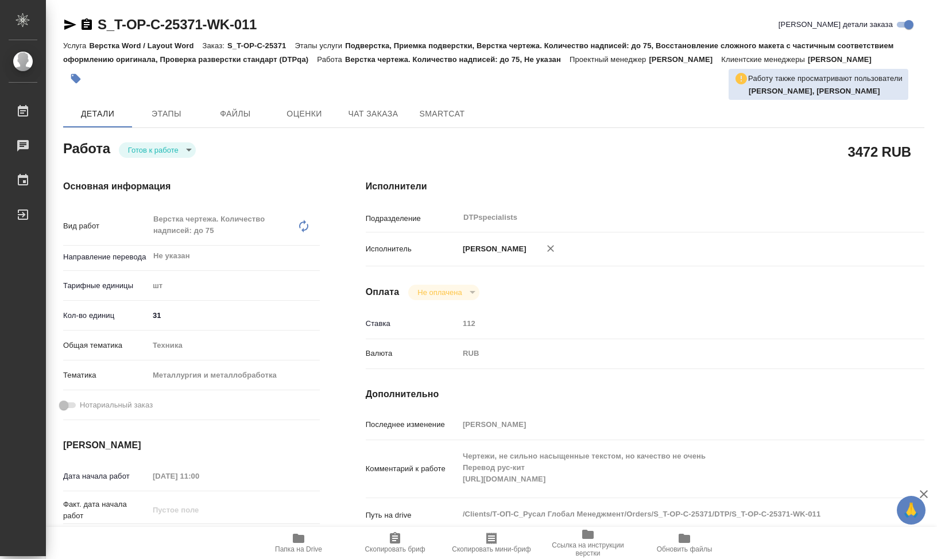
type textarea "x"
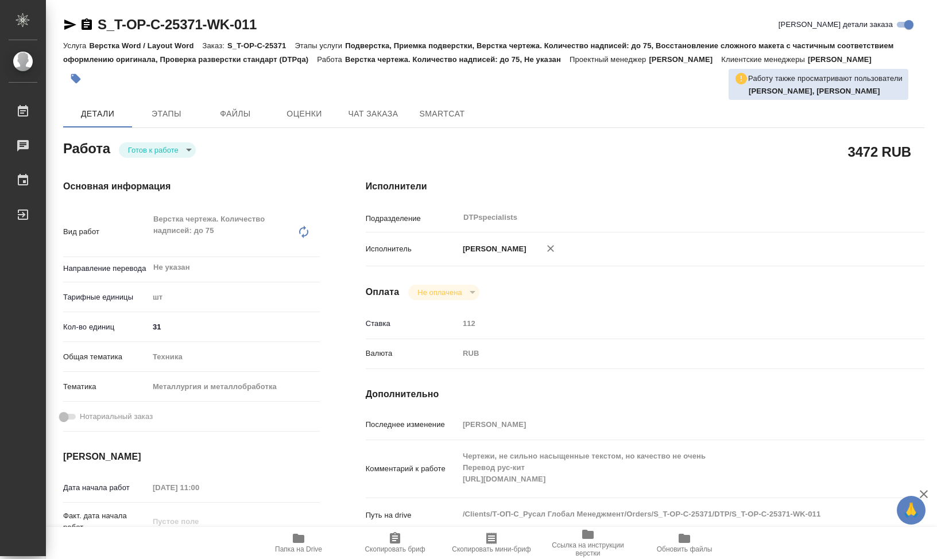
type textarea "x"
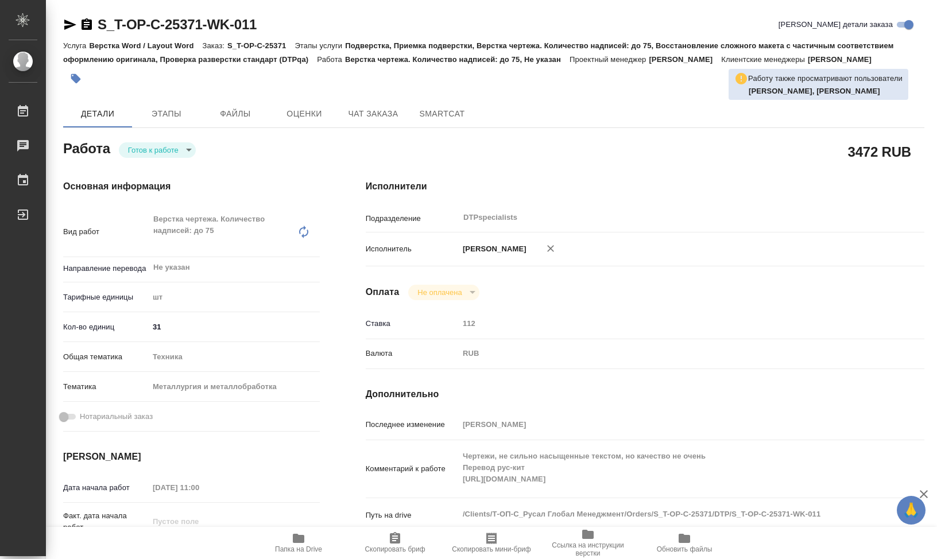
type textarea "x"
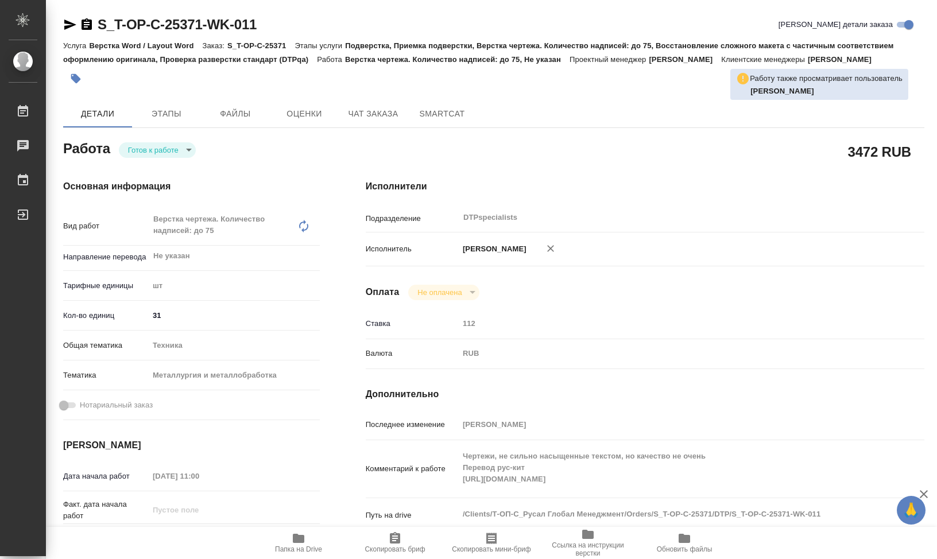
click at [755, 285] on div "Исполнители Подразделение DTPspecialists ​ Исполнитель Климентовский Сергей Опл…" at bounding box center [645, 408] width 604 height 502
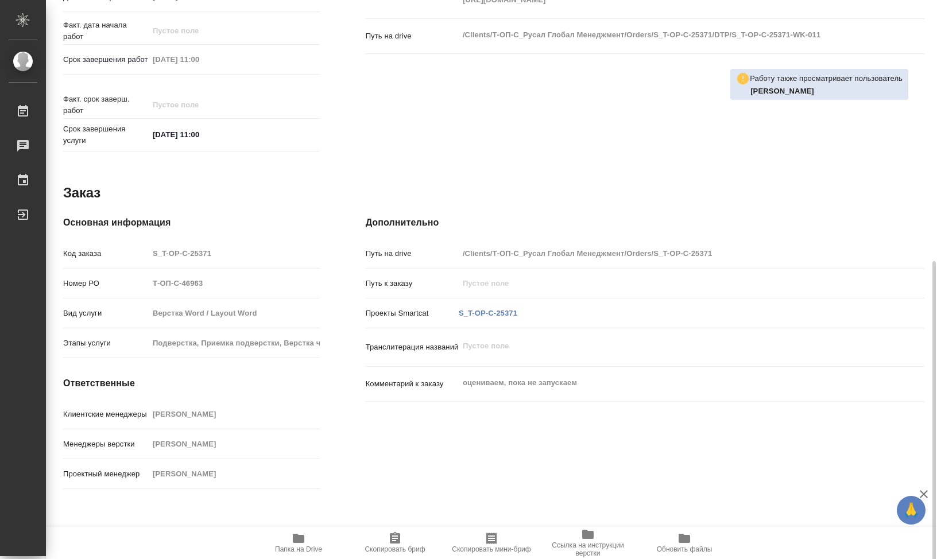
scroll to position [485, 0]
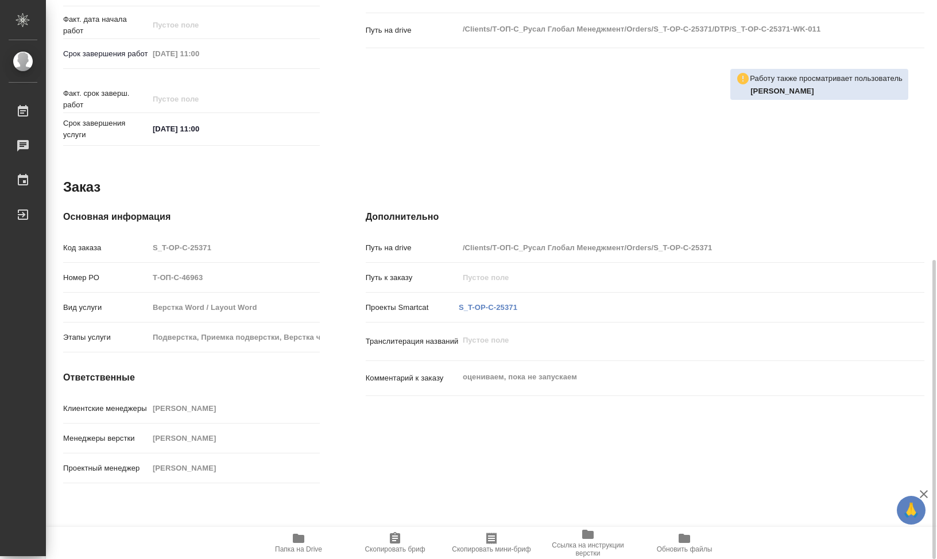
click at [292, 547] on span "Папка на Drive" at bounding box center [298, 549] width 47 height 8
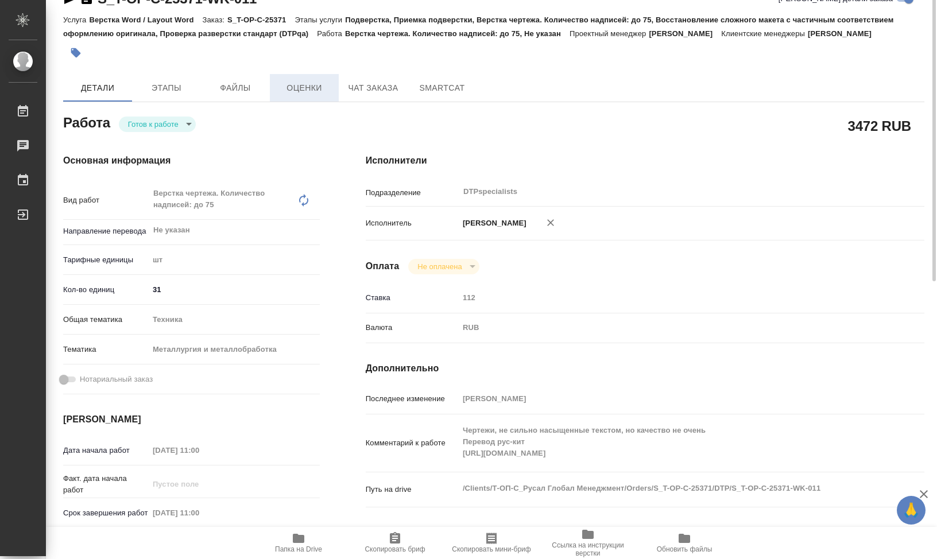
scroll to position [0, 0]
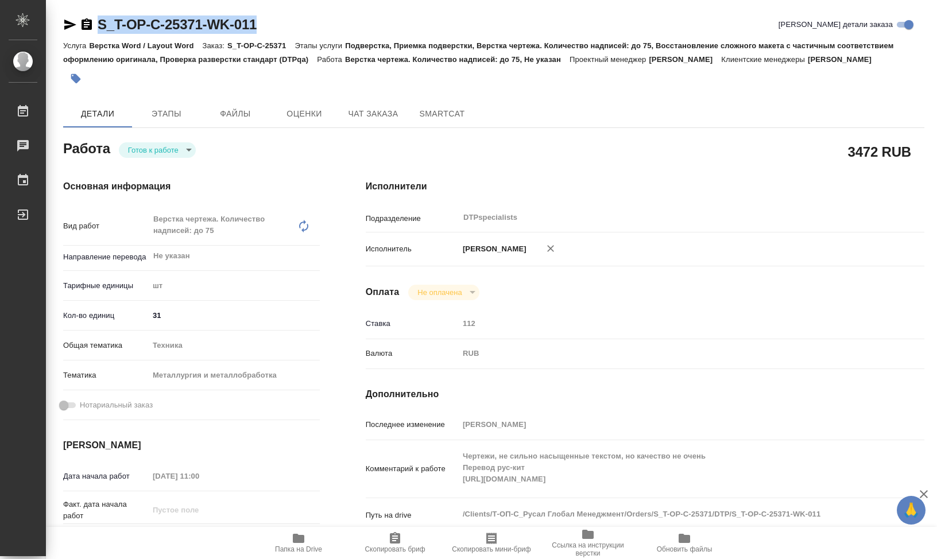
drag, startPoint x: 288, startPoint y: 28, endPoint x: 95, endPoint y: 28, distance: 192.3
click at [95, 28] on div "S_T-OP-C-25371-WK-011 Кратко детали заказа" at bounding box center [493, 24] width 861 height 18
copy link "S_T-OP-C-25371-WK-011"
type textarea "x"
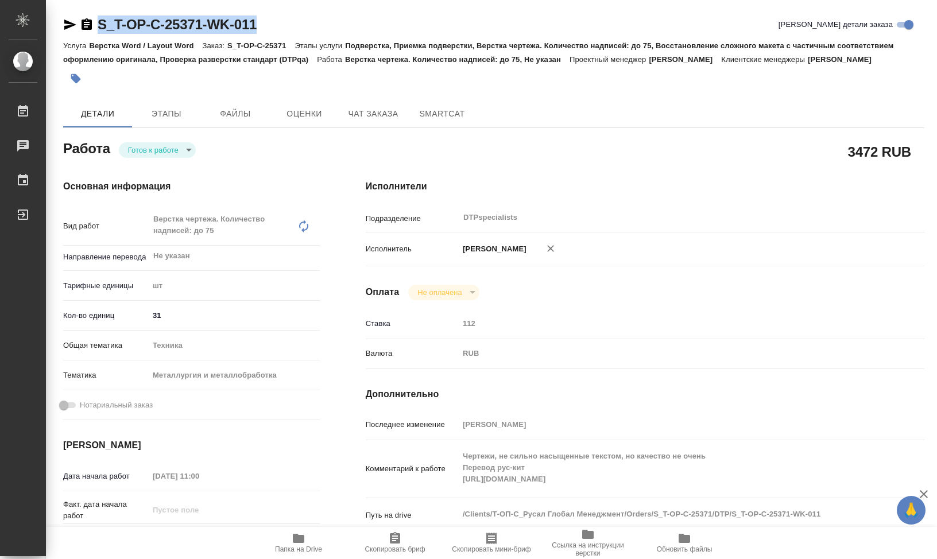
type textarea "x"
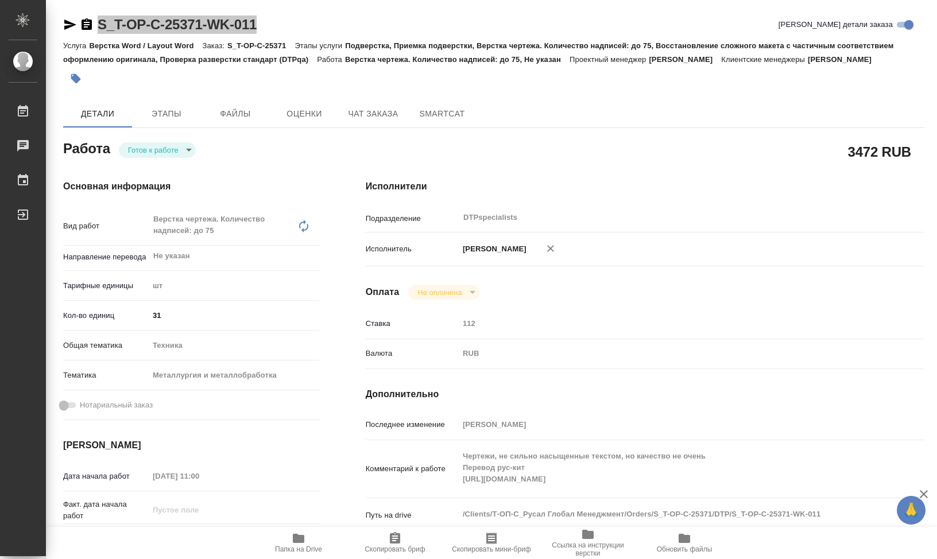
type textarea "x"
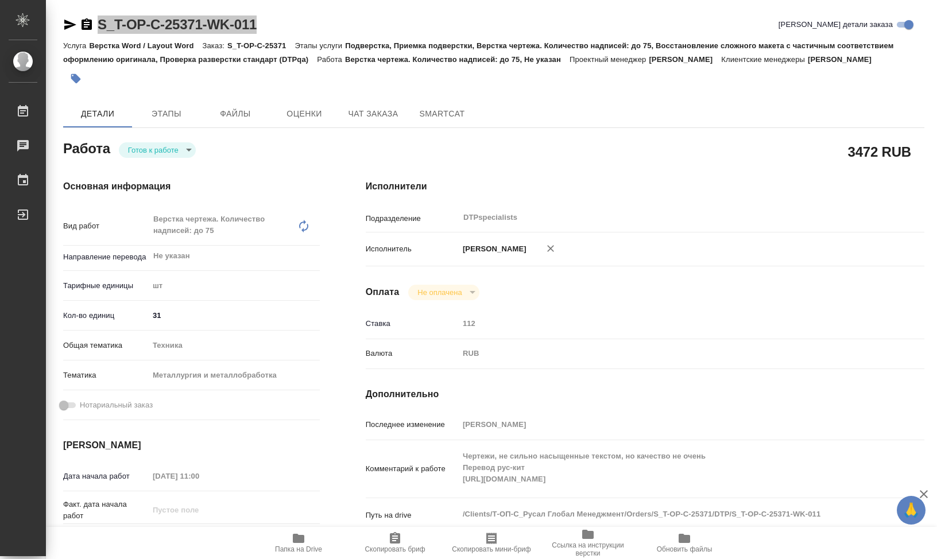
type textarea "x"
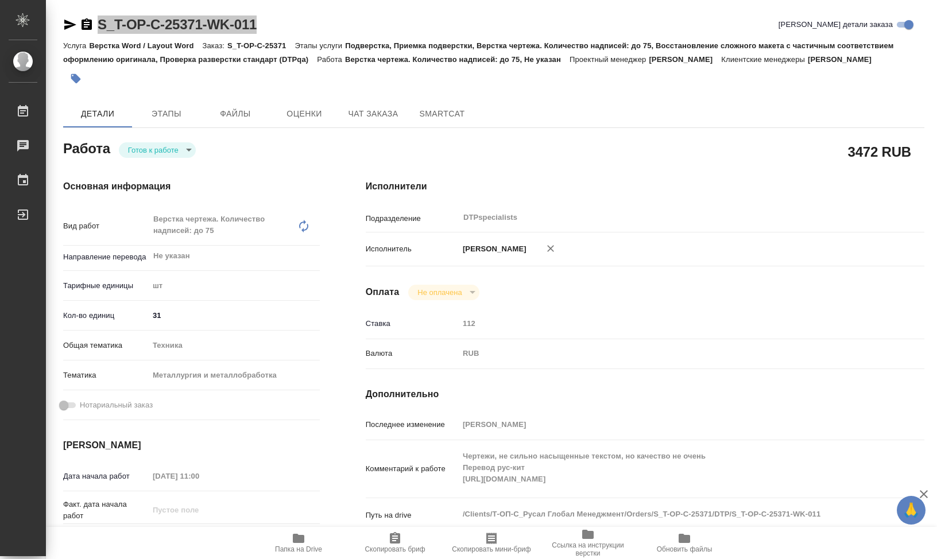
type textarea "x"
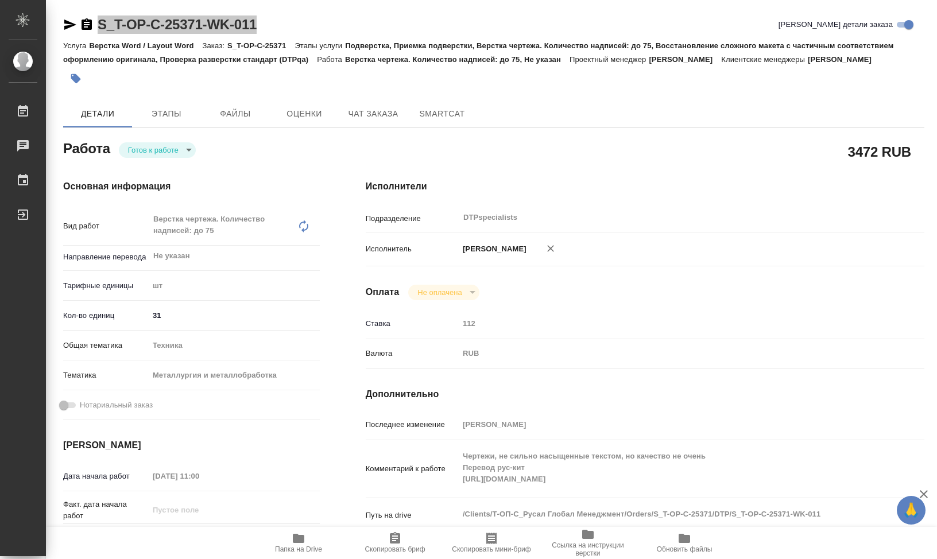
type textarea "x"
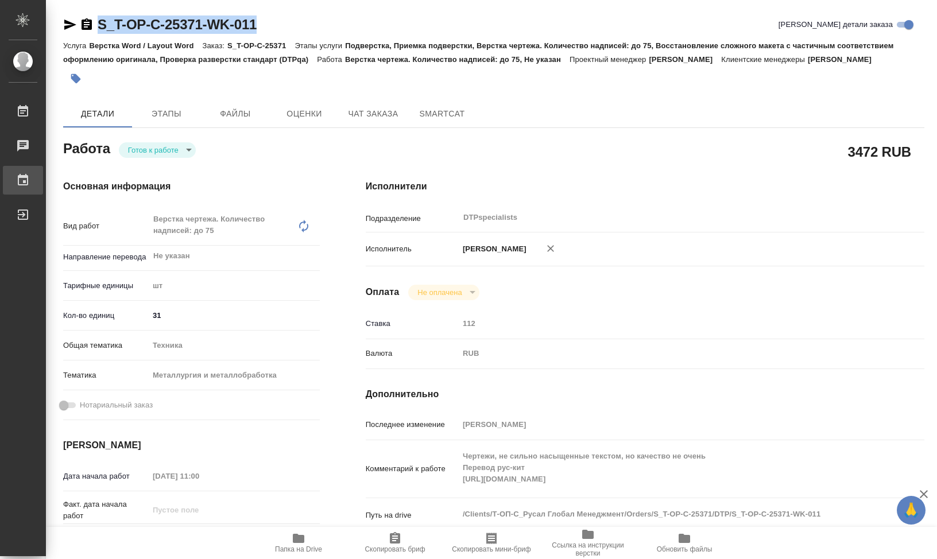
type textarea "x"
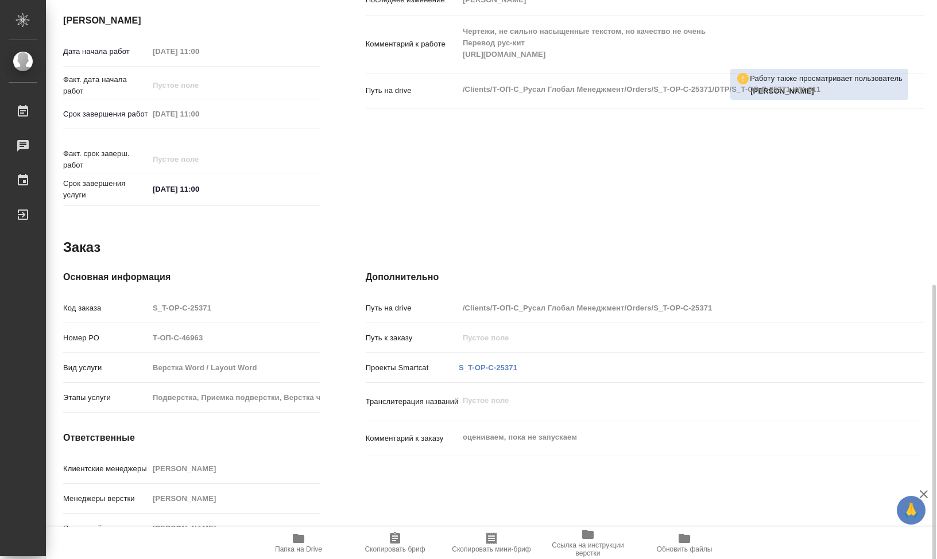
scroll to position [459, 0]
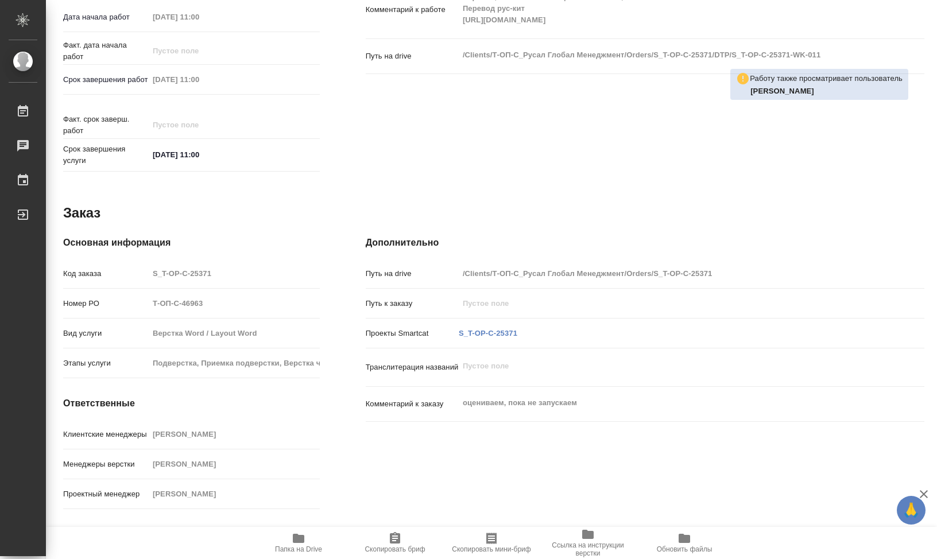
type textarea "x"
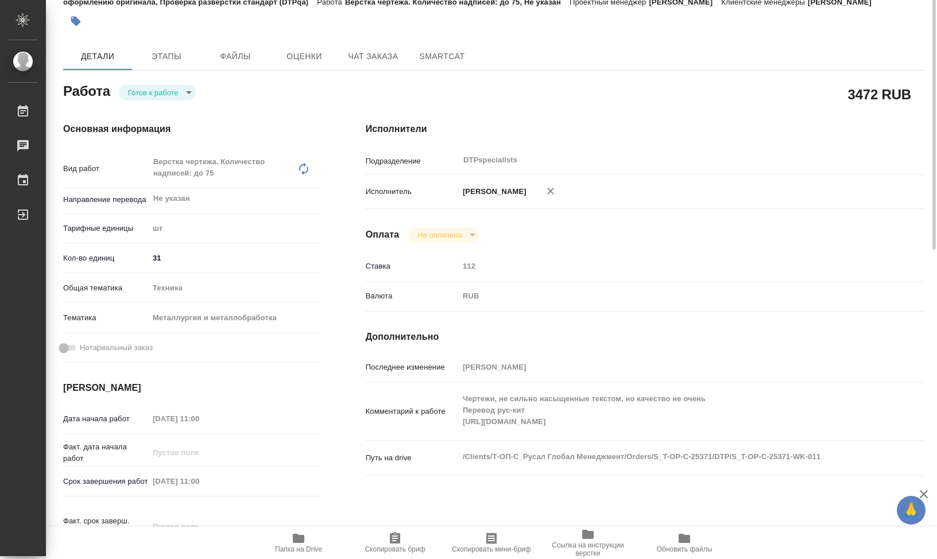
scroll to position [0, 0]
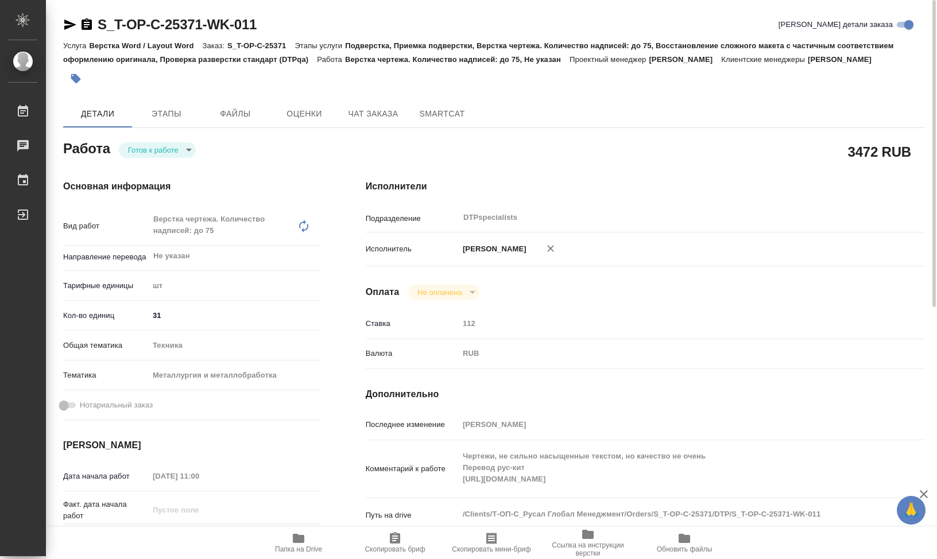
click at [596, 538] on span "Ссылка на инструкции верстки" at bounding box center [587, 542] width 83 height 30
click at [68, 20] on icon "button" at bounding box center [70, 25] width 14 height 14
type textarea "x"
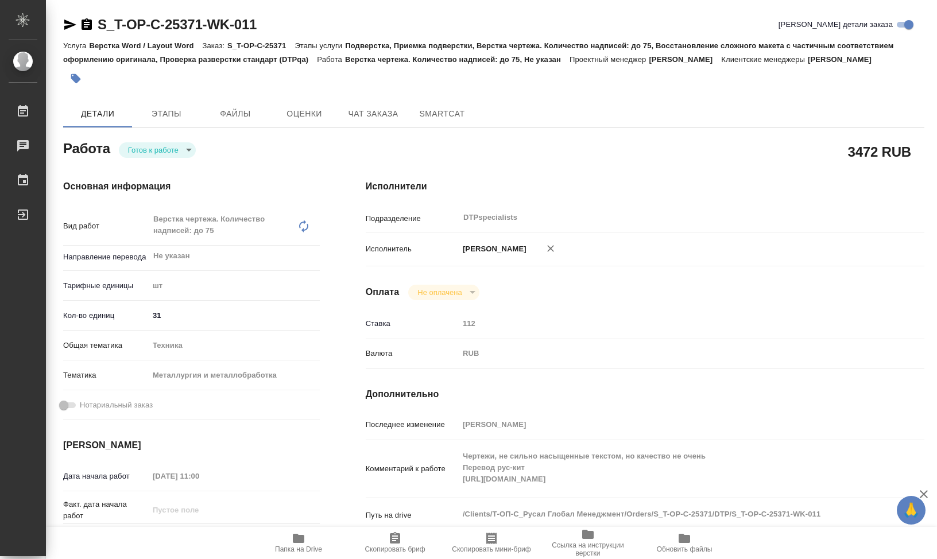
type textarea "x"
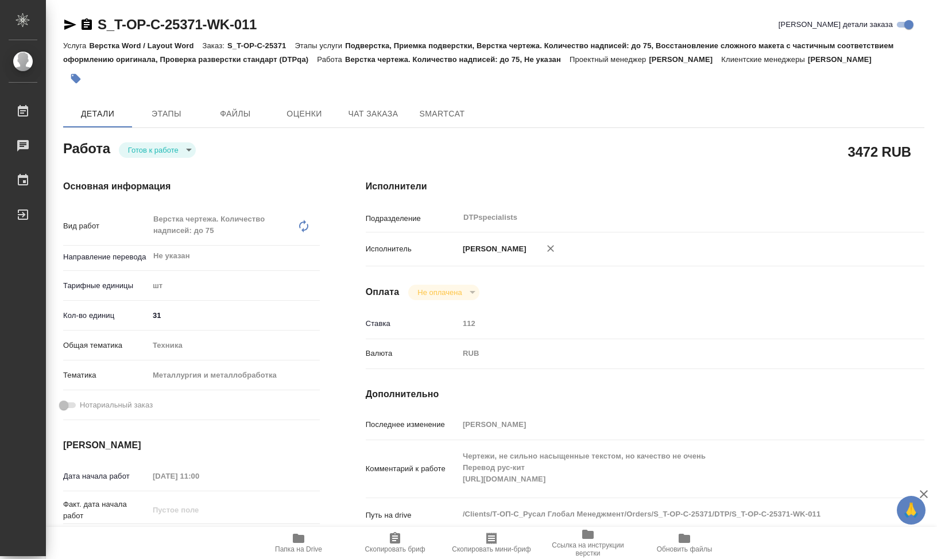
type textarea "x"
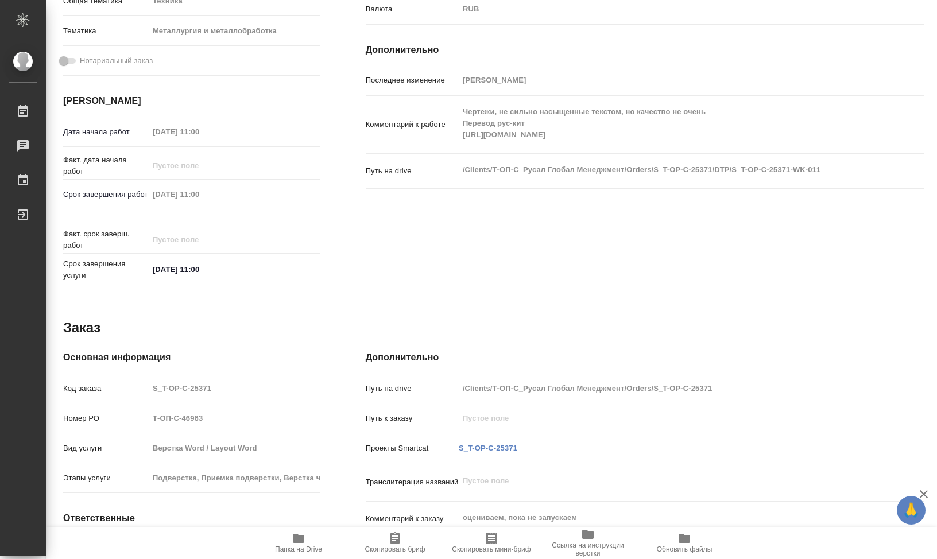
scroll to position [402, 0]
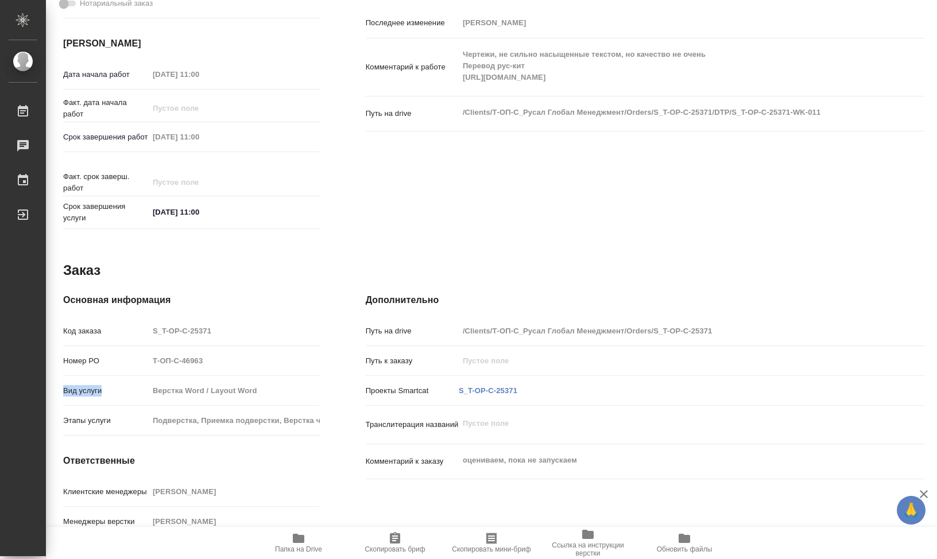
drag, startPoint x: 83, startPoint y: 404, endPoint x: 110, endPoint y: 403, distance: 27.6
click at [110, 403] on div "Основная информация Код заказа S_T-OP-C-25371 Номер РО Т-ОП-С-46963 Вид услуги …" at bounding box center [191, 432] width 302 height 324
click at [267, 400] on div "Основная информация Код заказа S_T-OP-C-25371 Номер РО Т-ОП-С-46963 Вид услуги …" at bounding box center [191, 432] width 302 height 324
click at [60, 405] on div "Основная информация Код заказа S_T-OP-C-25371 Номер РО Т-ОП-С-46963 Вид услуги …" at bounding box center [191, 432] width 302 height 324
type textarea "x"
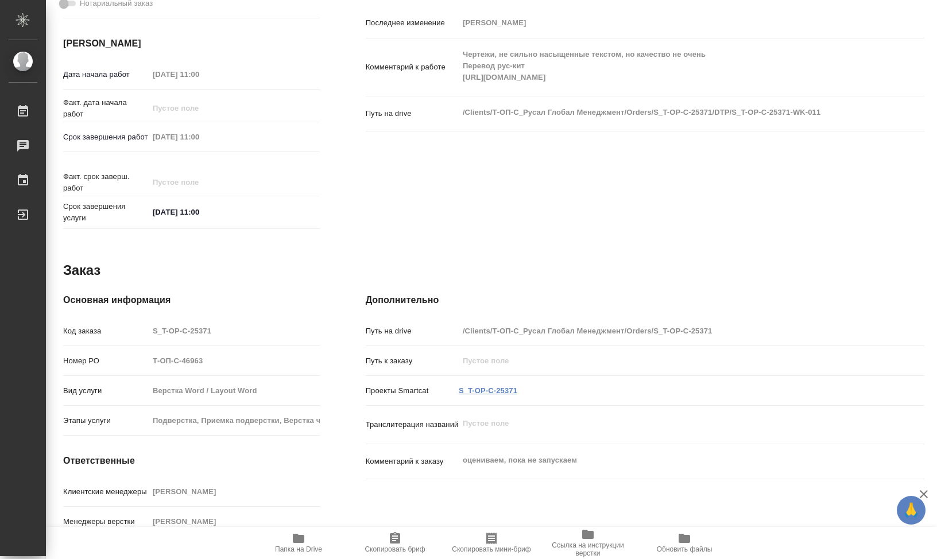
type textarea "x"
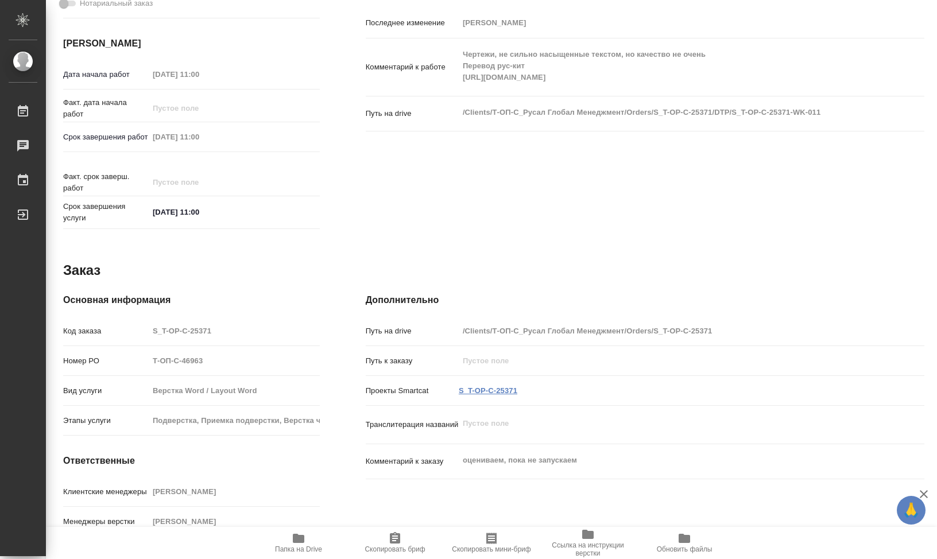
type textarea "x"
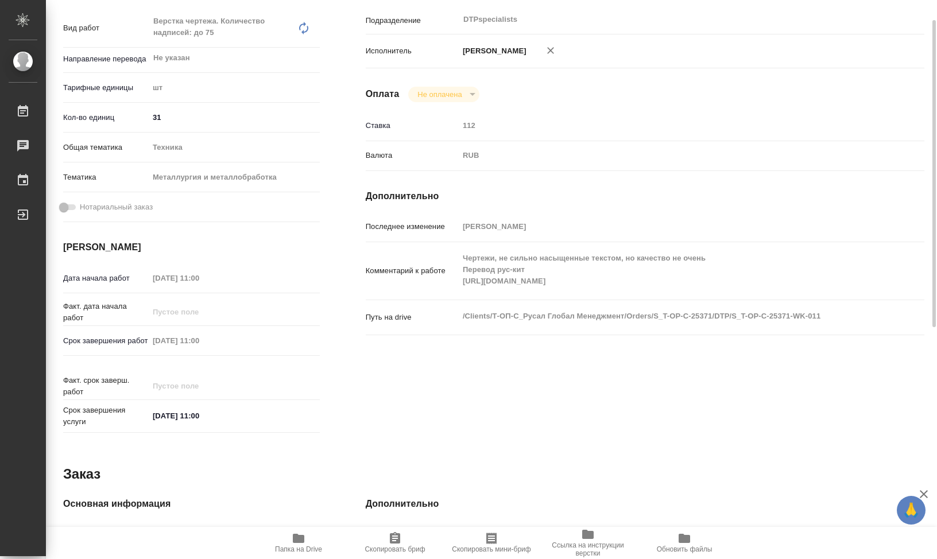
scroll to position [26, 0]
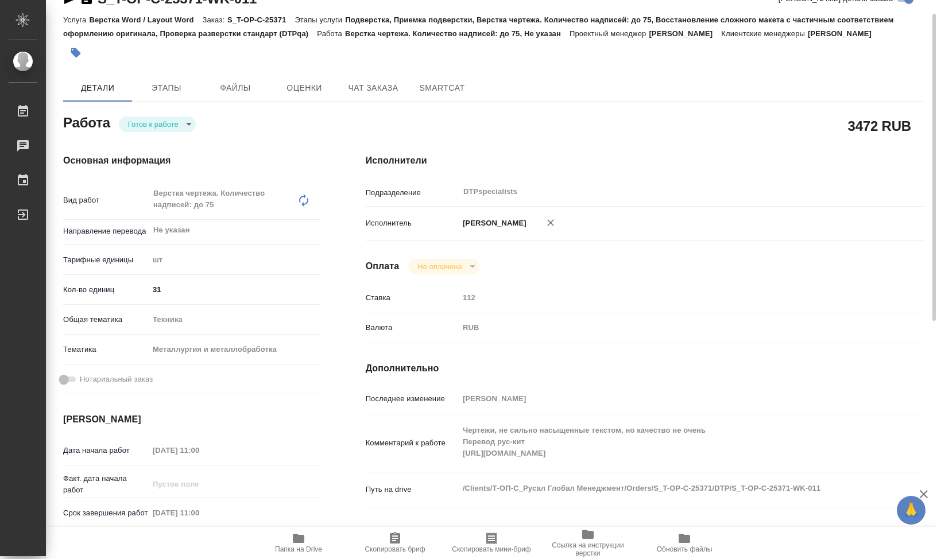
type textarea "x"
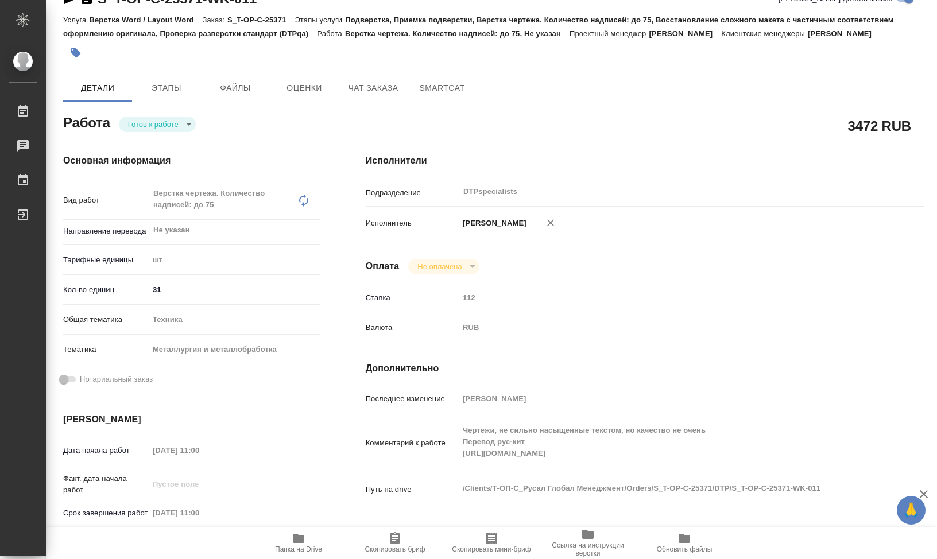
type textarea "x"
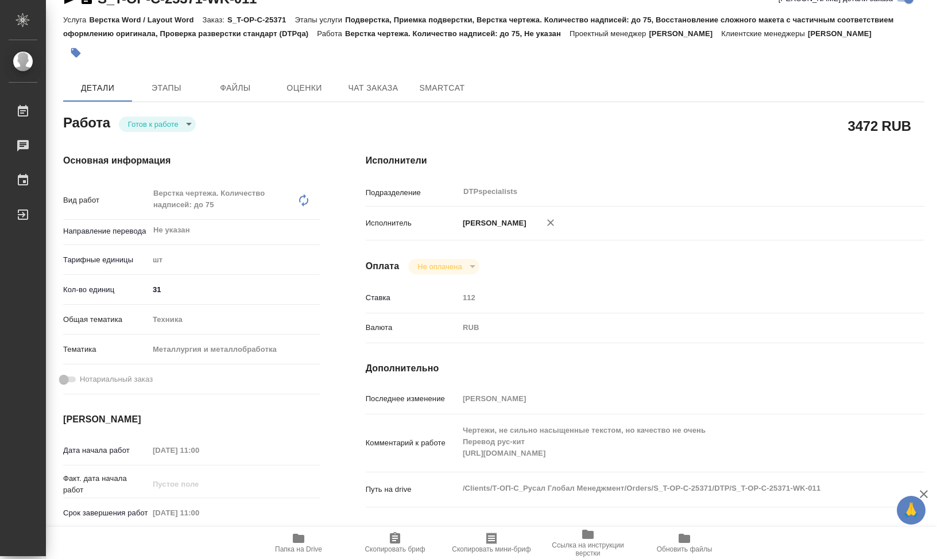
type textarea "x"
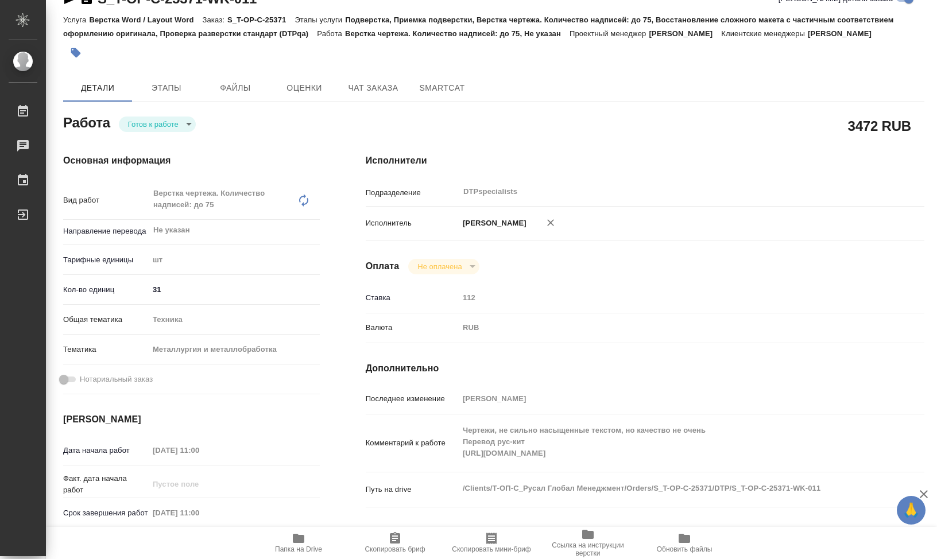
type textarea "x"
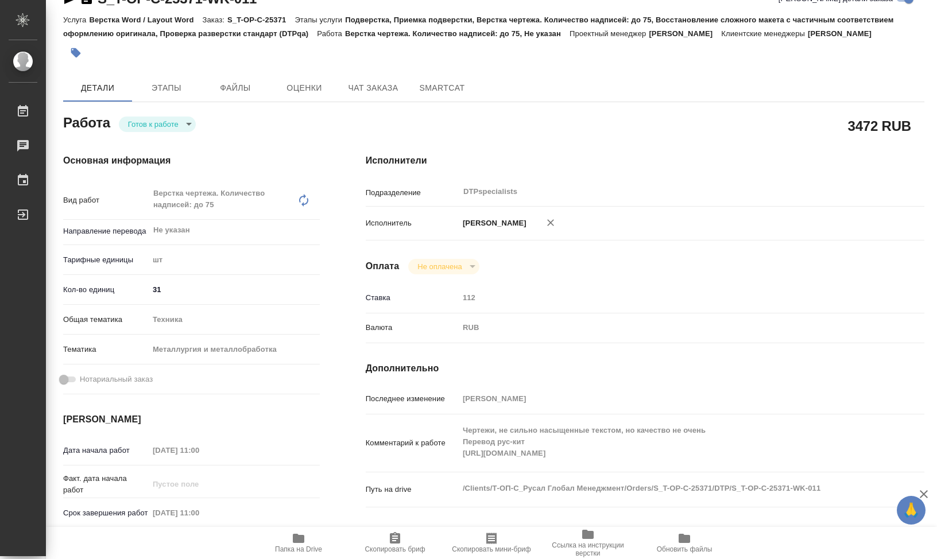
type textarea "x"
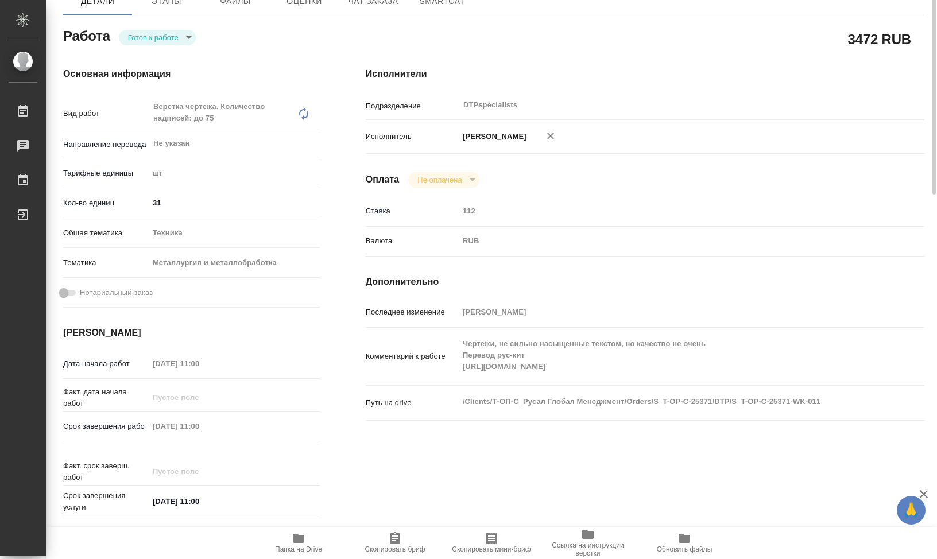
scroll to position [0, 0]
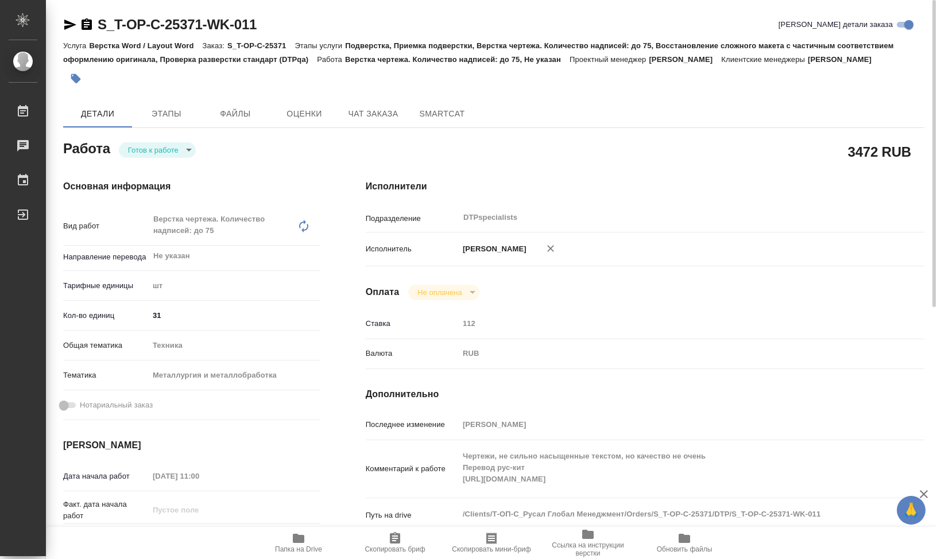
type textarea "x"
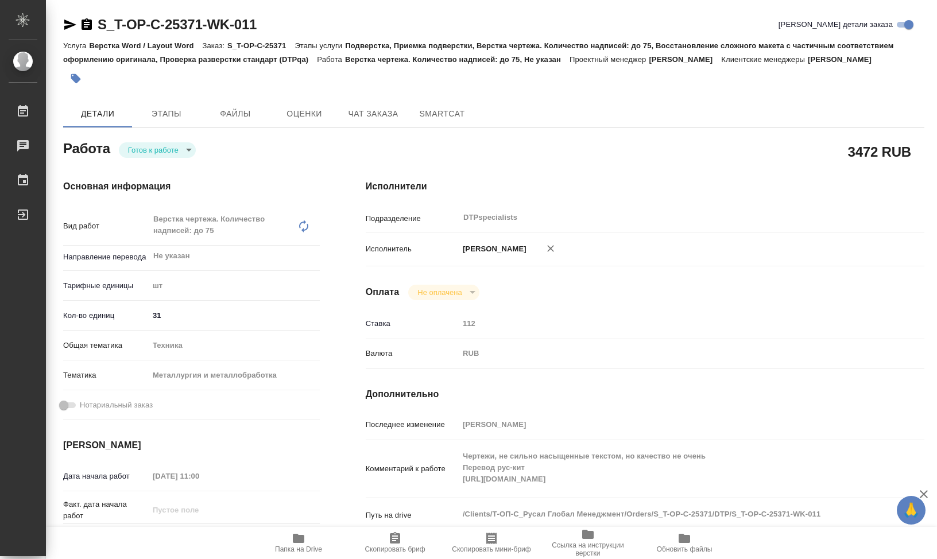
drag, startPoint x: 802, startPoint y: 317, endPoint x: 683, endPoint y: 189, distance: 175.0
click at [802, 314] on div "Исполнители Подразделение DTPspecialists ​ Исполнитель Климентовский Сергей Опл…" at bounding box center [645, 408] width 604 height 502
type textarea "x"
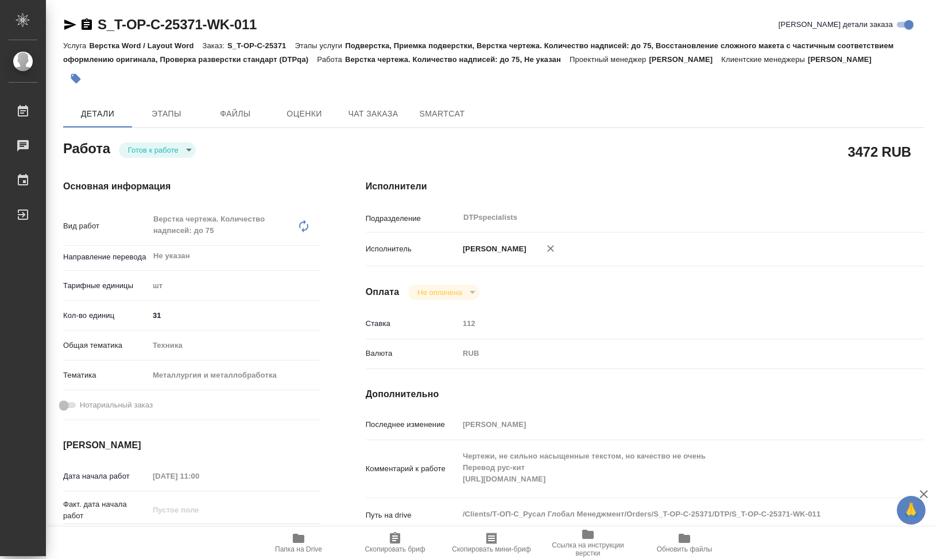
type textarea "x"
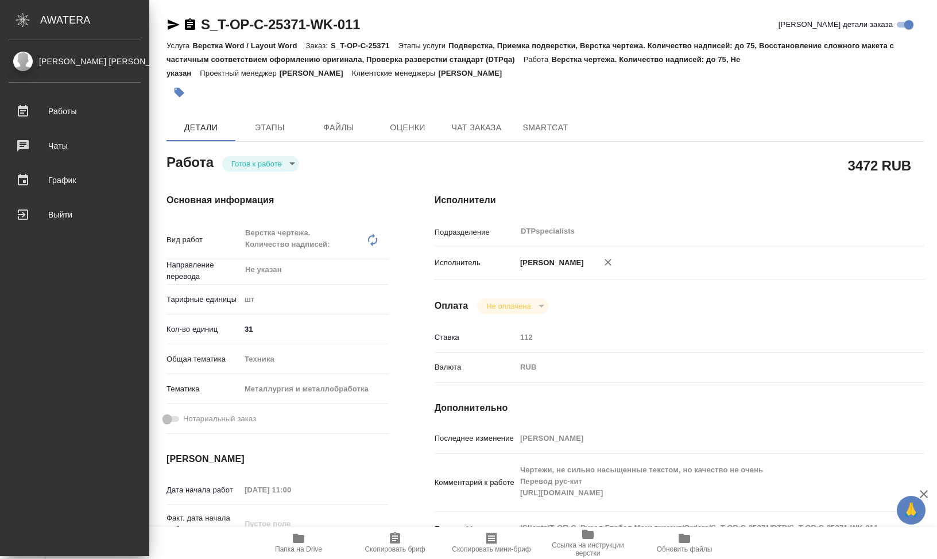
type textarea "x"
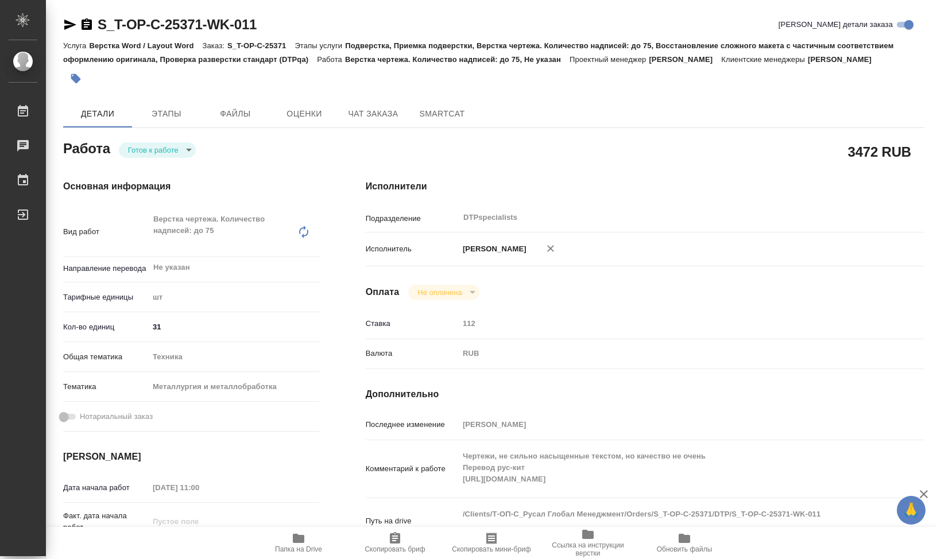
type textarea "x"
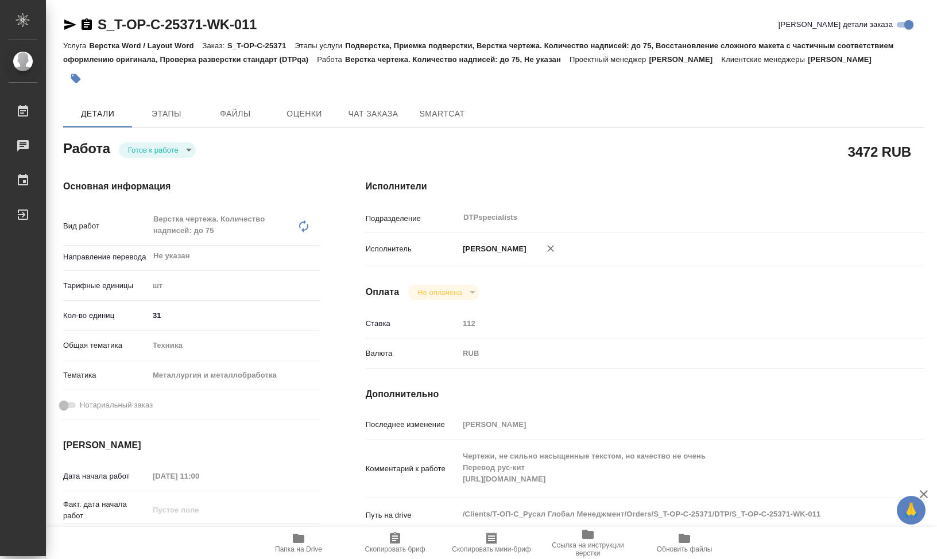
type textarea "x"
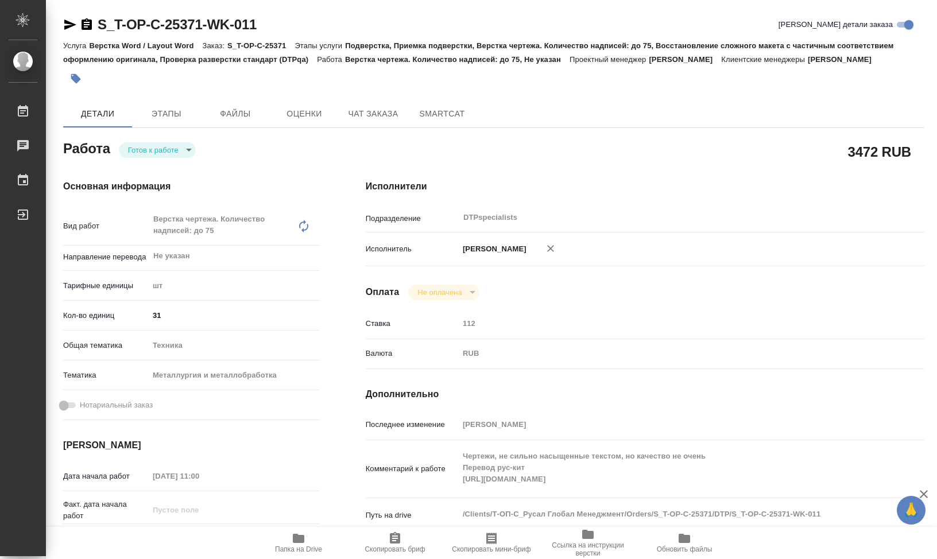
type textarea "x"
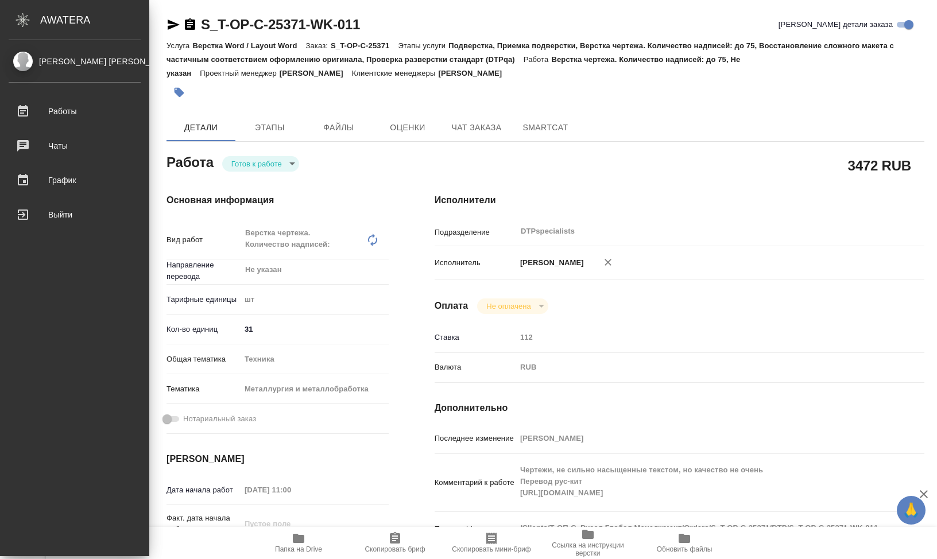
type textarea "x"
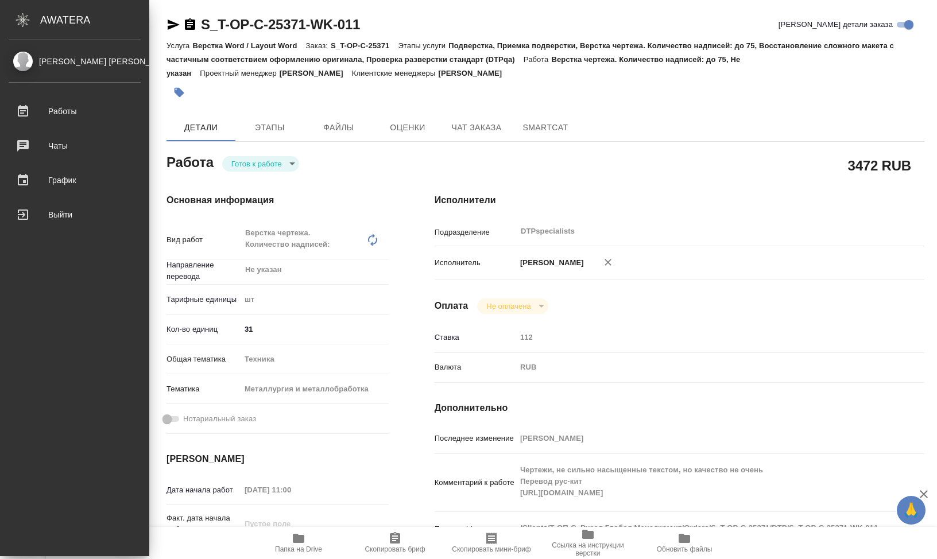
type textarea "x"
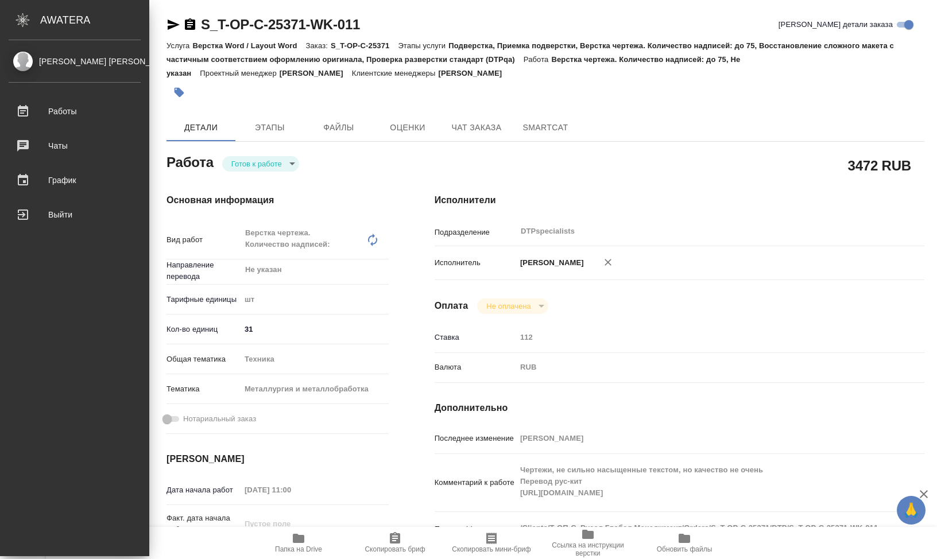
type textarea "x"
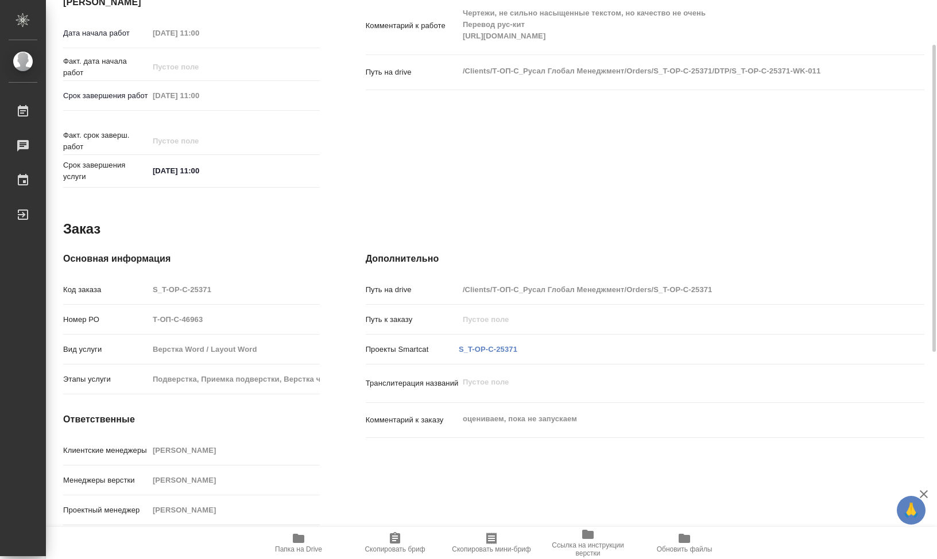
scroll to position [474, 0]
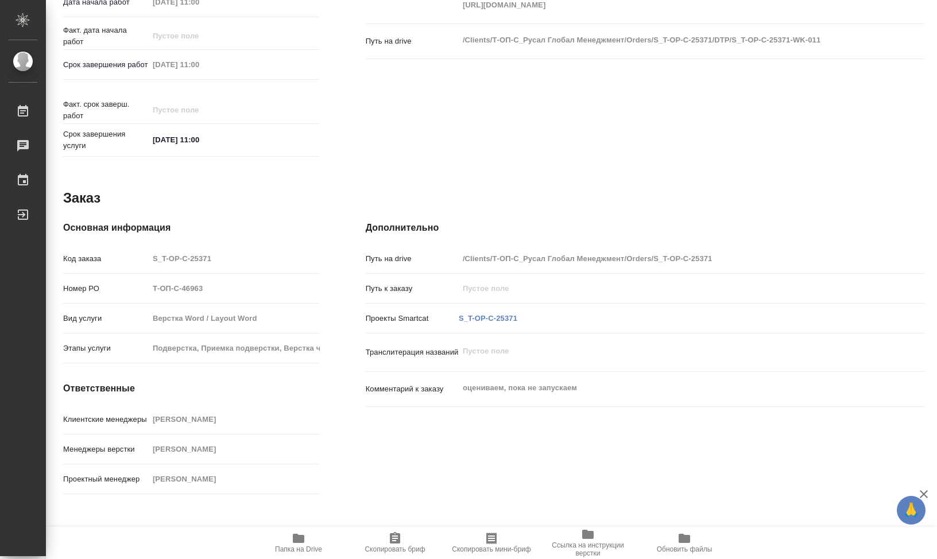
click at [139, 328] on div "Вид услуги Верстка Word / Layout Word" at bounding box center [191, 318] width 257 height 20
click at [220, 328] on div "Вид услуги Верстка Word / Layout Word" at bounding box center [191, 318] width 257 height 20
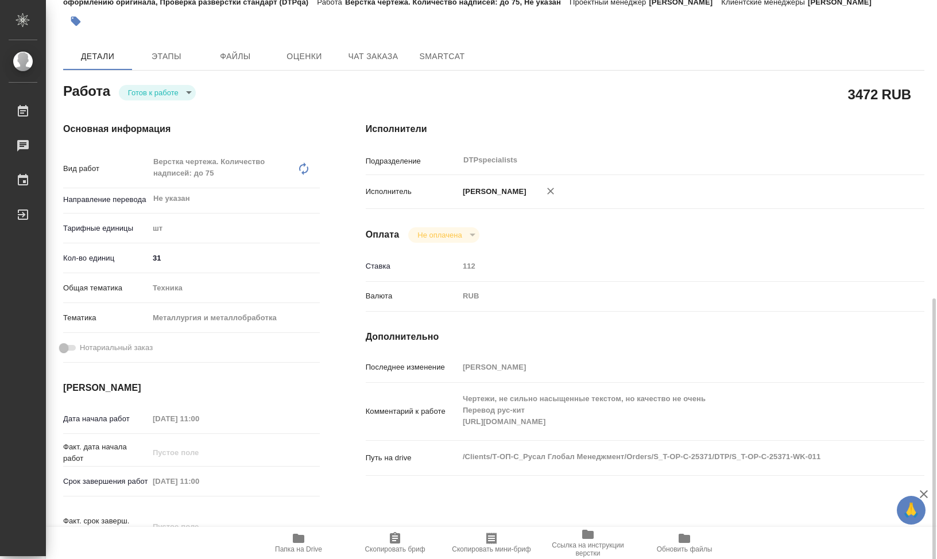
scroll to position [230, 0]
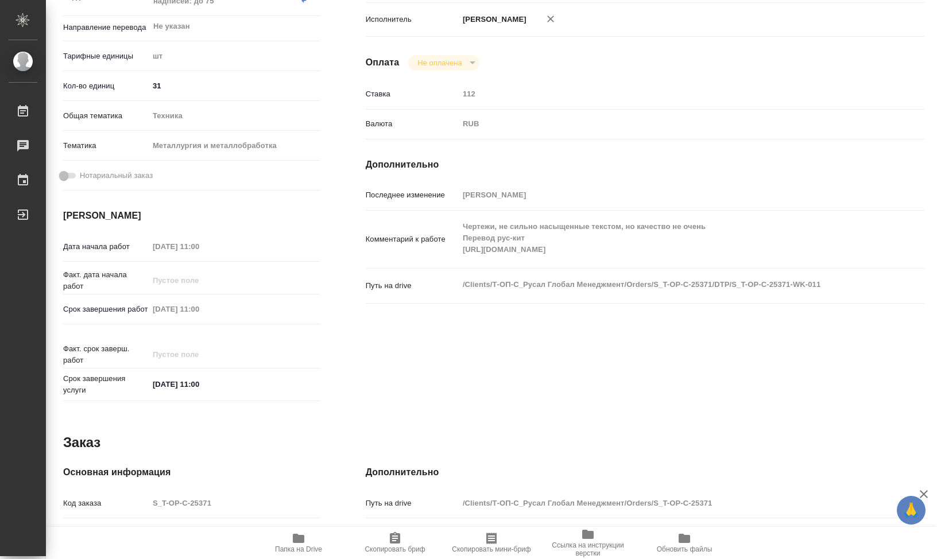
drag, startPoint x: 443, startPoint y: 415, endPoint x: 523, endPoint y: 444, distance: 84.8
click at [443, 415] on div "Исполнители Подразделение DTPspecialists ​ Исполнитель Климентовский Сергей Опл…" at bounding box center [645, 178] width 604 height 502
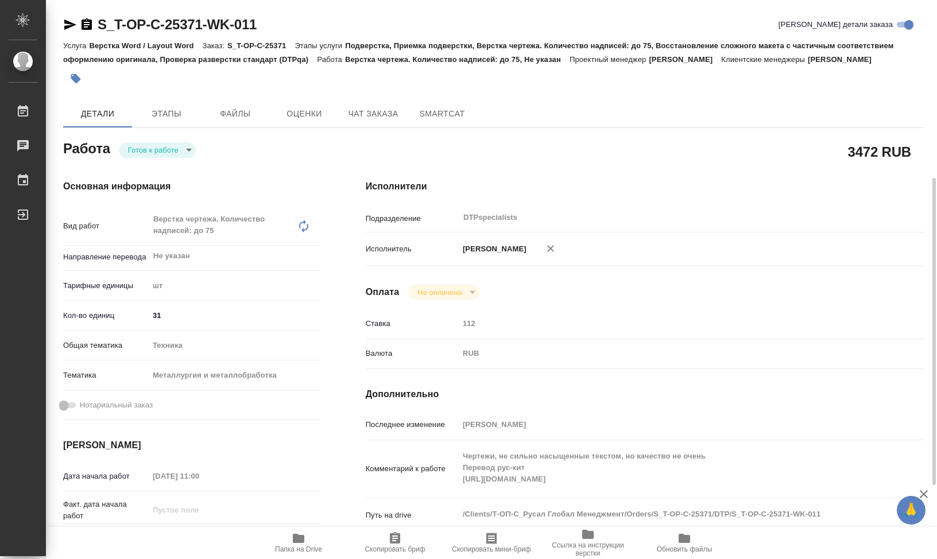
scroll to position [115, 0]
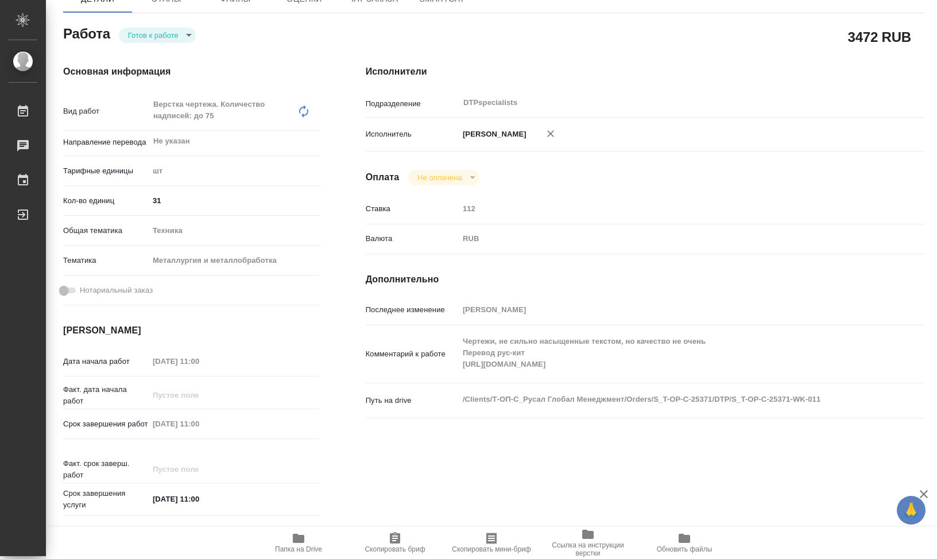
click at [215, 270] on div "Металлургия и металлобработка" at bounding box center [234, 261] width 171 height 20
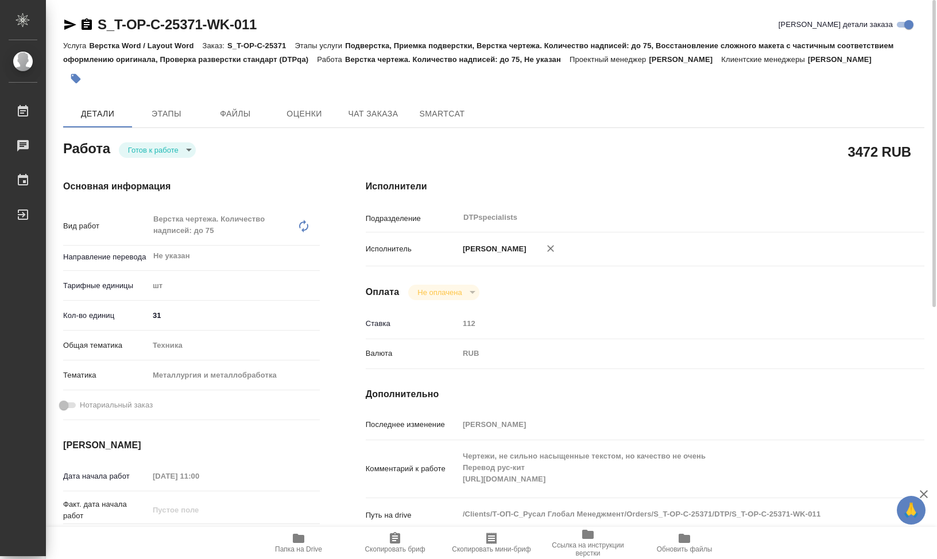
click at [178, 172] on div "Основная информация Вид работ Верстка чертежа. Количество надписей: до 75 x ​ Н…" at bounding box center [191, 408] width 302 height 502
click at [182, 163] on body "🙏 .cls-1 fill:#fff; AWATERA Klimentovskii Sergei Работы 0 Чаты График Выйти S_T…" at bounding box center [468, 279] width 937 height 559
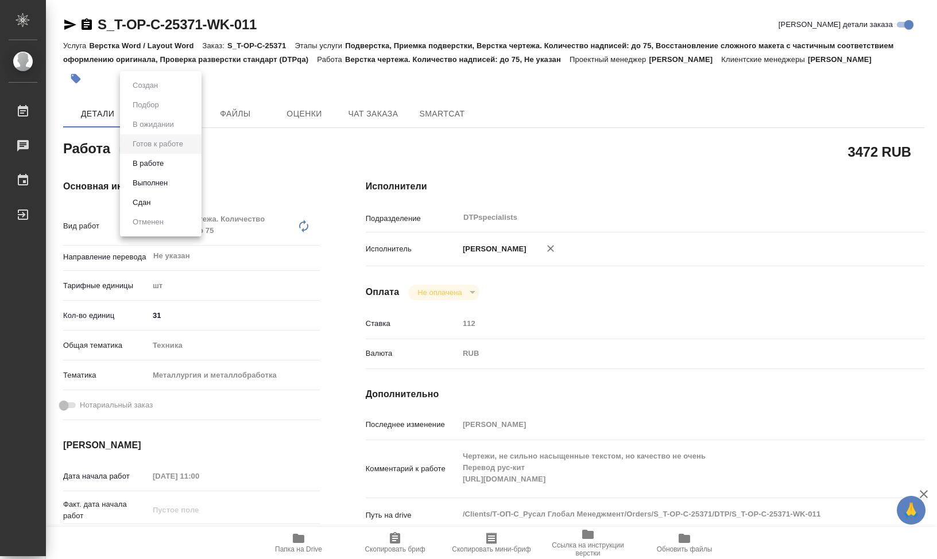
click at [158, 166] on button "В работе" at bounding box center [148, 163] width 38 height 13
